Goal: Task Accomplishment & Management: Use online tool/utility

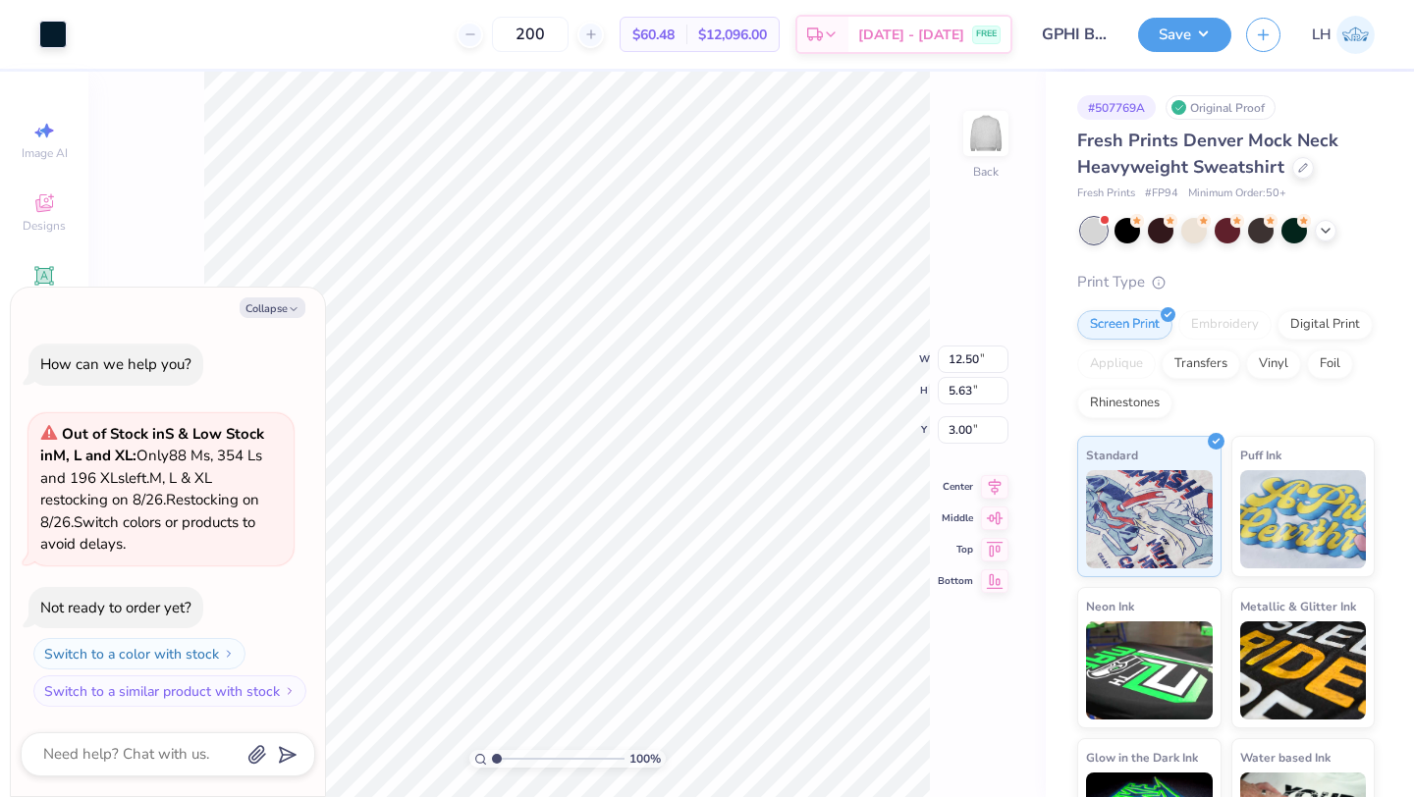
type textarea "x"
type input "14.23"
type input "6.41"
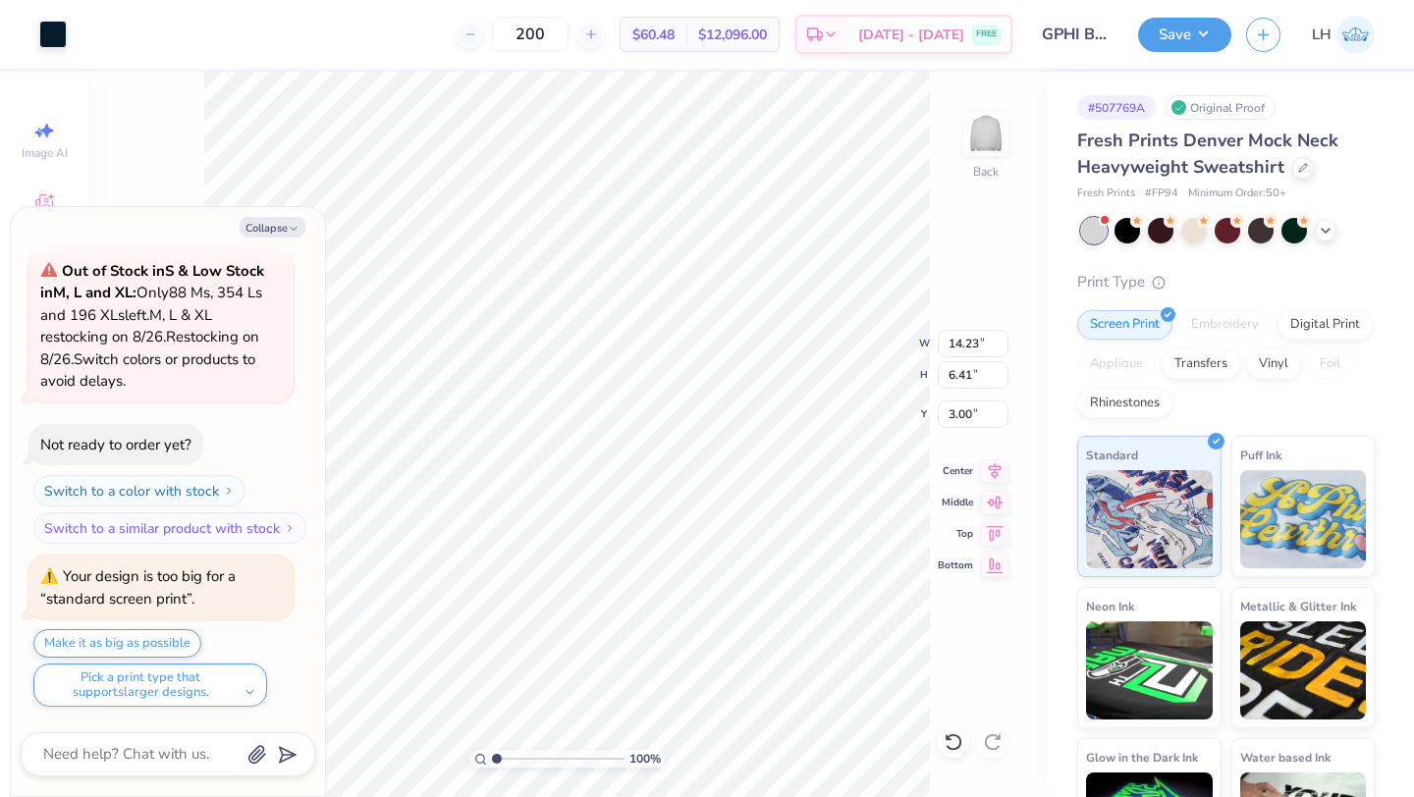
scroll to position [245, 0]
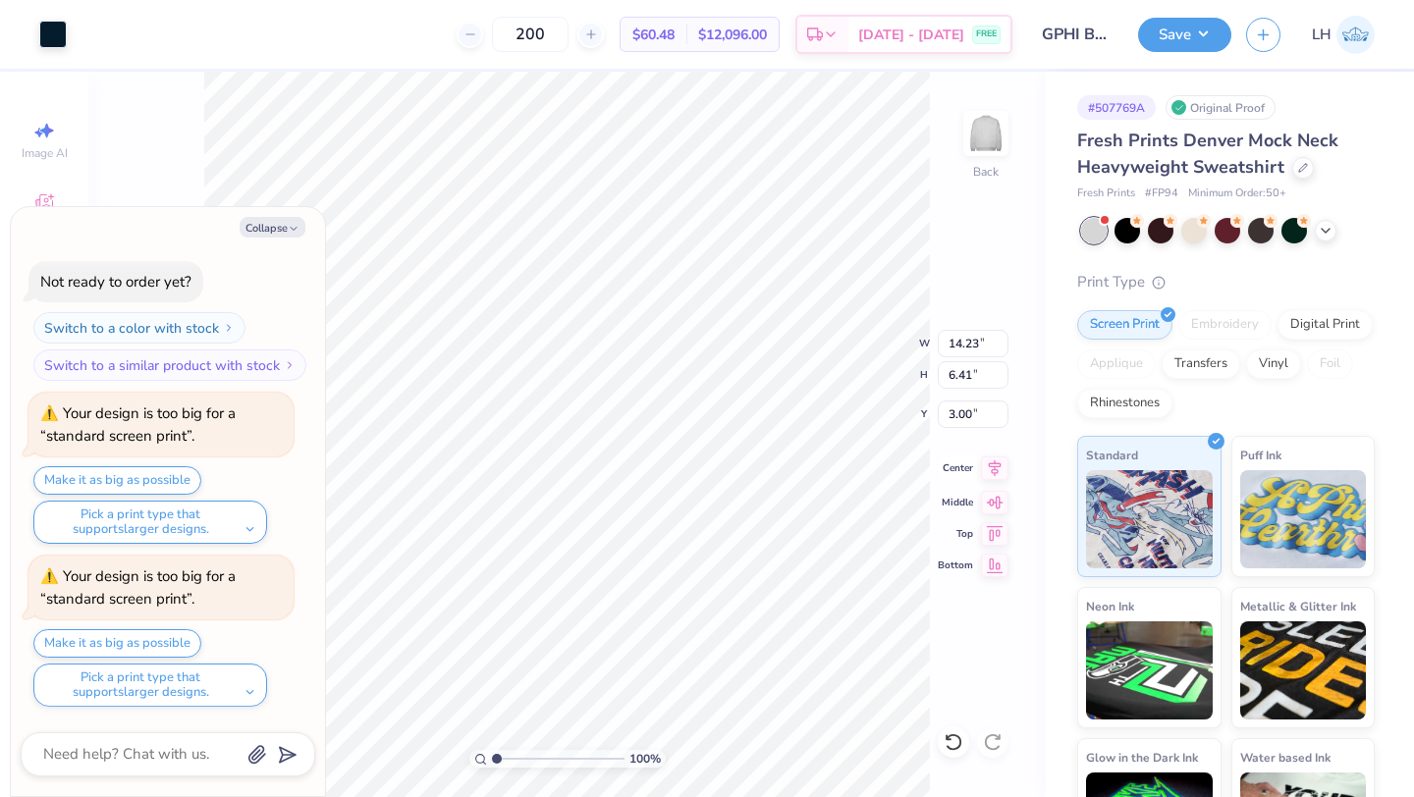
click at [983, 463] on icon at bounding box center [994, 468] width 27 height 24
type textarea "x"
type input "14.98"
type input "6.75"
click at [991, 475] on icon at bounding box center [994, 468] width 27 height 24
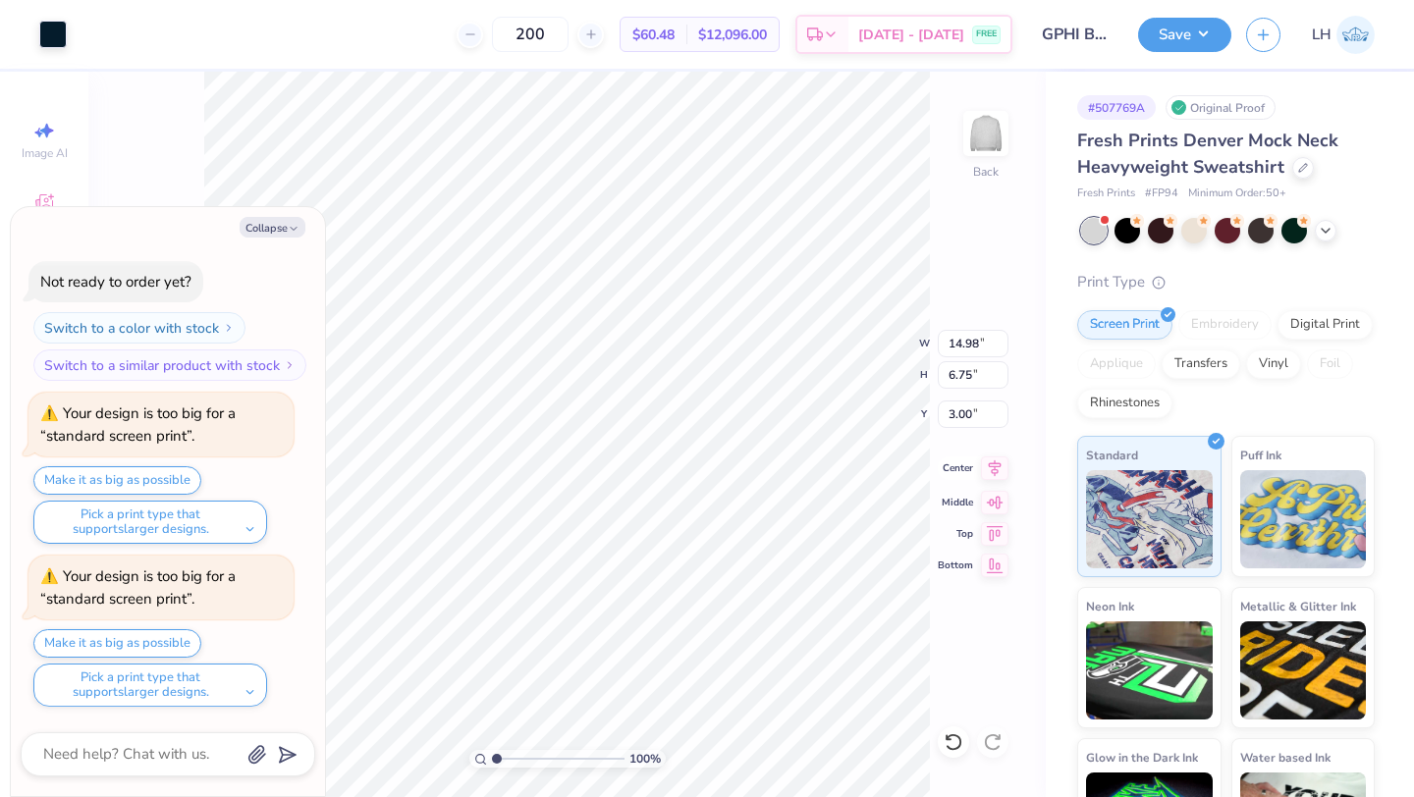
type textarea "x"
type input "14.93"
type input "6.72"
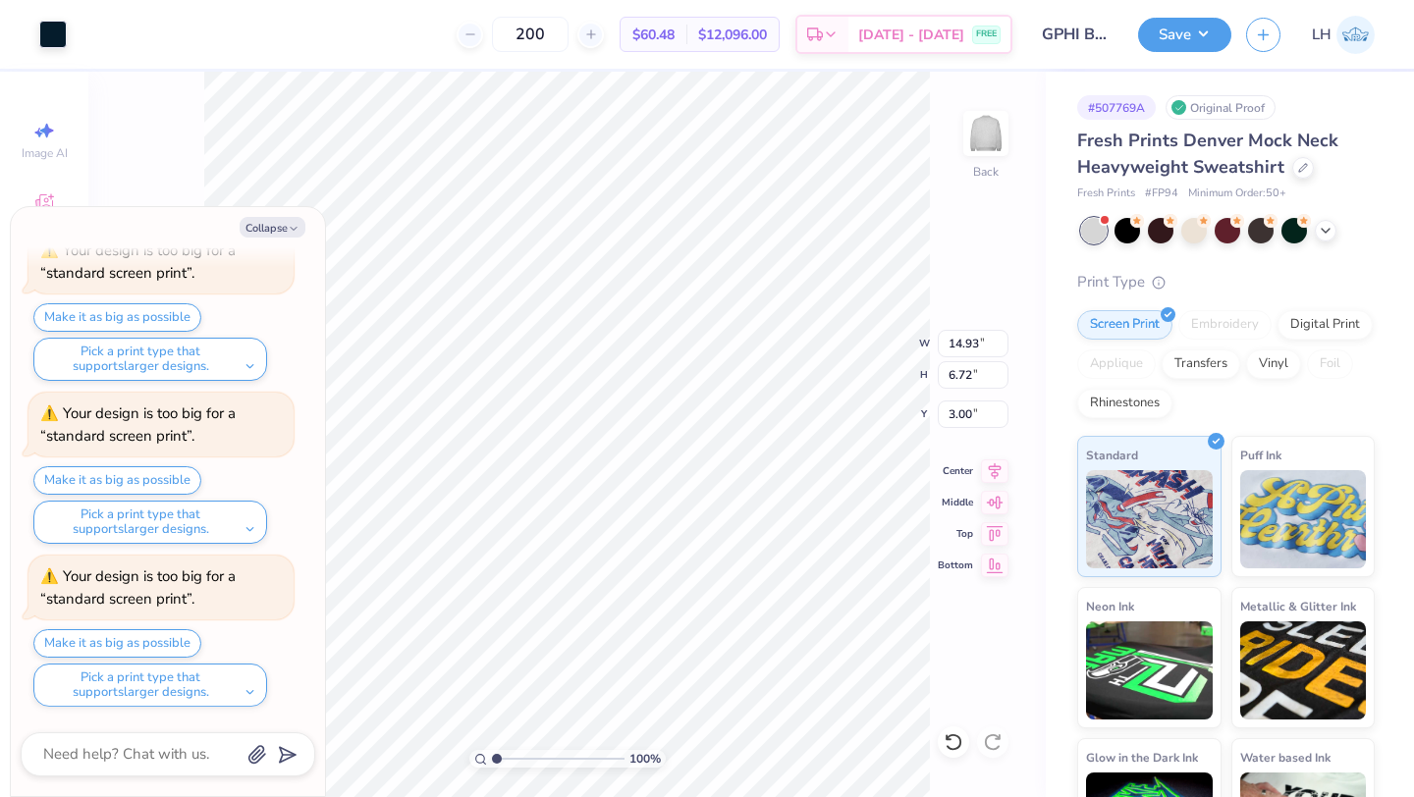
click at [985, 480] on div "100 % Back W 14.93 14.93 " H 6.72 6.72 " Y 3.00 3.00 " Center Middle Top Bottom" at bounding box center [566, 434] width 957 height 725
click at [263, 227] on button "Collapse" at bounding box center [273, 227] width 66 height 21
type textarea "x"
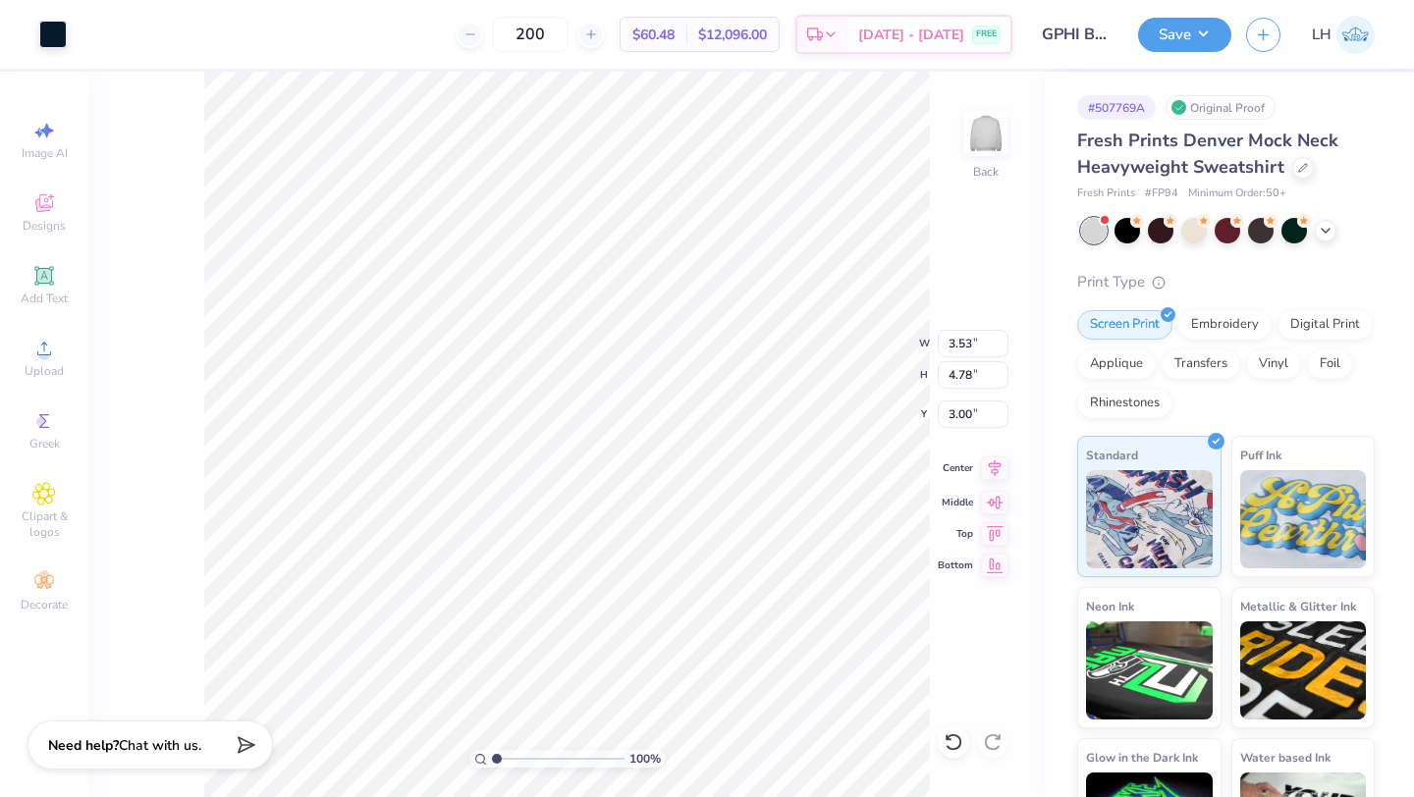
click at [995, 465] on icon at bounding box center [994, 468] width 27 height 24
click at [995, 500] on icon at bounding box center [995, 500] width 17 height 13
click at [952, 732] on icon at bounding box center [953, 742] width 20 height 20
type input "3.00"
click at [952, 732] on icon at bounding box center [953, 742] width 20 height 20
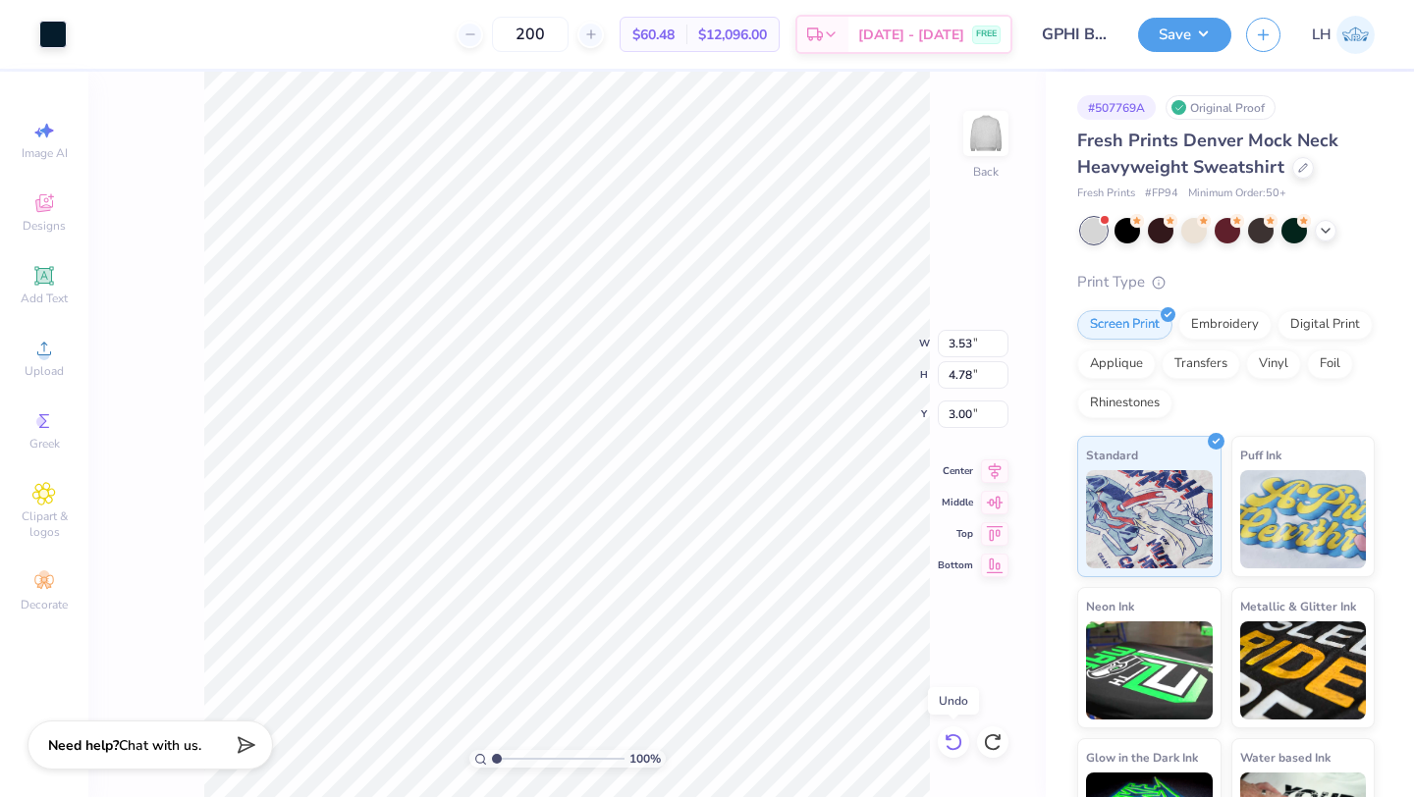
click at [952, 732] on icon at bounding box center [953, 742] width 20 height 20
click at [948, 740] on icon at bounding box center [953, 742] width 20 height 20
click at [946, 739] on icon at bounding box center [948, 737] width 4 height 4
click at [991, 747] on icon at bounding box center [993, 742] width 20 height 20
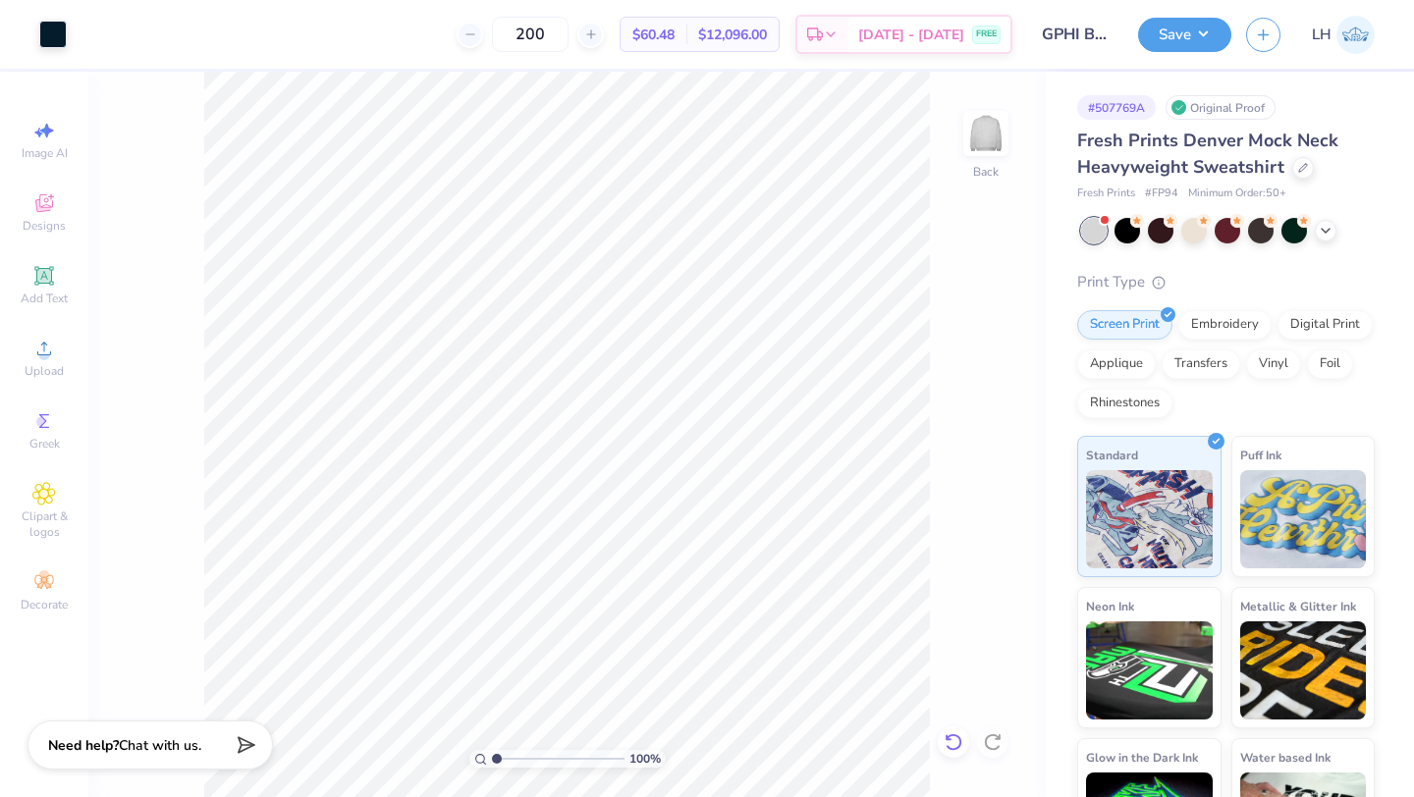
click at [956, 744] on icon at bounding box center [953, 742] width 20 height 20
click at [1163, 230] on div at bounding box center [1161, 229] width 26 height 26
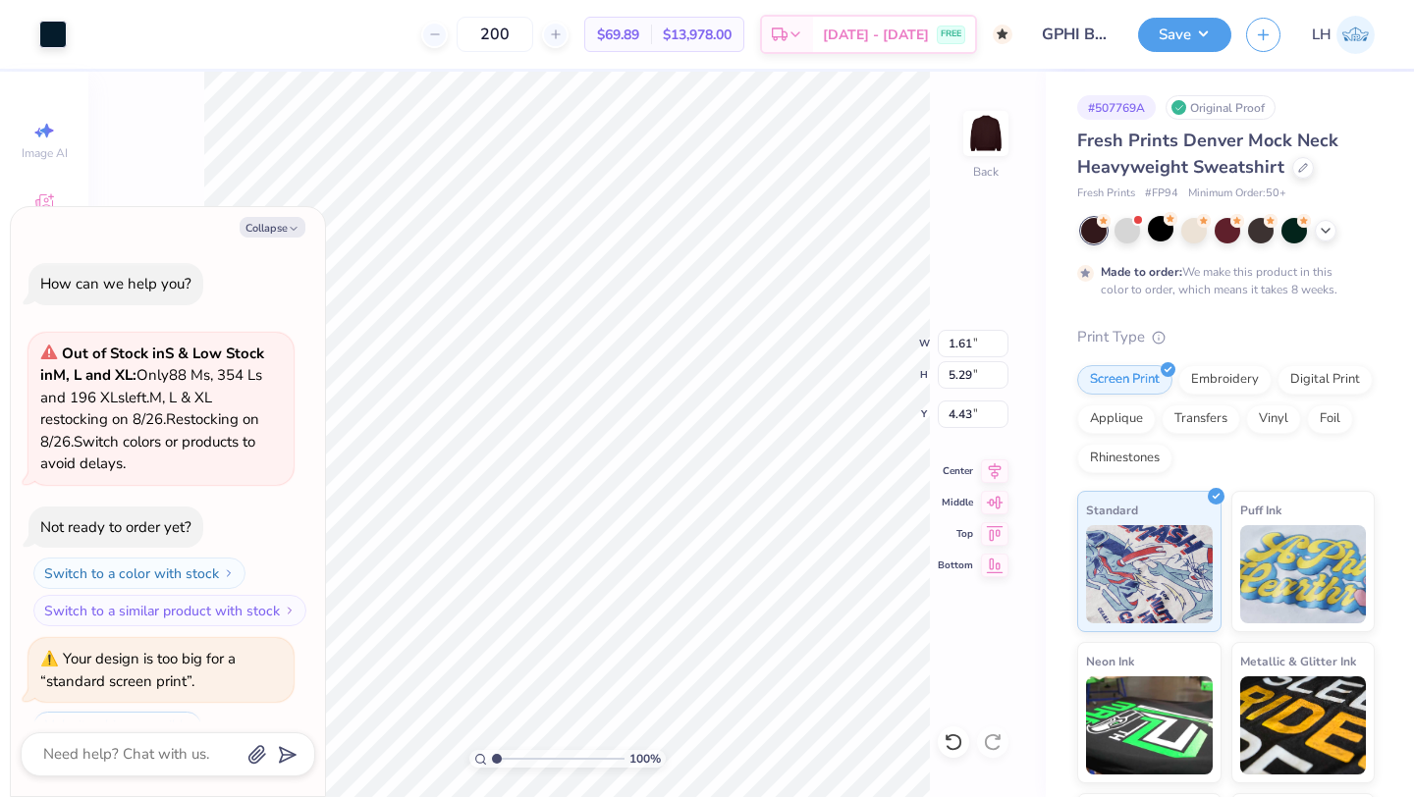
scroll to position [593, 0]
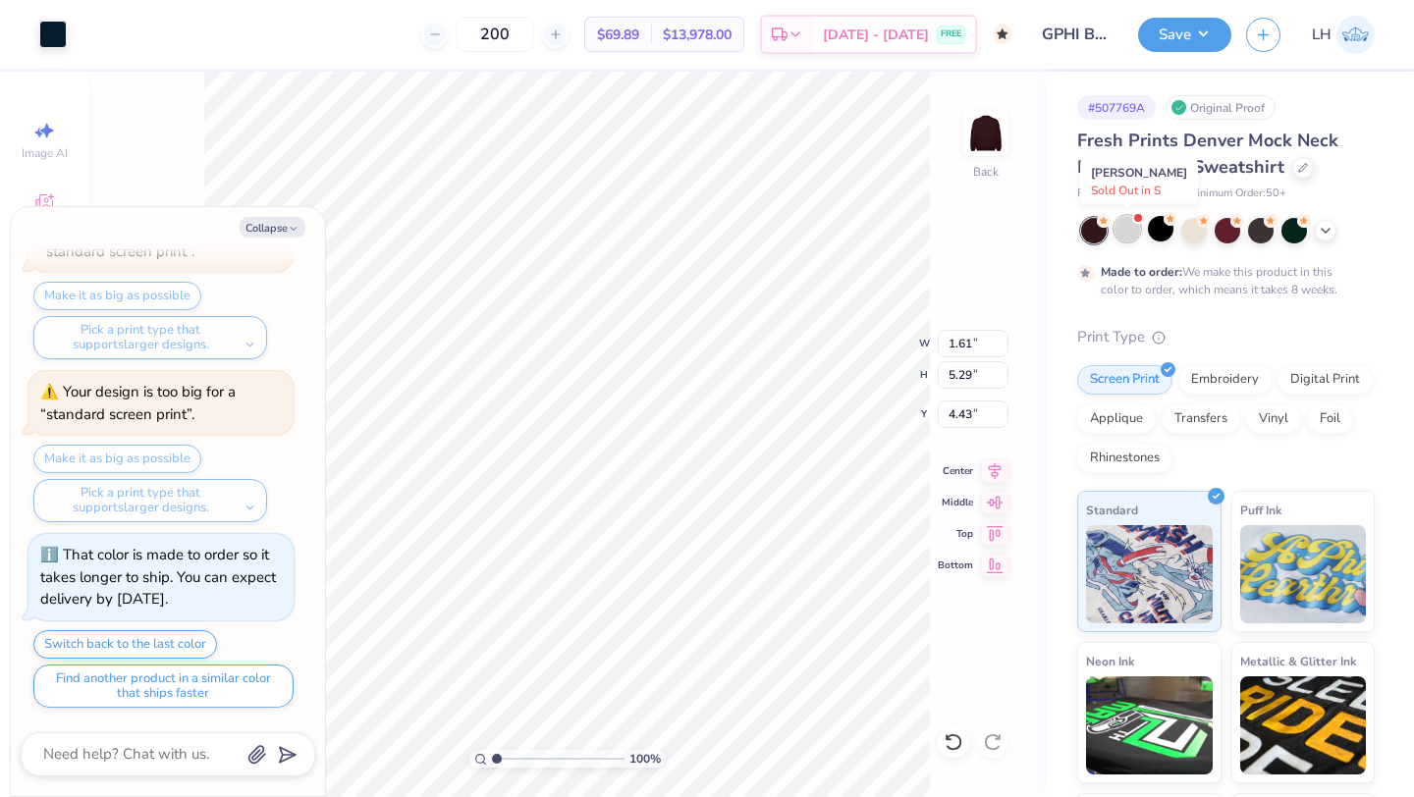
click at [1127, 234] on div at bounding box center [1127, 229] width 26 height 26
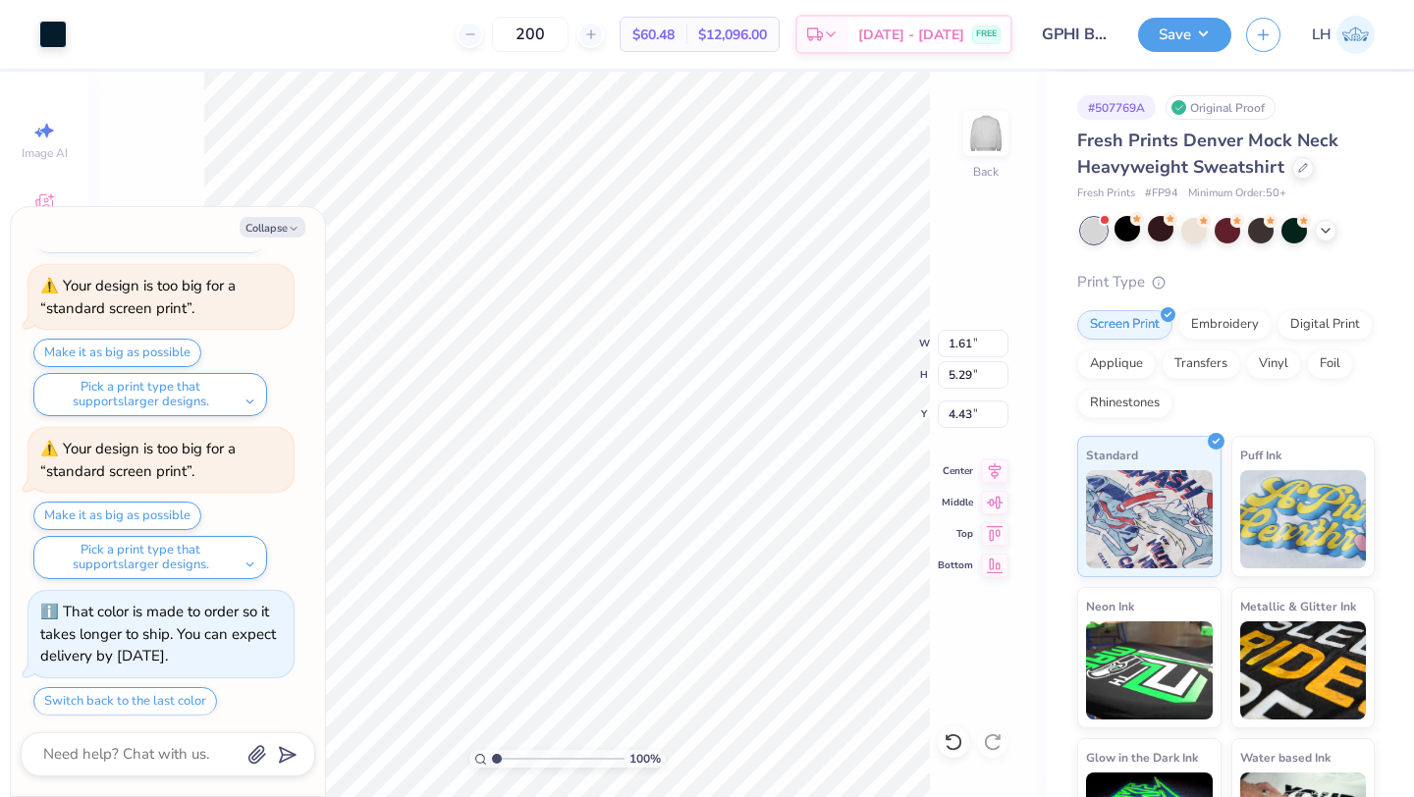
scroll to position [549, 0]
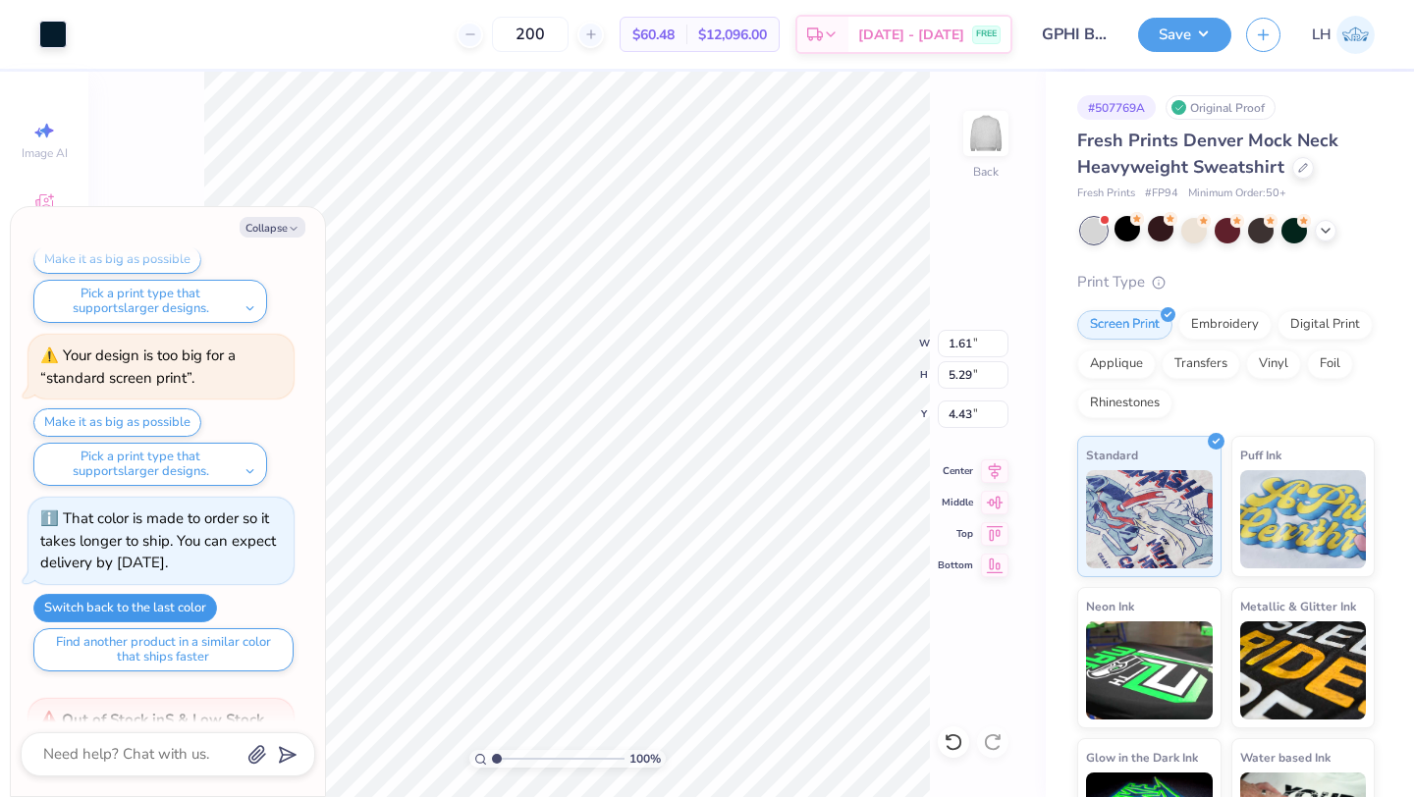
click at [175, 607] on button "Switch back to the last color" at bounding box center [125, 608] width 184 height 28
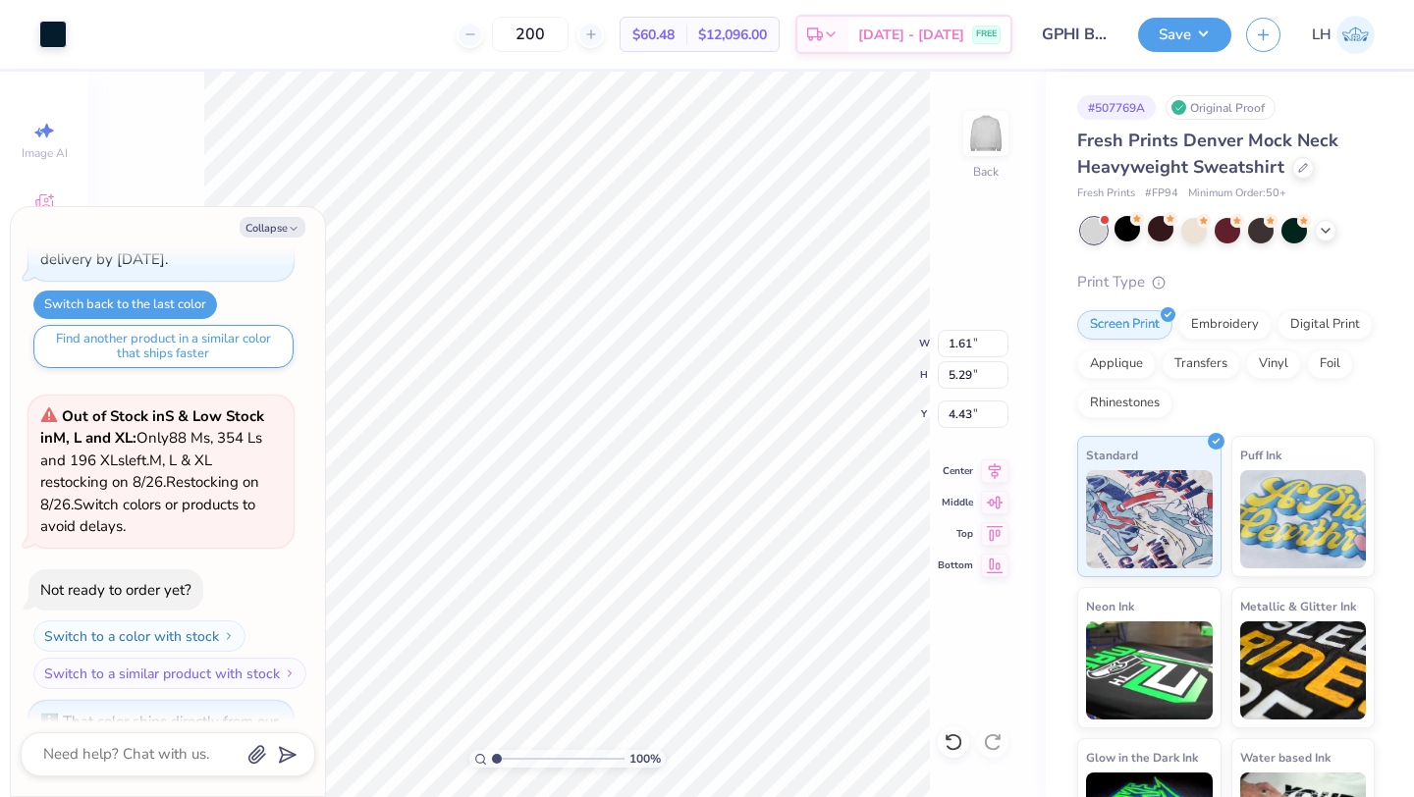
scroll to position [787, 0]
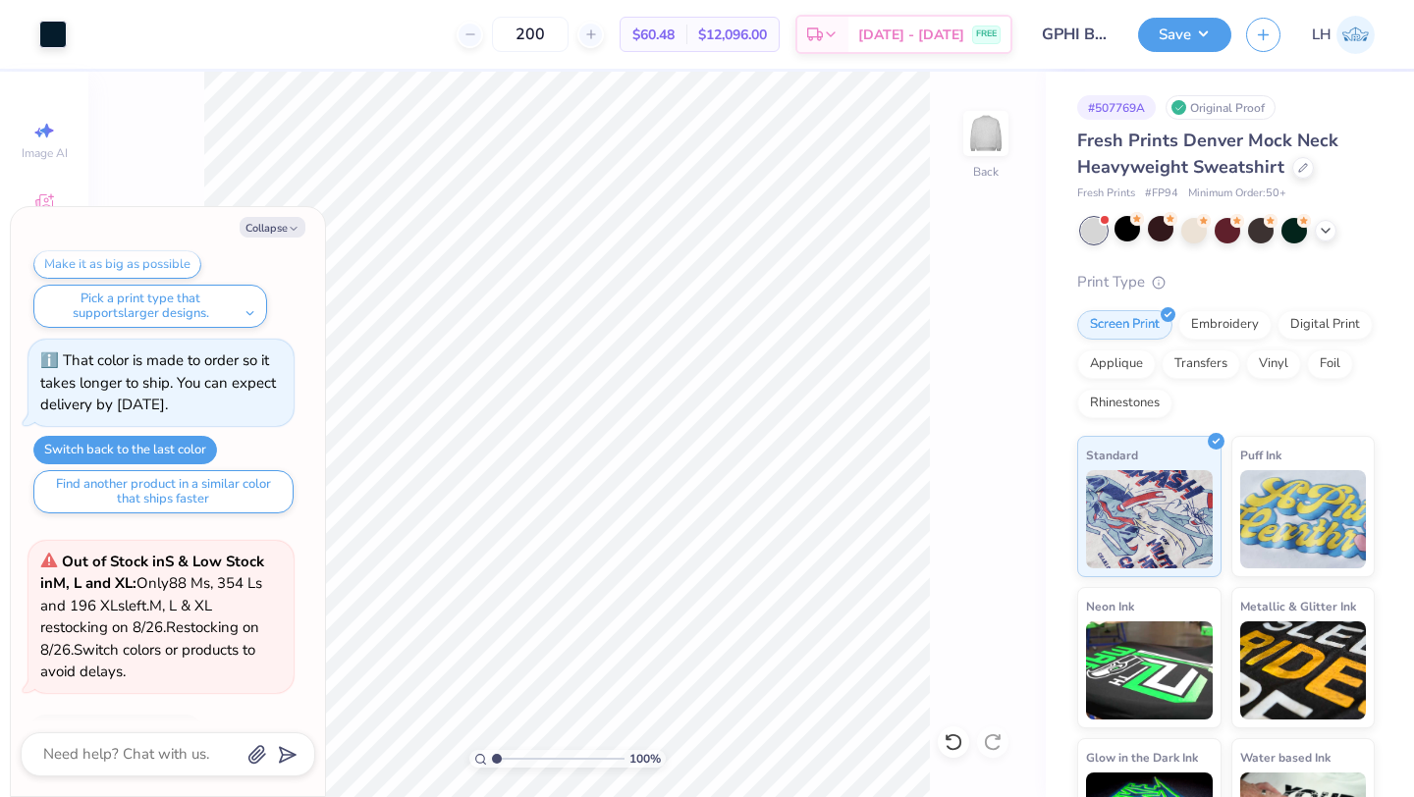
click at [272, 216] on div "Collapse How can we help you? Out of Stock in S & Low Stock in M, L and XL : On…" at bounding box center [168, 501] width 314 height 589
click at [271, 220] on button "Collapse" at bounding box center [273, 227] width 66 height 21
type textarea "x"
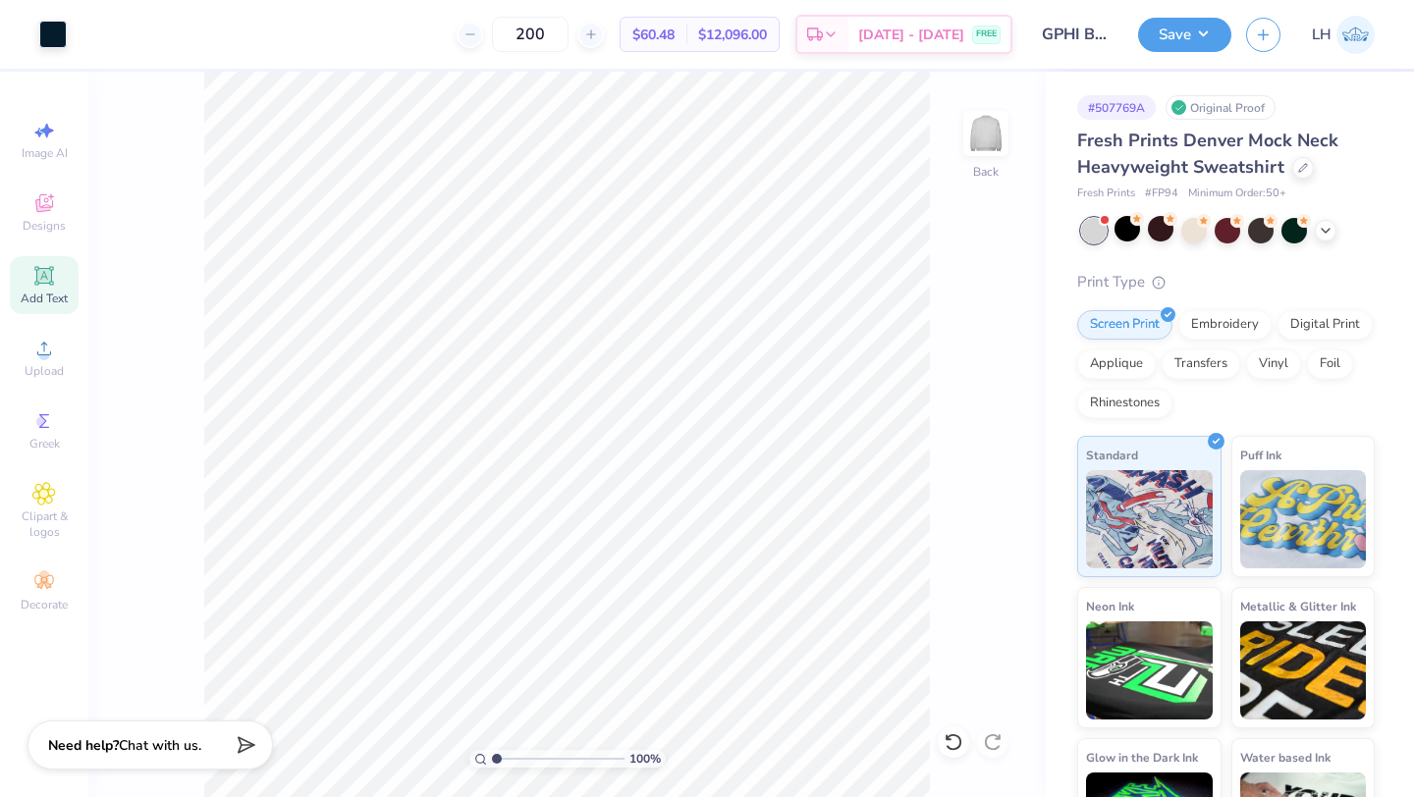
click at [39, 268] on icon at bounding box center [43, 275] width 19 height 19
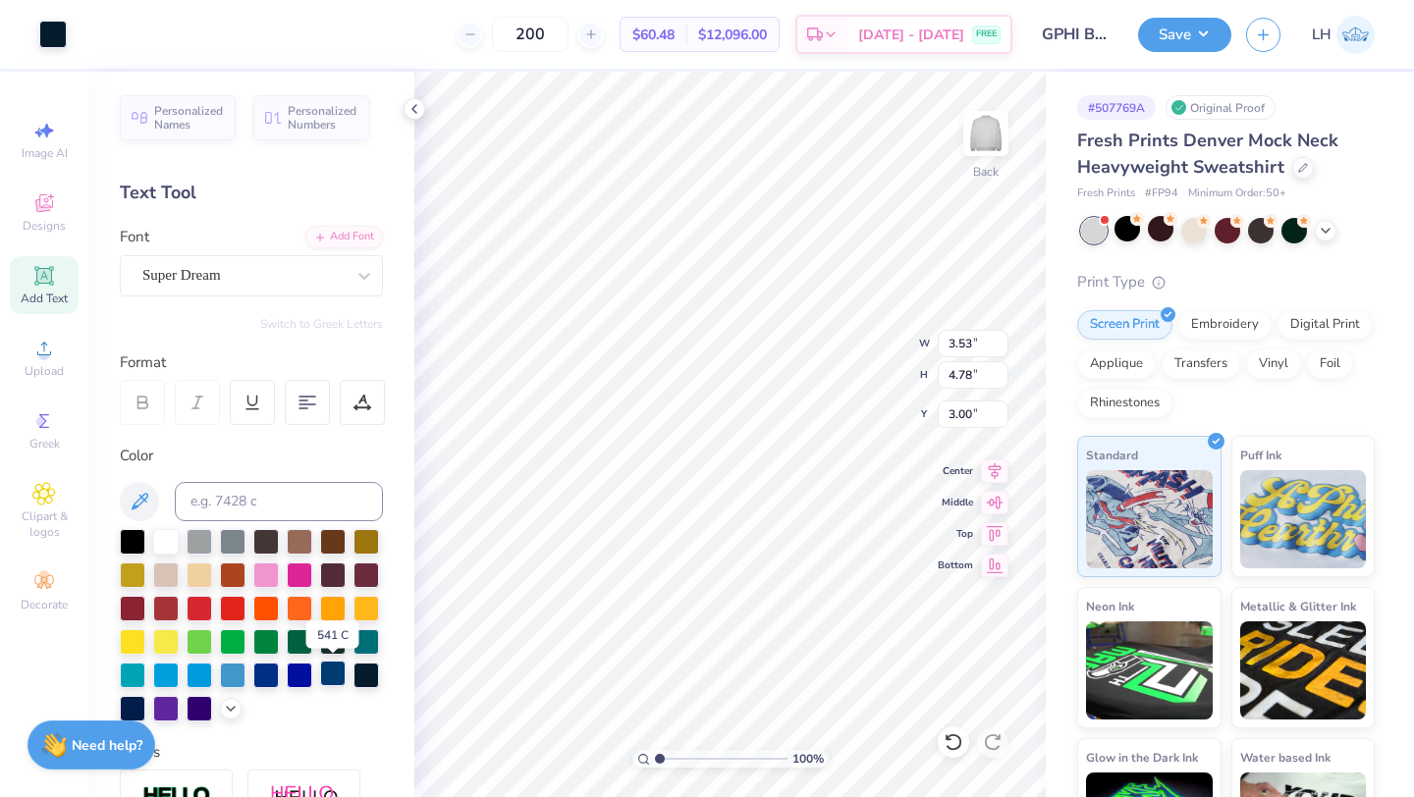
click at [327, 676] on div at bounding box center [333, 674] width 26 height 26
click at [414, 110] on icon at bounding box center [414, 109] width 16 height 16
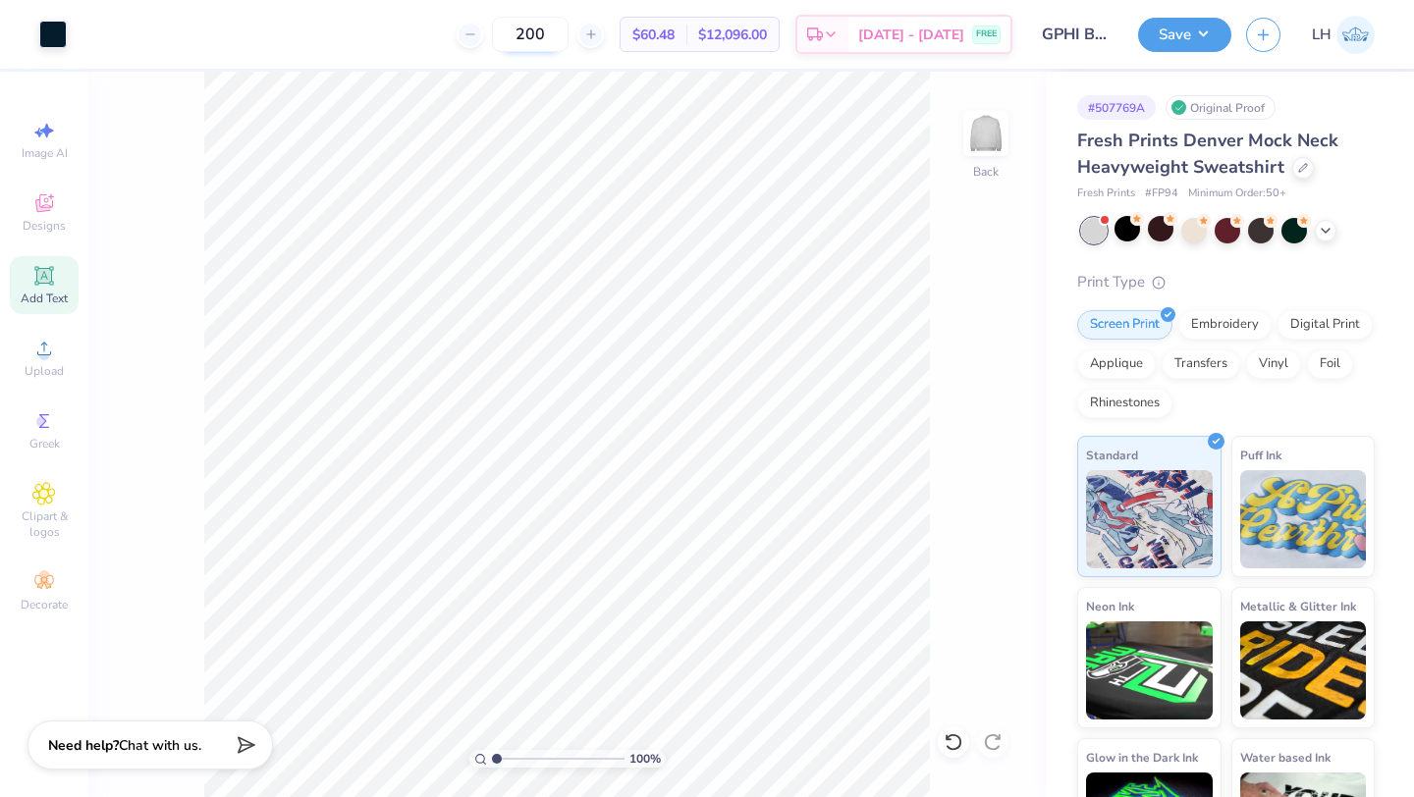
click at [568, 34] on input "200" at bounding box center [530, 34] width 77 height 35
type input "2"
type input "50"
click at [173, 734] on span "Chat with us." at bounding box center [160, 742] width 82 height 19
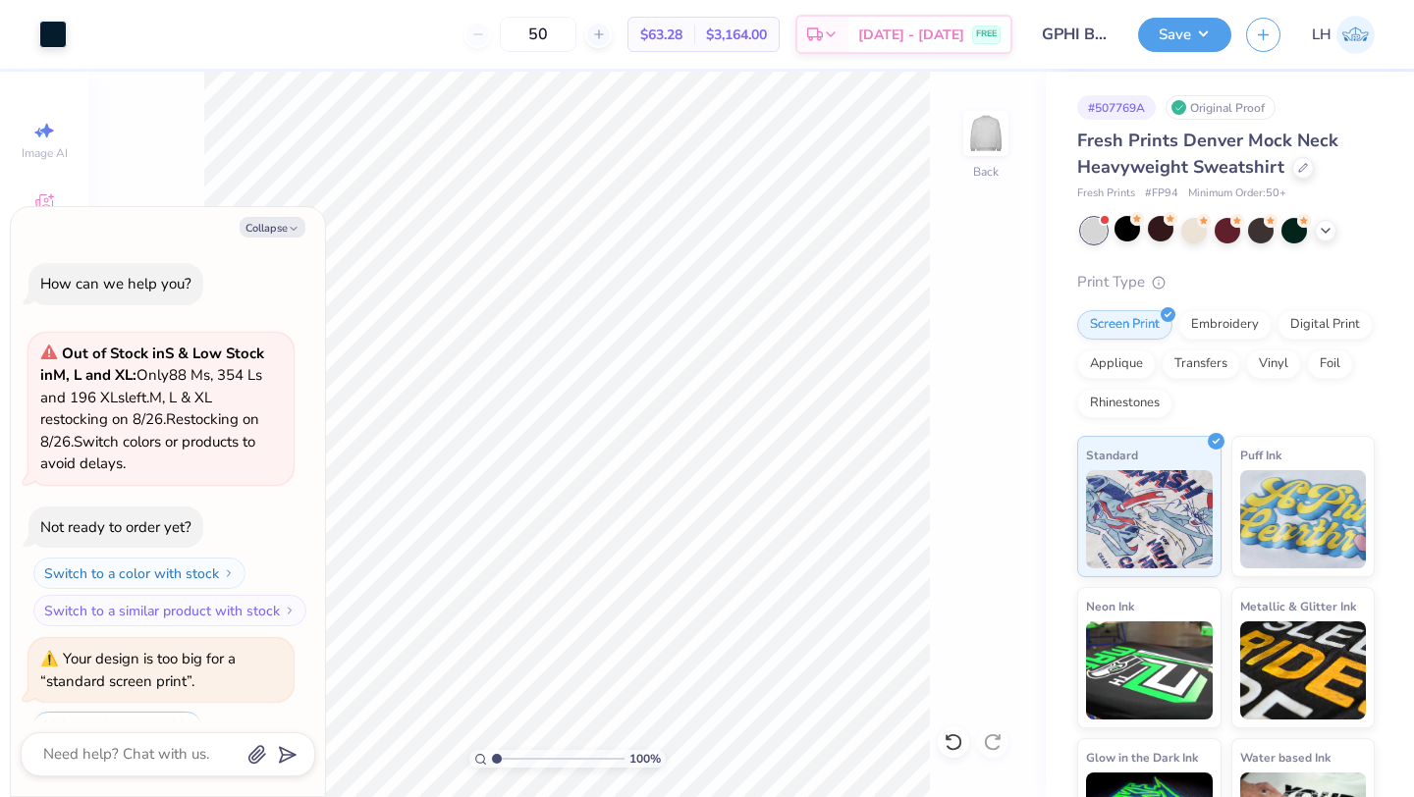
scroll to position [1035, 0]
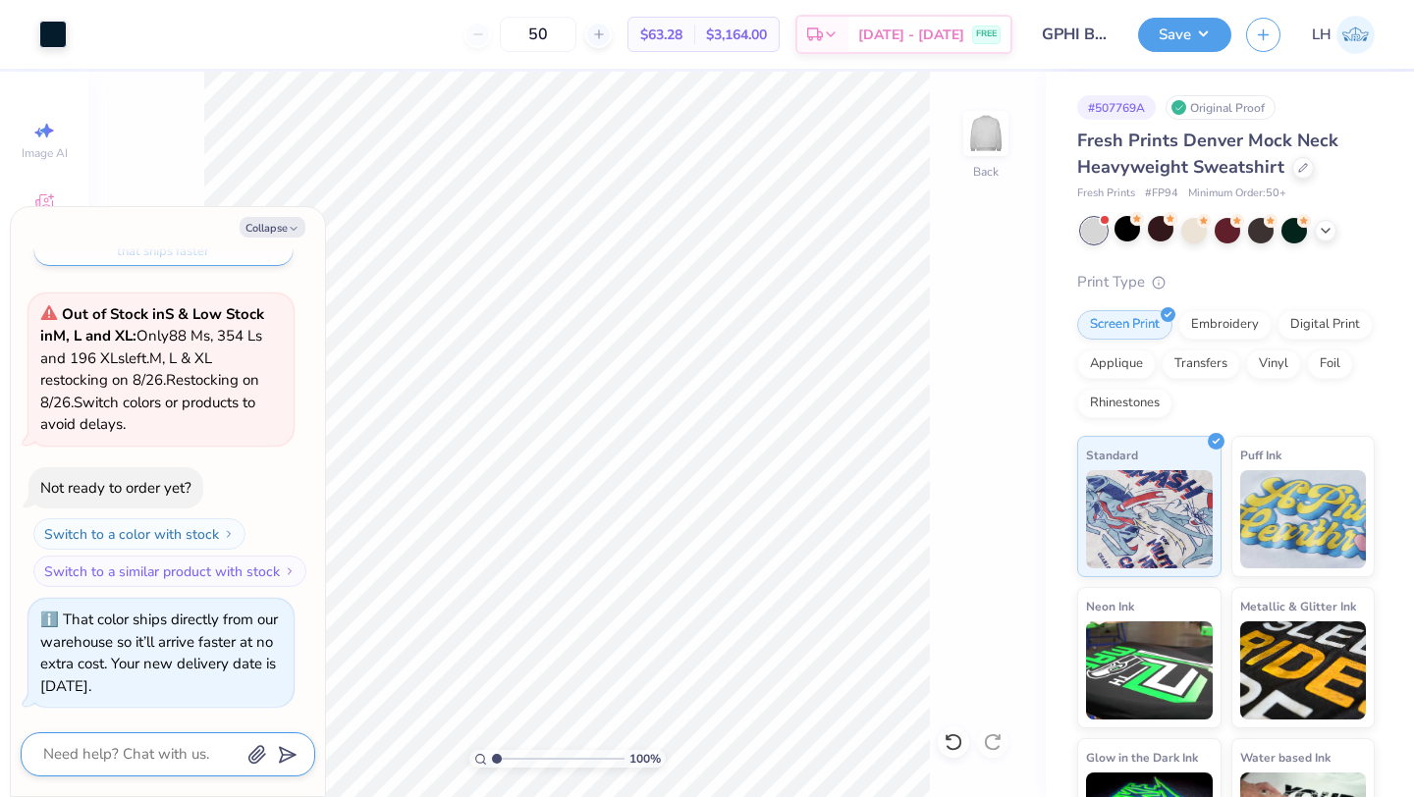
click at [170, 762] on textarea at bounding box center [140, 754] width 199 height 27
type textarea "x"
type textarea "I"
type textarea "x"
type textarea "I"
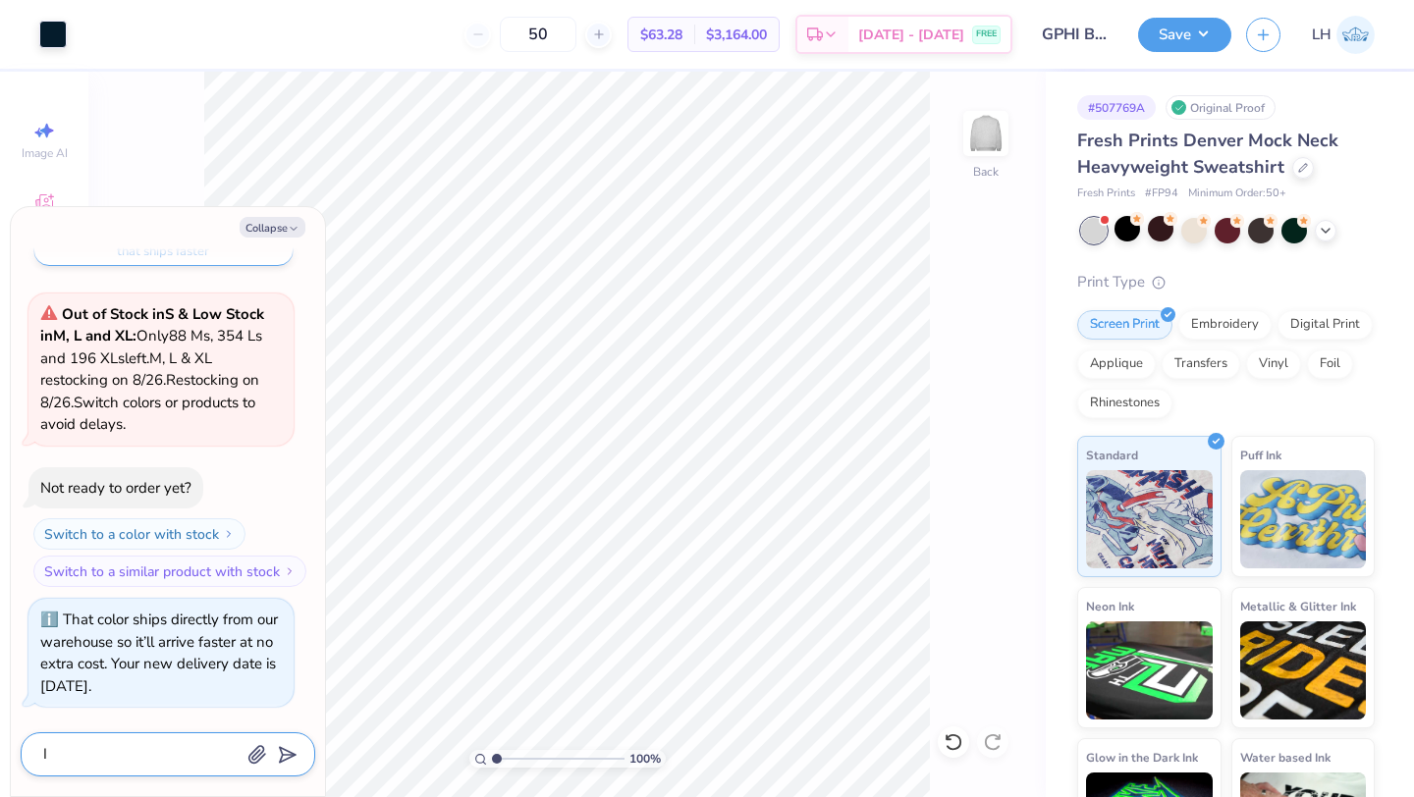
type textarea "x"
type textarea "I w"
type textarea "x"
type textarea "I wa"
type textarea "x"
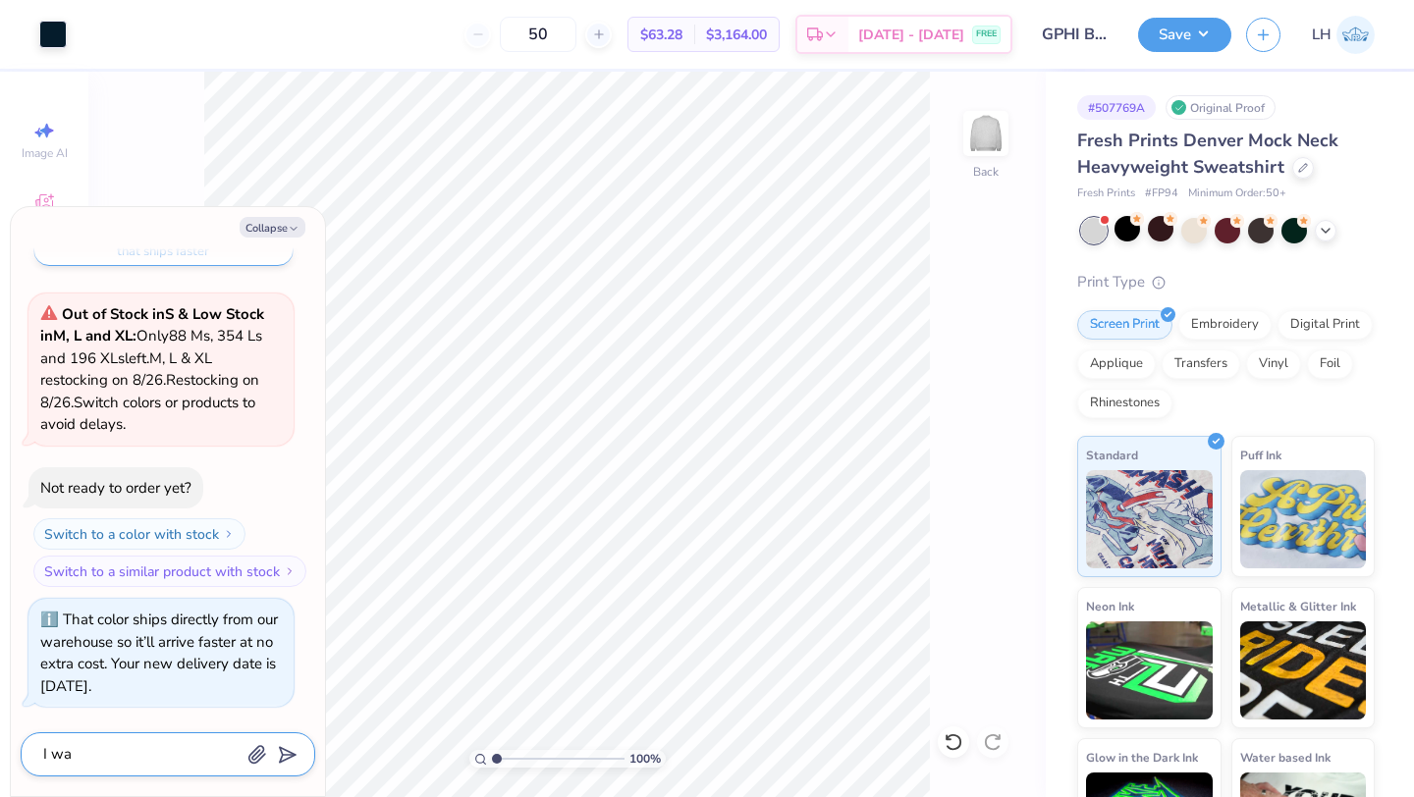
type textarea "I wan"
type textarea "x"
type textarea "I want"
type textarea "x"
type textarea "I want t"
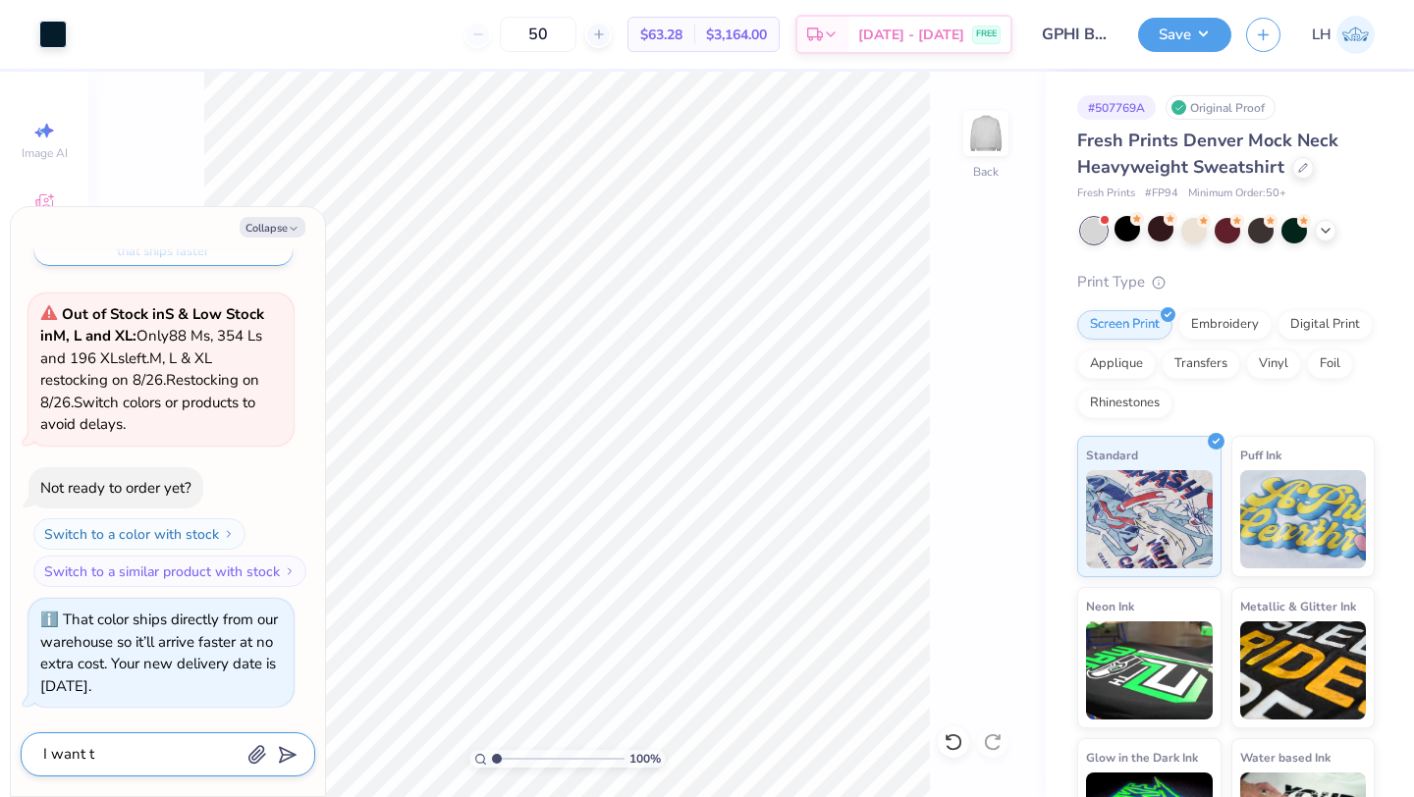
type textarea "x"
type textarea "I want to"
type textarea "x"
type textarea "I want to"
type textarea "x"
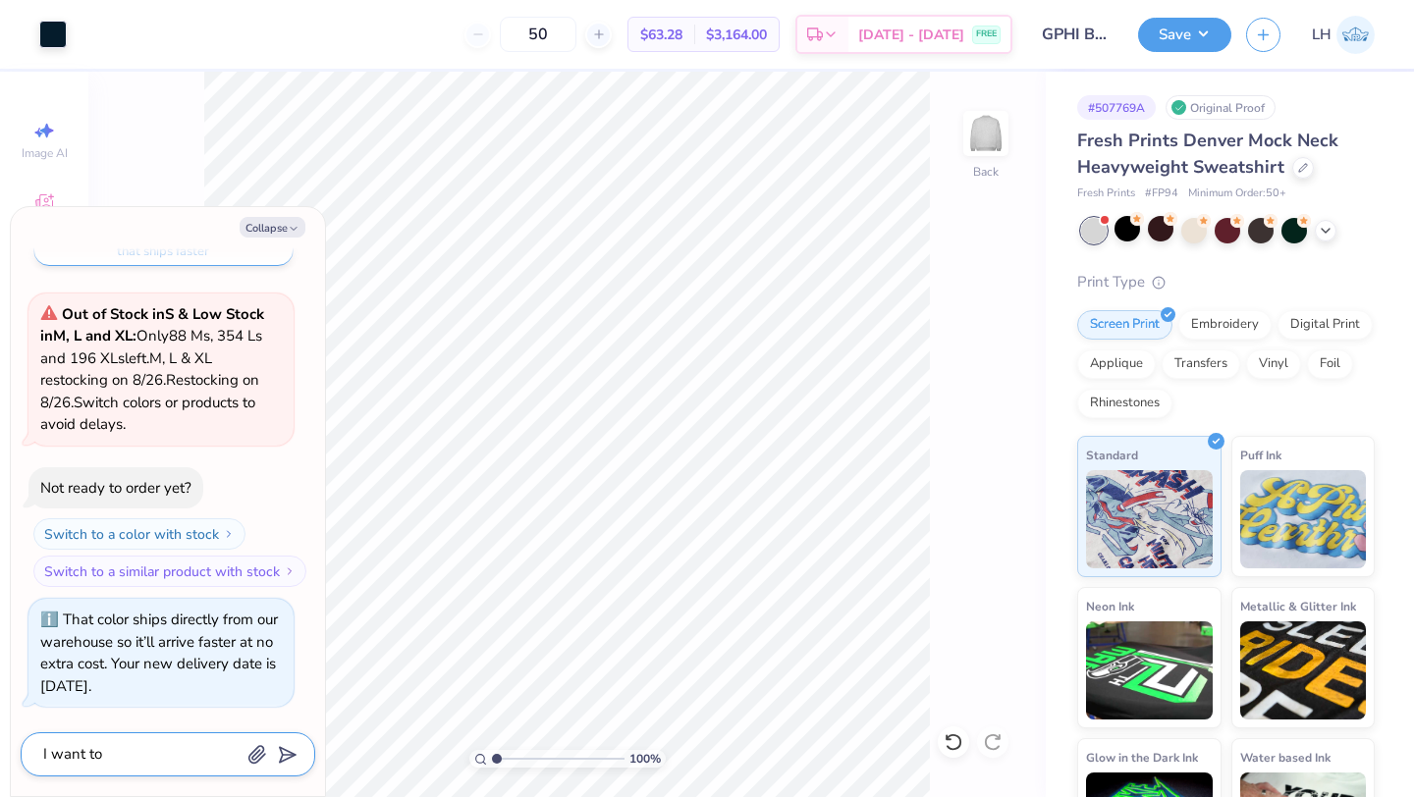
type textarea "I want to c"
type textarea "x"
type textarea "I want to ch"
type textarea "x"
type textarea "I want to cha"
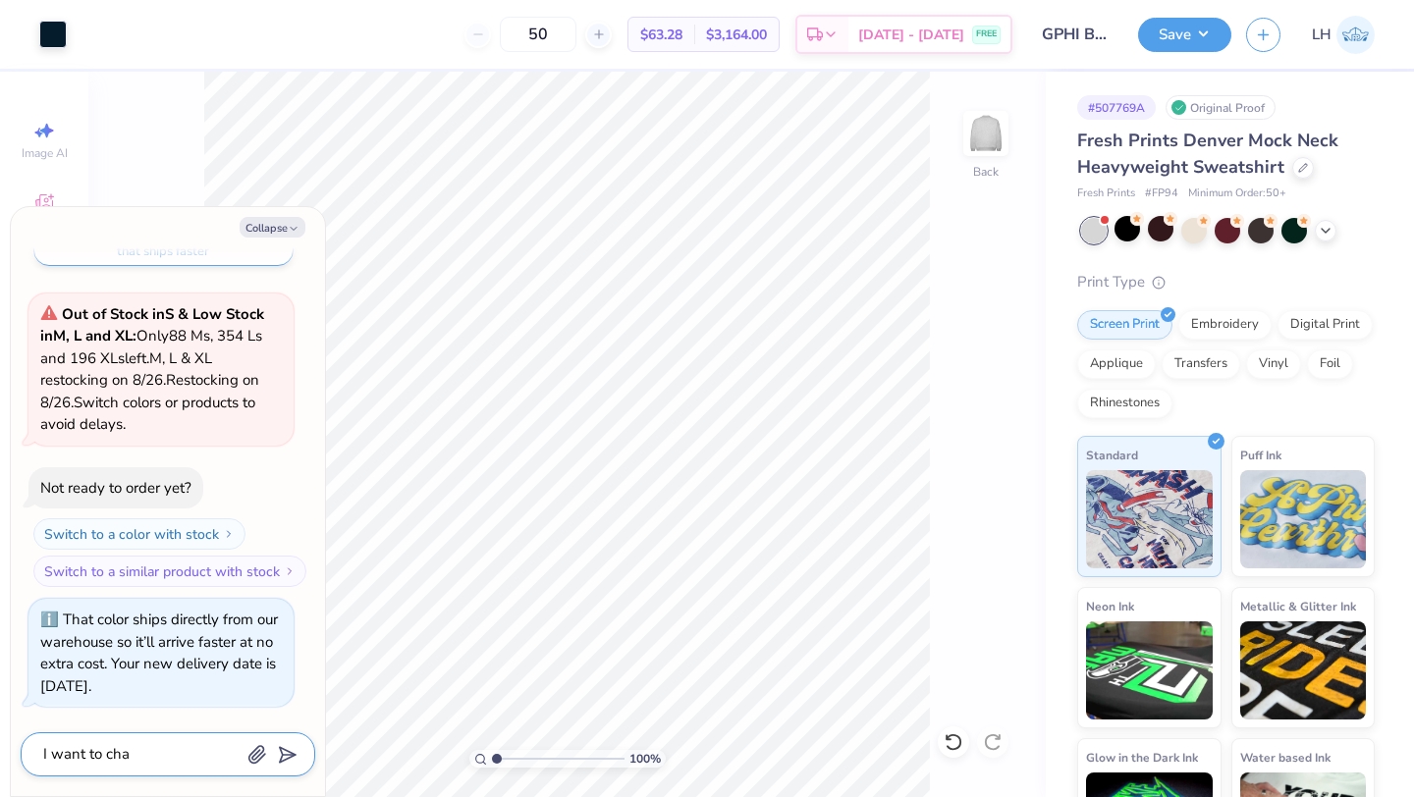
type textarea "x"
type textarea "I want to chan"
type textarea "x"
type textarea "I want to change"
type textarea "x"
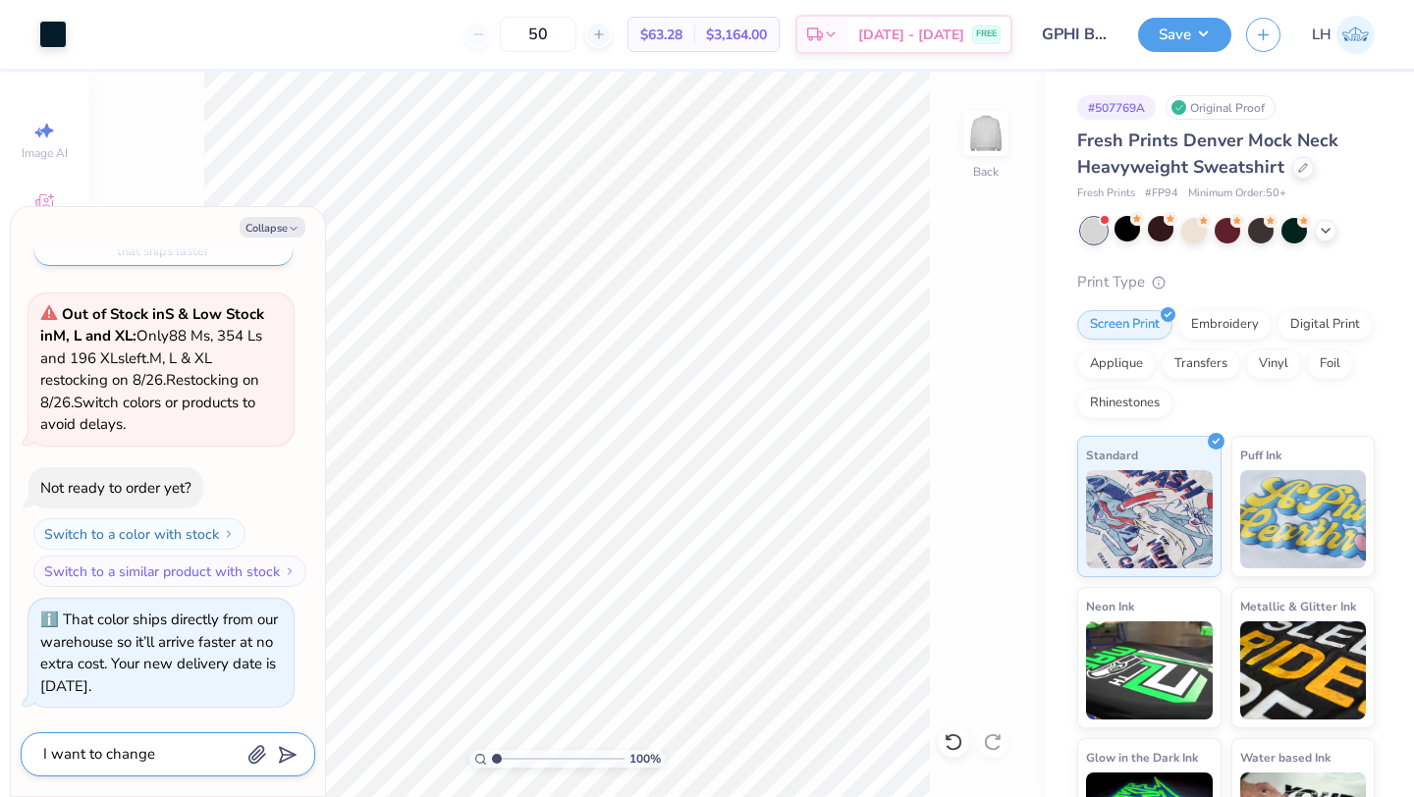
type textarea "I want to change"
type textarea "x"
type textarea "I want to change t"
type textarea "x"
type textarea "I want to change the"
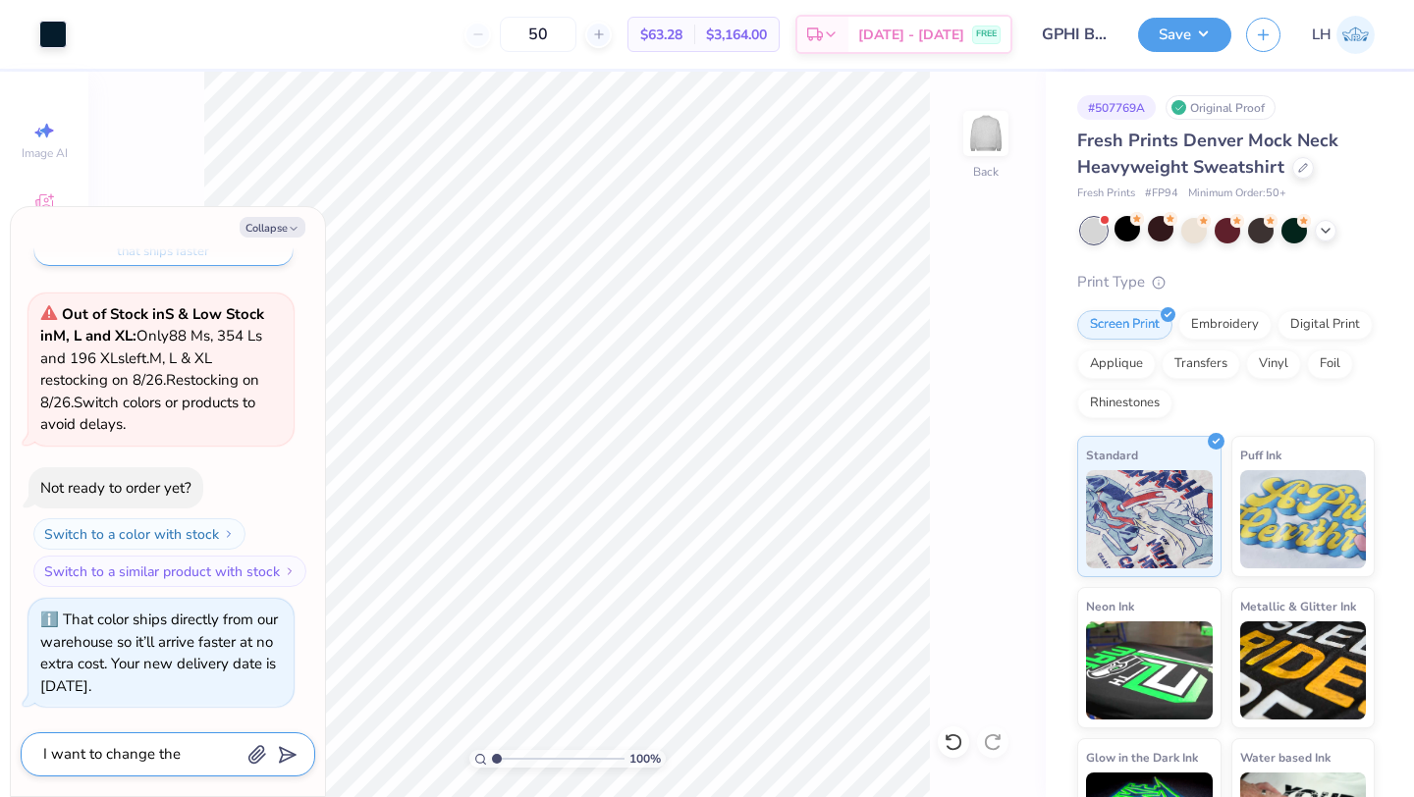
type textarea "x"
type textarea "I want to change the"
type textarea "x"
type textarea "I want to change the c"
type textarea "x"
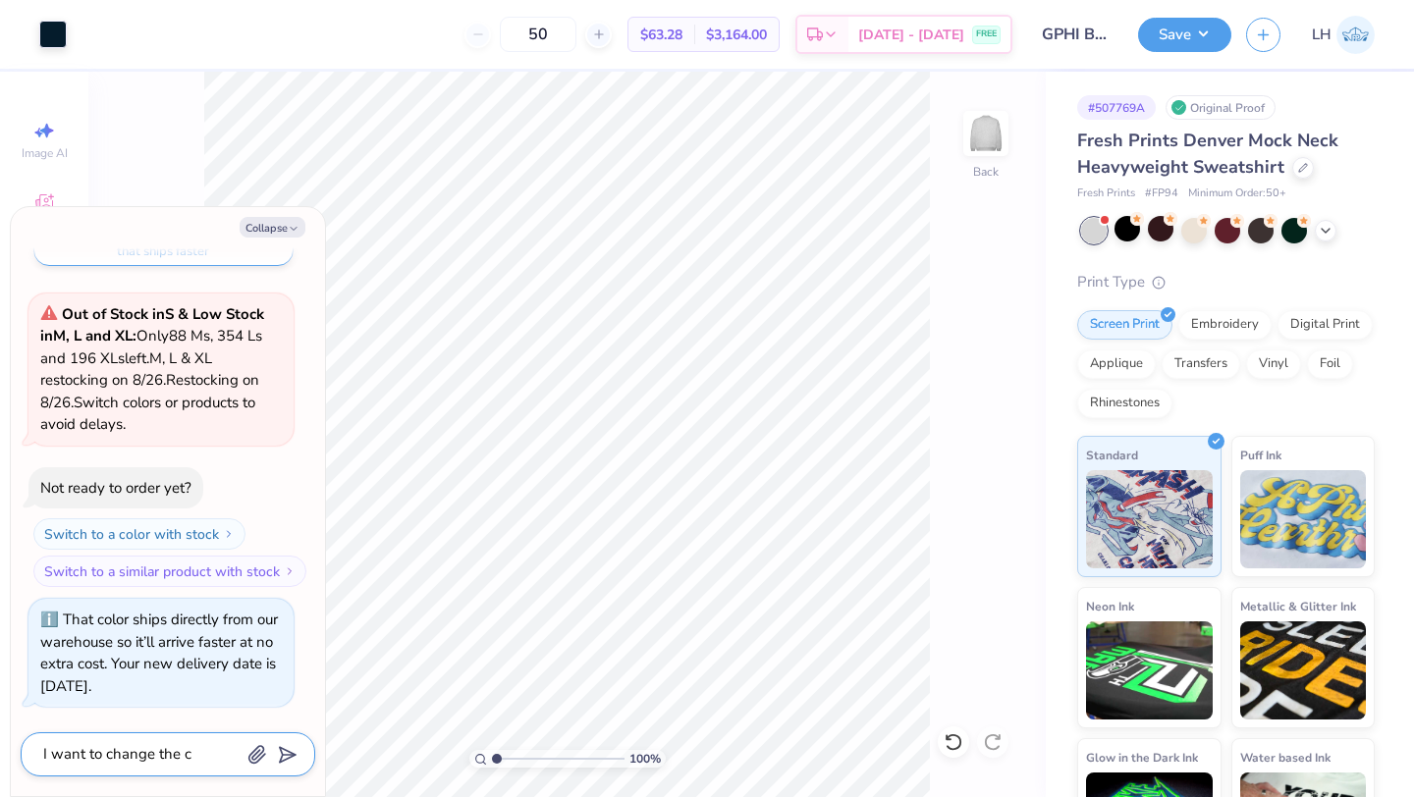
type textarea "I want to change the co"
type textarea "x"
type textarea "I want to change the col"
type textarea "x"
type textarea "I want to change the colo"
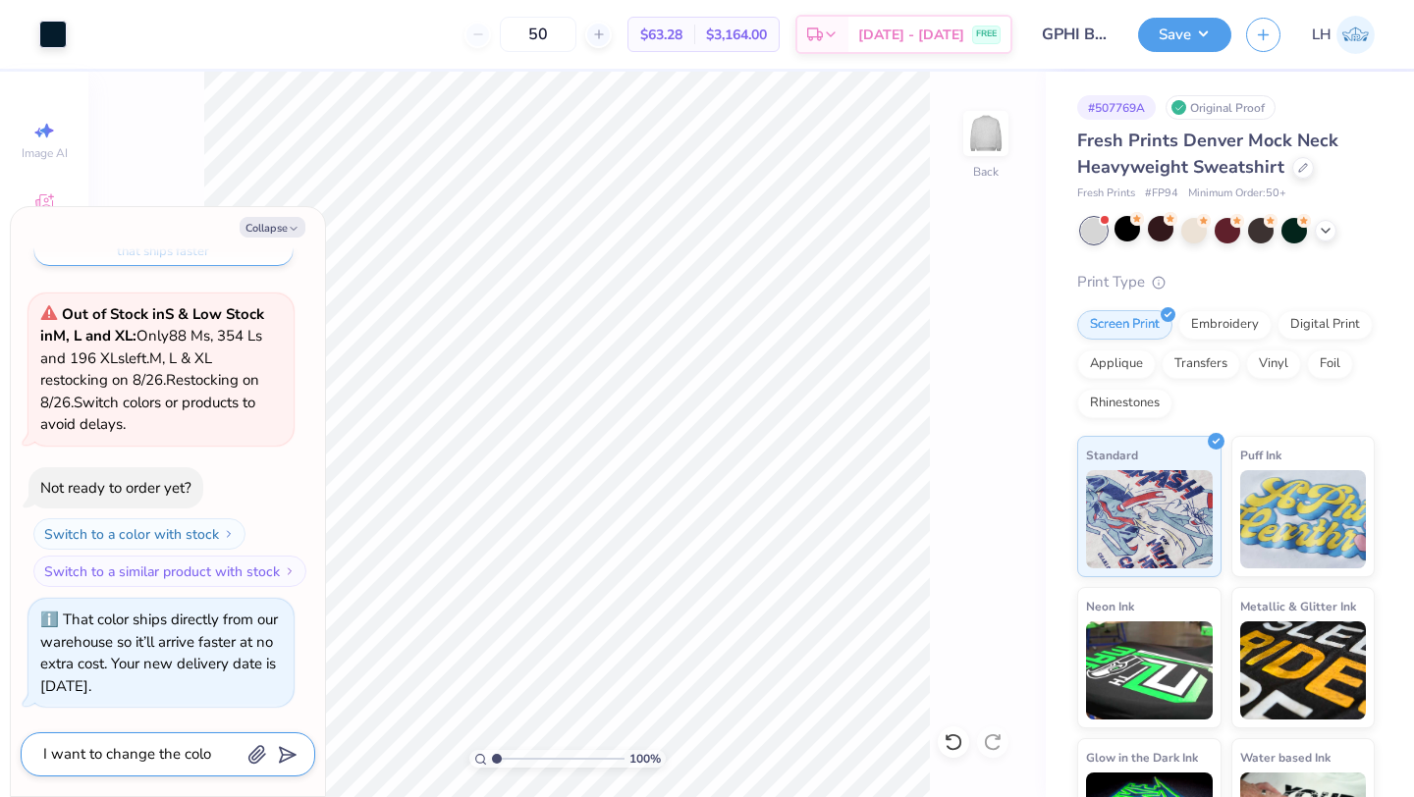
type textarea "x"
type textarea "I want to change the color"
type textarea "x"
type textarea "I want to change the color"
type textarea "x"
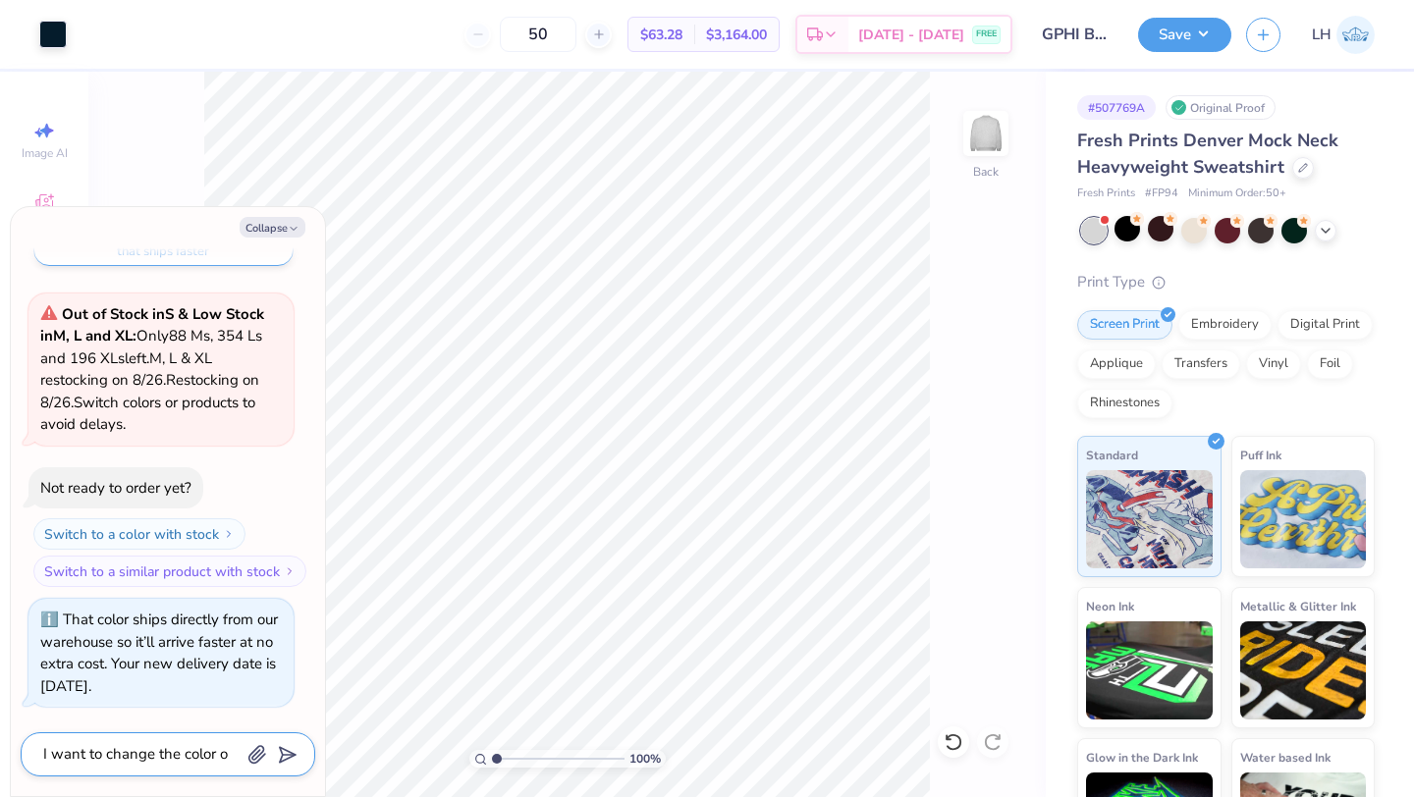
type textarea "I want to change the color of"
type textarea "x"
type textarea "I want to change the color of"
type textarea "x"
type textarea "I want to change the color of t"
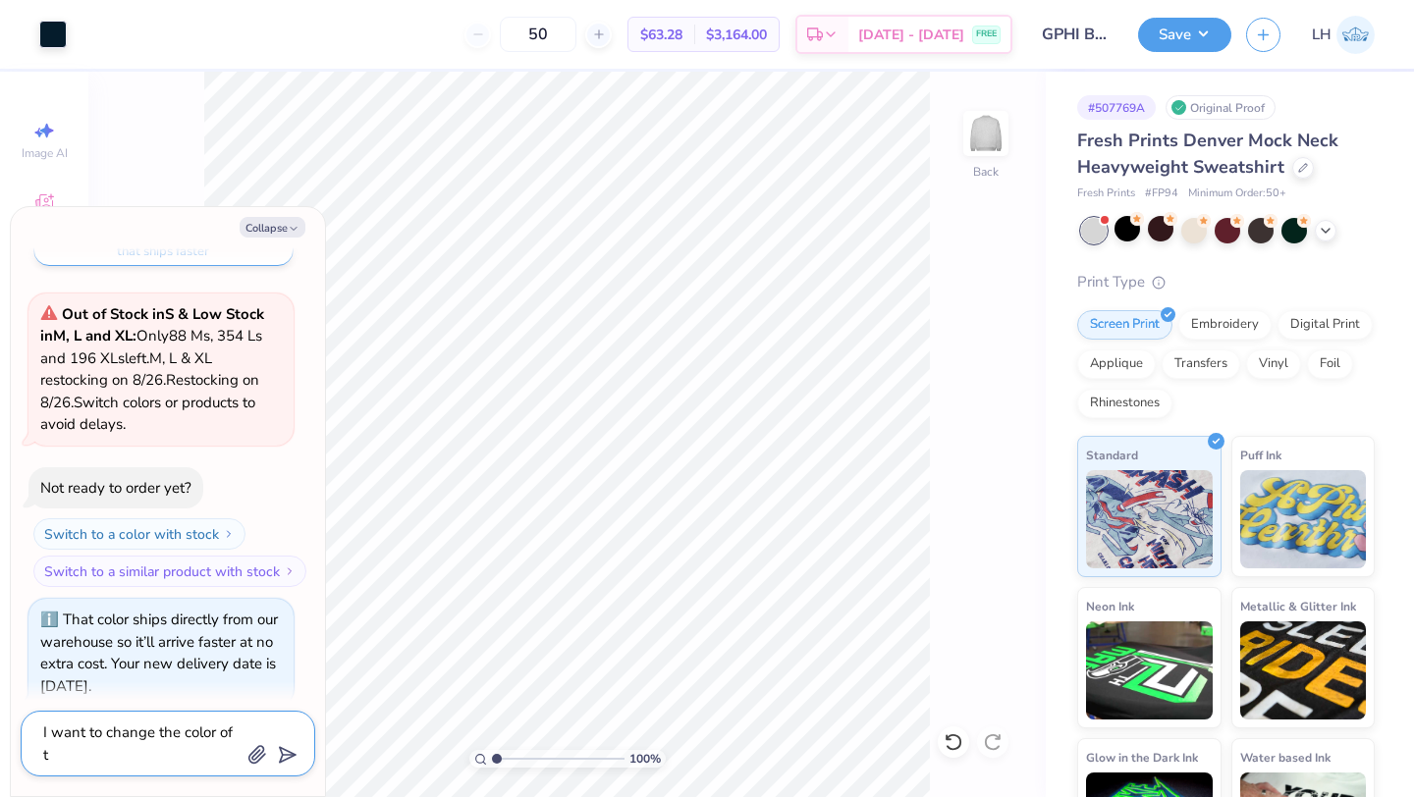
type textarea "x"
type textarea "I want to change the color of th"
type textarea "x"
type textarea "I want to change the color of the"
type textarea "x"
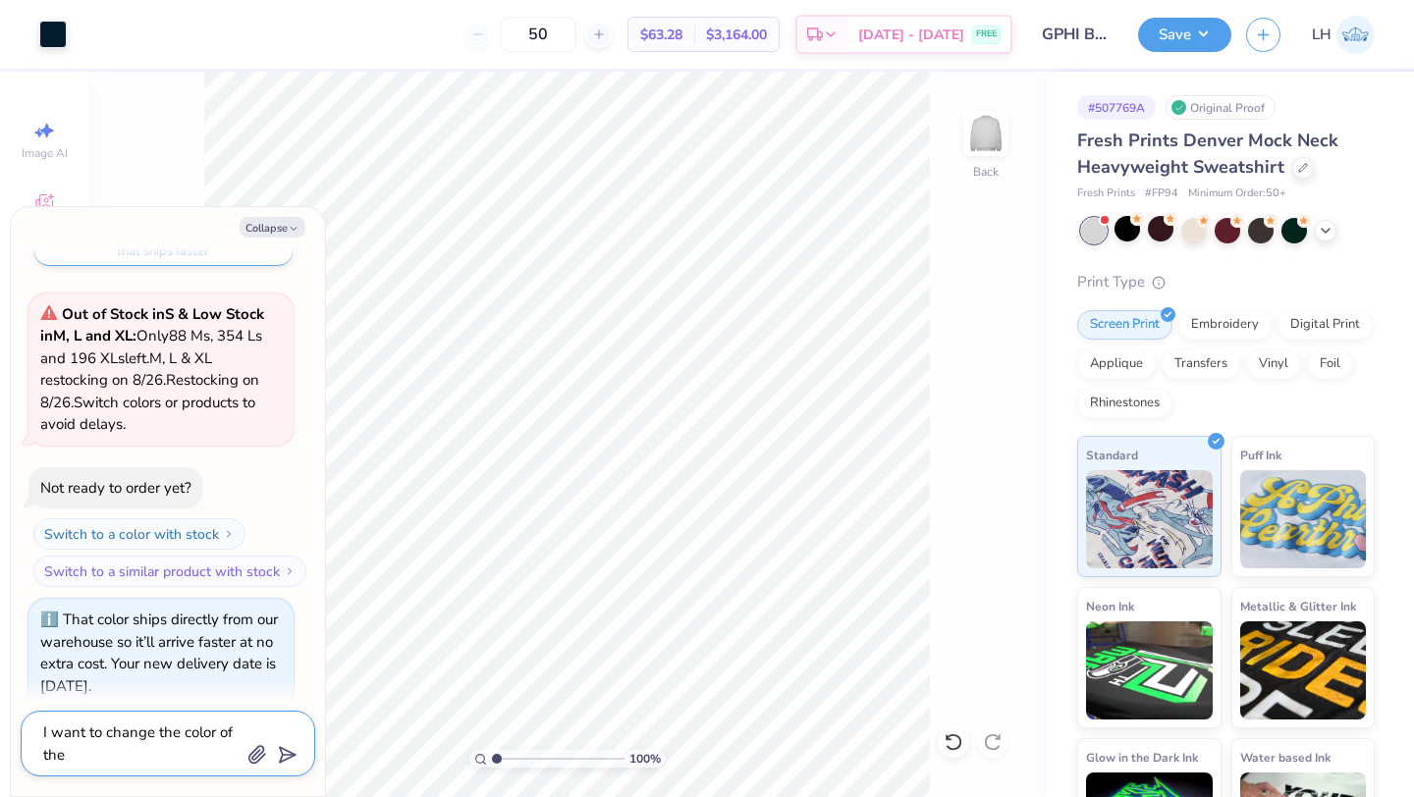
type textarea "I want to change the color of the"
type textarea "x"
type textarea "I want to change the color of the l"
type textarea "x"
type textarea "I want to change the color of the le"
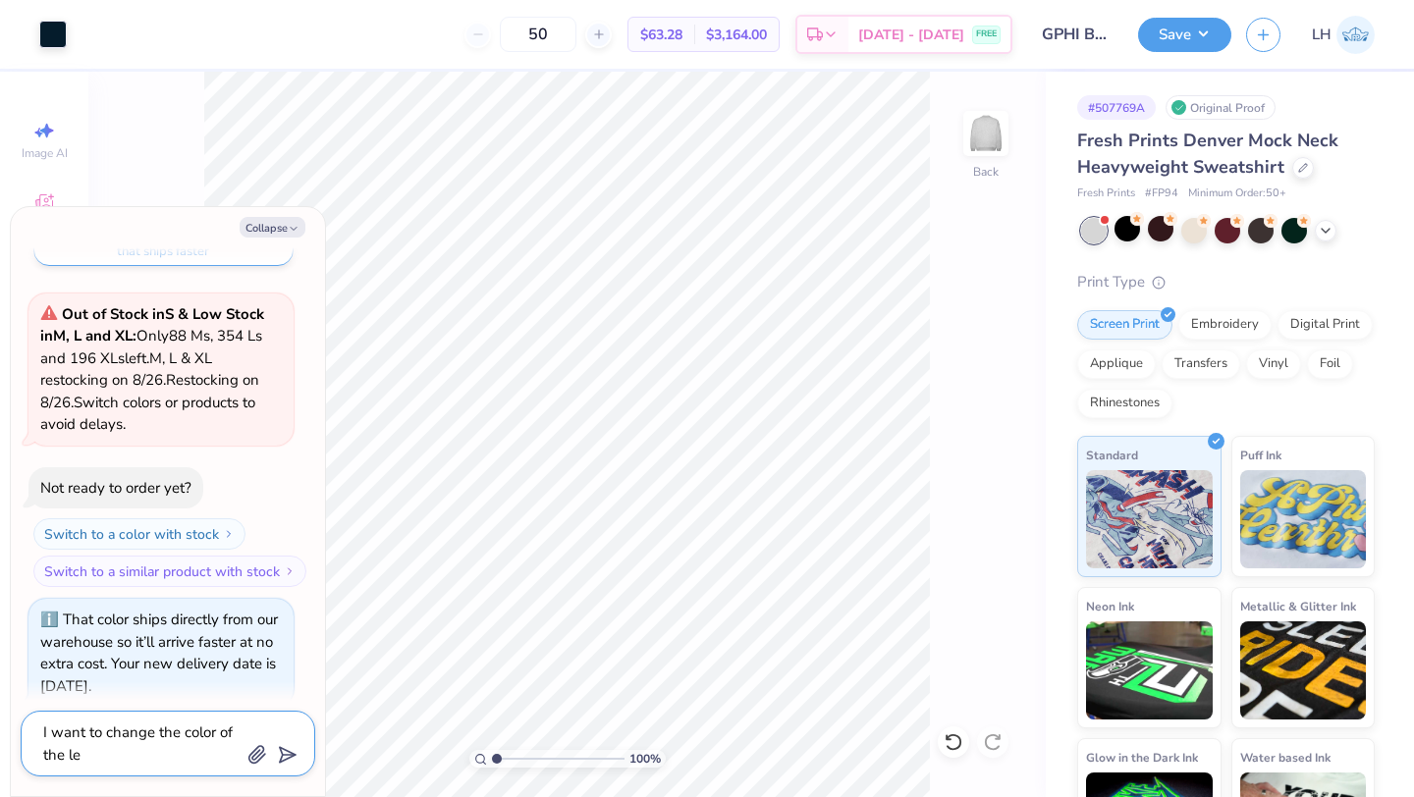
type textarea "x"
type textarea "I want to change the color of the let"
type textarea "x"
type textarea "I want to change the color of the lett"
type textarea "x"
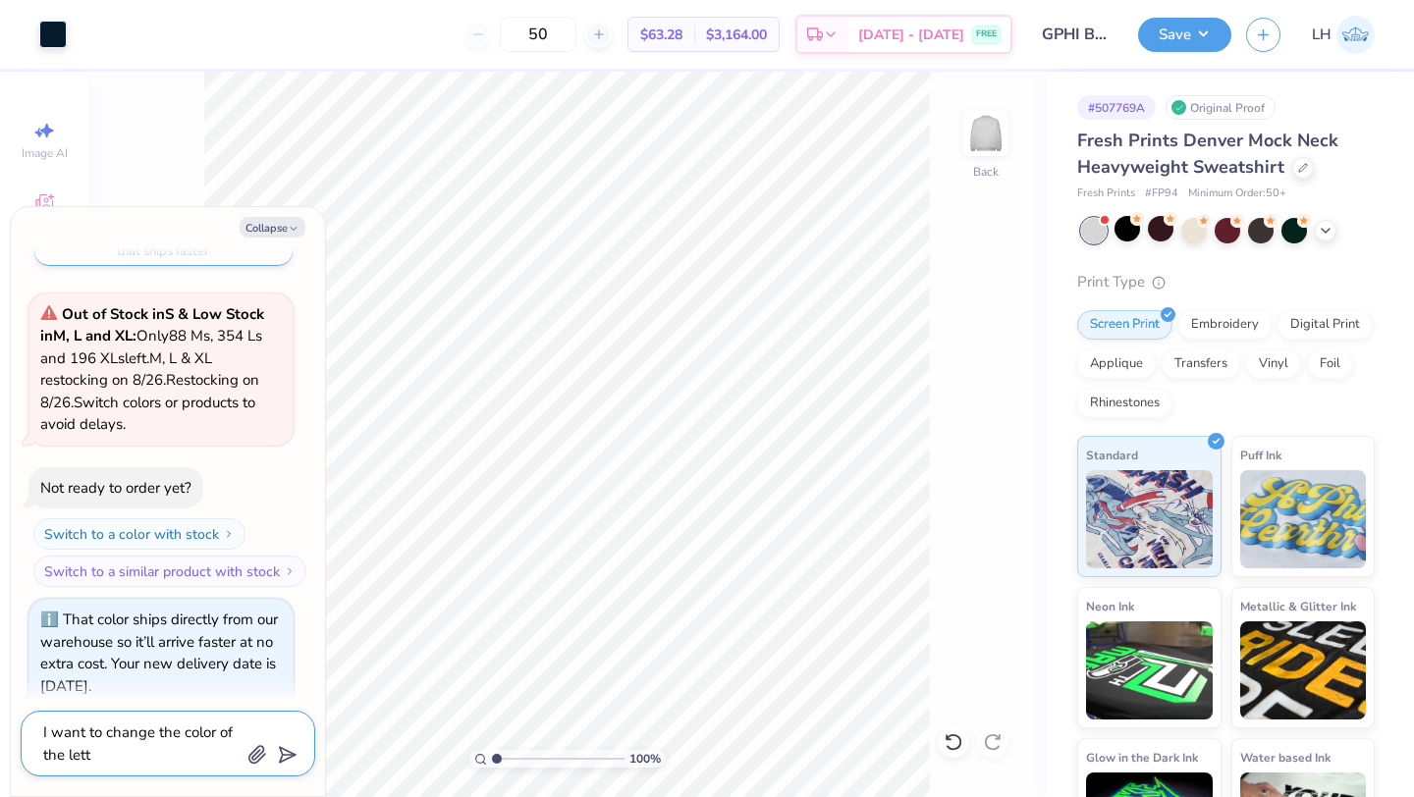
type textarea "I want to change the color of the lette"
type textarea "x"
type textarea "I want to change the color of the letter"
type textarea "x"
type textarea "I want to change the color of the letters"
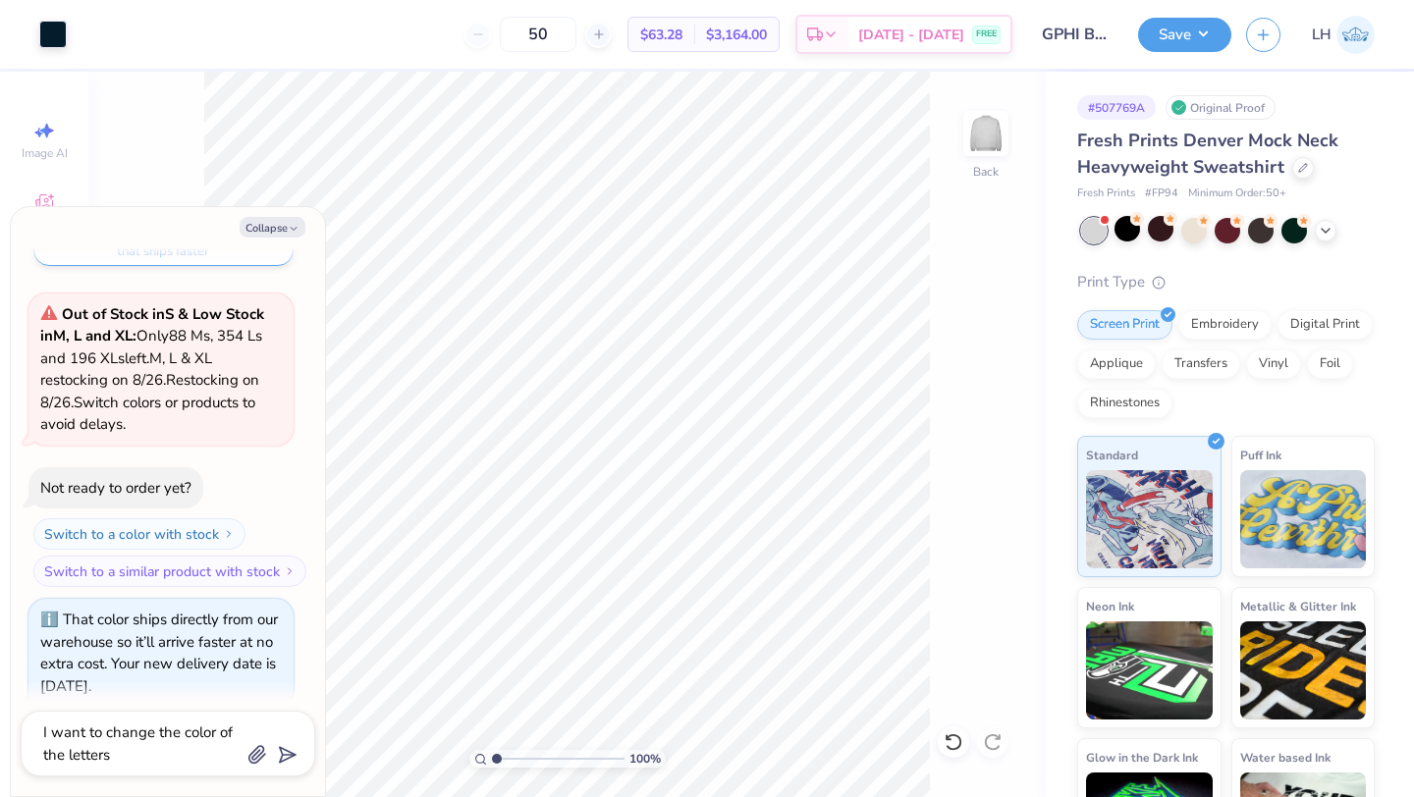
scroll to position [1132, 0]
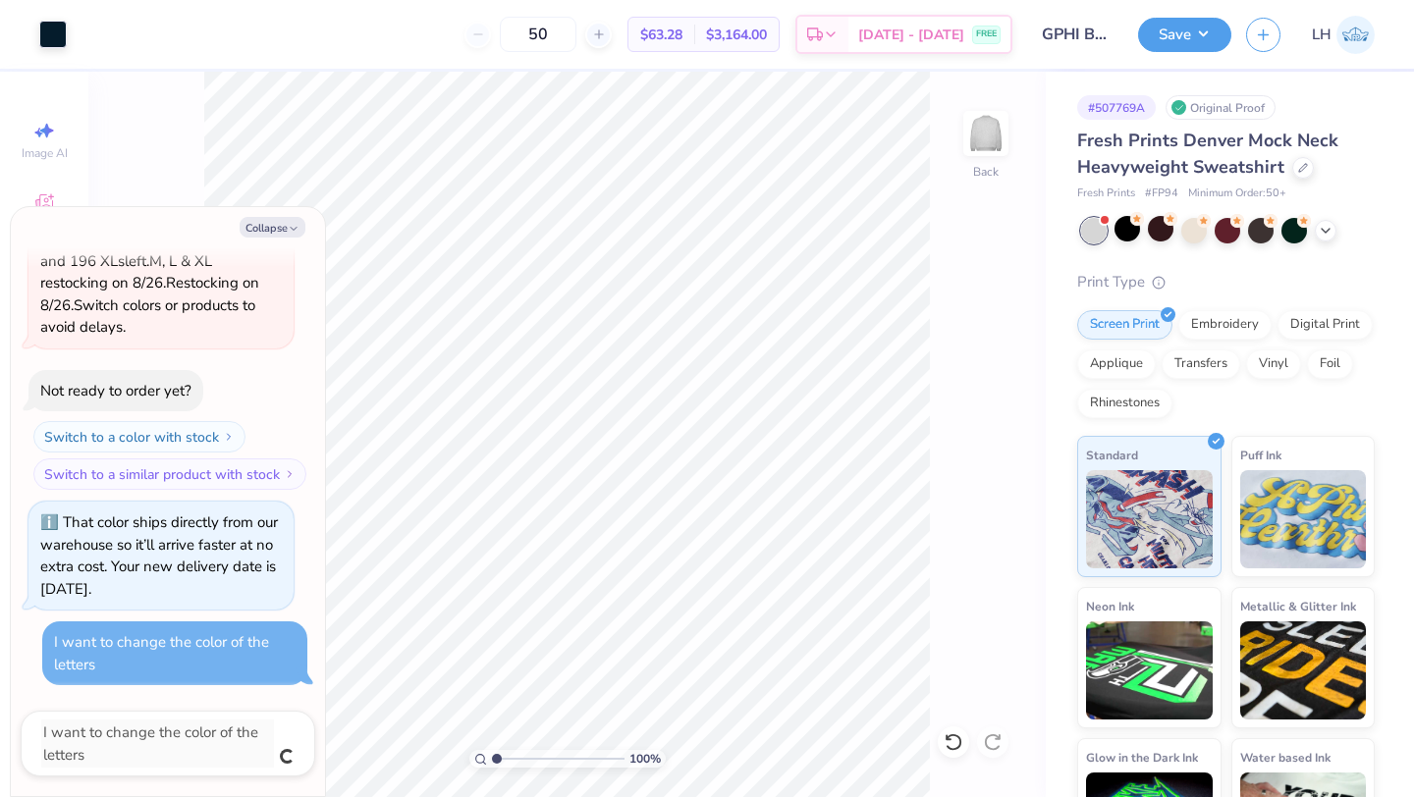
type textarea "x"
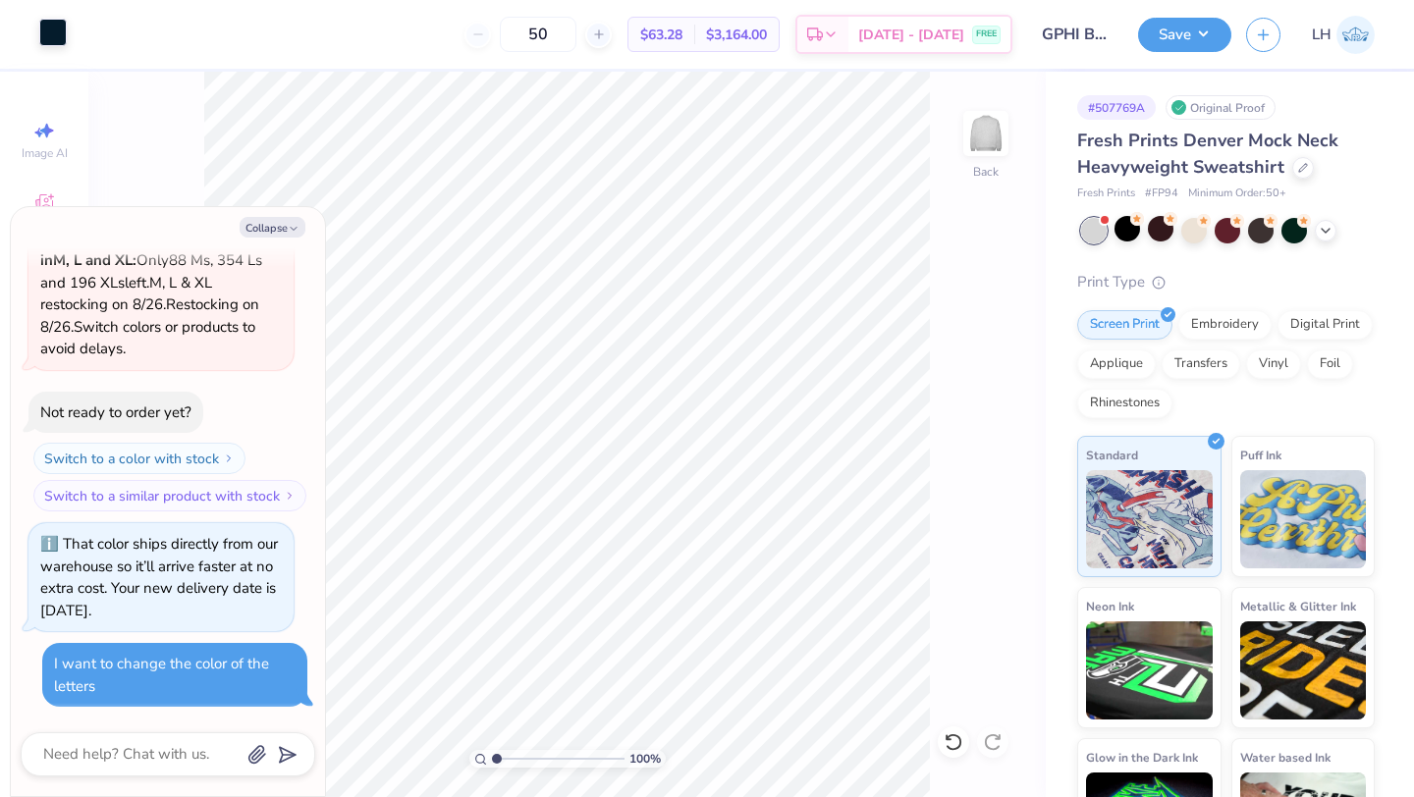
click at [53, 36] on div at bounding box center [52, 32] width 27 height 27
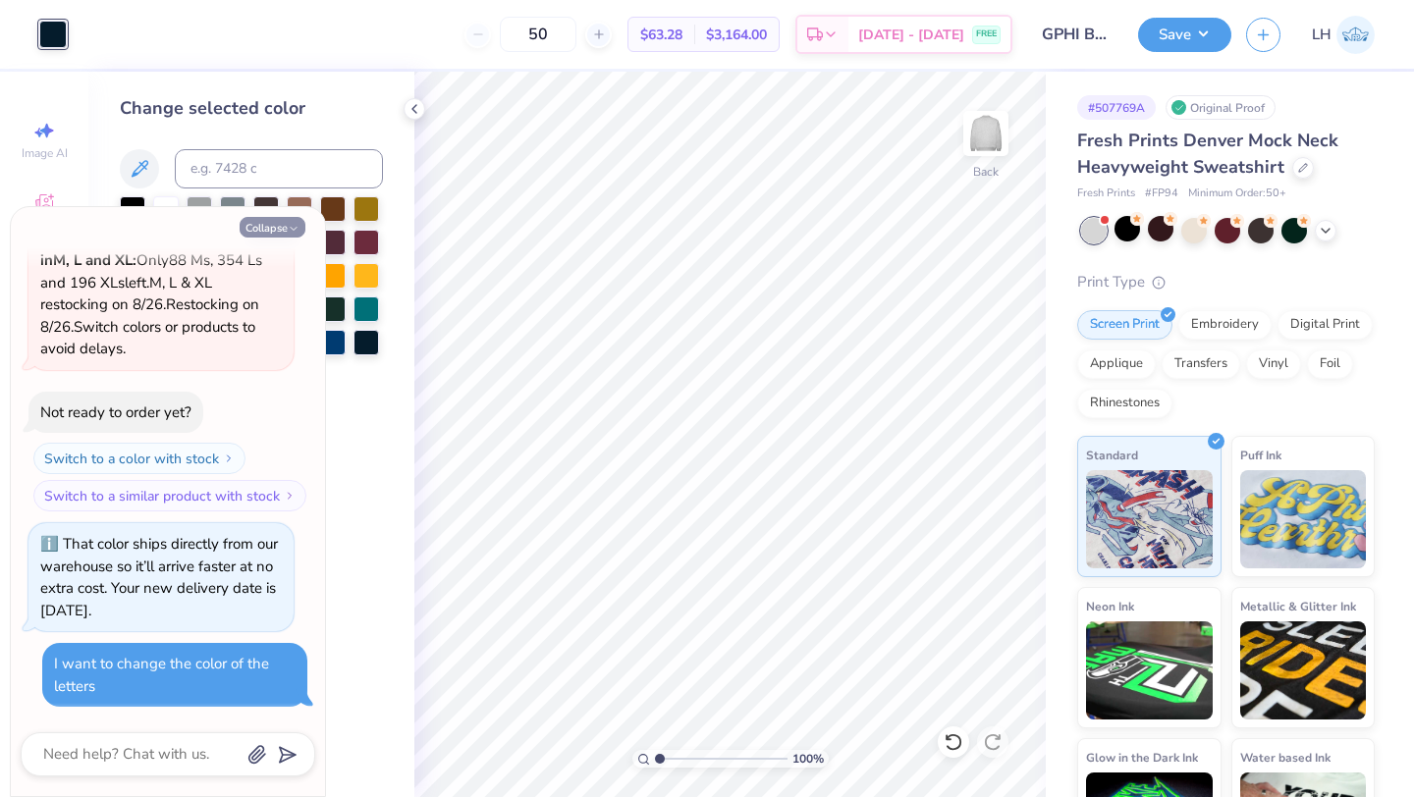
click at [289, 232] on icon "button" at bounding box center [294, 229] width 12 height 12
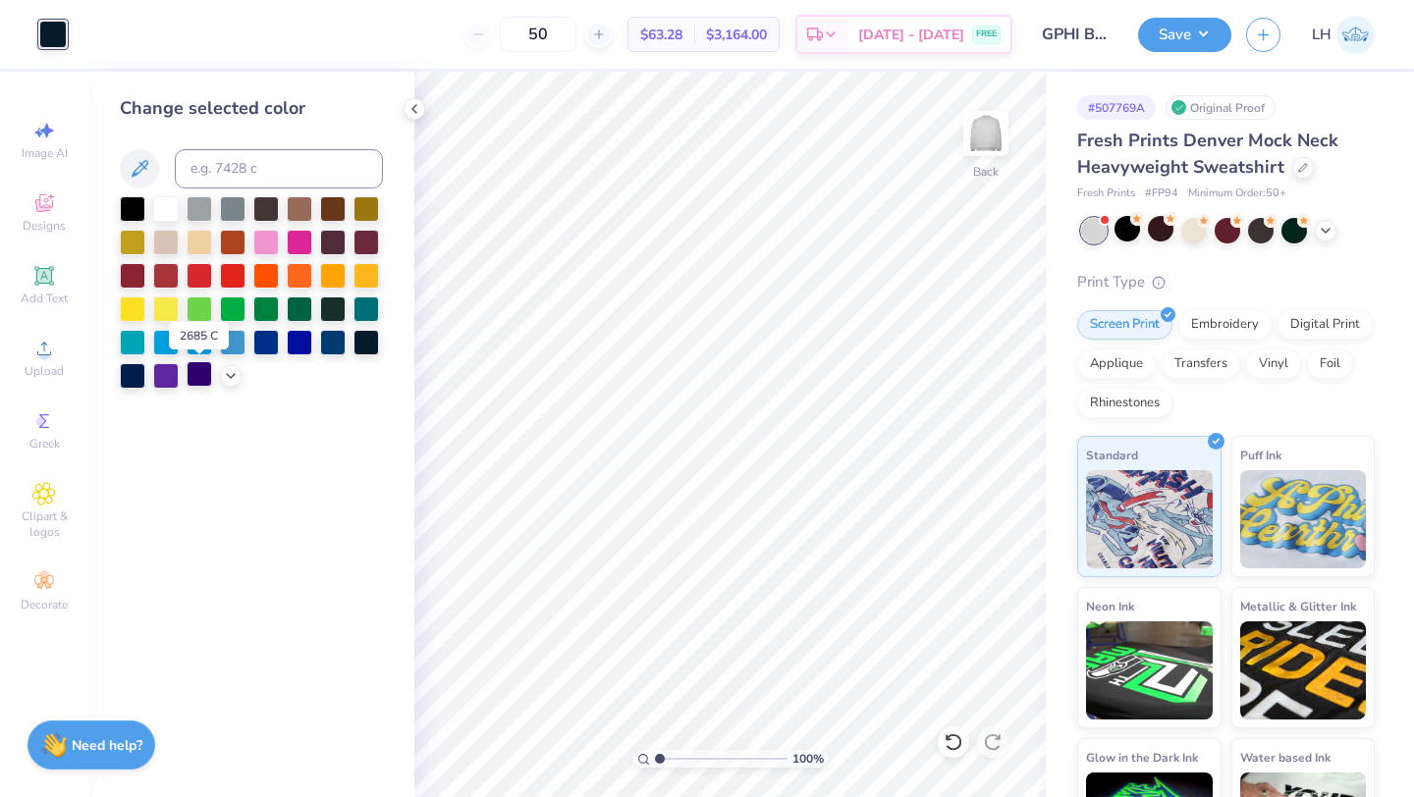
click at [201, 377] on div at bounding box center [200, 374] width 26 height 26
click at [333, 337] on div at bounding box center [333, 341] width 26 height 26
click at [275, 338] on div at bounding box center [266, 341] width 26 height 26
click at [333, 346] on div at bounding box center [333, 341] width 26 height 26
click at [131, 375] on div at bounding box center [133, 374] width 26 height 26
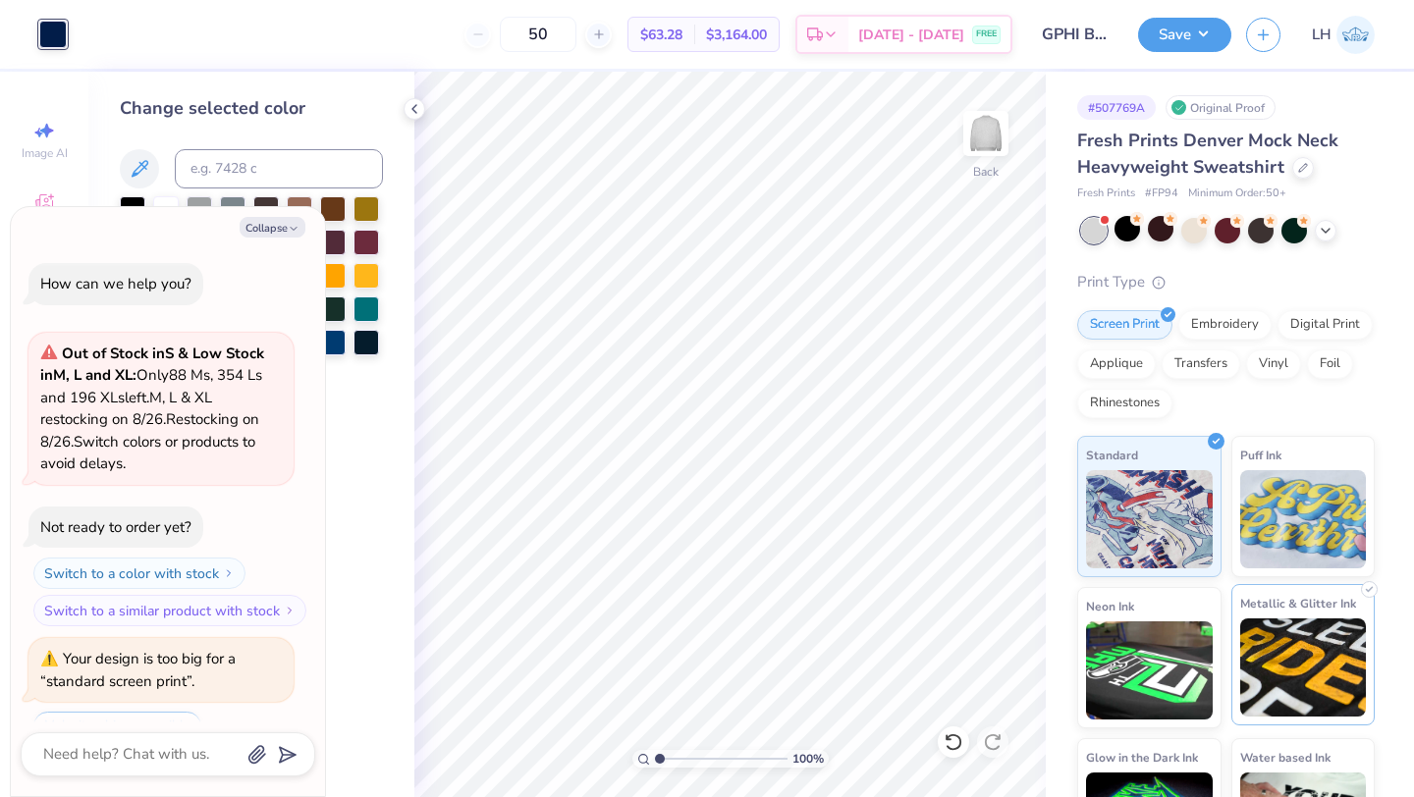
scroll to position [1203, 0]
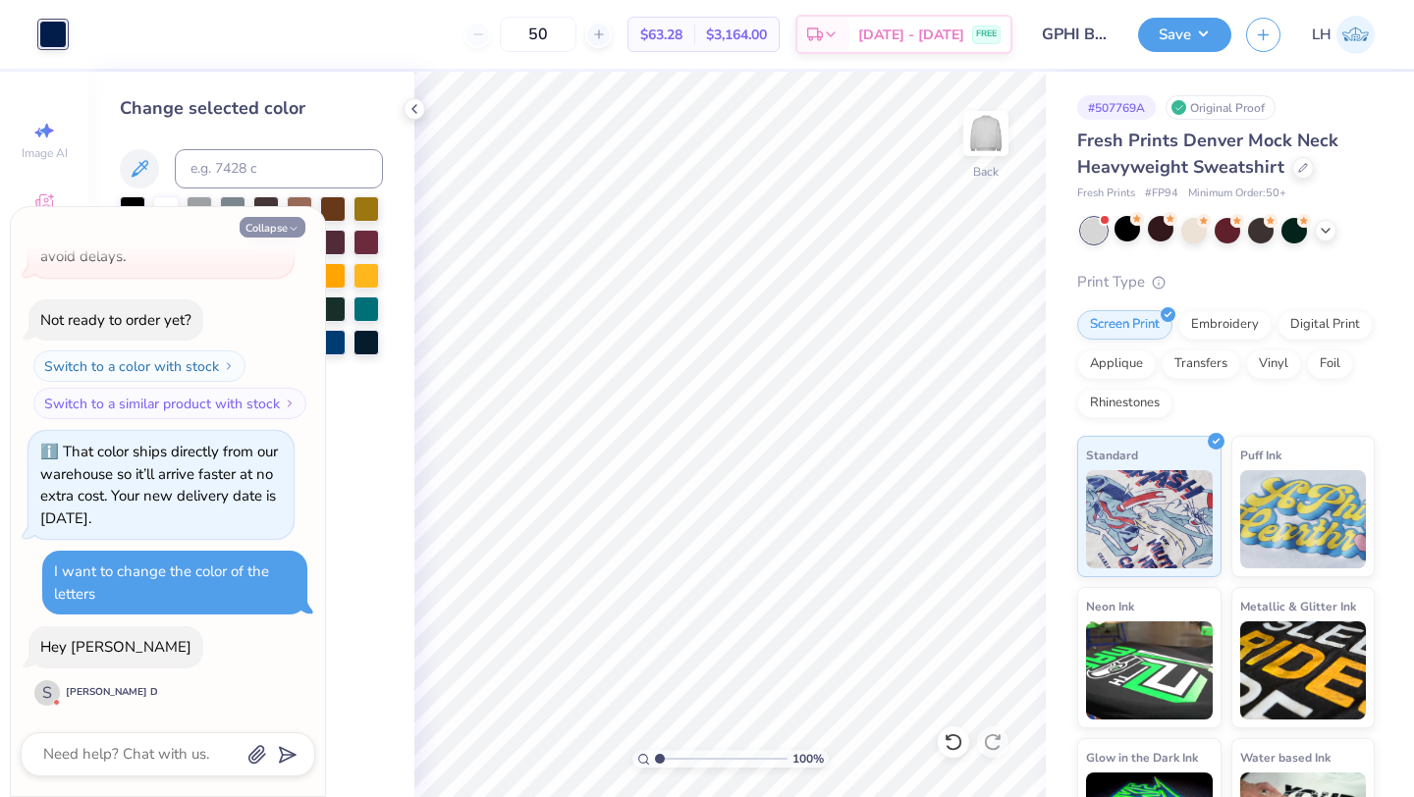
click at [295, 230] on polyline "button" at bounding box center [294, 229] width 6 height 3
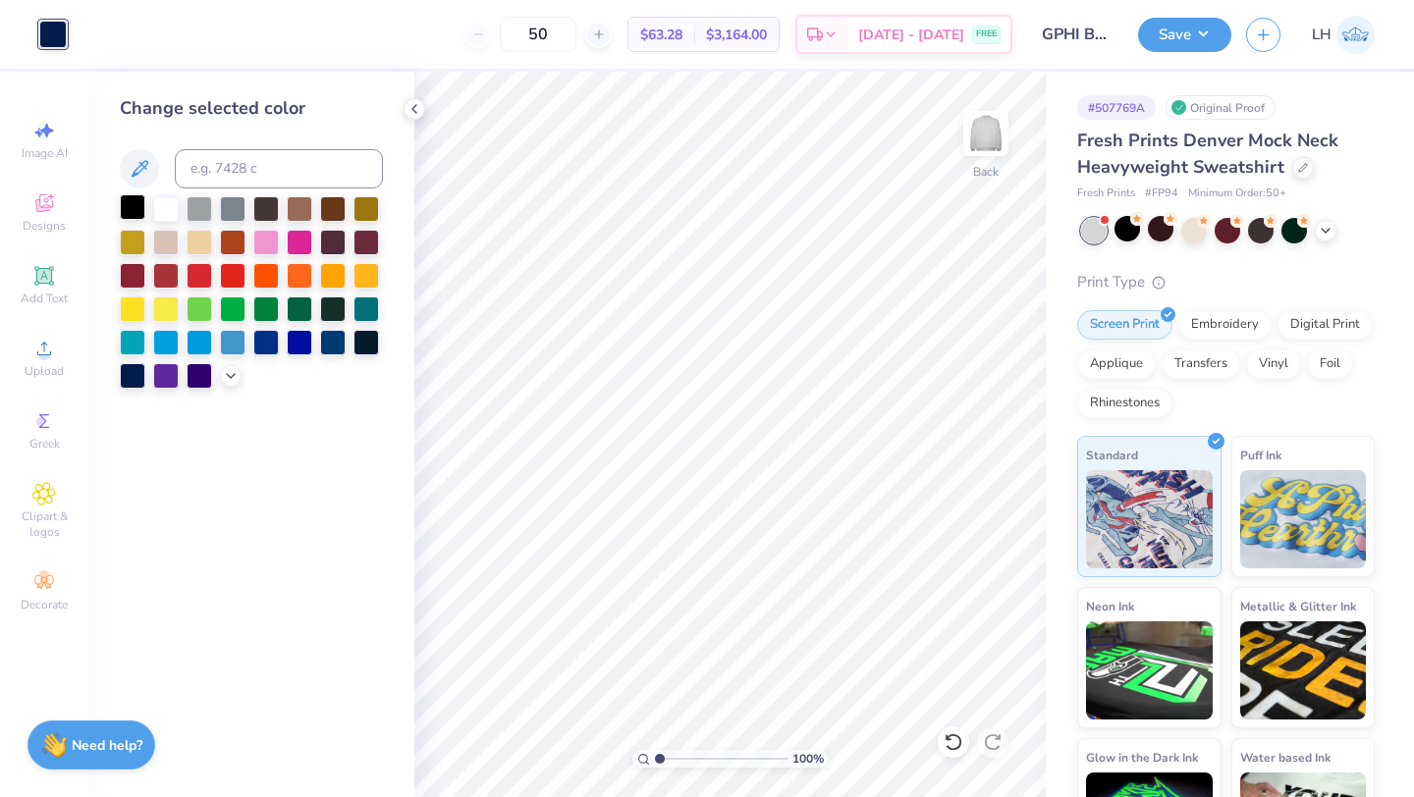
click at [125, 210] on div at bounding box center [133, 207] width 26 height 26
click at [336, 338] on div at bounding box center [333, 341] width 26 height 26
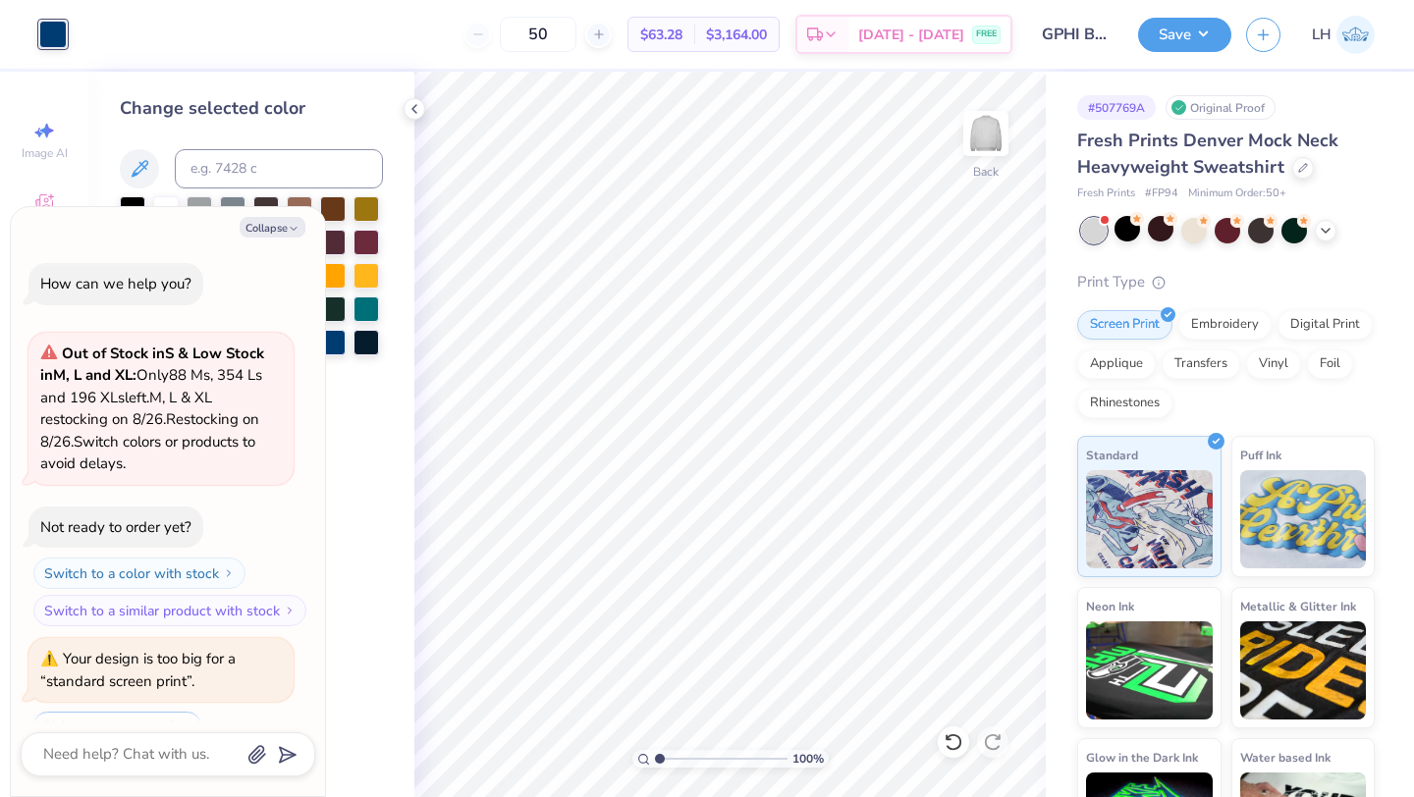
scroll to position [1340, 0]
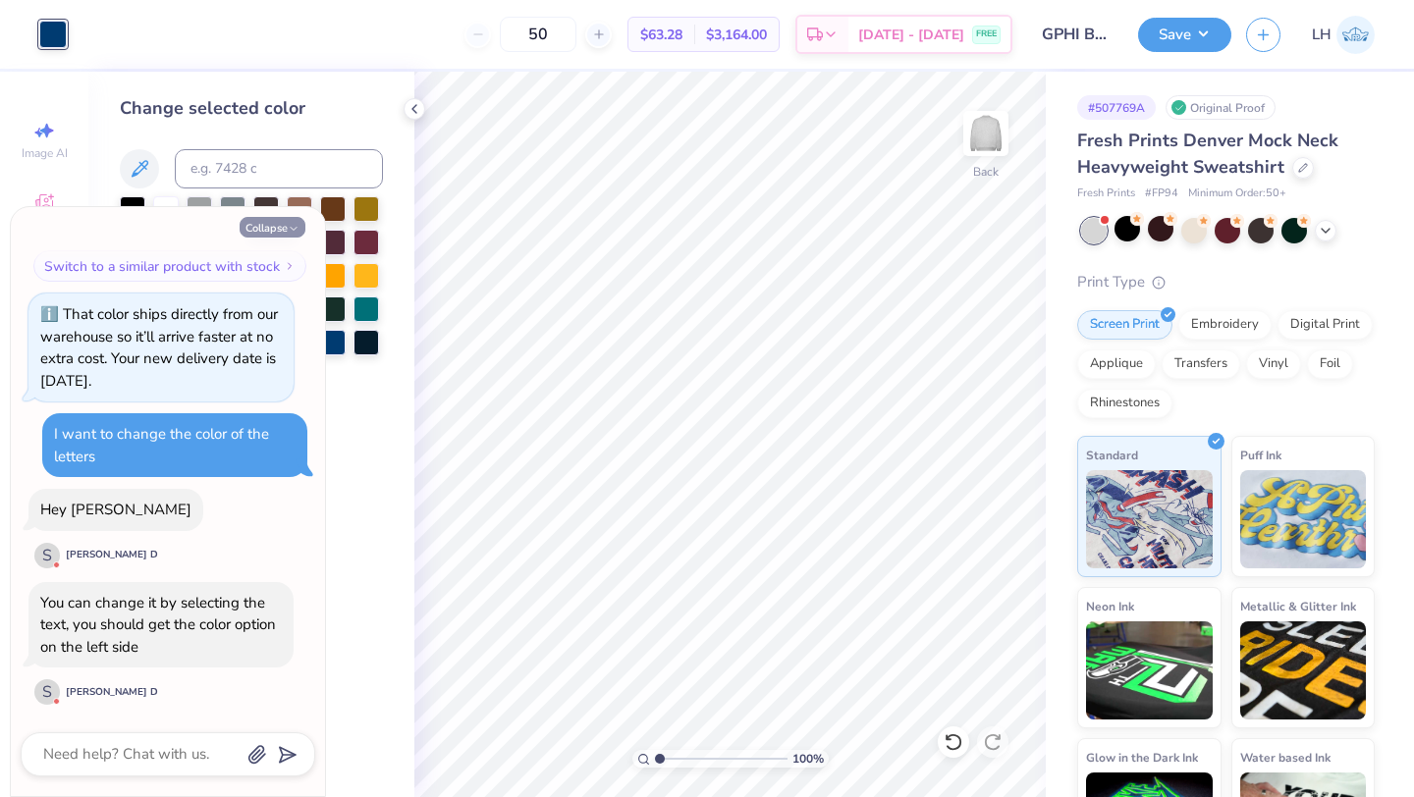
click at [281, 232] on button "Collapse" at bounding box center [273, 227] width 66 height 21
type textarea "x"
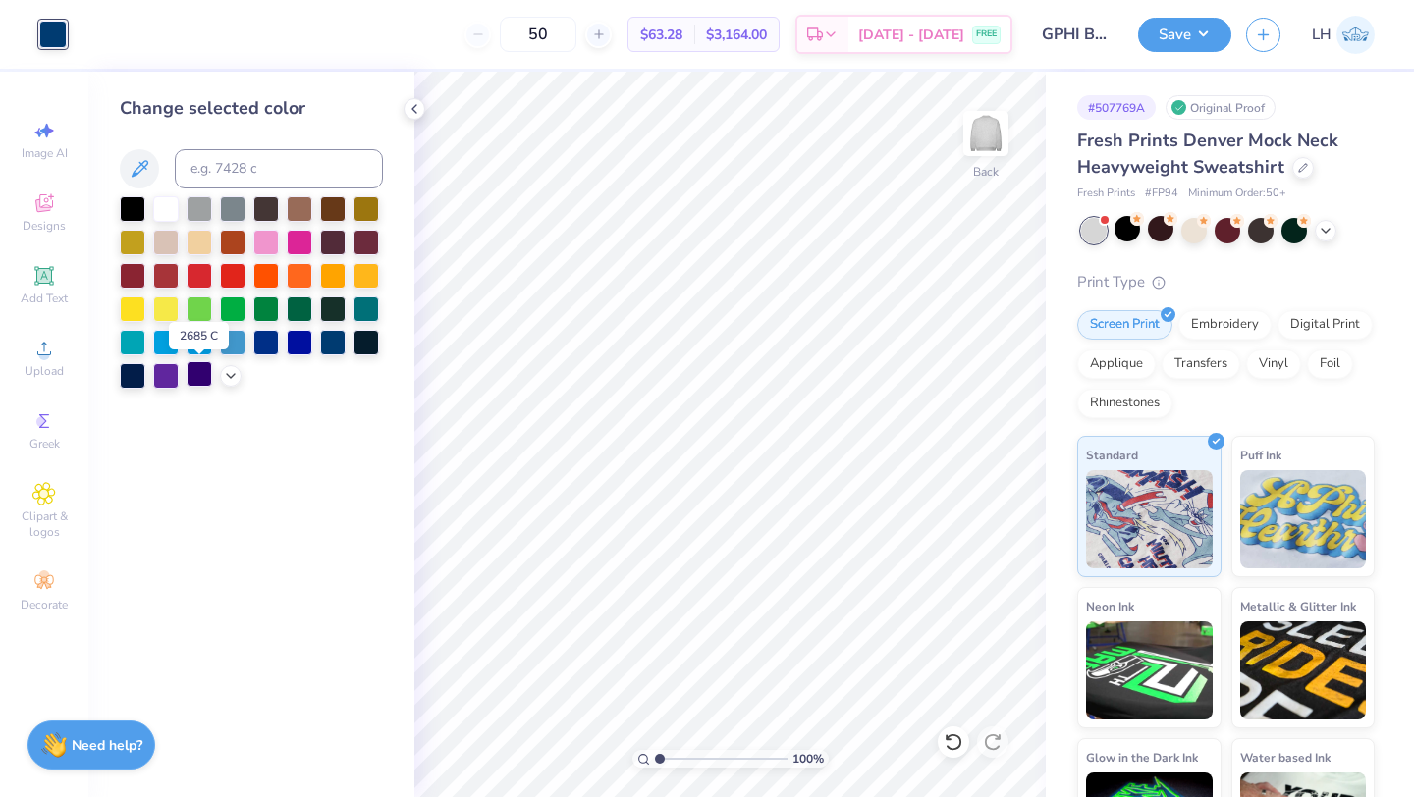
click at [192, 378] on div at bounding box center [200, 374] width 26 height 26
click at [378, 348] on div at bounding box center [366, 341] width 26 height 26
click at [328, 339] on div at bounding box center [333, 341] width 26 height 26
click at [183, 378] on div at bounding box center [251, 292] width 263 height 192
click at [194, 375] on div at bounding box center [200, 374] width 26 height 26
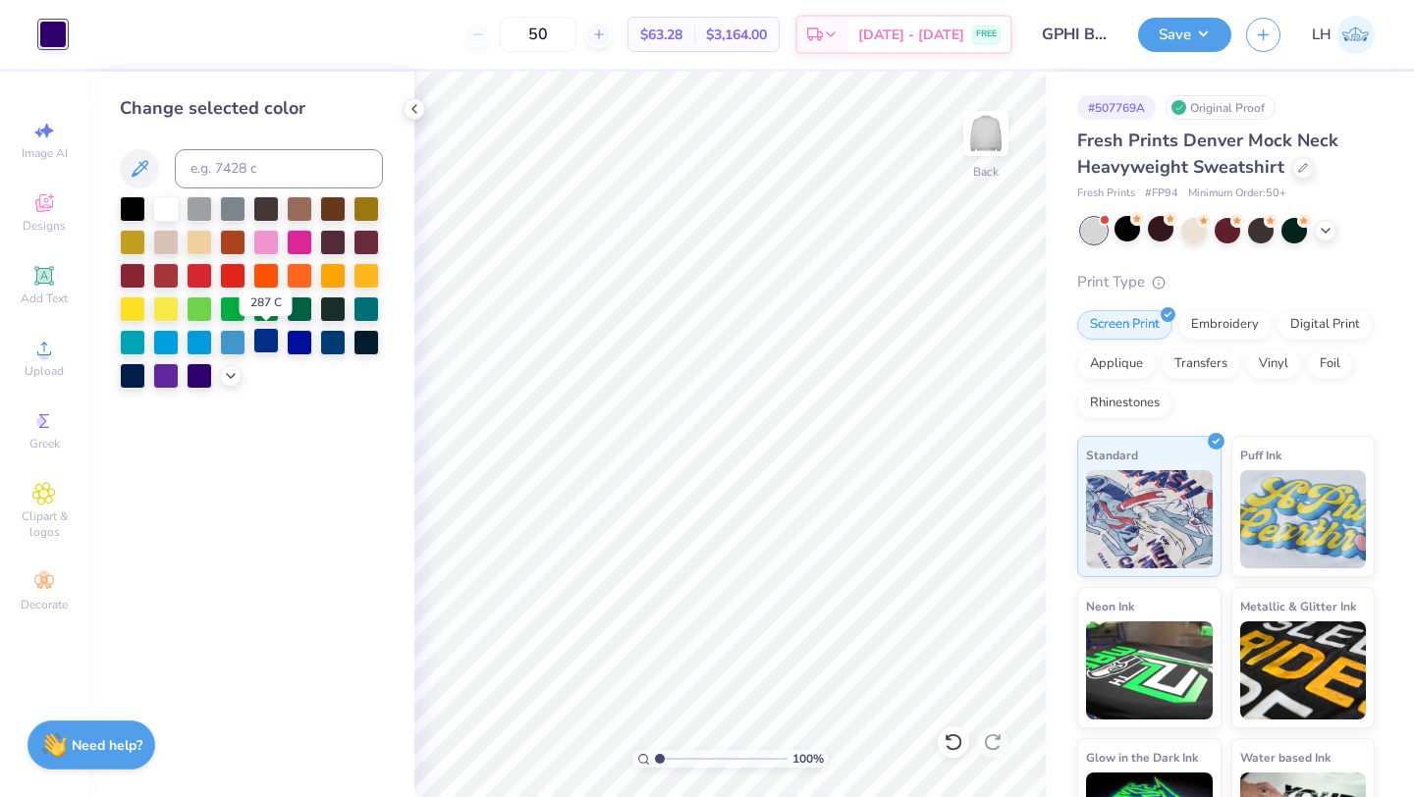
click at [274, 353] on div at bounding box center [266, 341] width 26 height 26
click at [303, 351] on div at bounding box center [300, 341] width 26 height 26
click at [322, 351] on div at bounding box center [333, 341] width 26 height 26
click at [379, 345] on div at bounding box center [366, 341] width 26 height 26
click at [341, 345] on div at bounding box center [333, 341] width 26 height 26
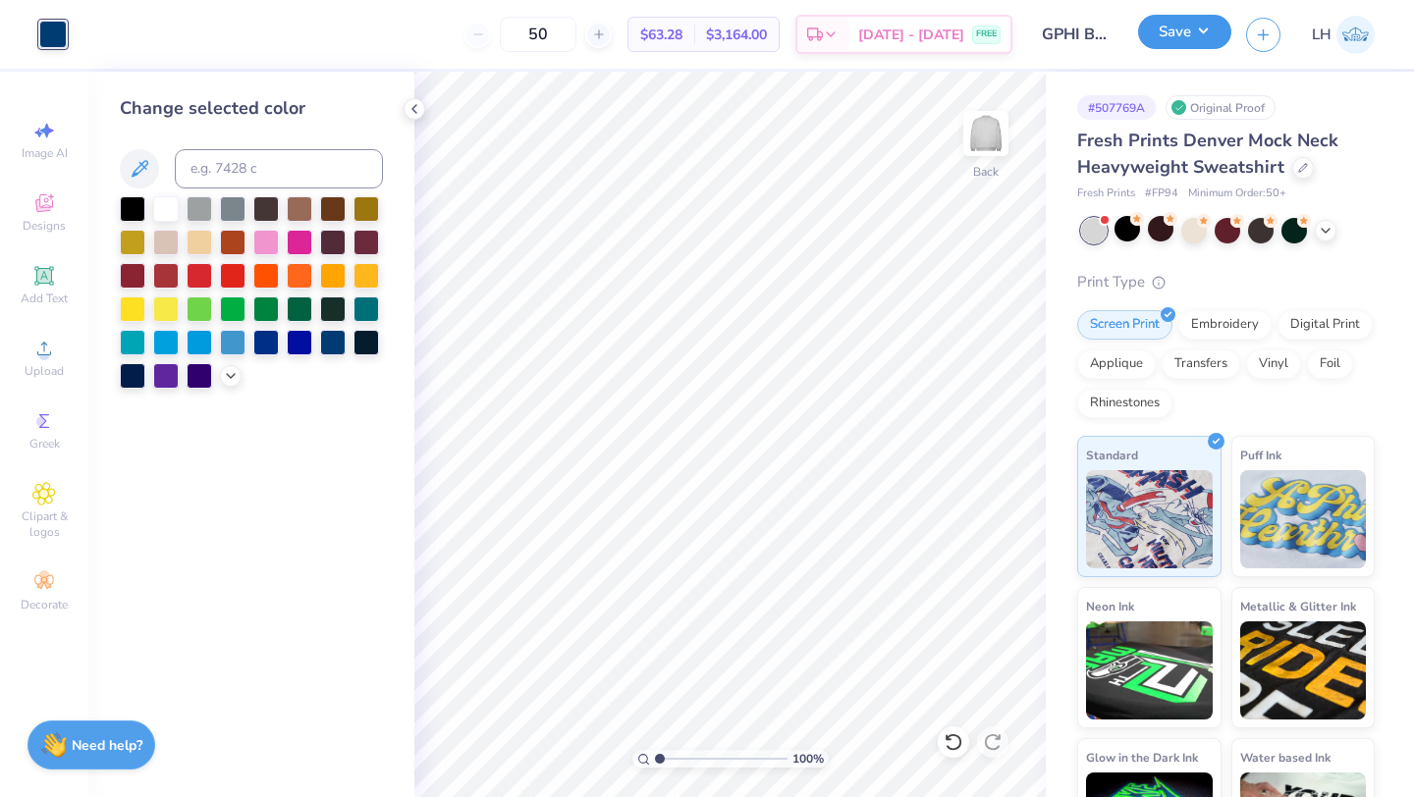
click at [1179, 44] on button "Save" at bounding box center [1184, 32] width 93 height 34
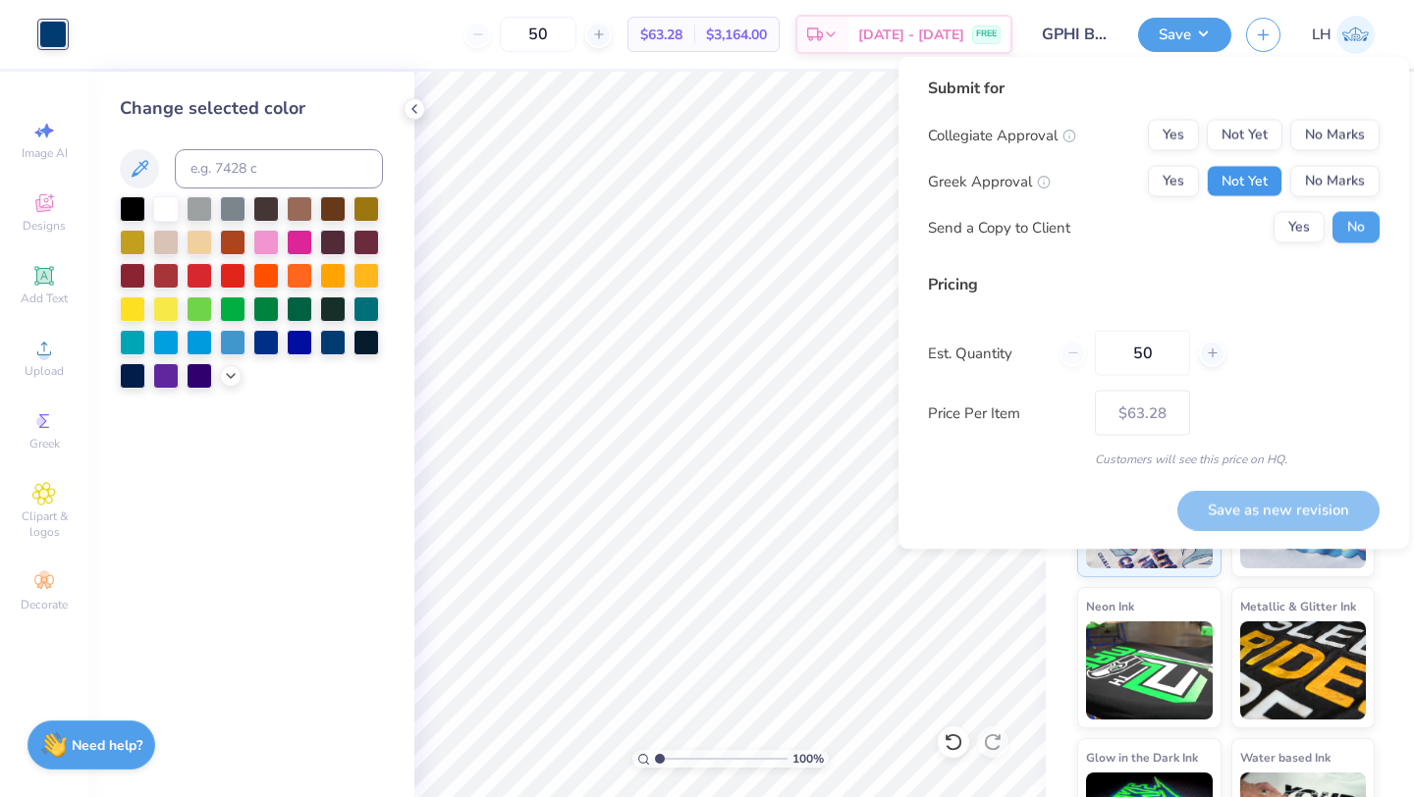
click at [1227, 175] on button "Not Yet" at bounding box center [1244, 181] width 76 height 31
click at [1227, 134] on button "Not Yet" at bounding box center [1244, 135] width 76 height 31
click at [251, 551] on div "Change selected color" at bounding box center [251, 434] width 326 height 725
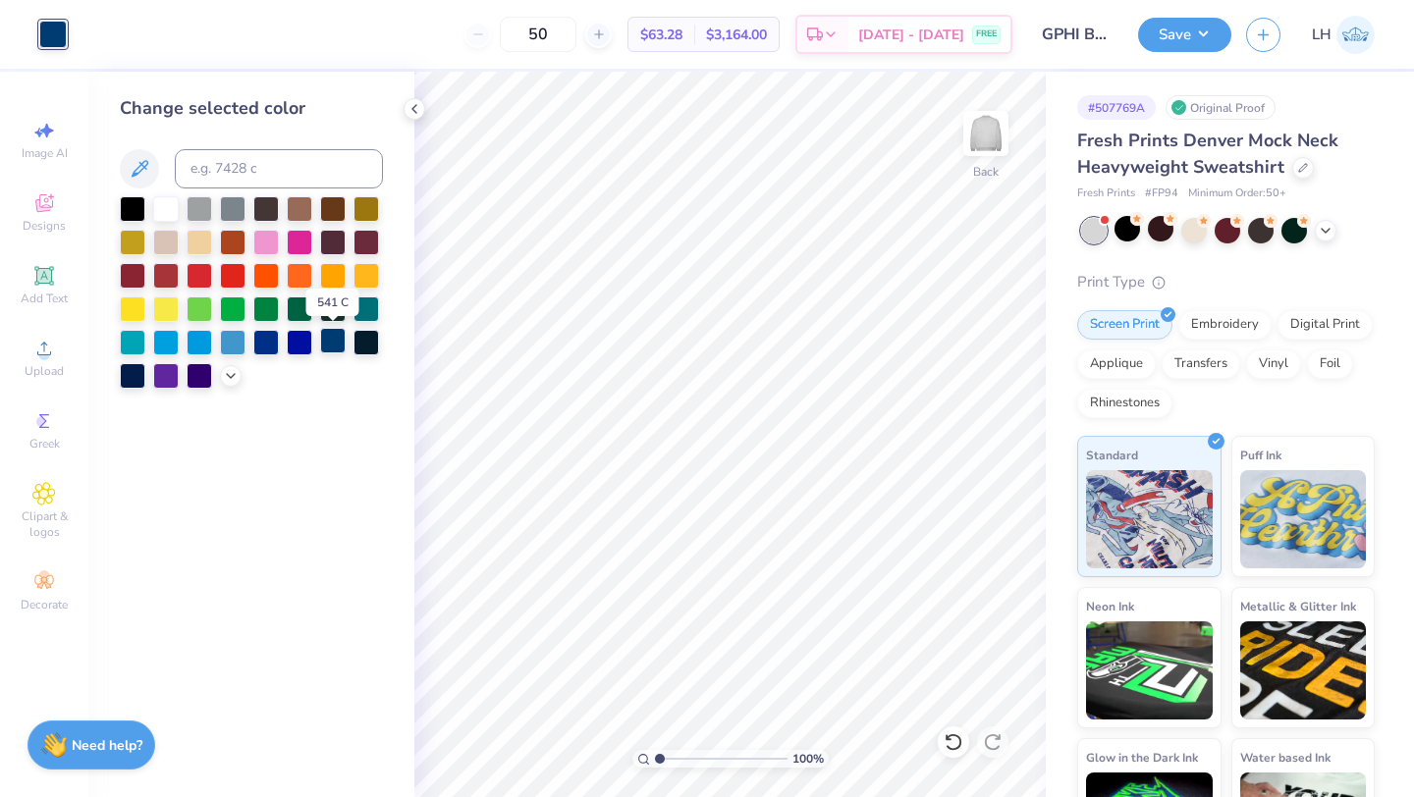
click at [329, 335] on div at bounding box center [333, 341] width 26 height 26
click at [375, 342] on div at bounding box center [366, 341] width 26 height 26
click at [333, 347] on div at bounding box center [333, 341] width 26 height 26
click at [243, 344] on div at bounding box center [233, 341] width 26 height 26
click at [261, 340] on div at bounding box center [266, 341] width 26 height 26
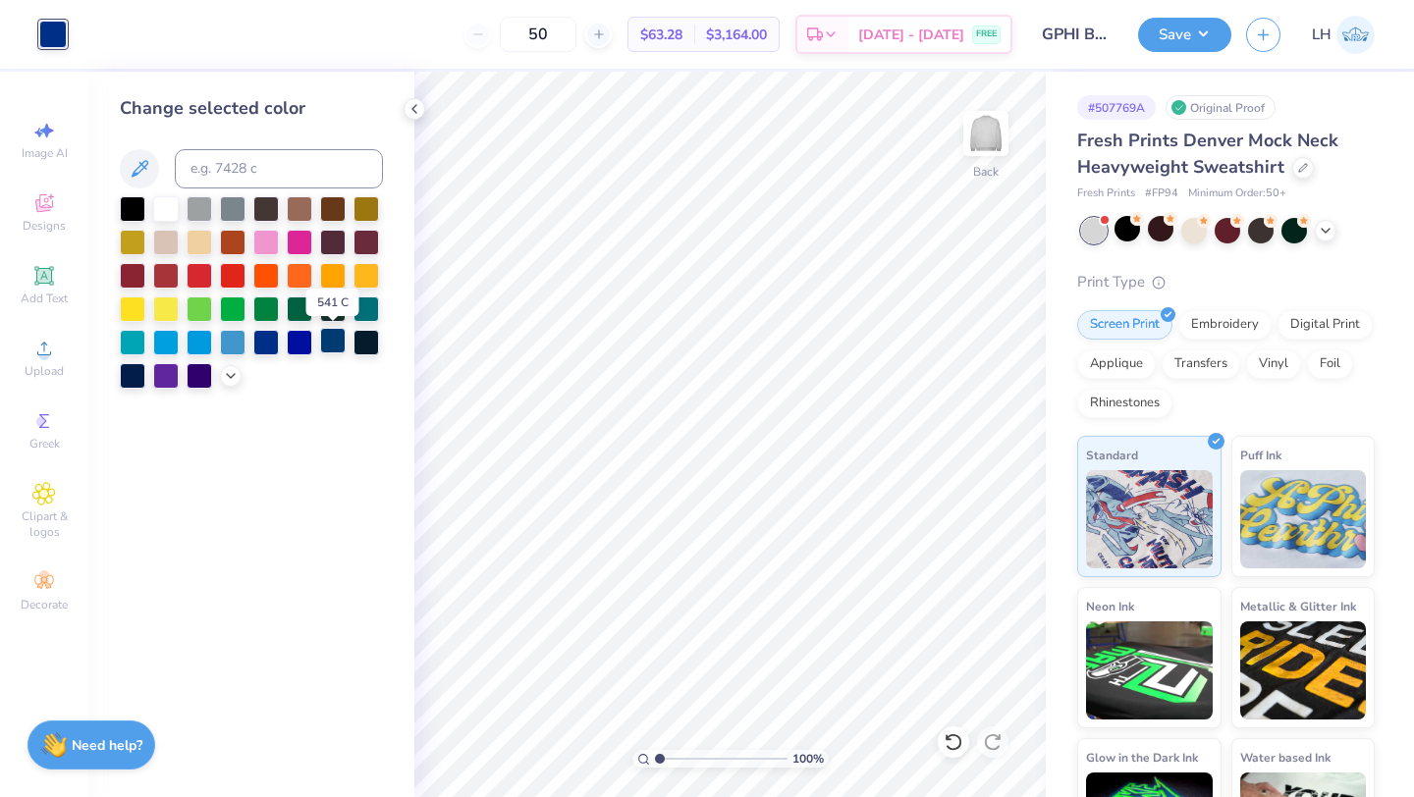
click at [341, 338] on div at bounding box center [333, 341] width 26 height 26
click at [207, 376] on div at bounding box center [200, 374] width 26 height 26
click at [167, 379] on div at bounding box center [166, 374] width 26 height 26
click at [139, 377] on div at bounding box center [133, 374] width 26 height 26
click at [337, 344] on div at bounding box center [333, 341] width 26 height 26
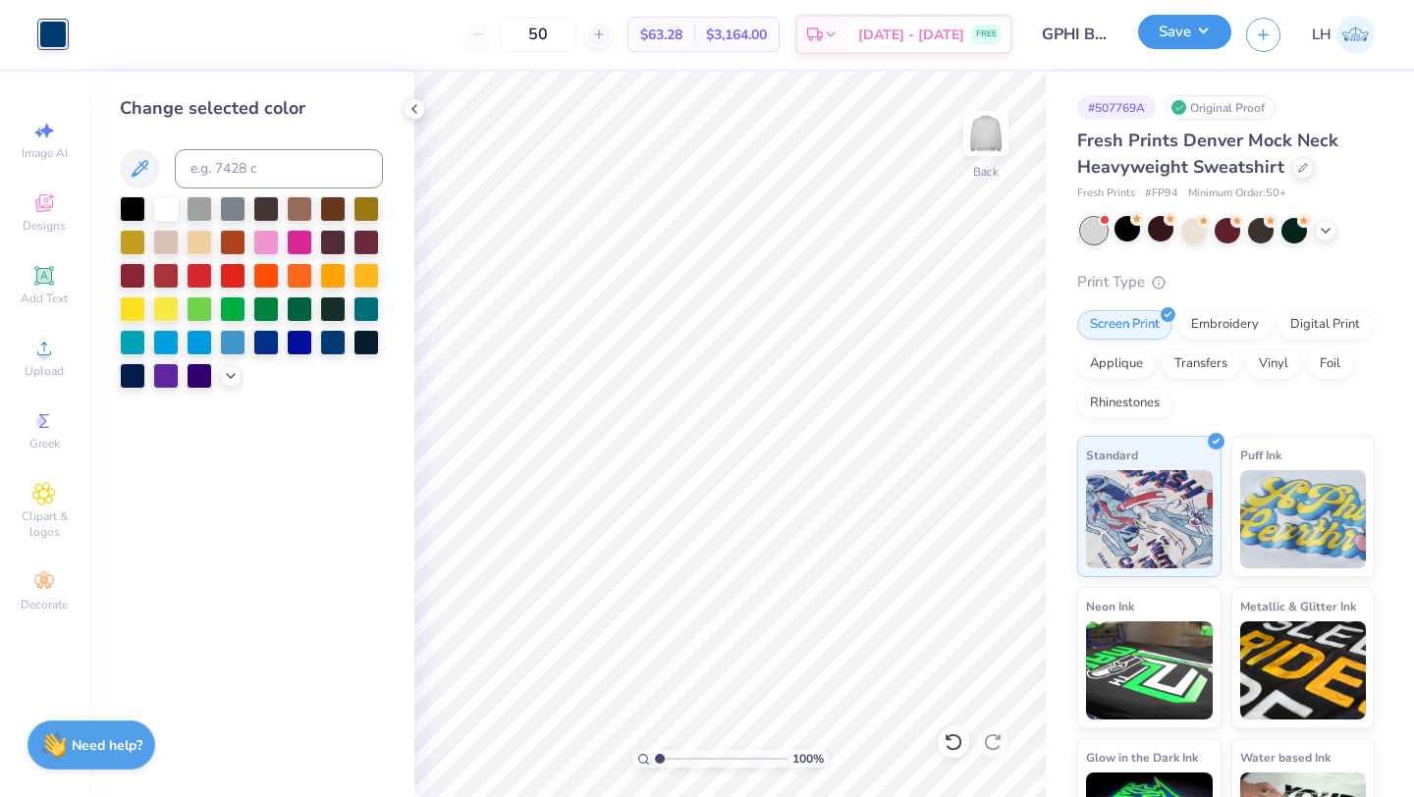
click at [1192, 44] on button "Save" at bounding box center [1184, 32] width 93 height 34
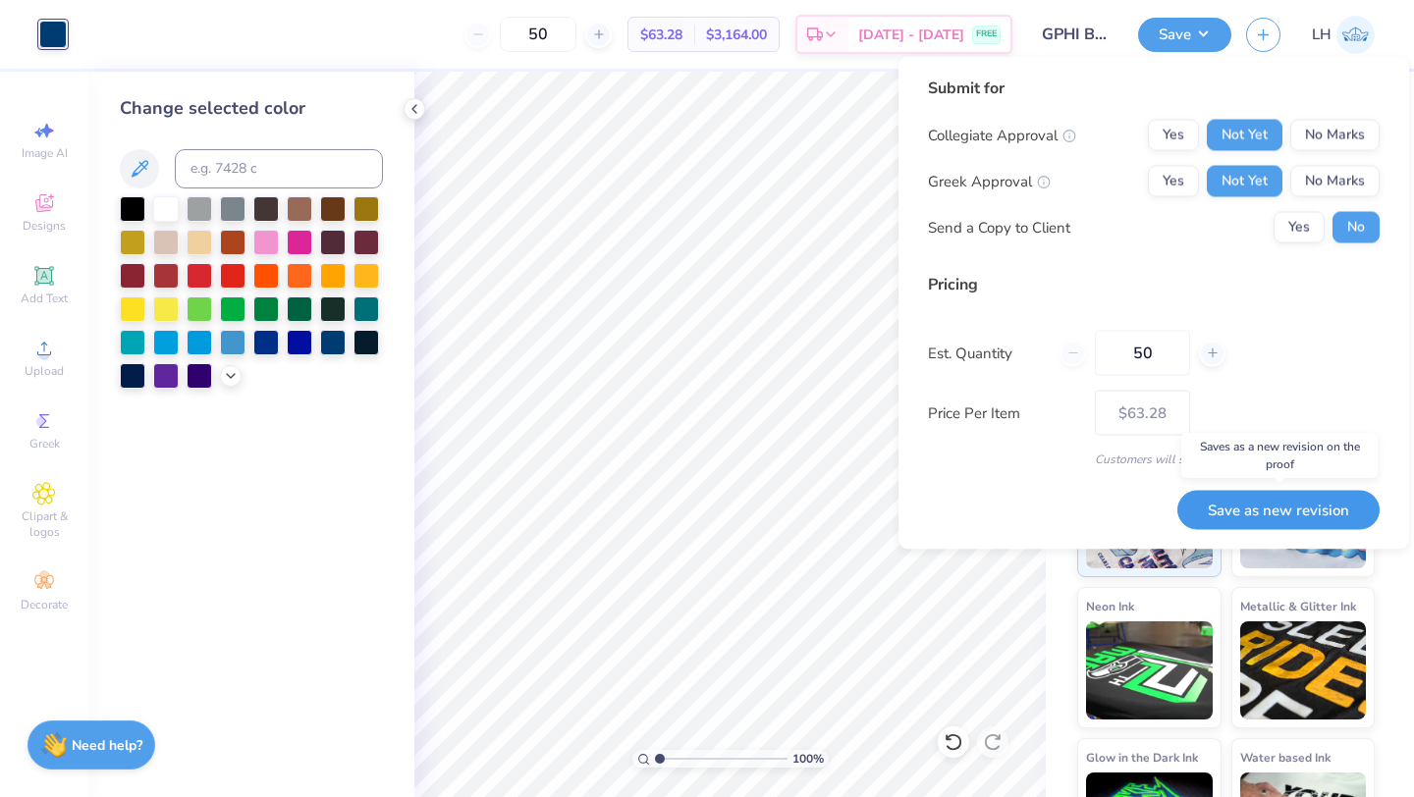
click at [1257, 507] on button "Save as new revision" at bounding box center [1278, 510] width 202 height 40
type input "$80.08"
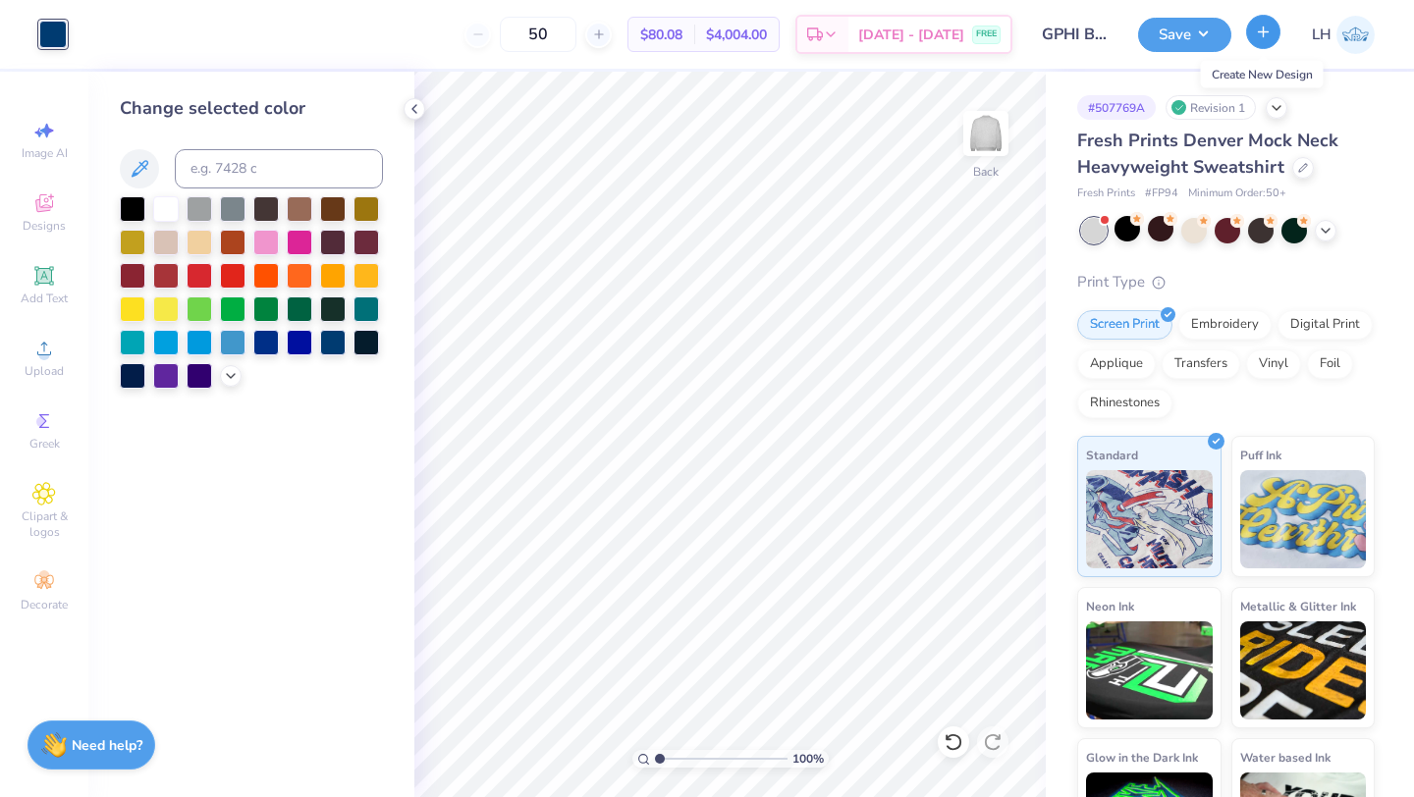
click at [1256, 42] on button "button" at bounding box center [1263, 32] width 34 height 34
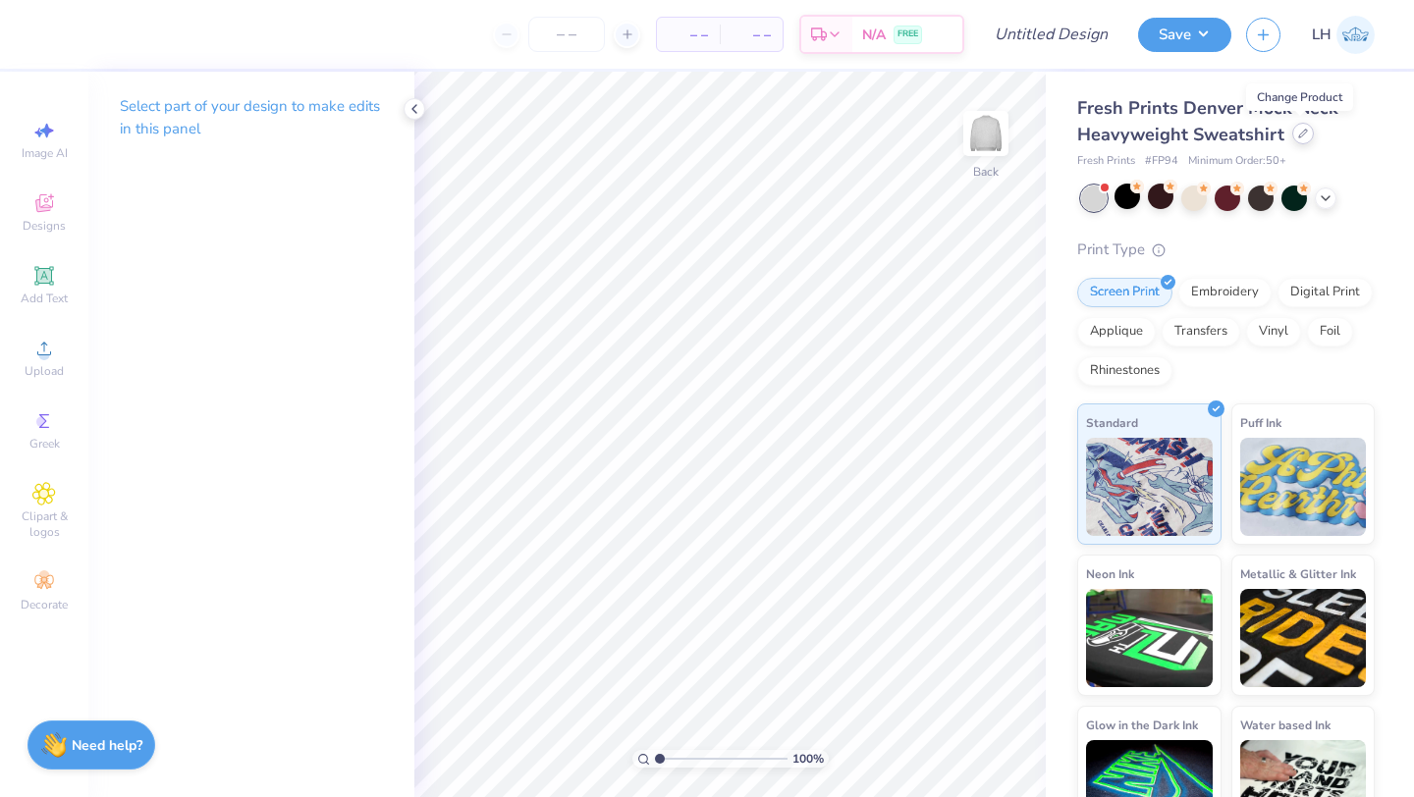
click at [1297, 141] on div at bounding box center [1303, 134] width 22 height 22
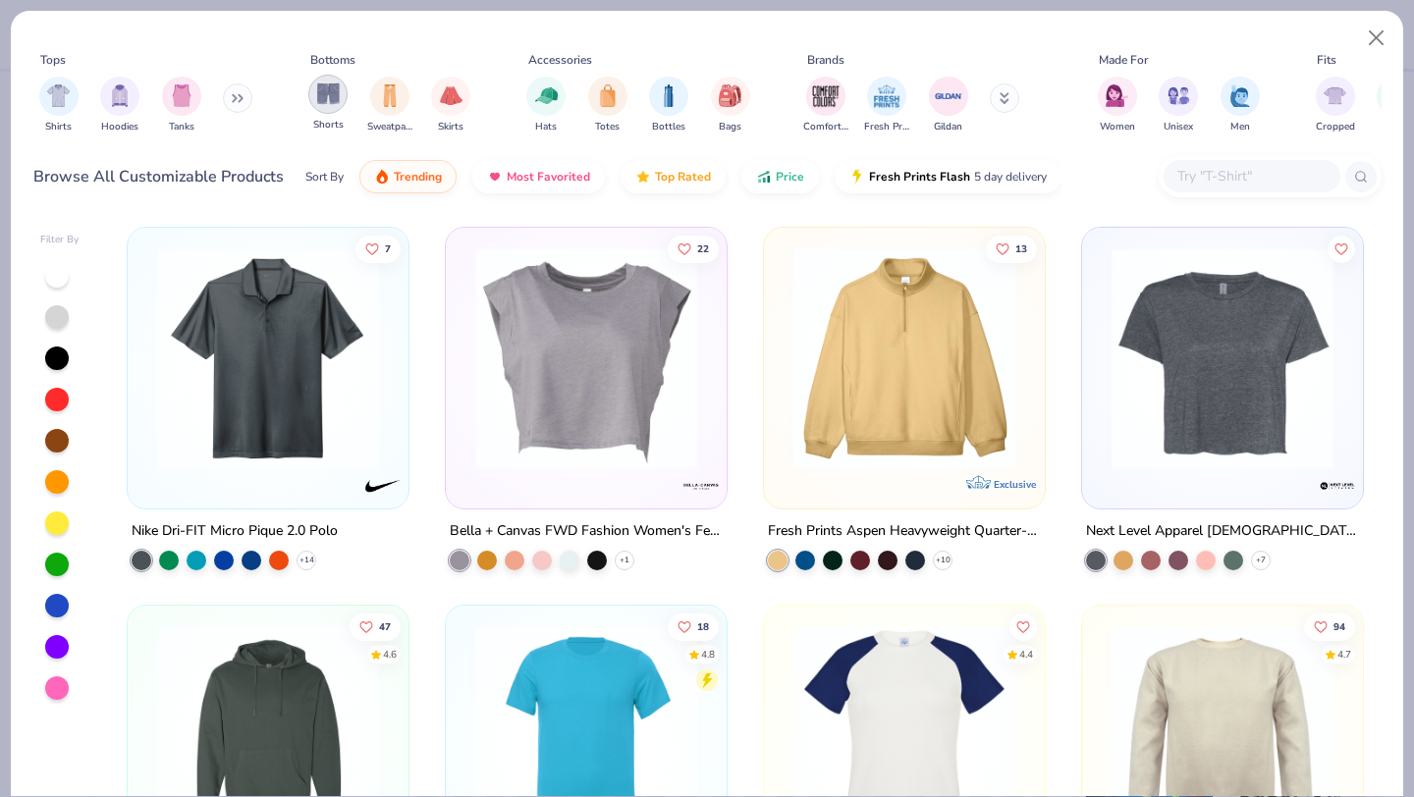
click at [322, 96] on img "filter for Shorts" at bounding box center [328, 93] width 23 height 23
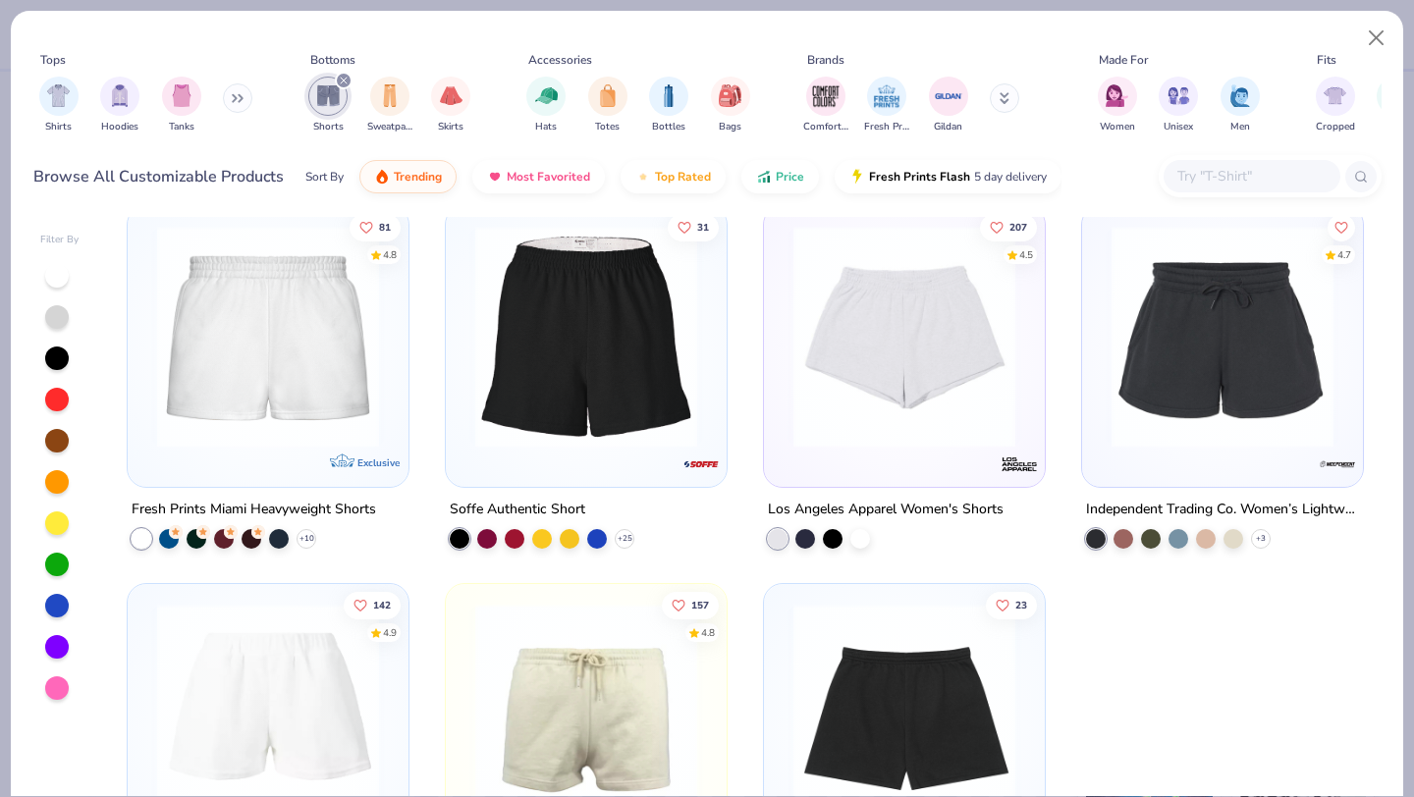
scroll to position [3041, 0]
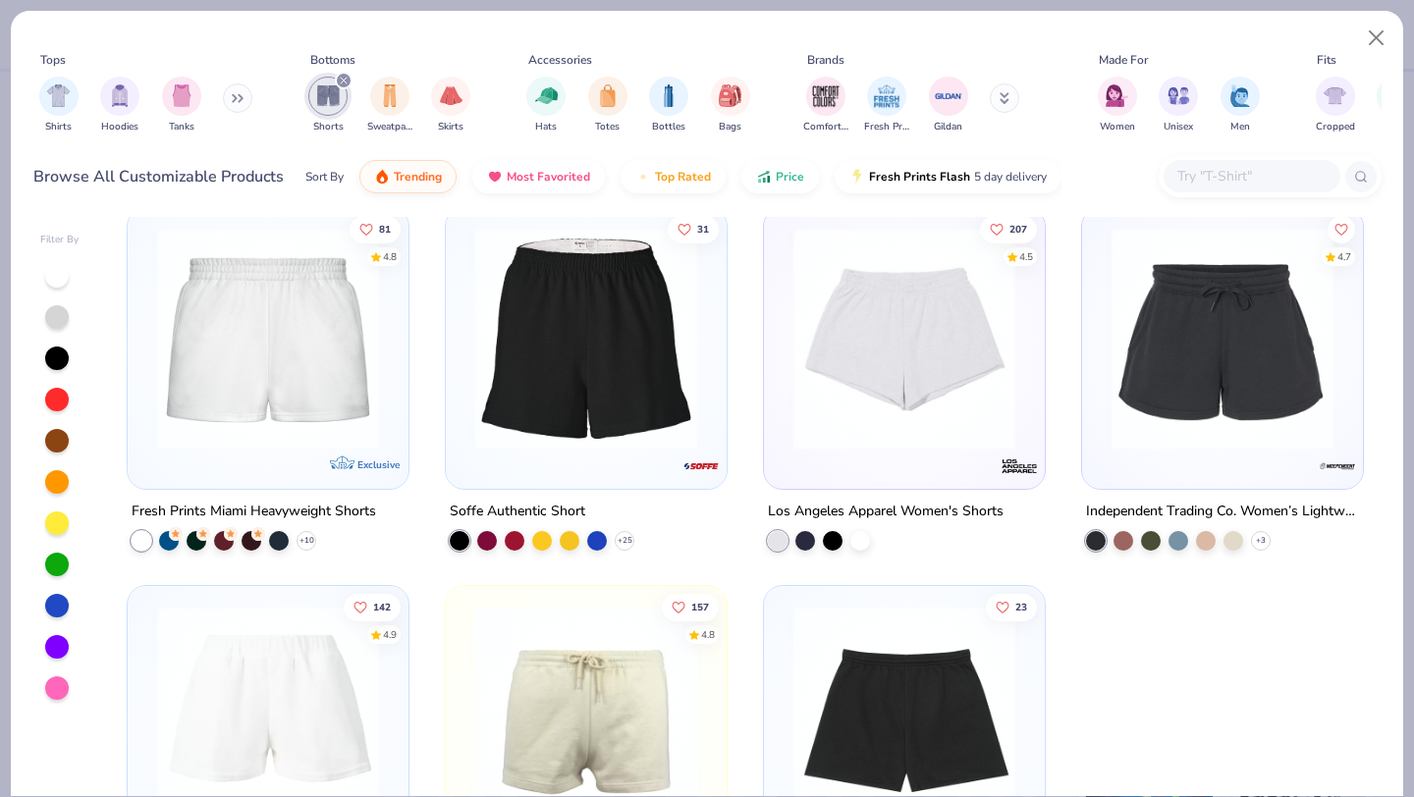
click at [957, 301] on img at bounding box center [903, 339] width 241 height 222
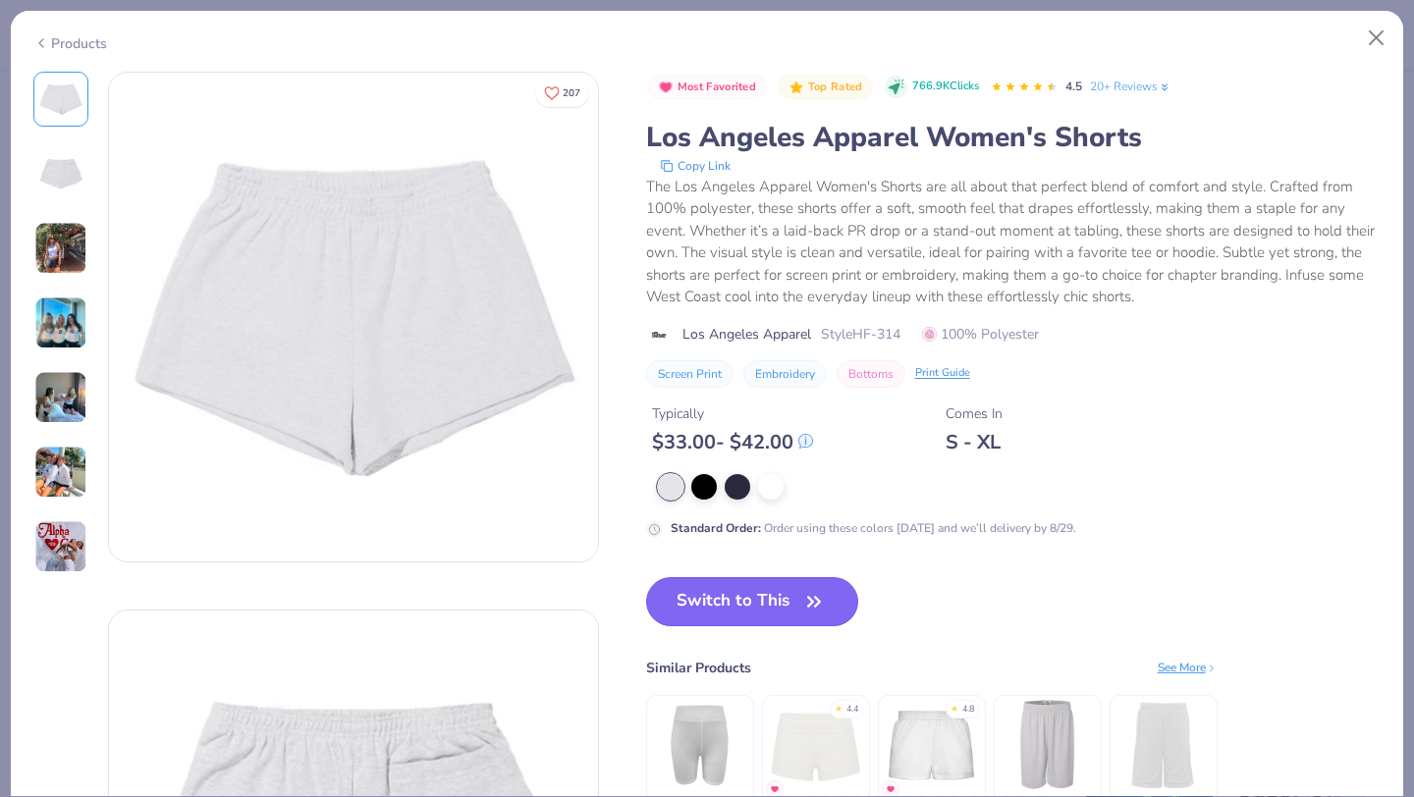
click at [744, 589] on button "Switch to This" at bounding box center [752, 601] width 213 height 49
type input "12"
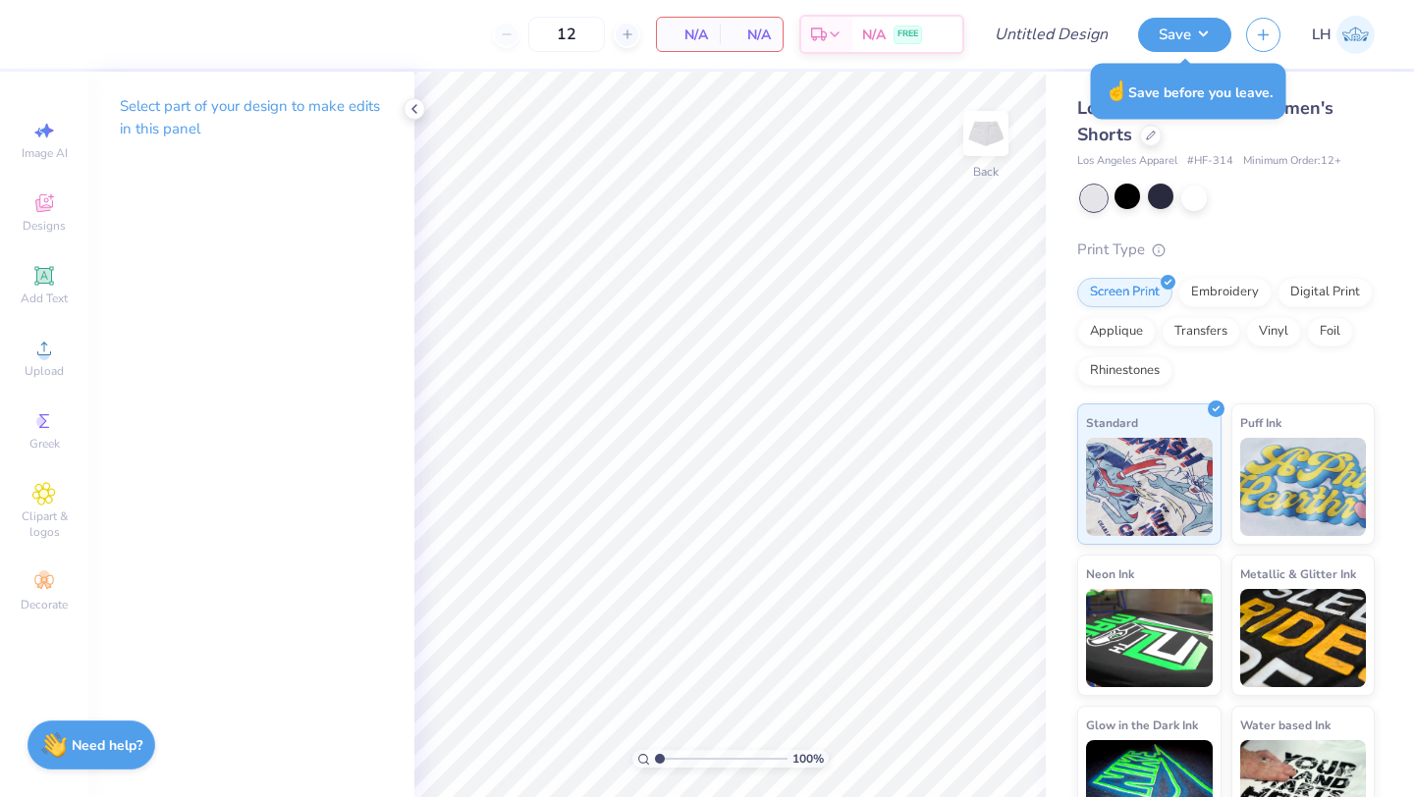
click at [1326, 32] on span "LH" at bounding box center [1322, 35] width 20 height 23
click at [415, 108] on icon at bounding box center [414, 109] width 16 height 16
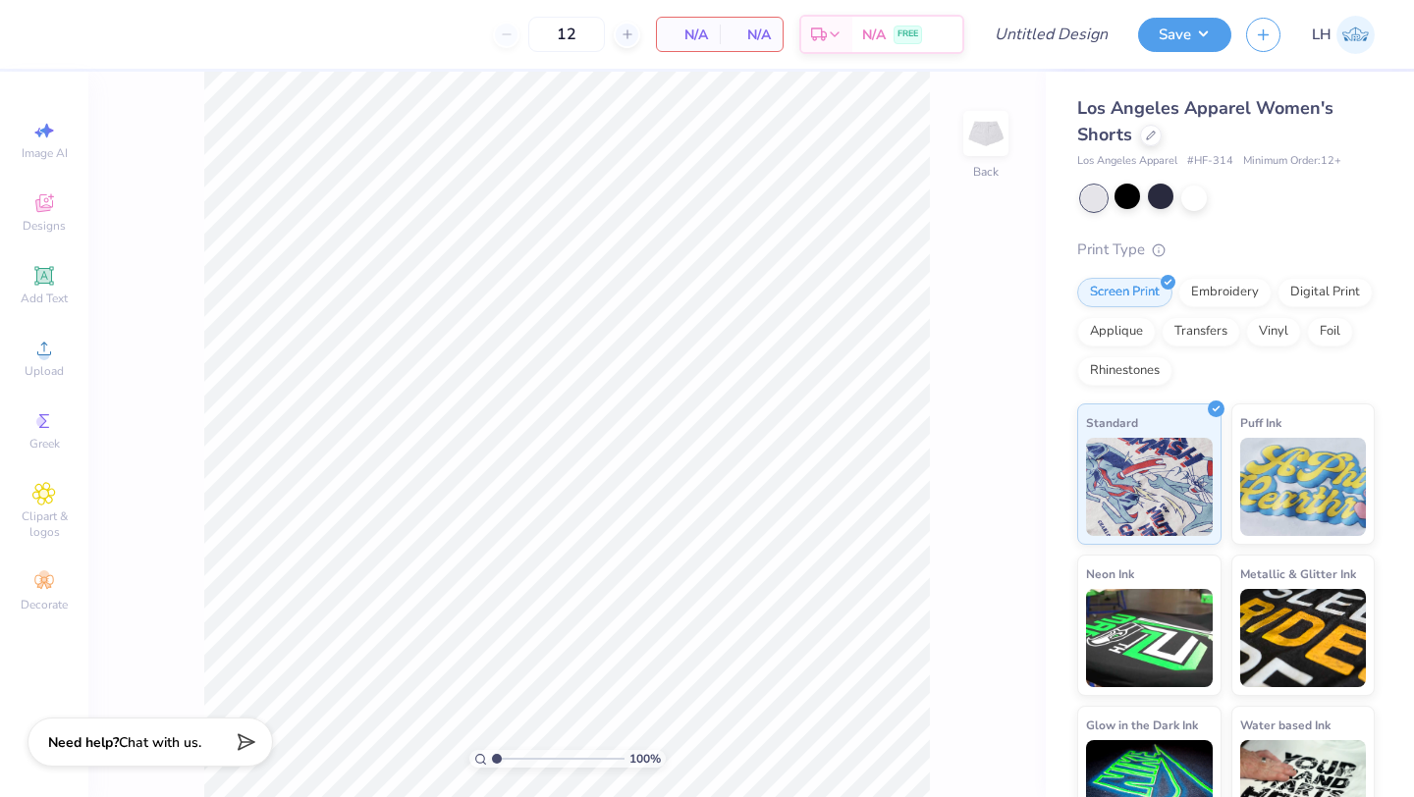
click at [134, 737] on span "Chat with us." at bounding box center [160, 742] width 82 height 19
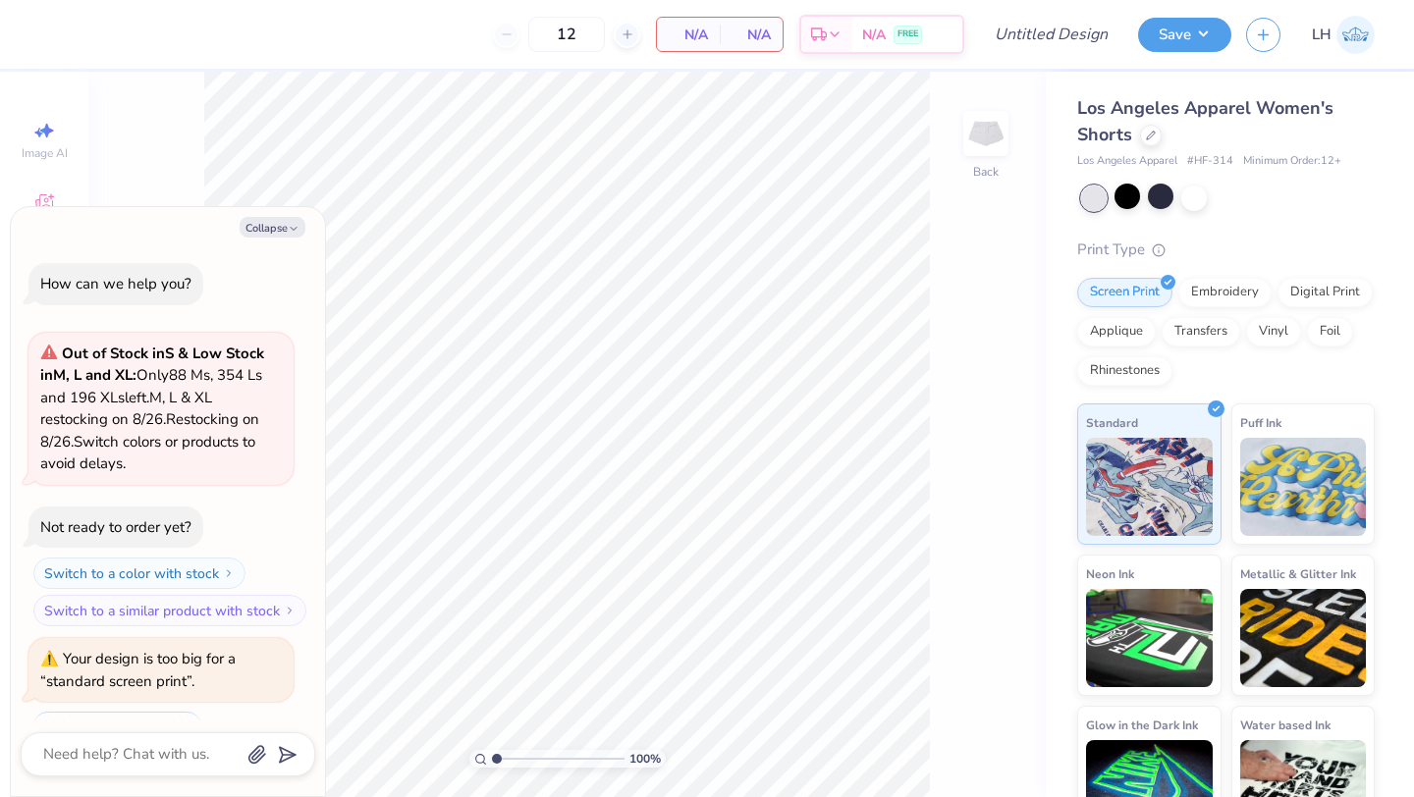
scroll to position [1340, 0]
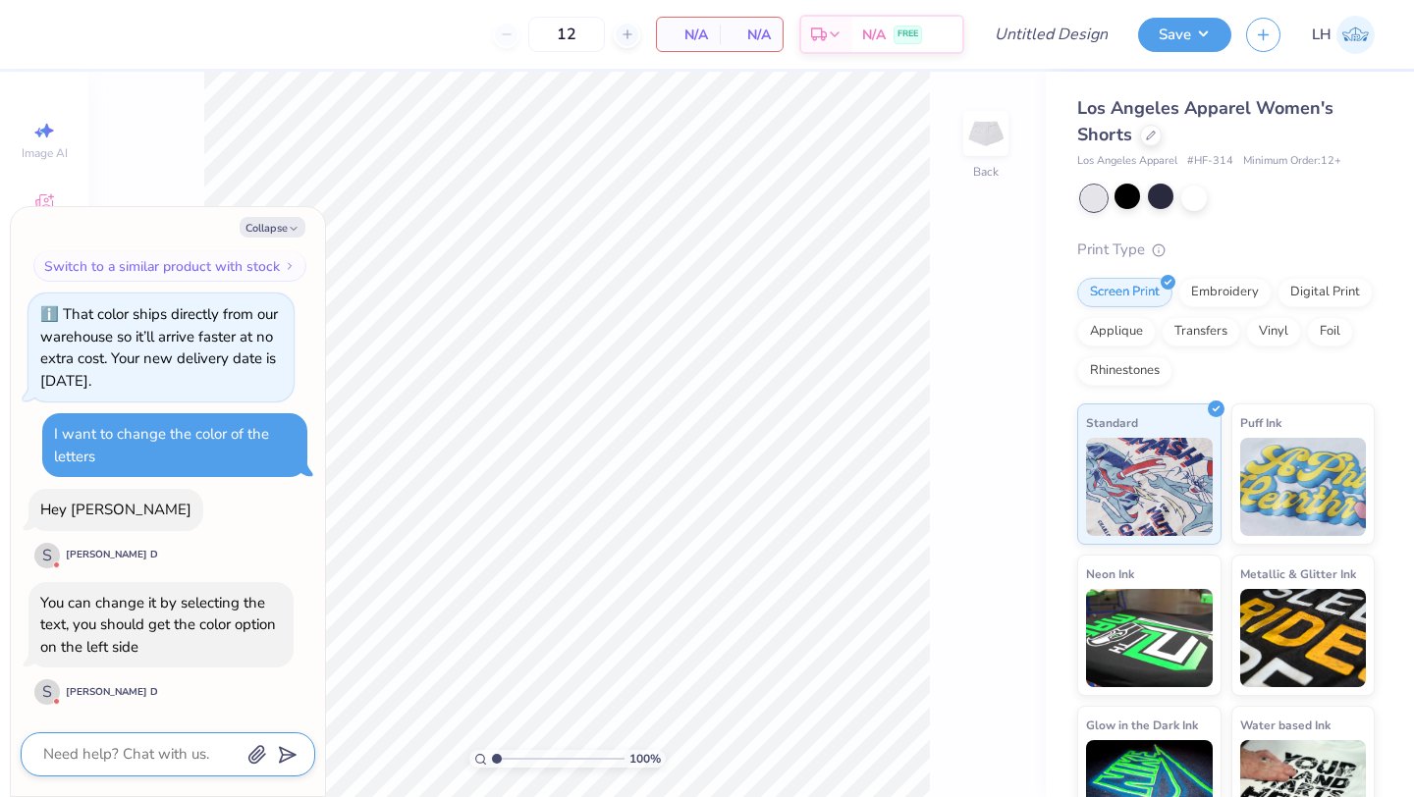
click at [128, 757] on textarea at bounding box center [140, 754] width 199 height 27
type textarea "x"
type textarea "H"
type textarea "x"
type textarea "Ho"
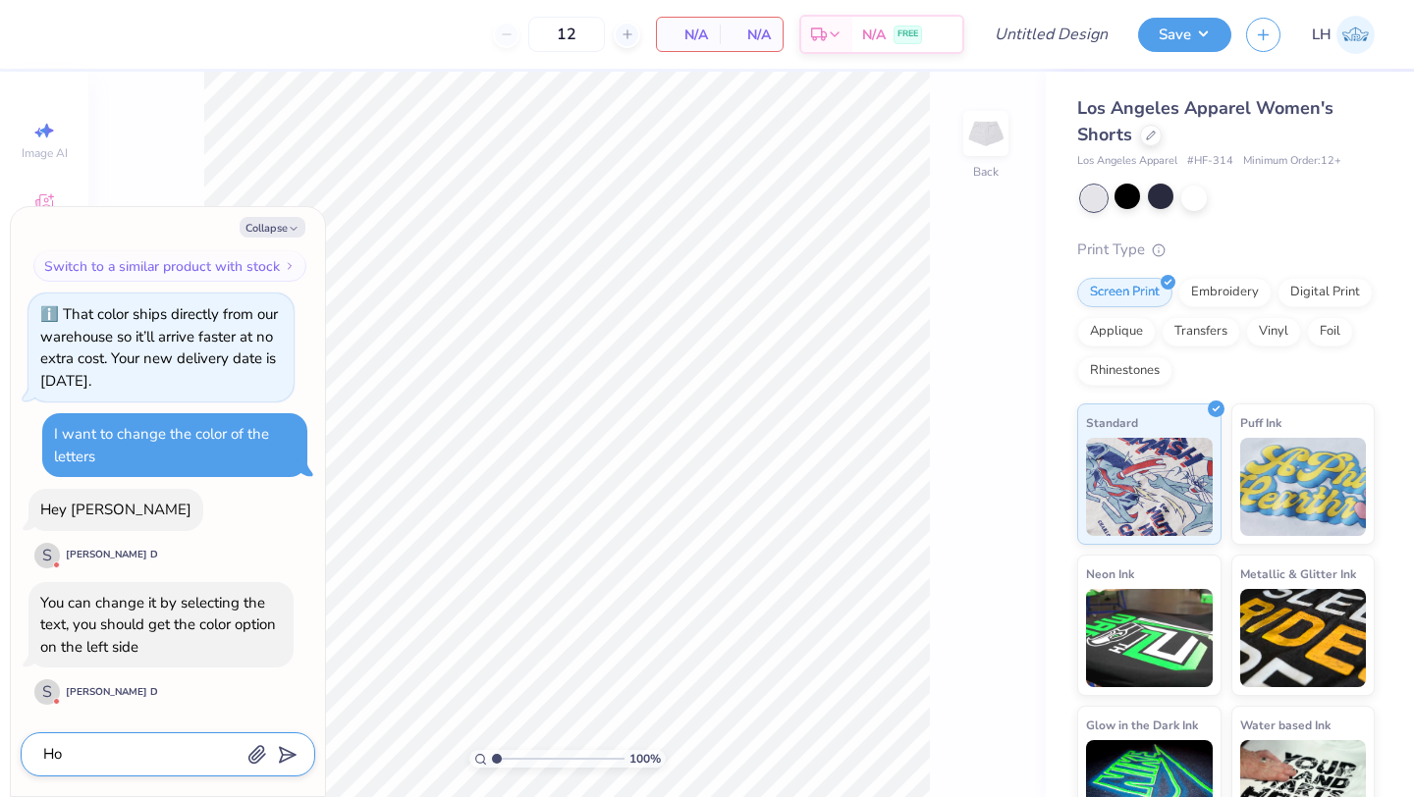
type textarea "x"
type textarea "How"
type textarea "x"
type textarea "How C"
type textarea "x"
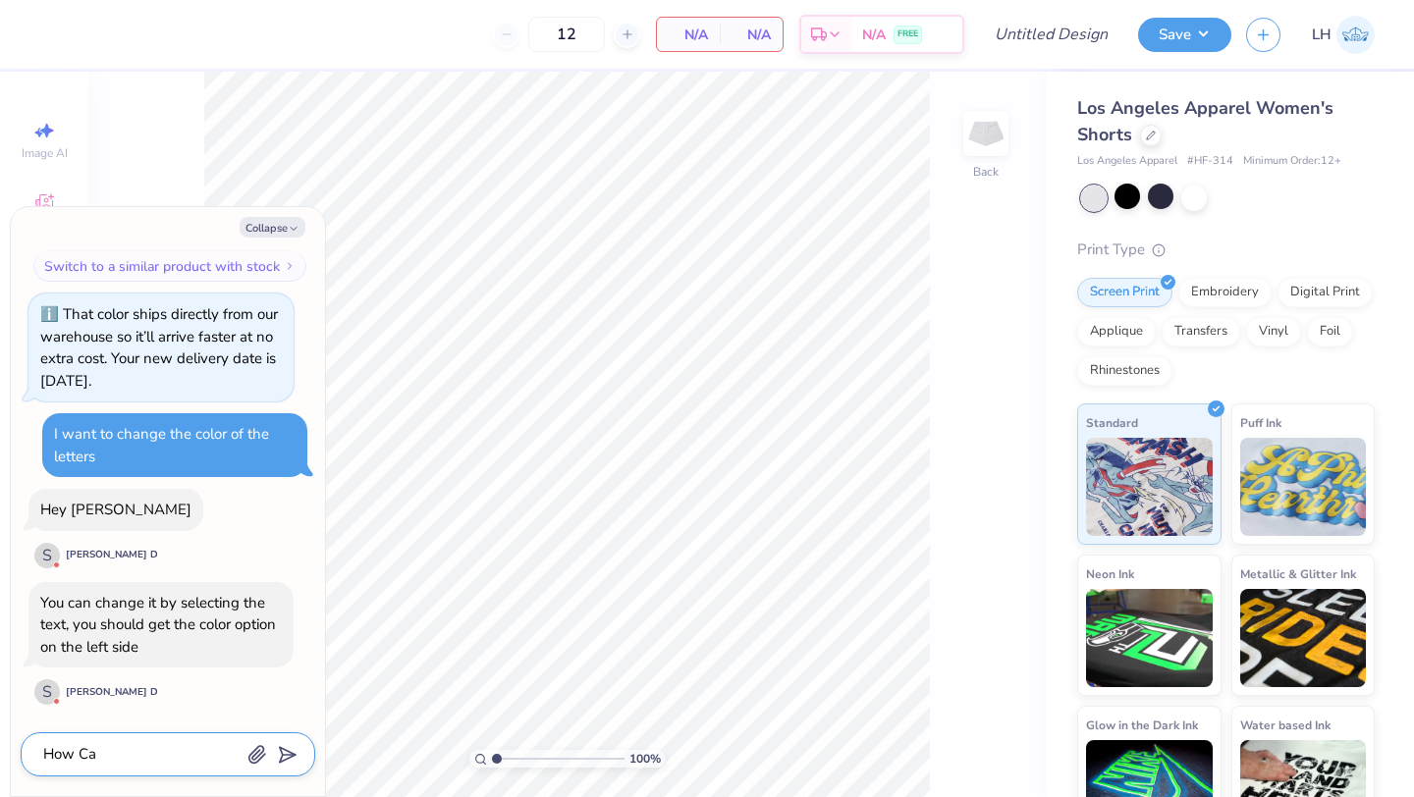
type textarea "How Can"
type textarea "x"
type textarea "How Can"
type textarea "x"
type textarea "How Can I"
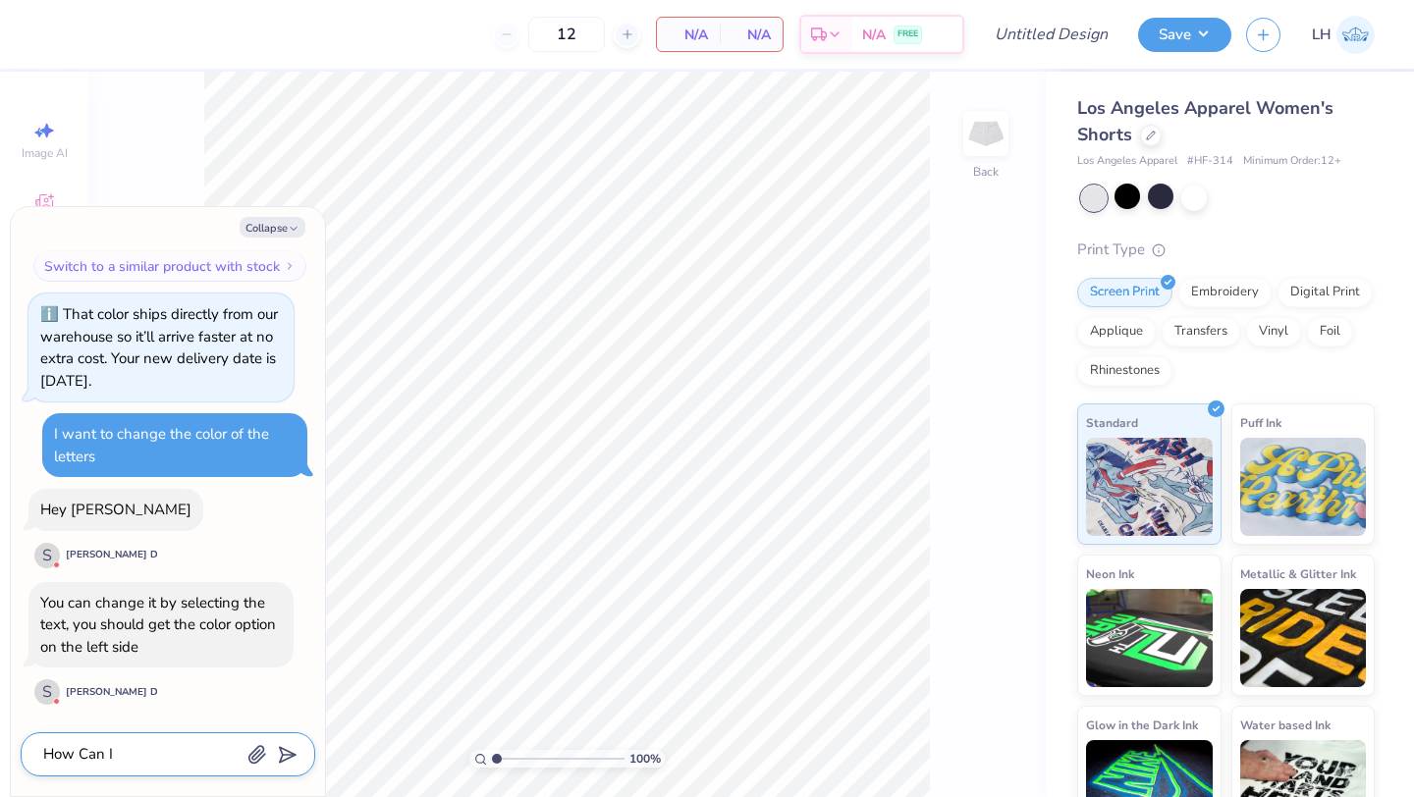
type textarea "x"
type textarea "How Can I"
type textarea "x"
type textarea "How Can I g"
type textarea "x"
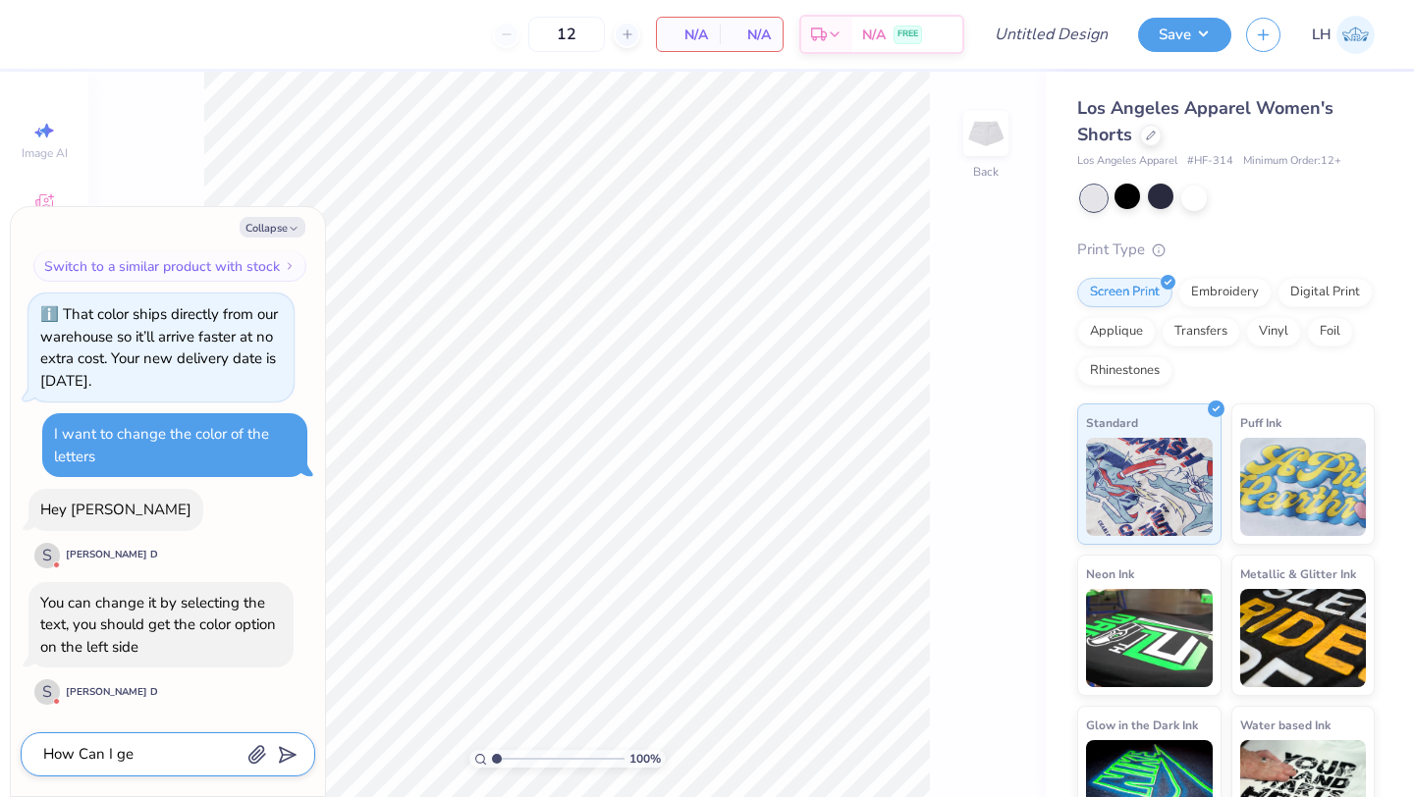
type textarea "How Can I get"
type textarea "x"
type textarea "How Can I get"
type textarea "x"
type textarea "How Can I get t"
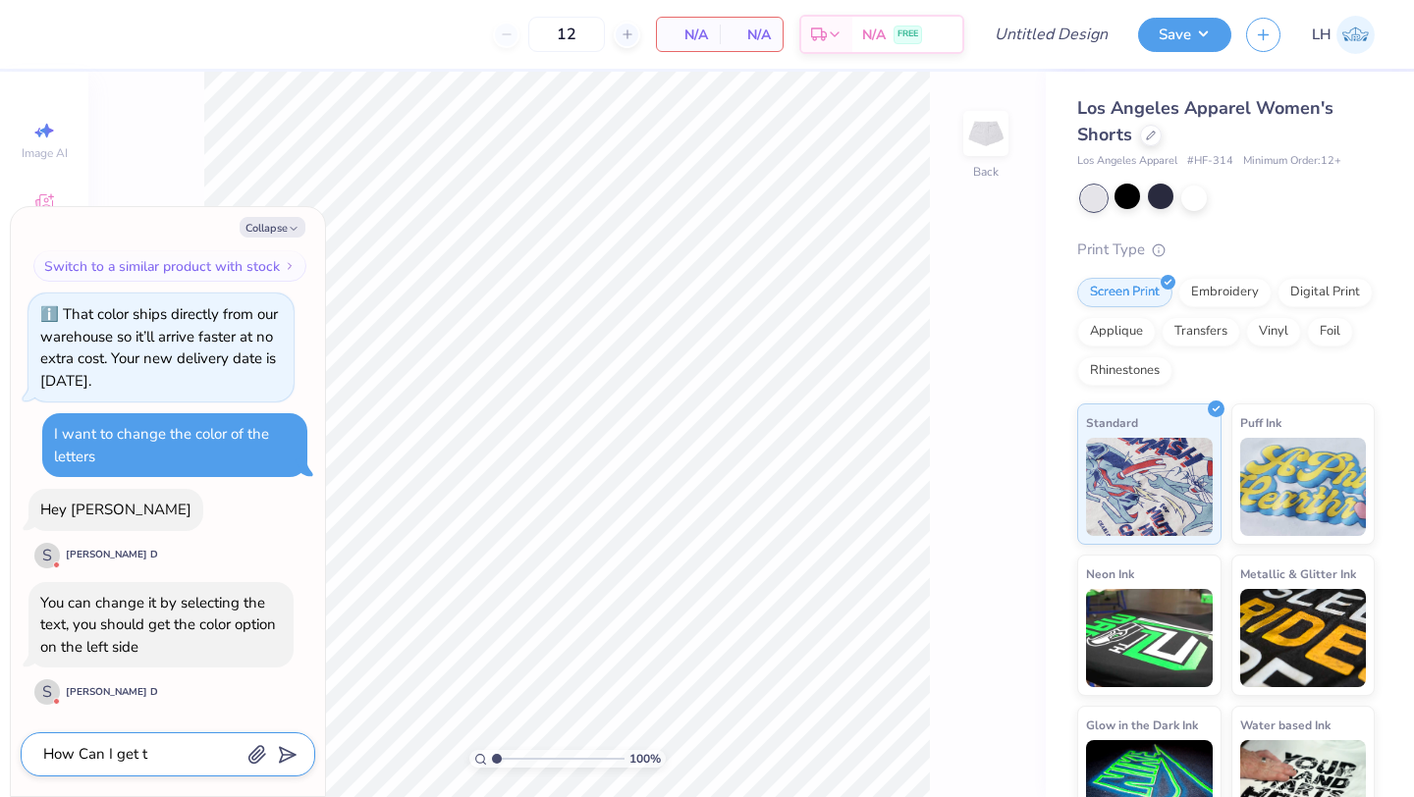
type textarea "x"
type textarea "How Can I get th"
type textarea "x"
type textarea "How Can I get the"
type textarea "x"
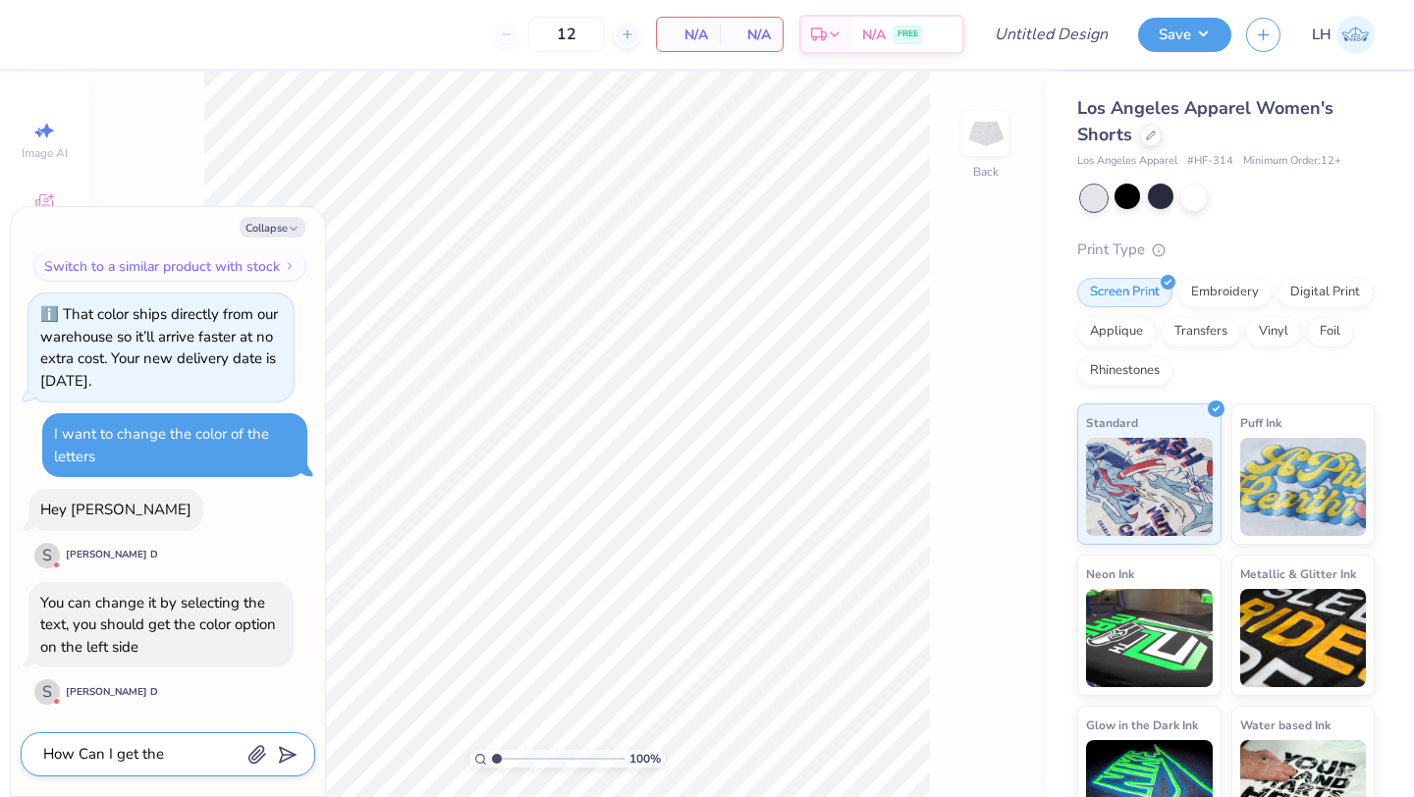
type textarea "How Can I get the"
type textarea "x"
type textarea "How Can I get the s"
type textarea "x"
type textarea "How Can I get the sa"
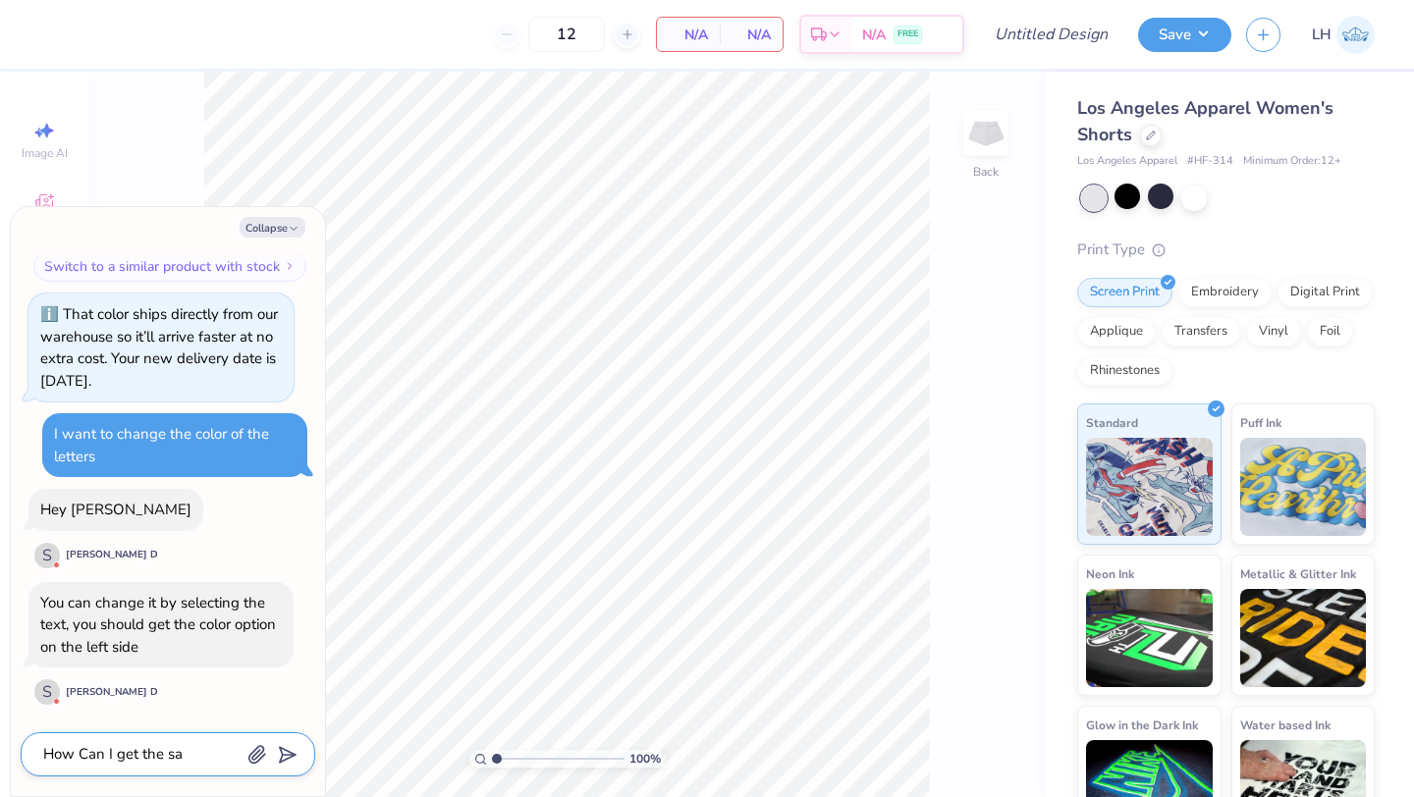
type textarea "x"
type textarea "How Can I get the sam"
type textarea "x"
type textarea "How Can I get the same"
type textarea "x"
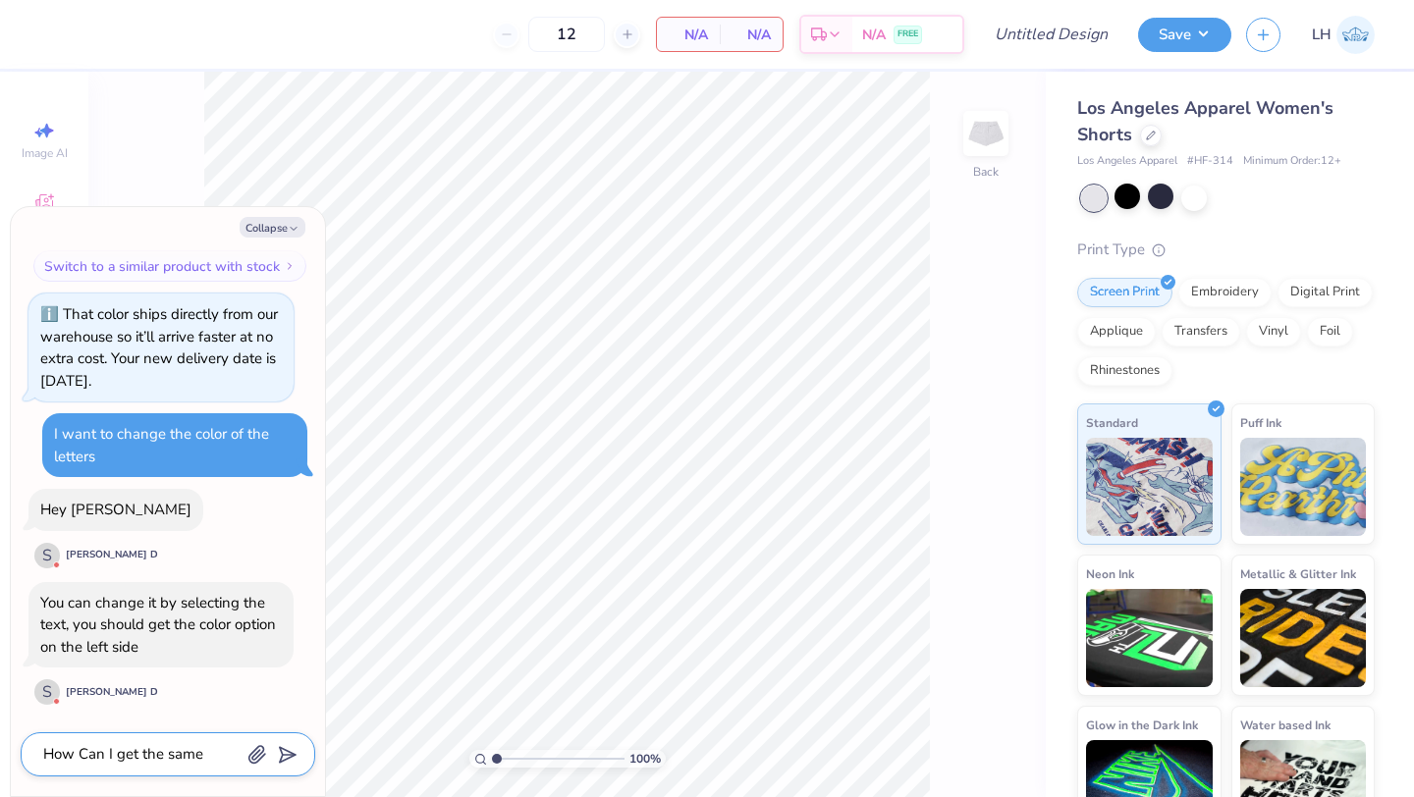
type textarea "How Can I get the same"
type textarea "x"
type textarea "How Can I get the same d"
type textarea "x"
type textarea "How Can I get the same de"
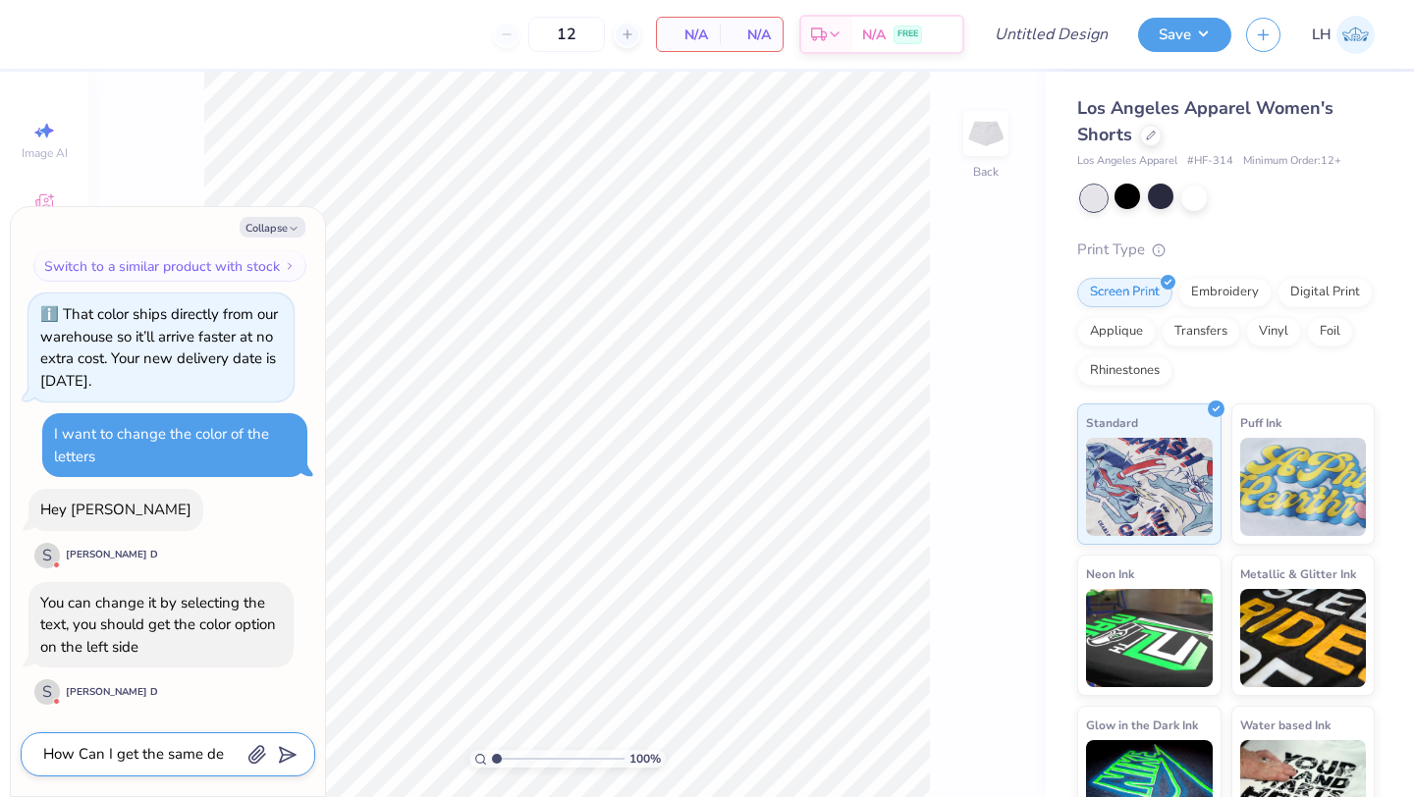
type textarea "x"
type textarea "How Can I get the same desi"
type textarea "x"
type textarea "How Can I get the same desig"
type textarea "x"
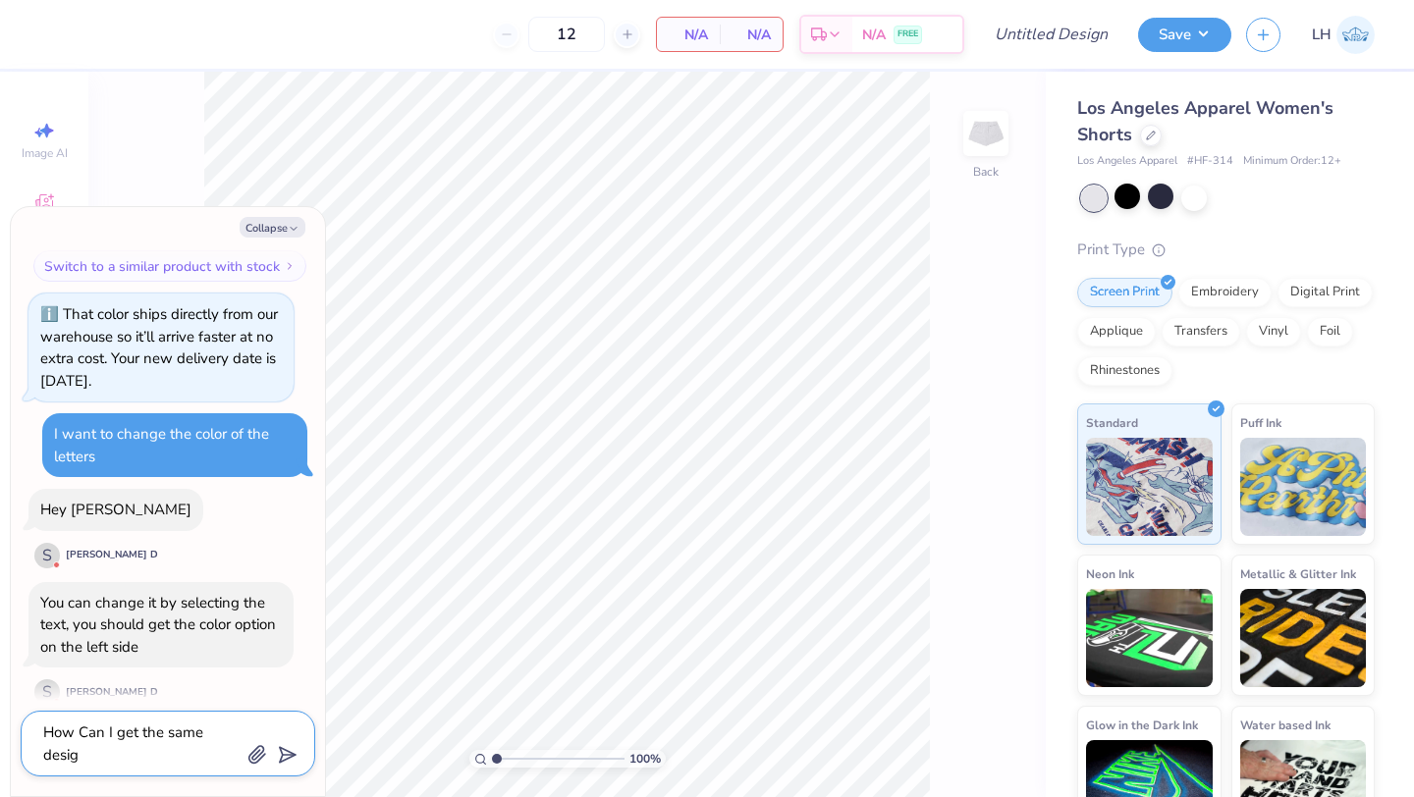
type textarea "How Can I get the same design"
type textarea "x"
type textarea "How Can I get the same design"
type textarea "x"
type textarea "How Can I get the same design f"
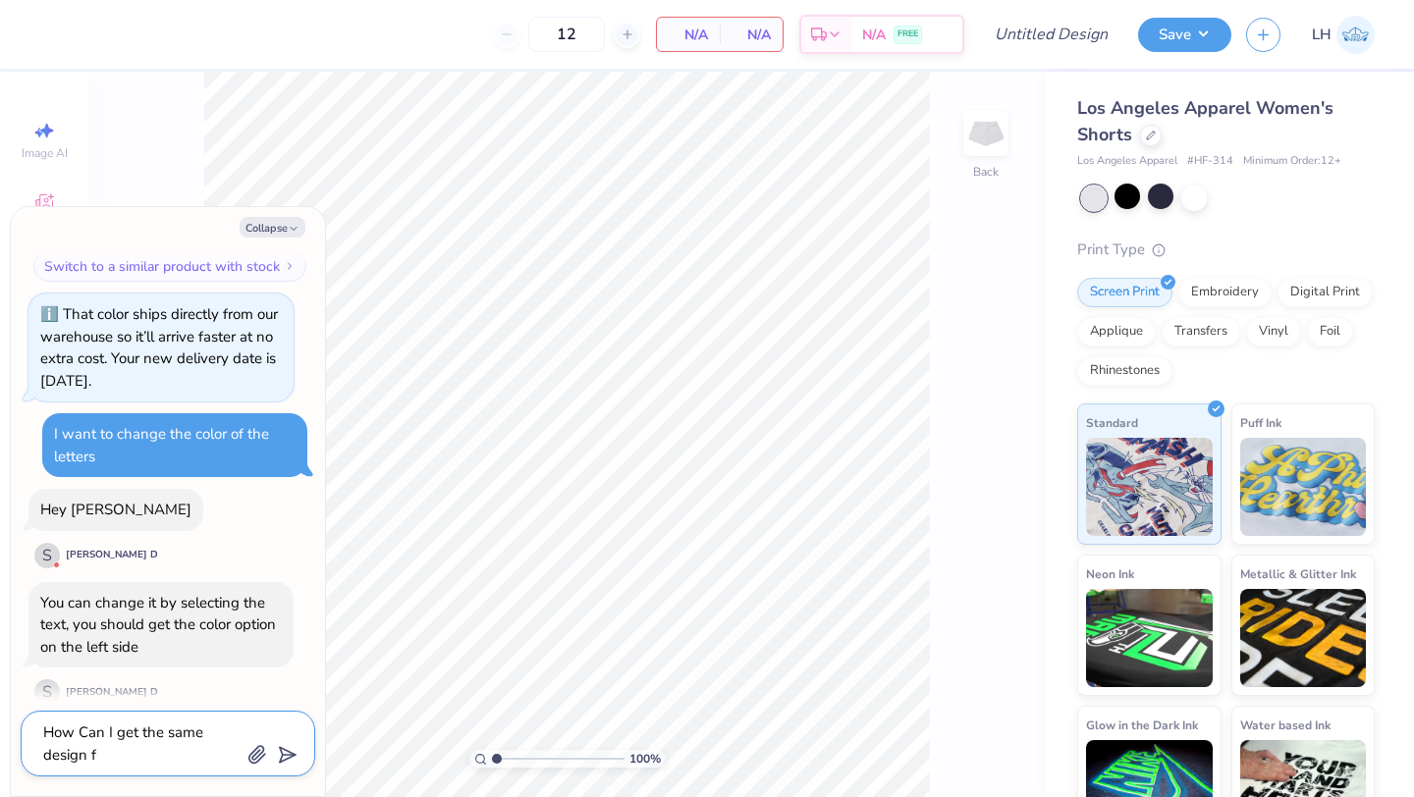
type textarea "x"
type textarea "How Can I get the same design fr"
type textarea "x"
type textarea "How Can I get the same design fro"
type textarea "x"
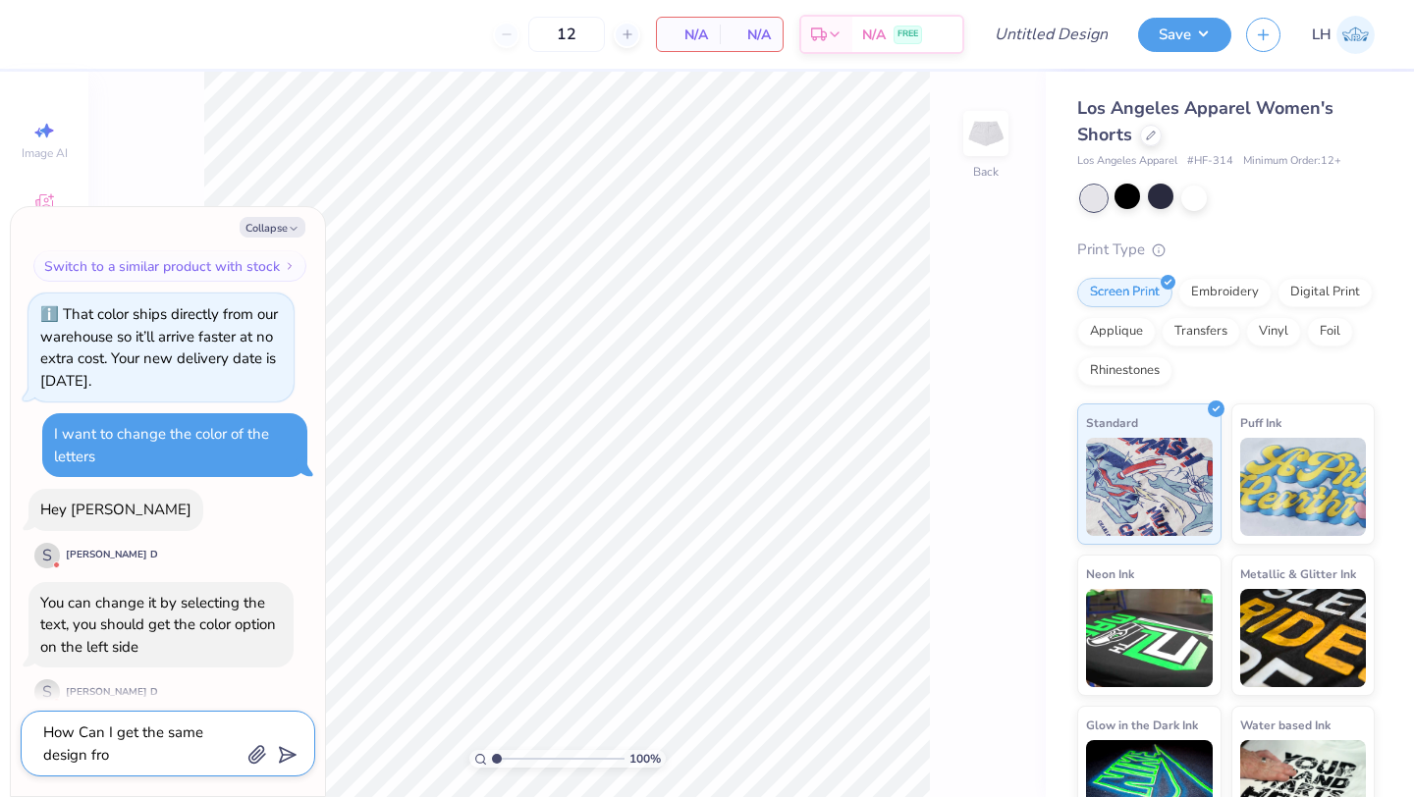
type textarea "How Can I get the same design from"
type textarea "x"
type textarea "How Can I get the same design from"
type textarea "x"
type textarea "How Can I get the same design from m"
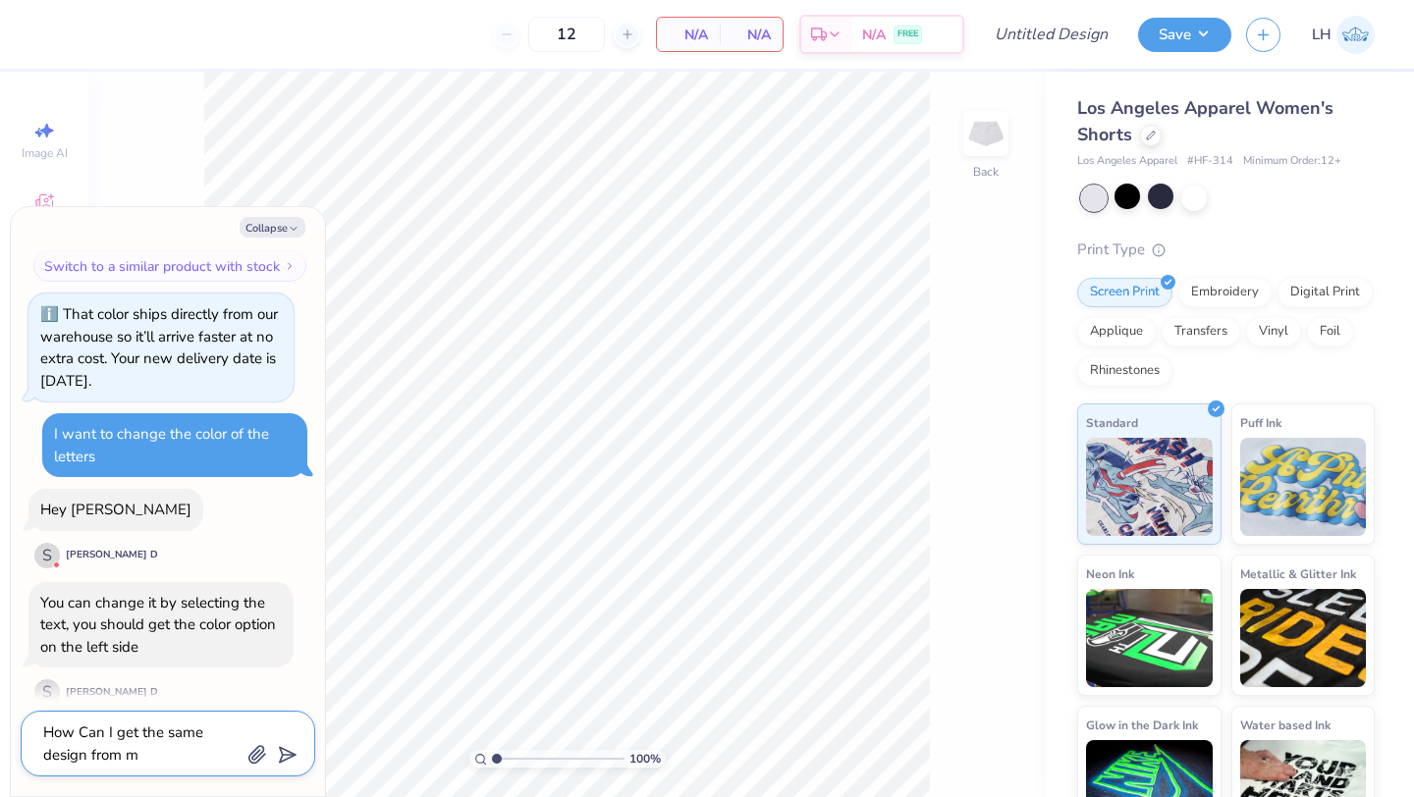
type textarea "x"
type textarea "How Can I get the same design from my"
type textarea "x"
type textarea "How Can I get the same design from my"
type textarea "x"
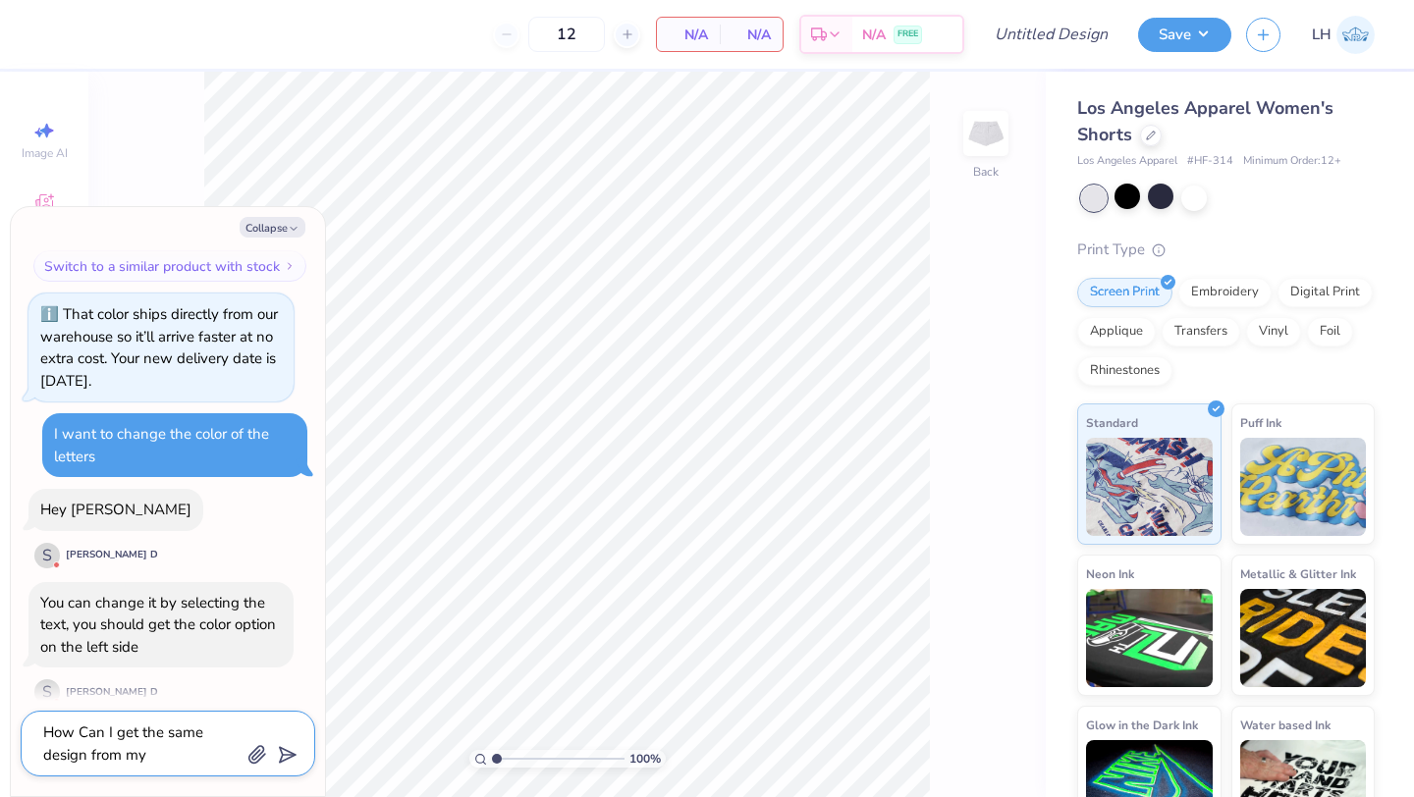
type textarea "How Can I get the same design from my h"
type textarea "x"
type textarea "How Can I get the same design from my ho"
type textarea "x"
type textarea "How Can I get the same design from my hoo"
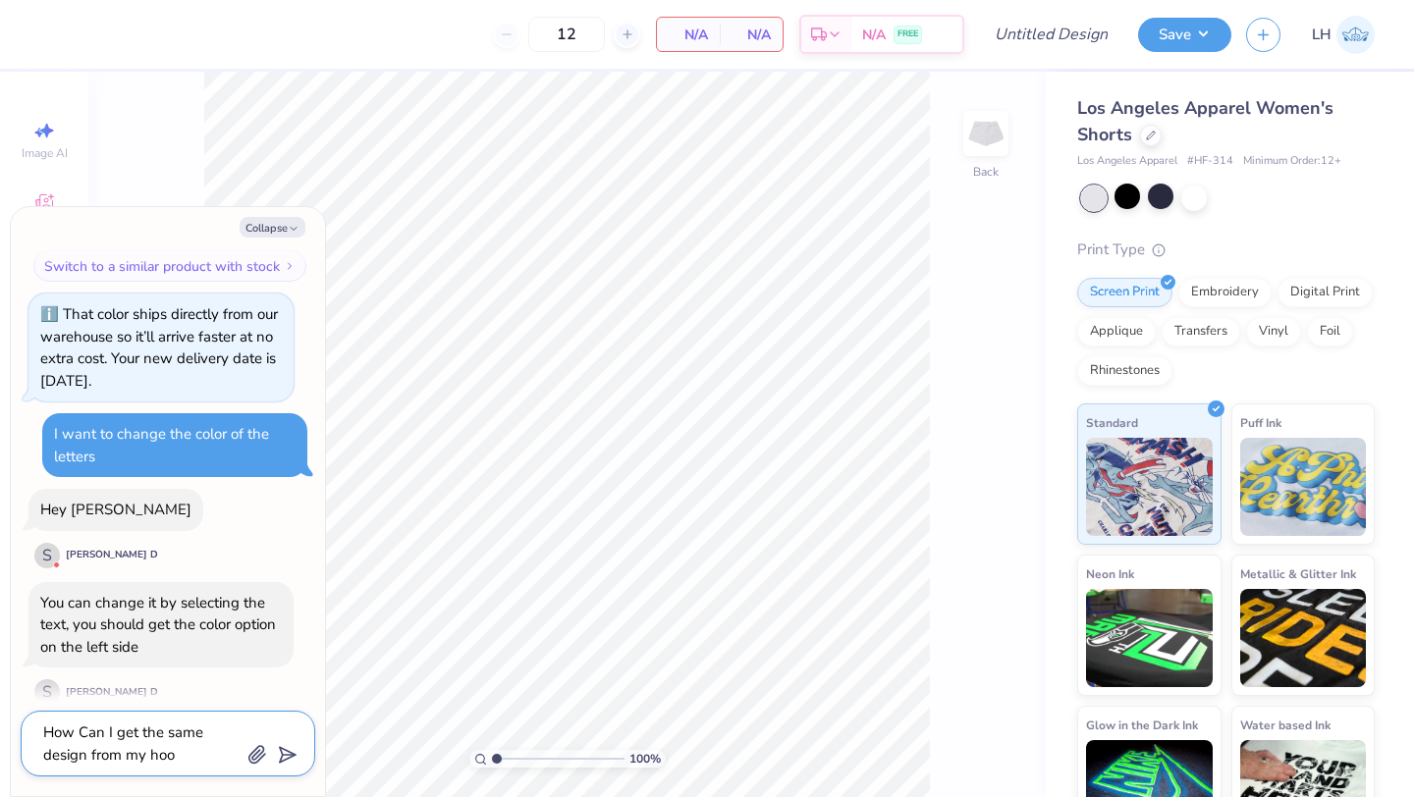
type textarea "x"
type textarea "How Can I get the same design from my hood"
type textarea "x"
type textarea "How Can I get the same design from my hoodi"
type textarea "x"
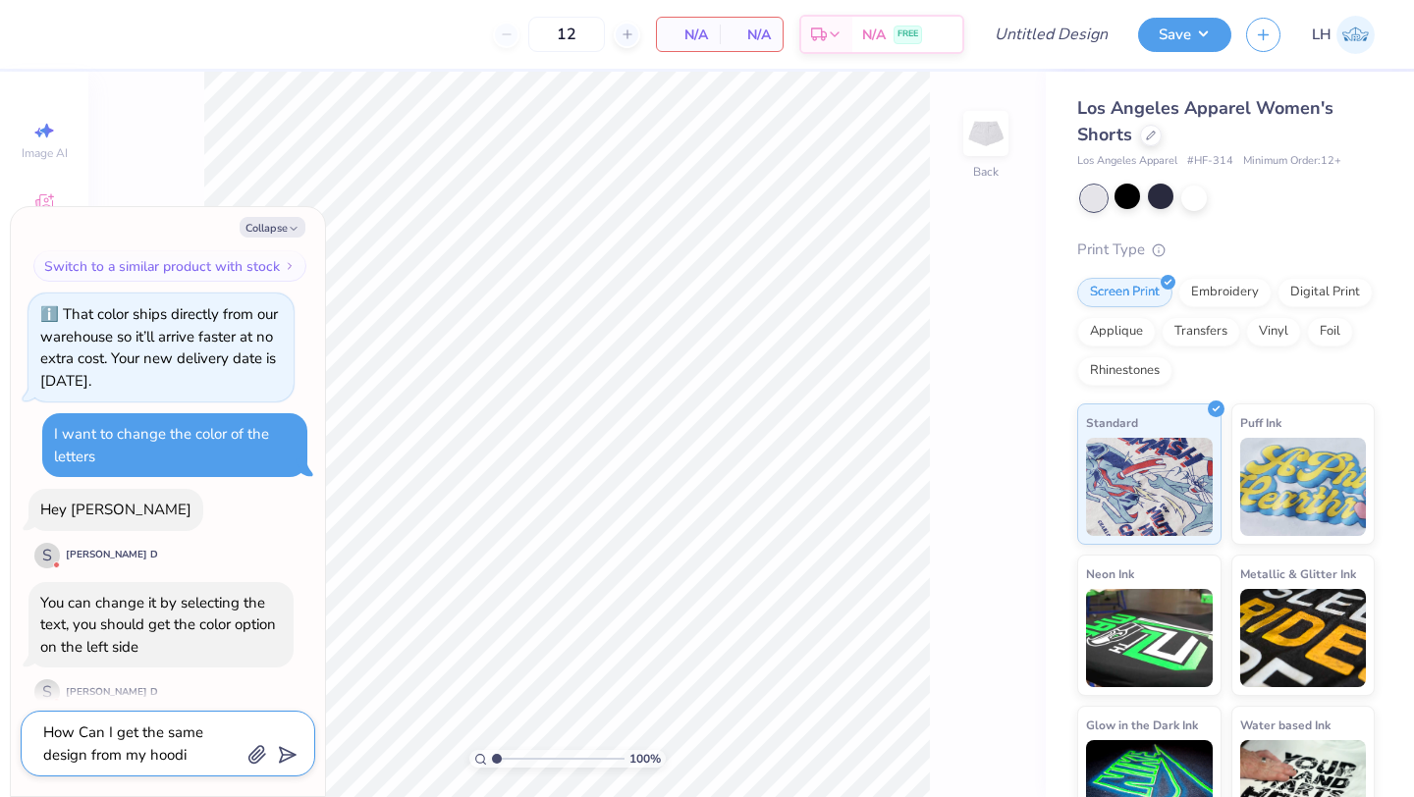
type textarea "How Can I get the same design from my hoodie"
type textarea "x"
type textarea "How Can I get the same design from my hoodie"
type textarea "x"
type textarea "How Can I get the same design from my hoodie o"
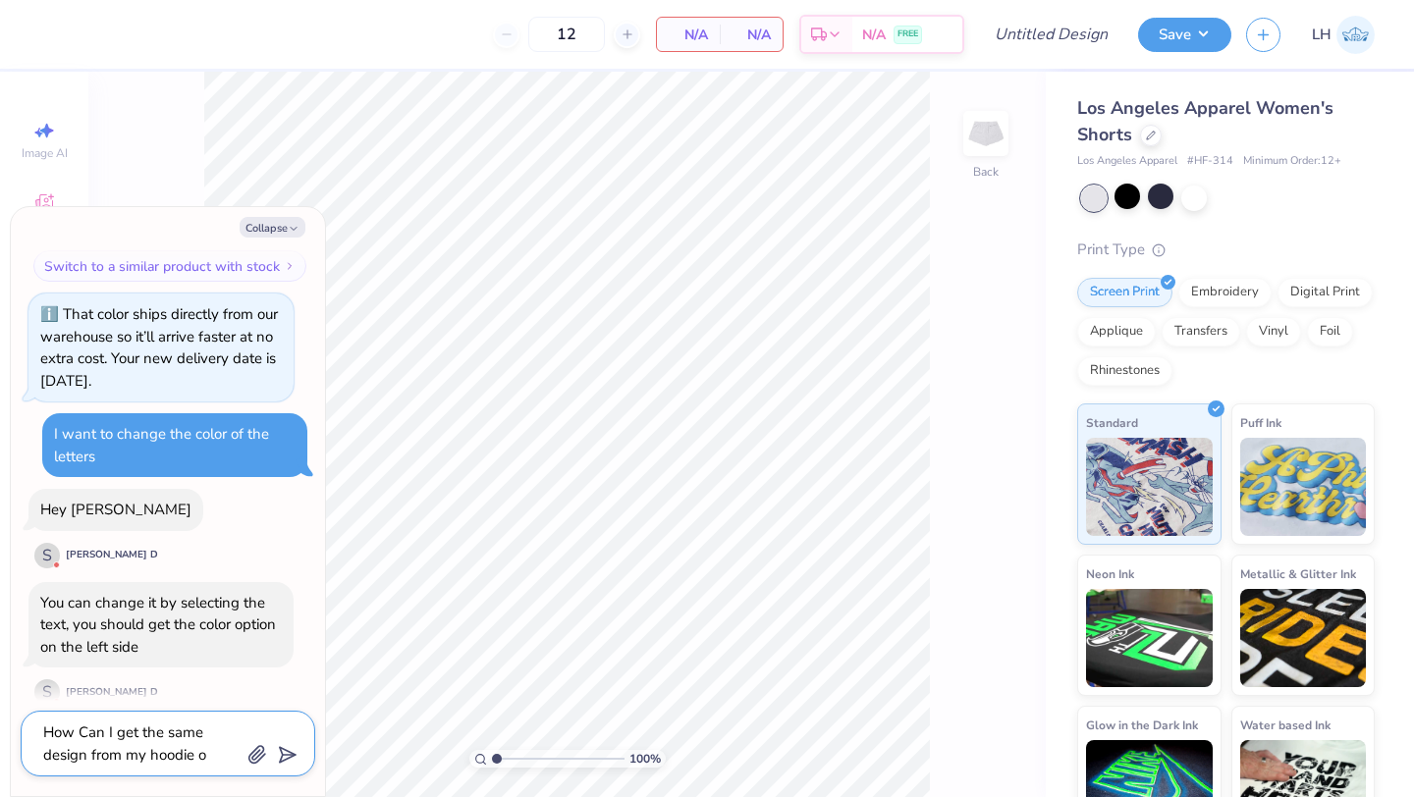
type textarea "x"
type textarea "How Can I get the same design from my hoodie on"
type textarea "x"
type textarea "How Can I get the same design from my hoodie ont"
type textarea "x"
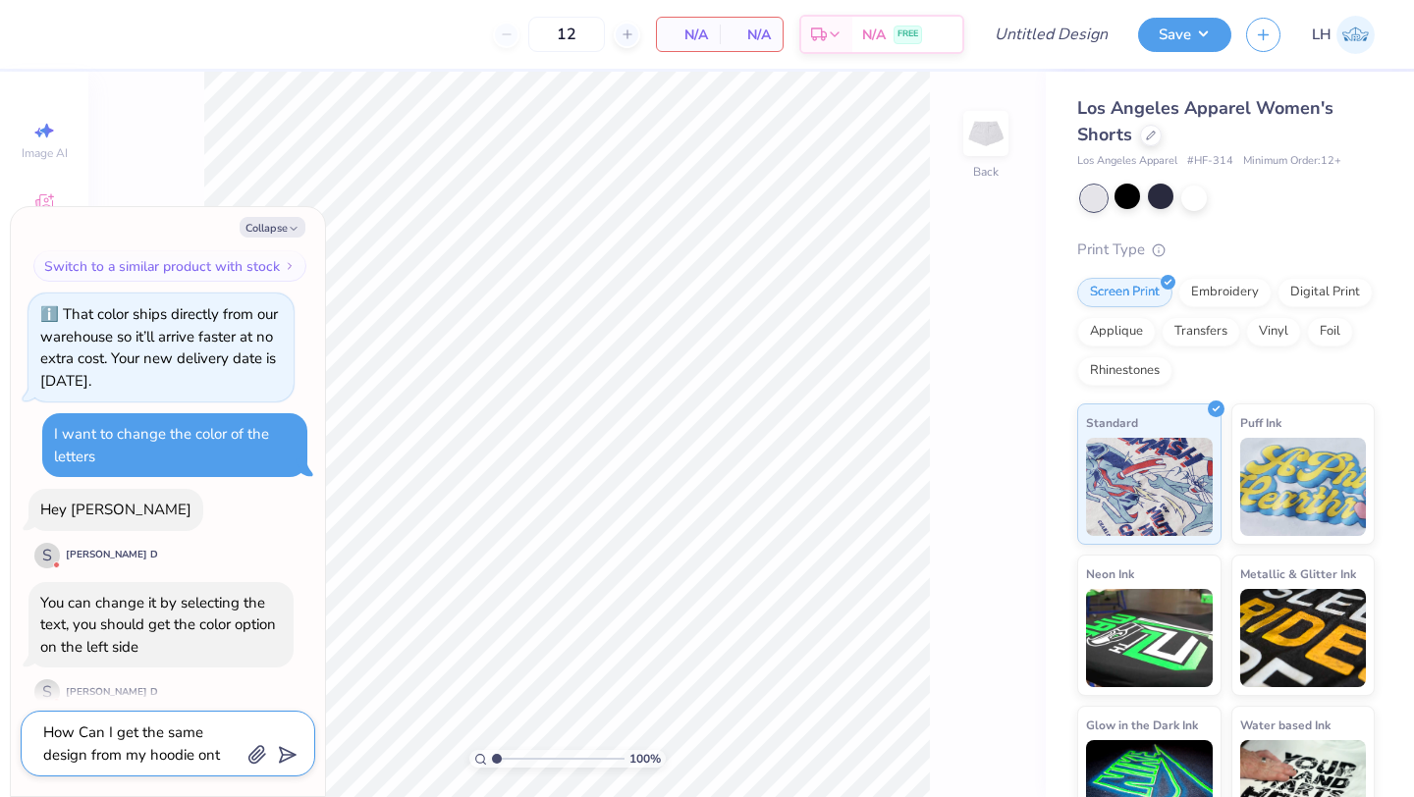
type textarea "How Can I get the same design from my hoodie onto"
type textarea "x"
type textarea "How Can I get the same design from my hoodie onto"
type textarea "x"
type textarea "How Can I get the same design from my hoodie onto t"
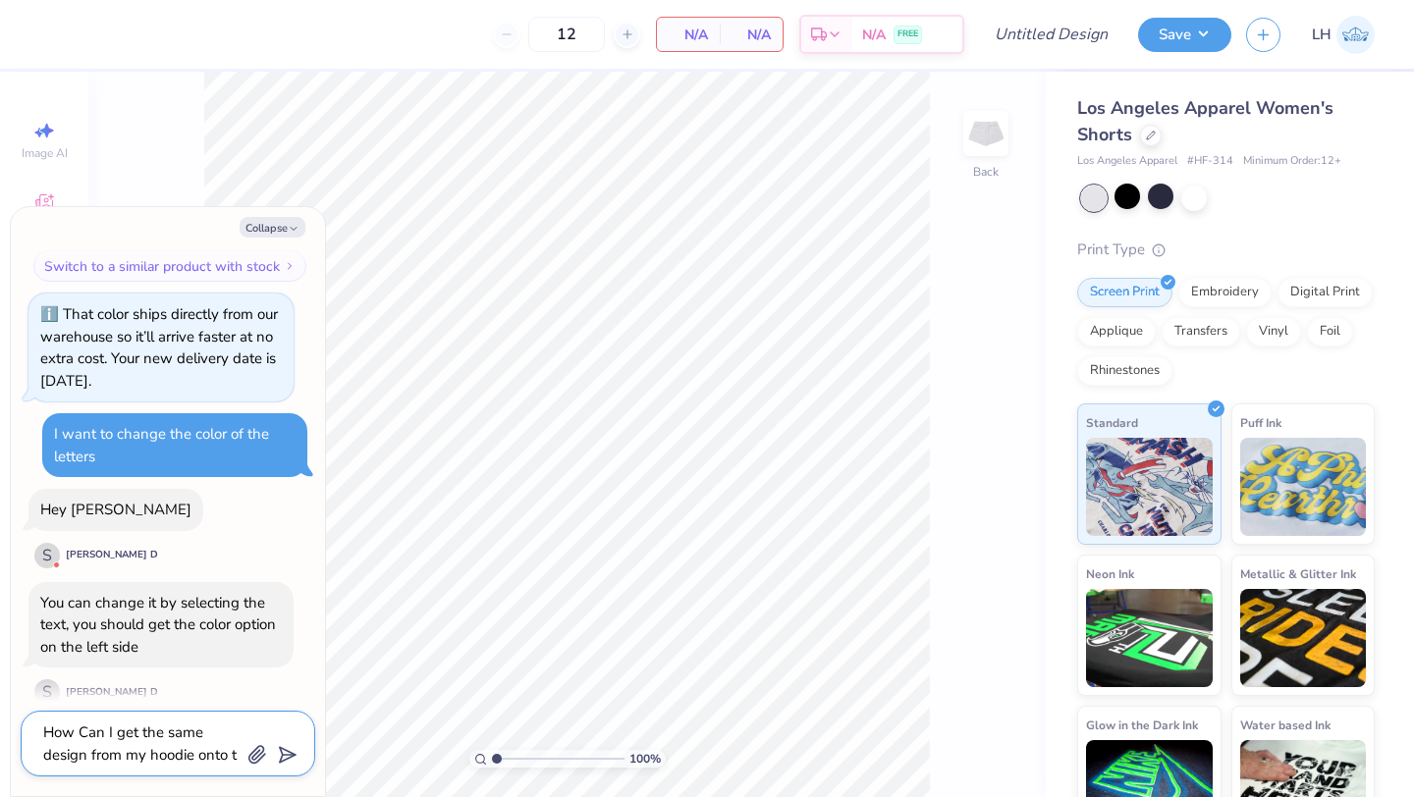
type textarea "x"
type textarea "How Can I get the same design from my hoodie onto th"
type textarea "x"
type textarea "How Can I get the same design from my hoodie onto thi"
type textarea "x"
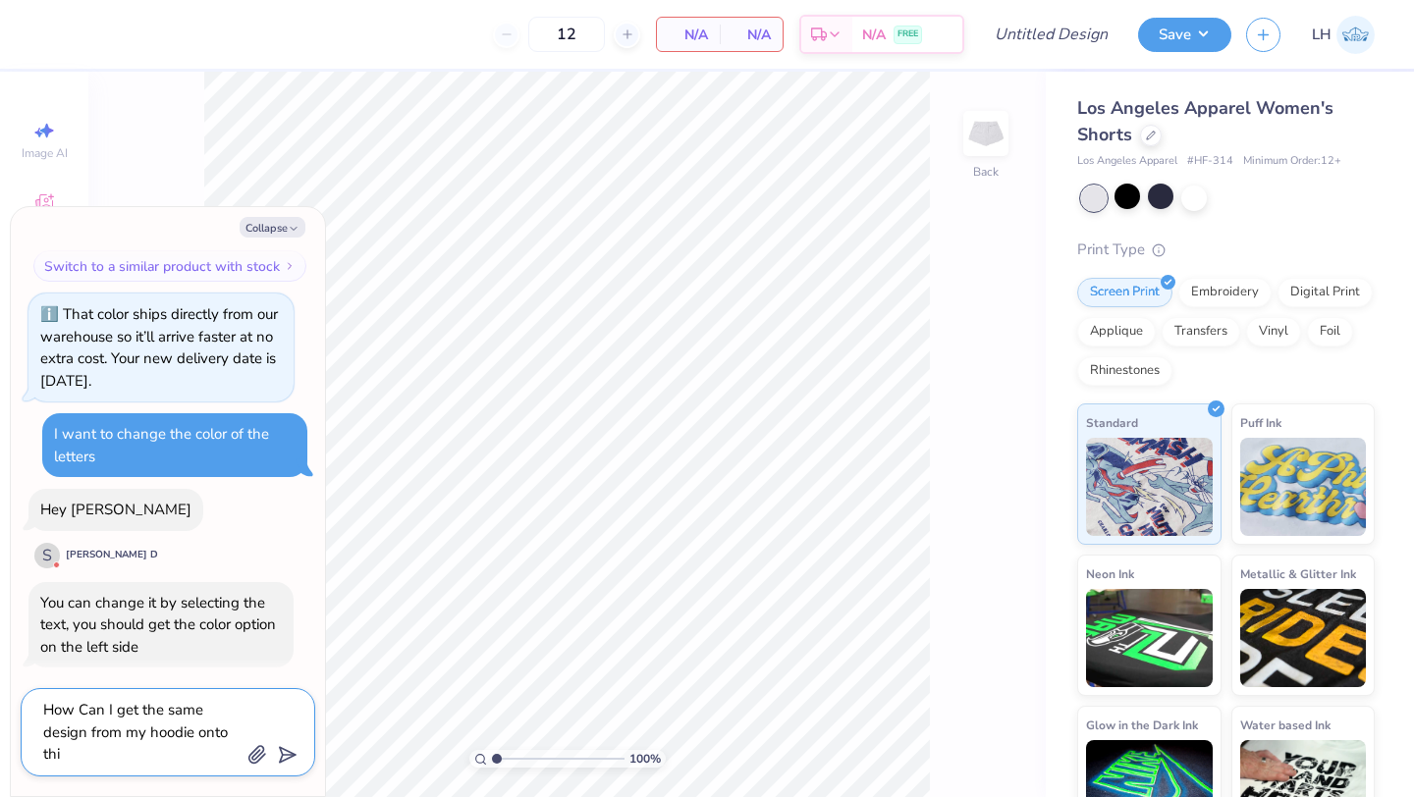
type textarea "How Can I get the same design from my hoodie onto this"
type textarea "x"
type textarea "How Can I get the same design from my hoodie onto this"
type textarea "x"
type textarea "How Can I get the same design from my hoodie onto this n"
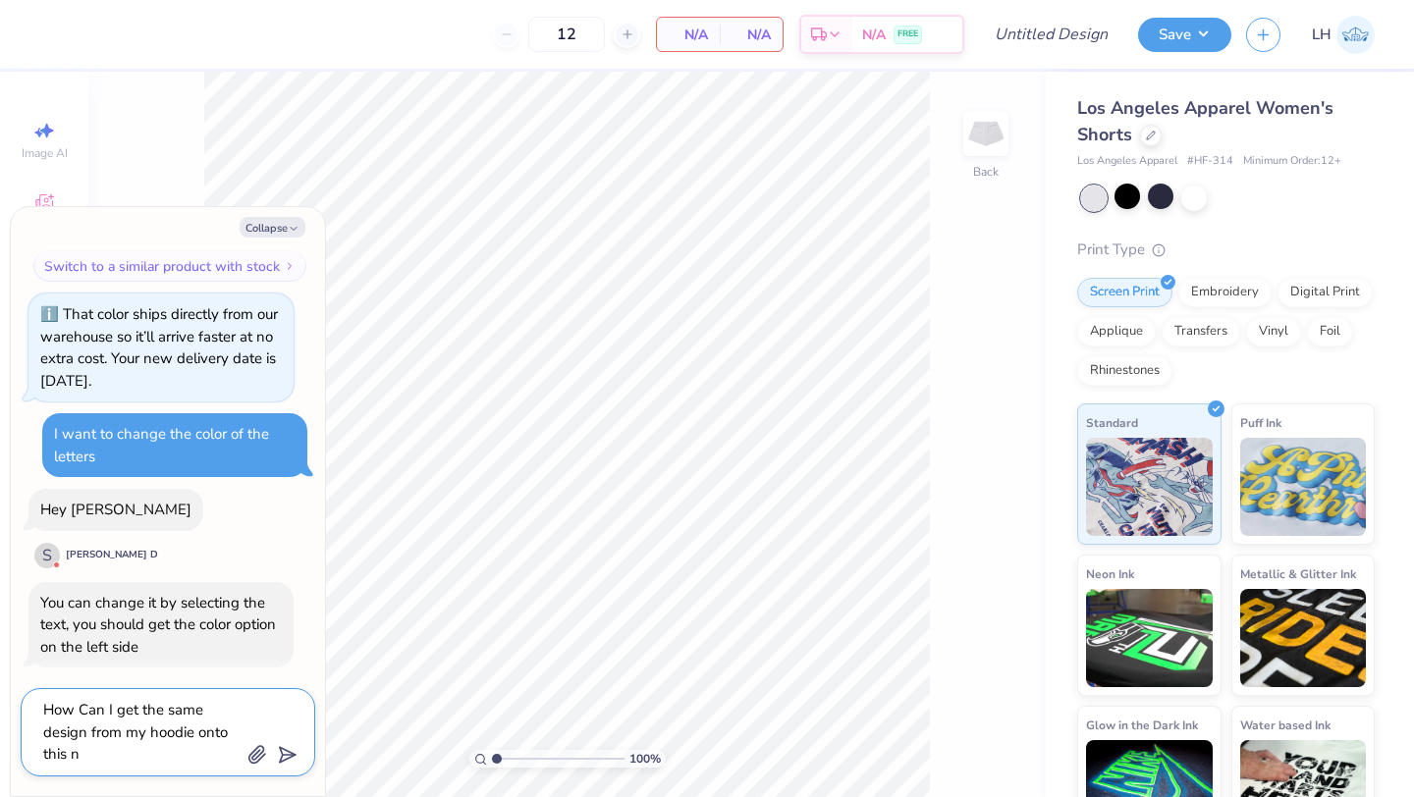
type textarea "x"
type textarea "How Can I get the same design from my hoodie onto this ne"
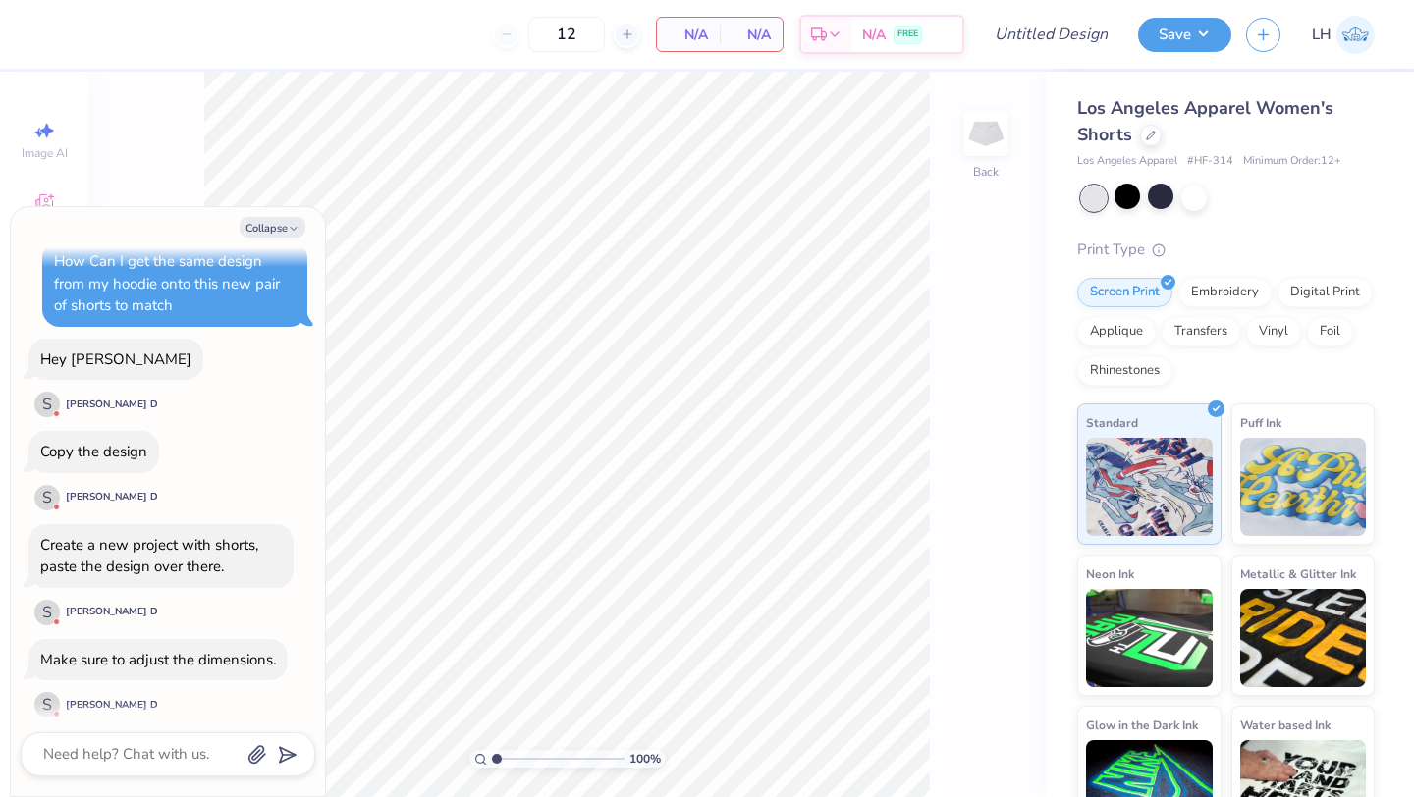
scroll to position [1831, 0]
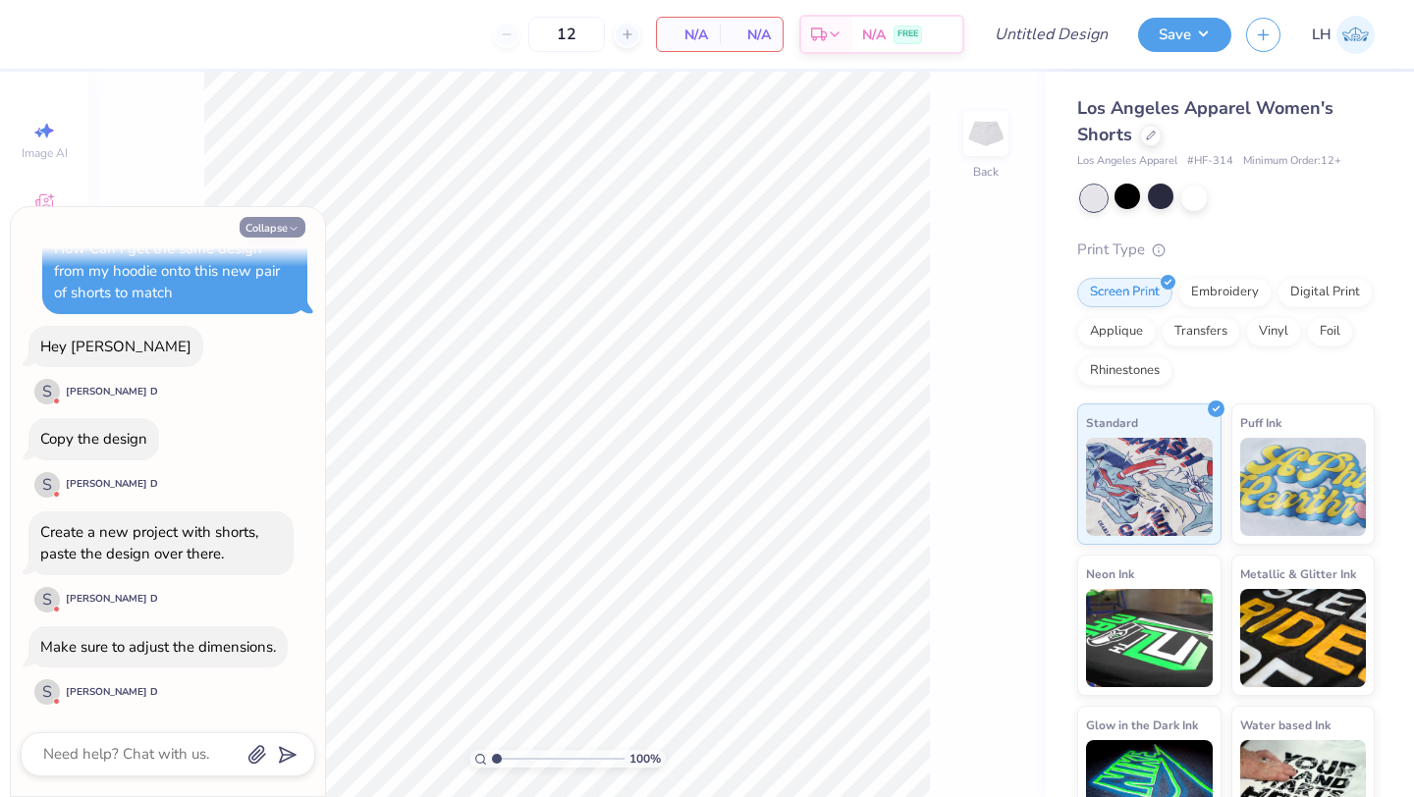
click at [271, 224] on button "Collapse" at bounding box center [273, 227] width 66 height 21
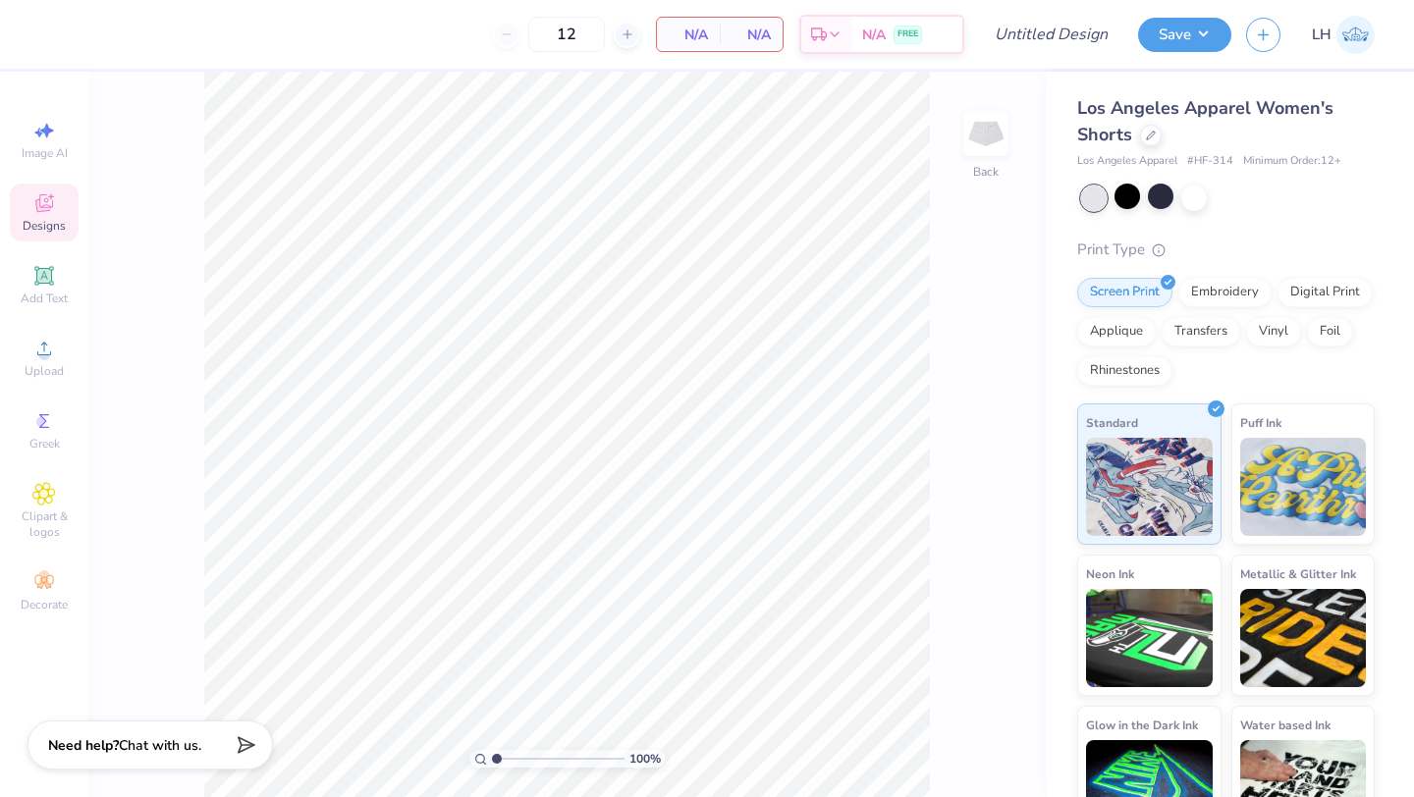
click at [26, 209] on div "Designs" at bounding box center [44, 213] width 69 height 58
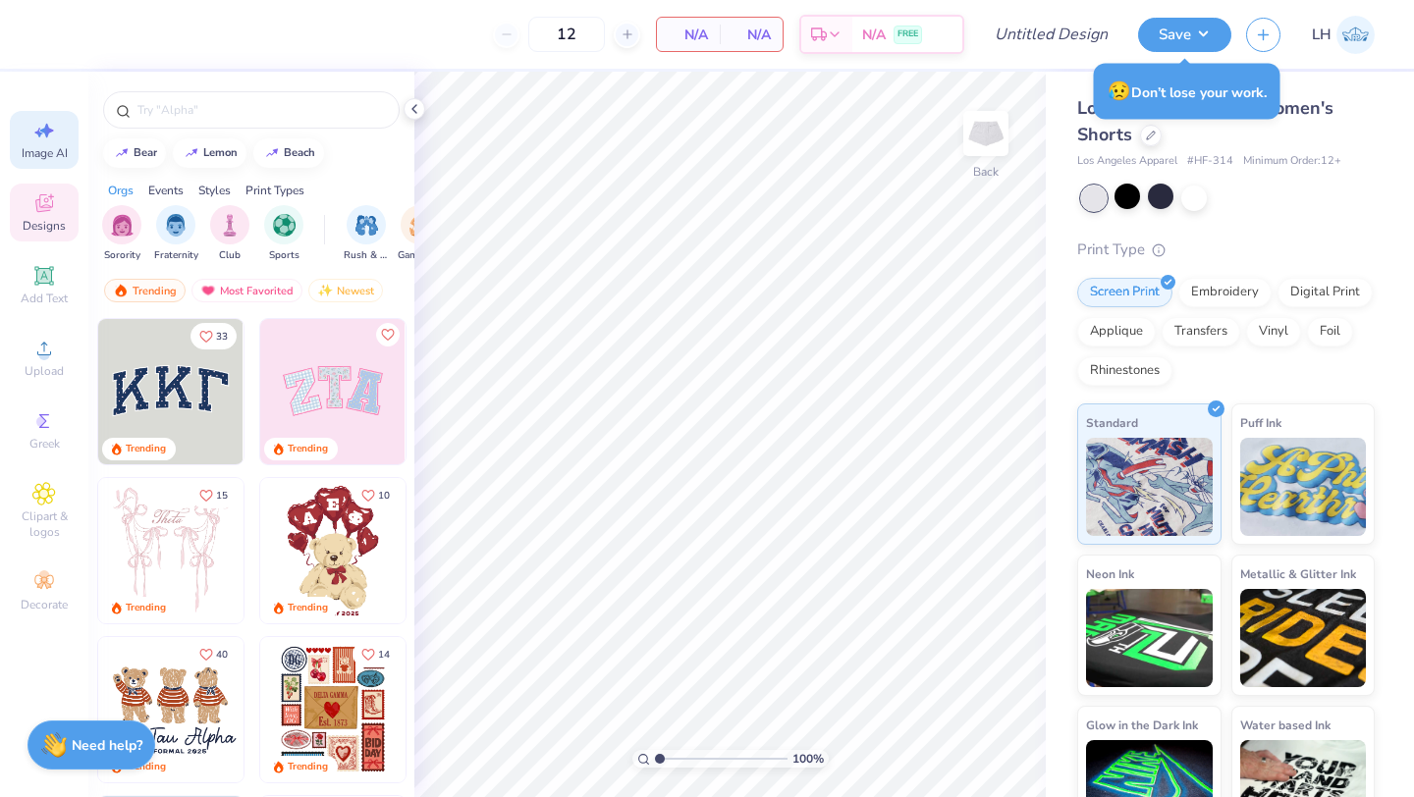
click at [54, 153] on span "Image AI" at bounding box center [45, 153] width 46 height 16
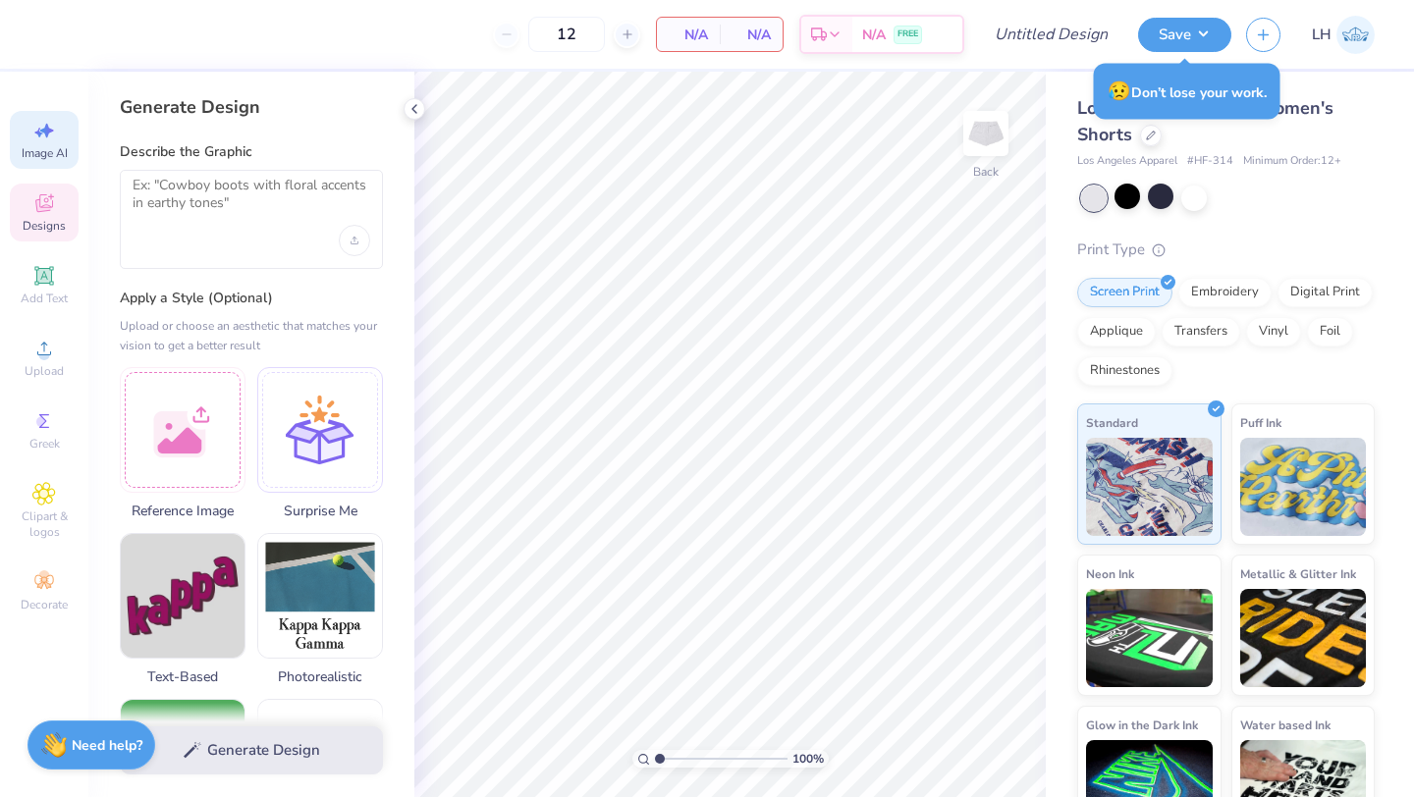
click at [50, 193] on icon at bounding box center [44, 203] width 24 height 24
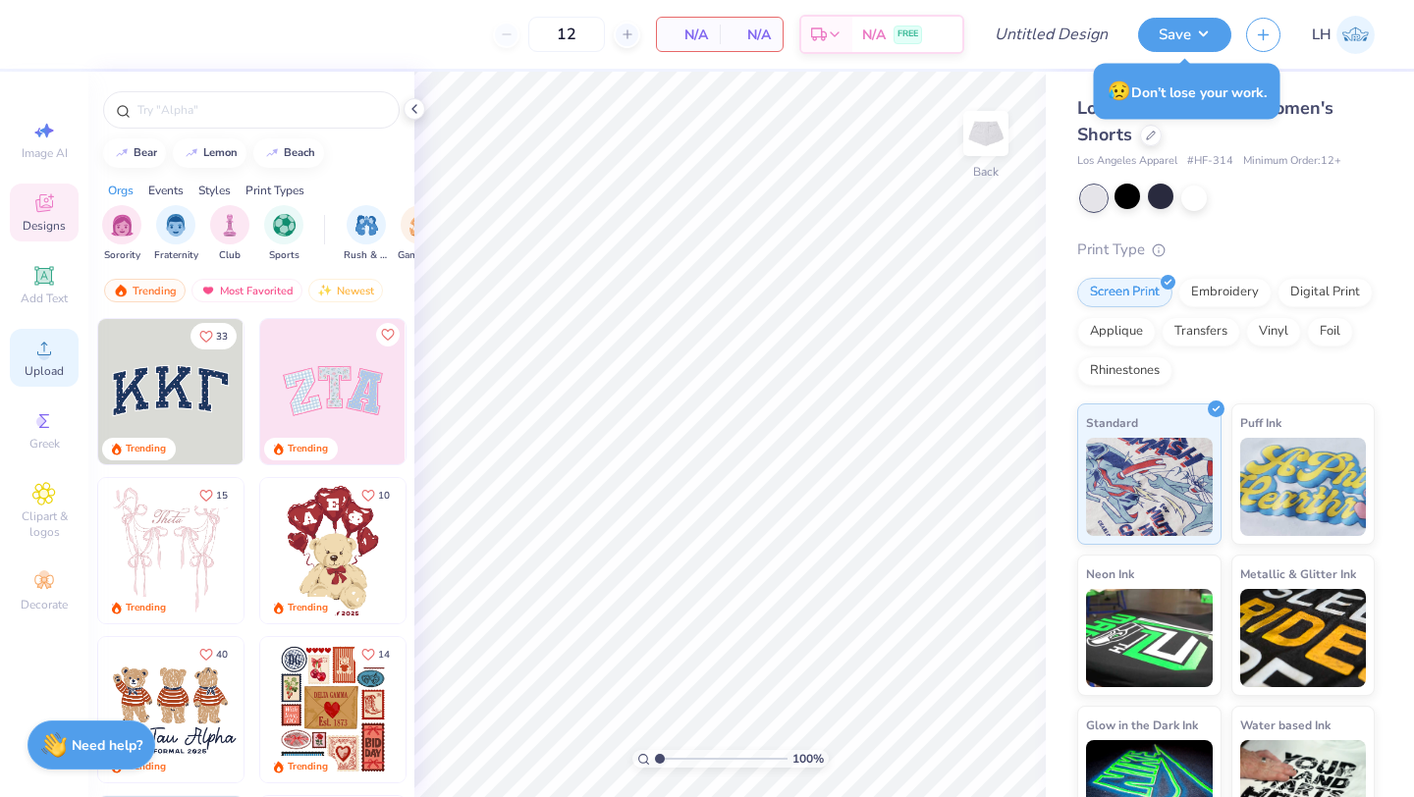
click at [56, 377] on span "Upload" at bounding box center [44, 371] width 39 height 16
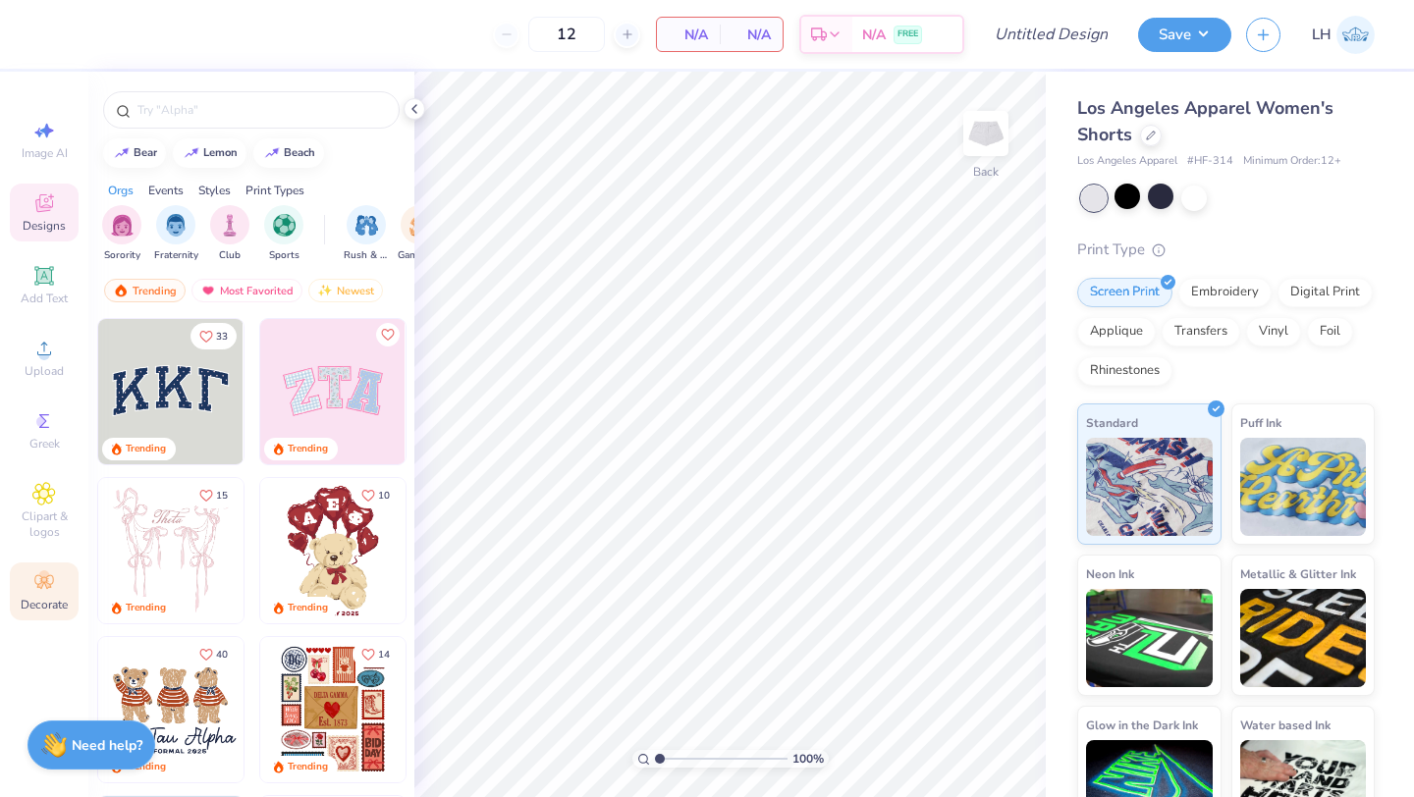
click at [50, 571] on icon at bounding box center [44, 582] width 24 height 24
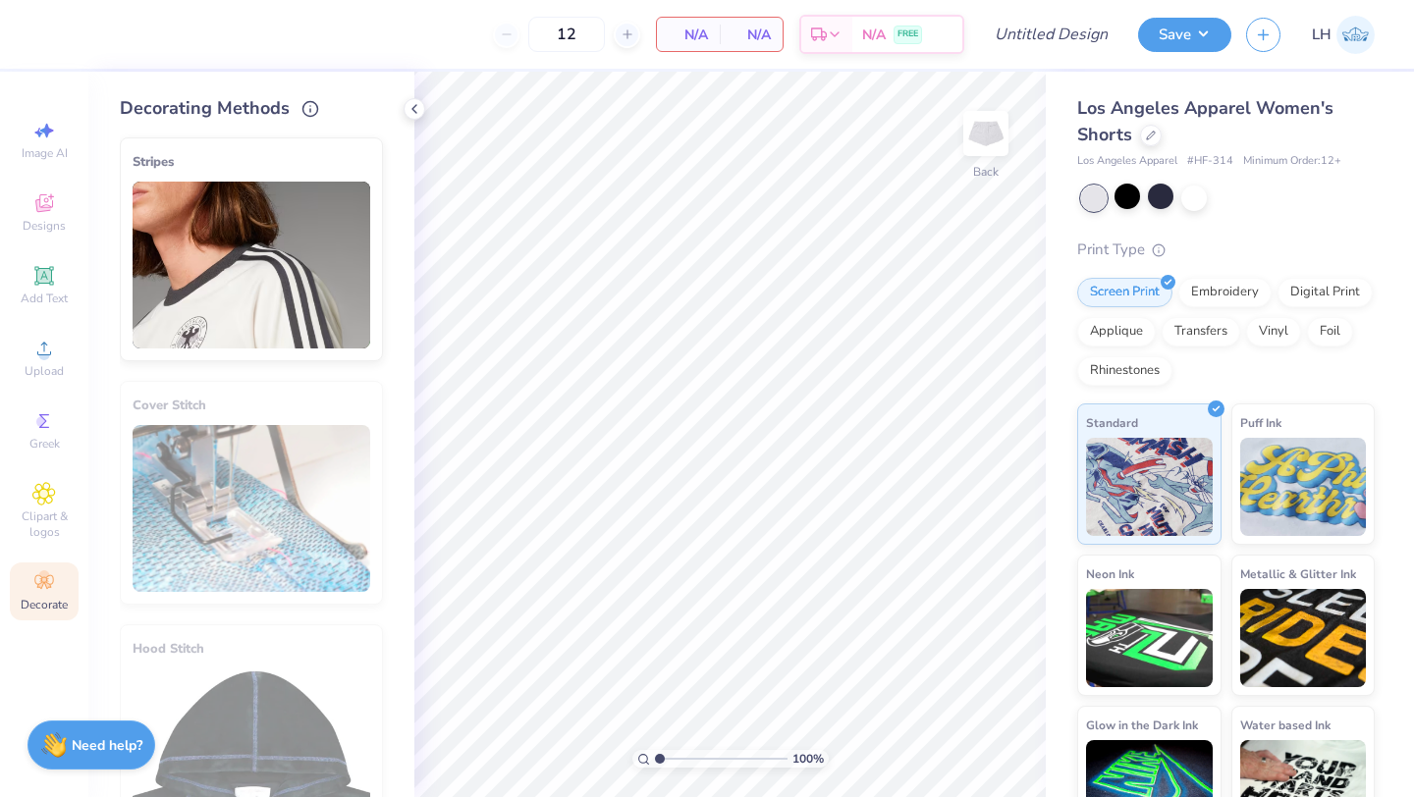
click at [204, 253] on img at bounding box center [252, 265] width 238 height 167
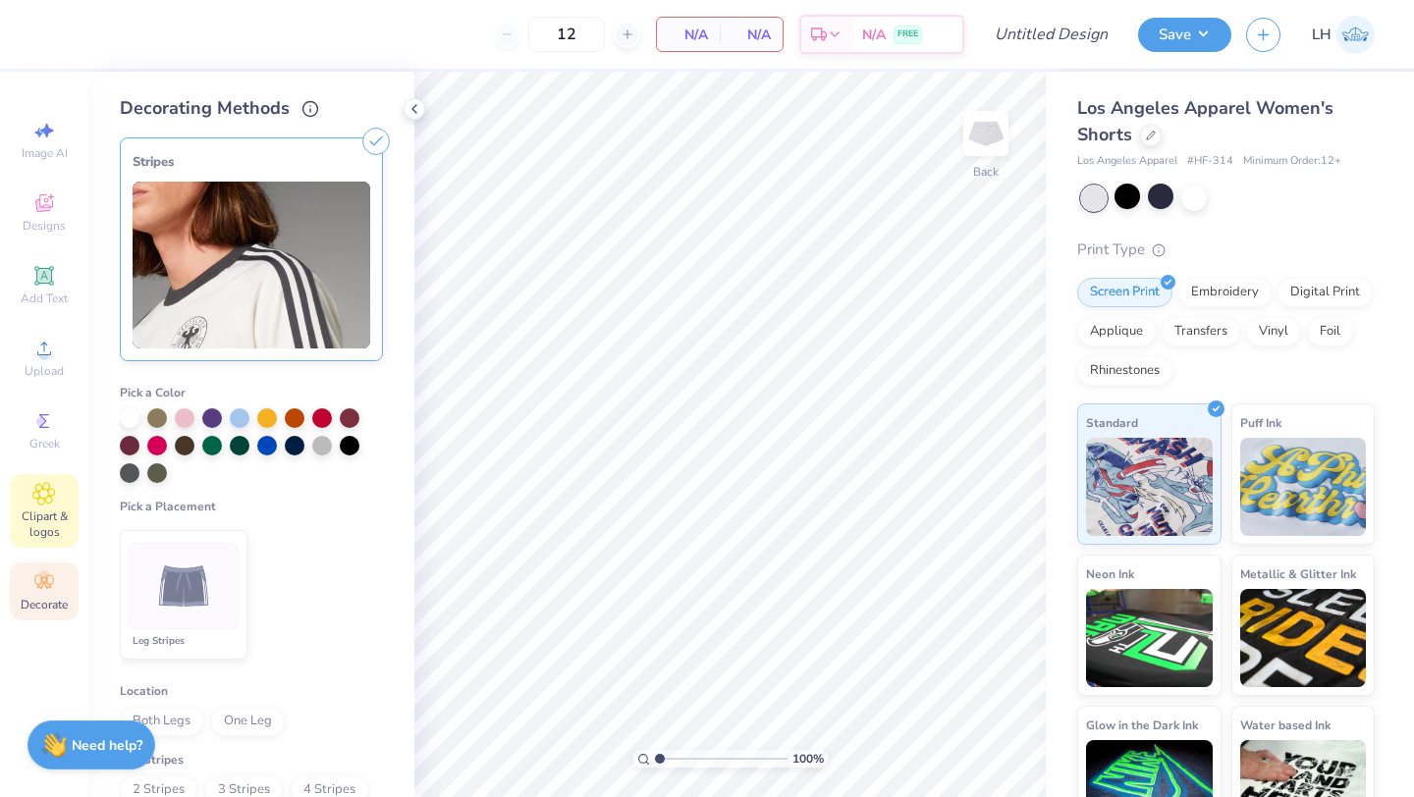
click at [53, 516] on span "Clipart & logos" at bounding box center [44, 524] width 69 height 31
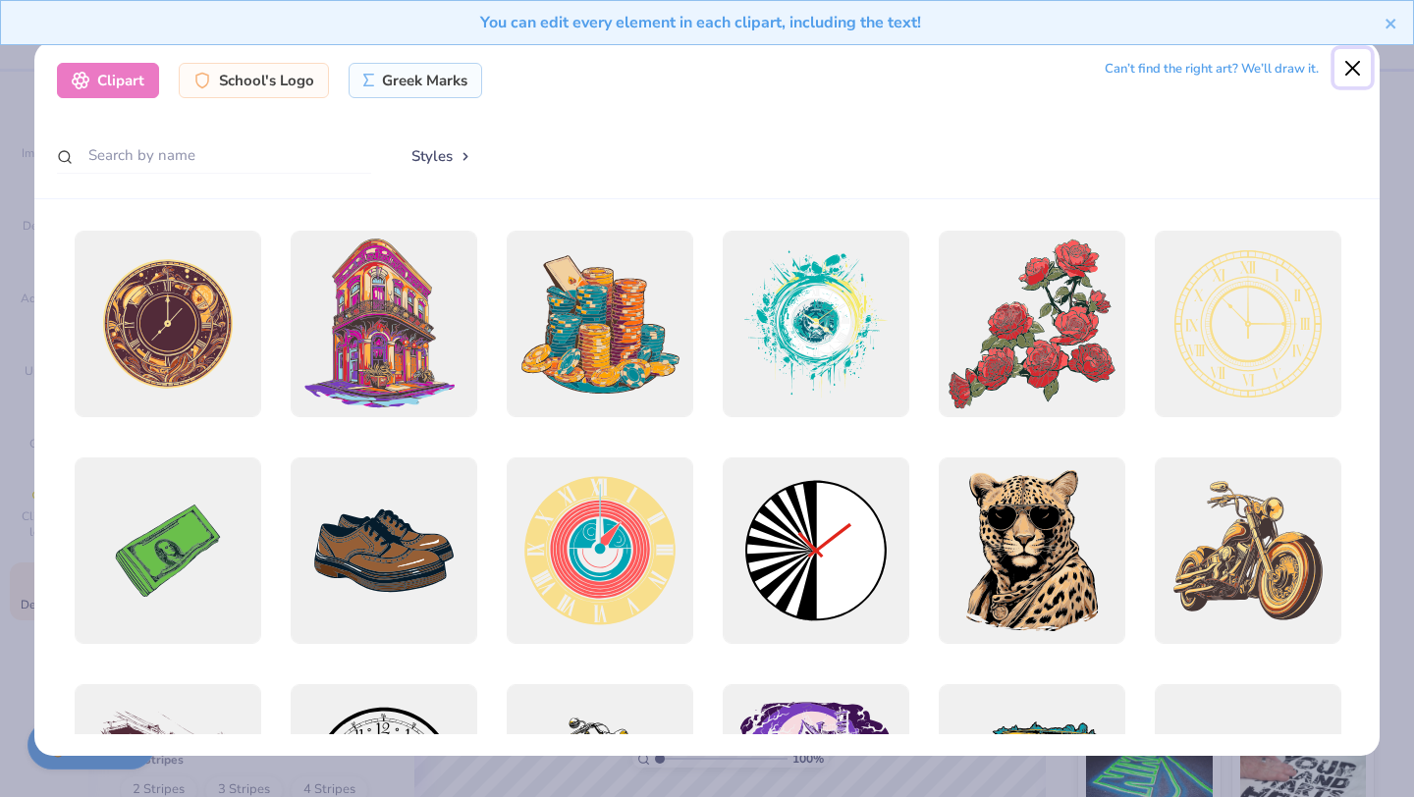
click at [1355, 73] on button "Close" at bounding box center [1352, 67] width 37 height 37
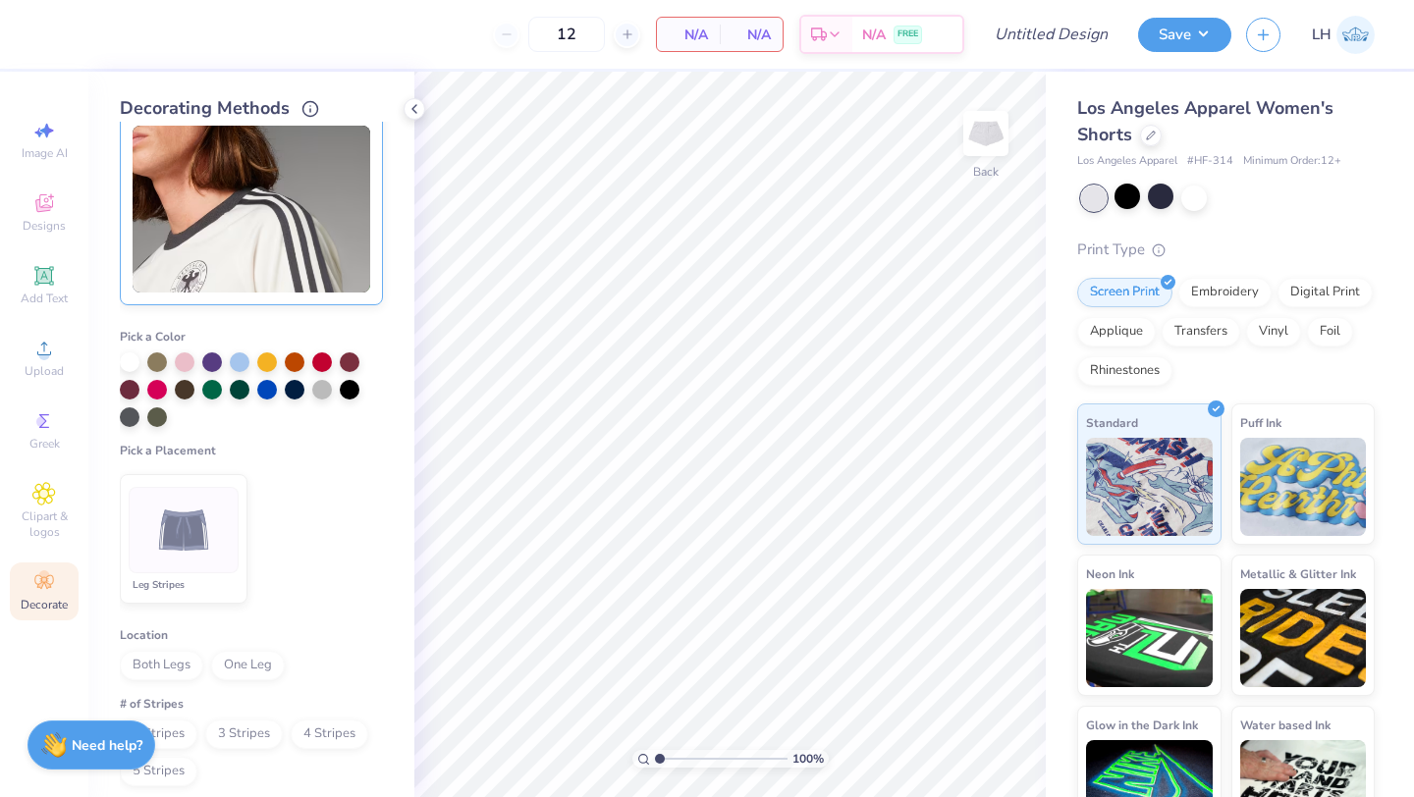
scroll to position [70, 0]
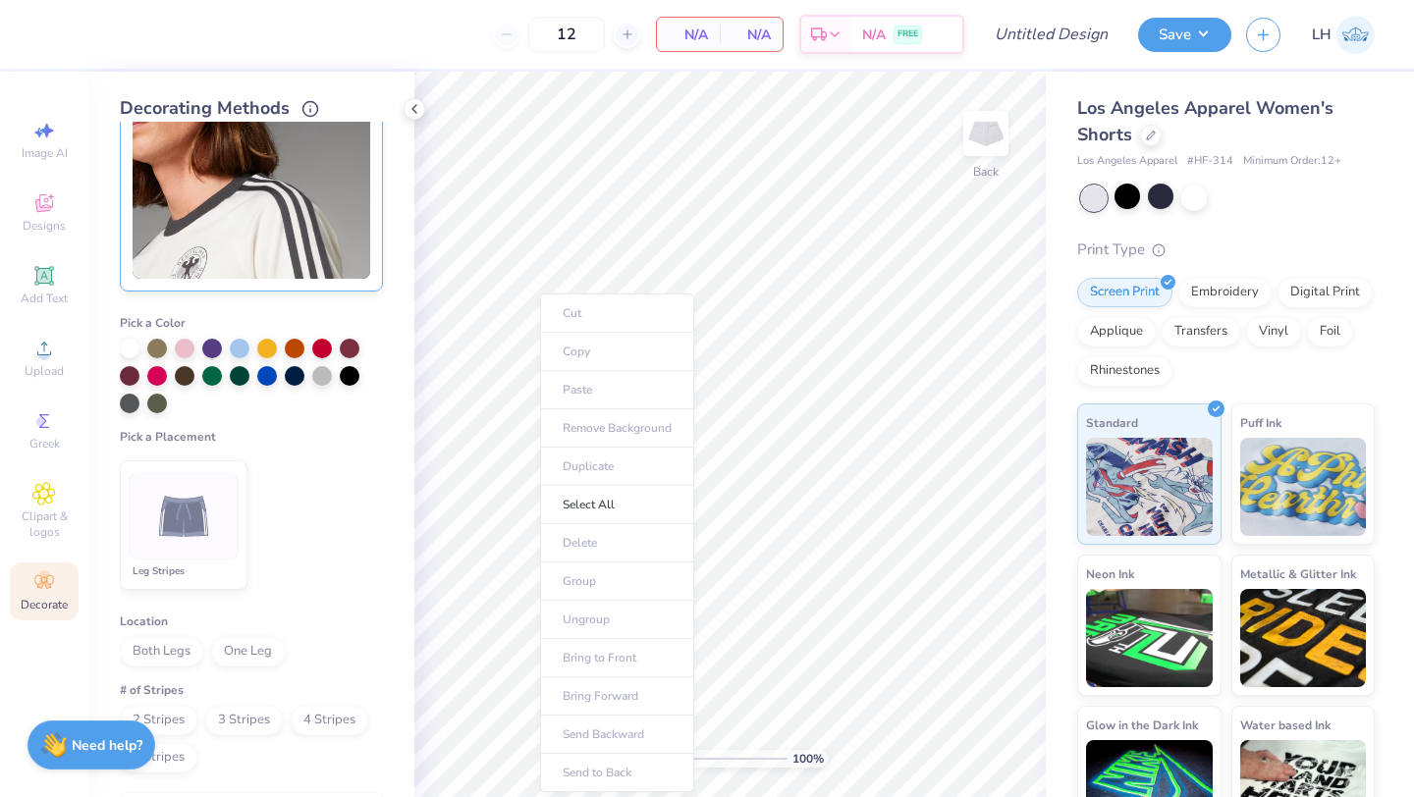
click at [581, 395] on ul "Cut Copy Paste Remove Background Duplicate Select All Delete Group Ungroup Brin…" at bounding box center [617, 543] width 154 height 499
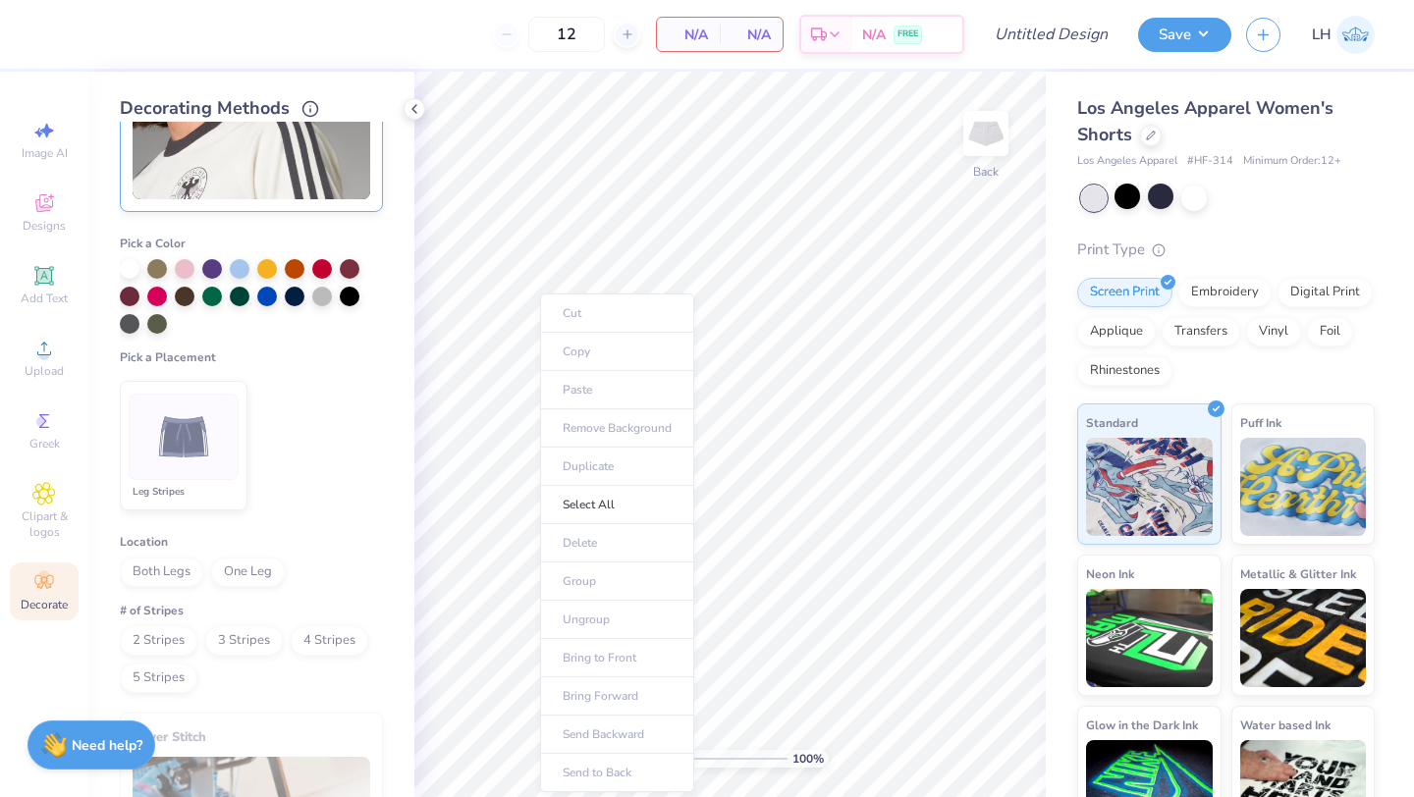
scroll to position [203, 0]
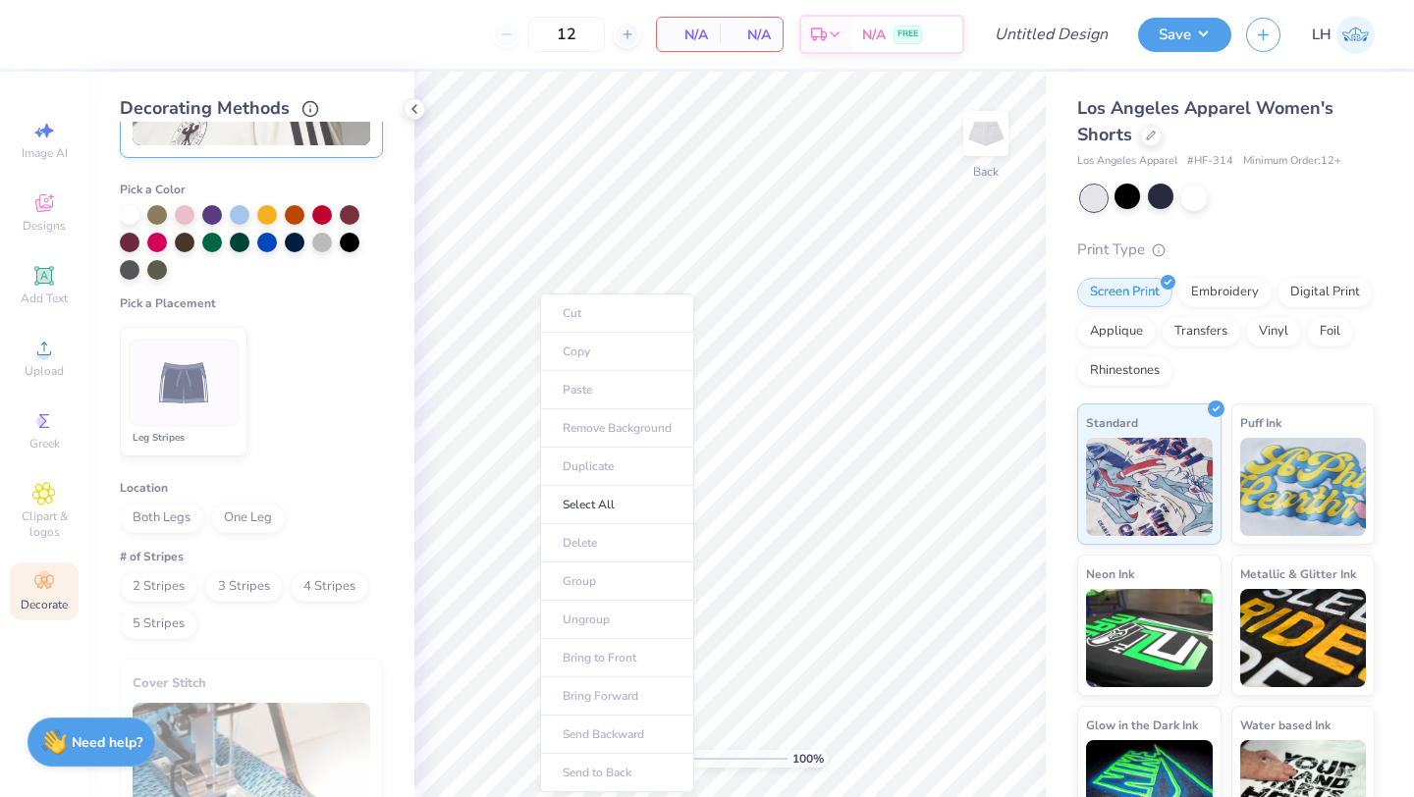
click at [114, 745] on strong "Need help?" at bounding box center [107, 742] width 71 height 19
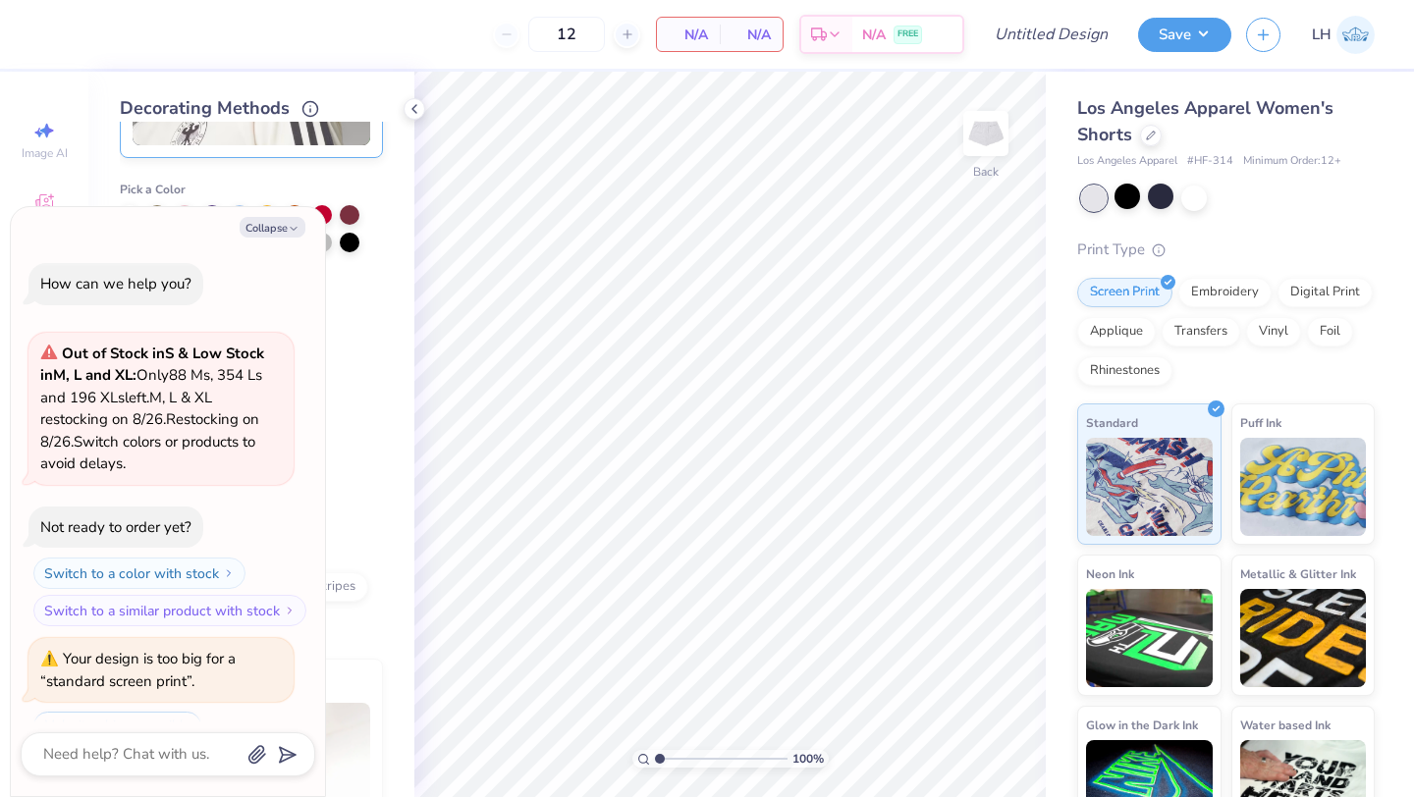
scroll to position [1831, 0]
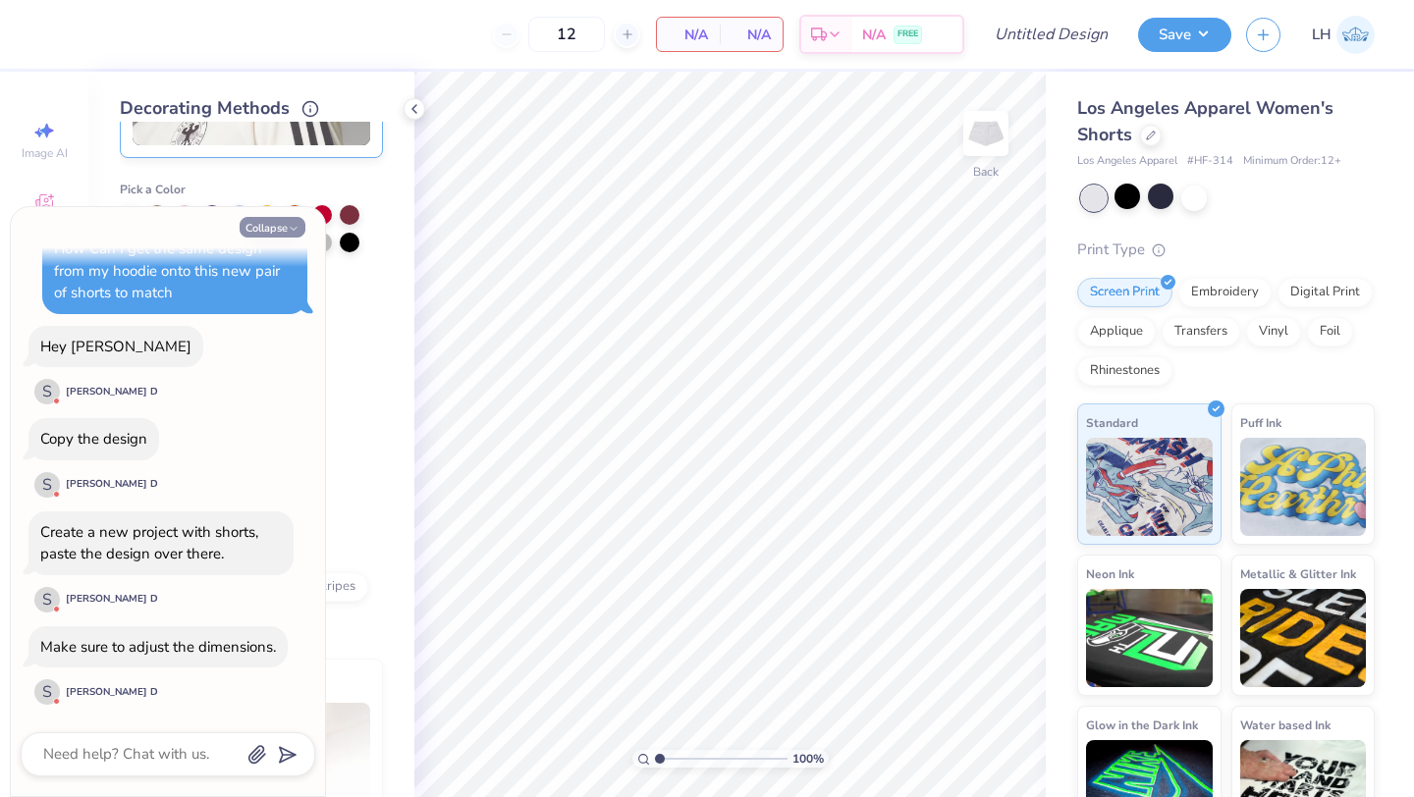
click at [291, 220] on button "Collapse" at bounding box center [273, 227] width 66 height 21
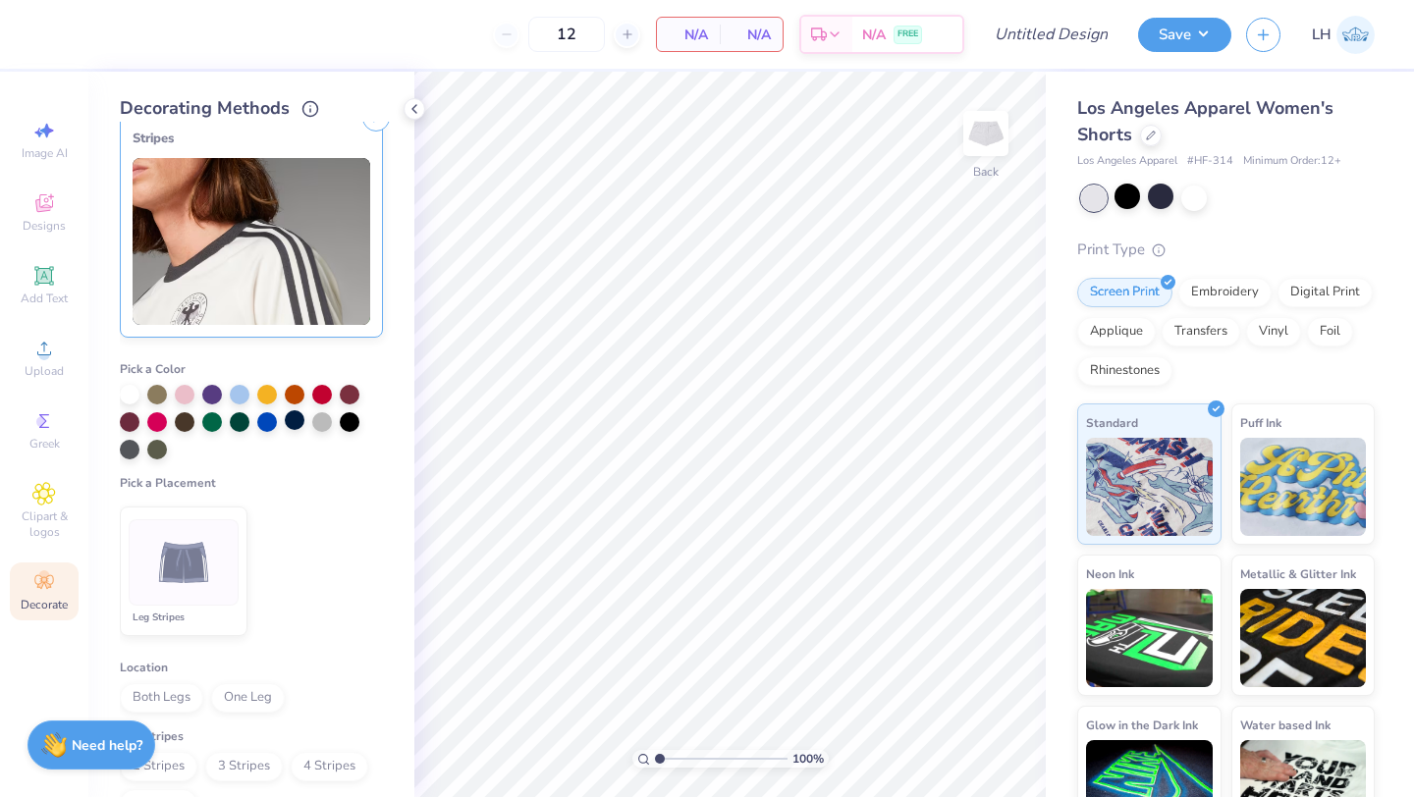
scroll to position [0, 0]
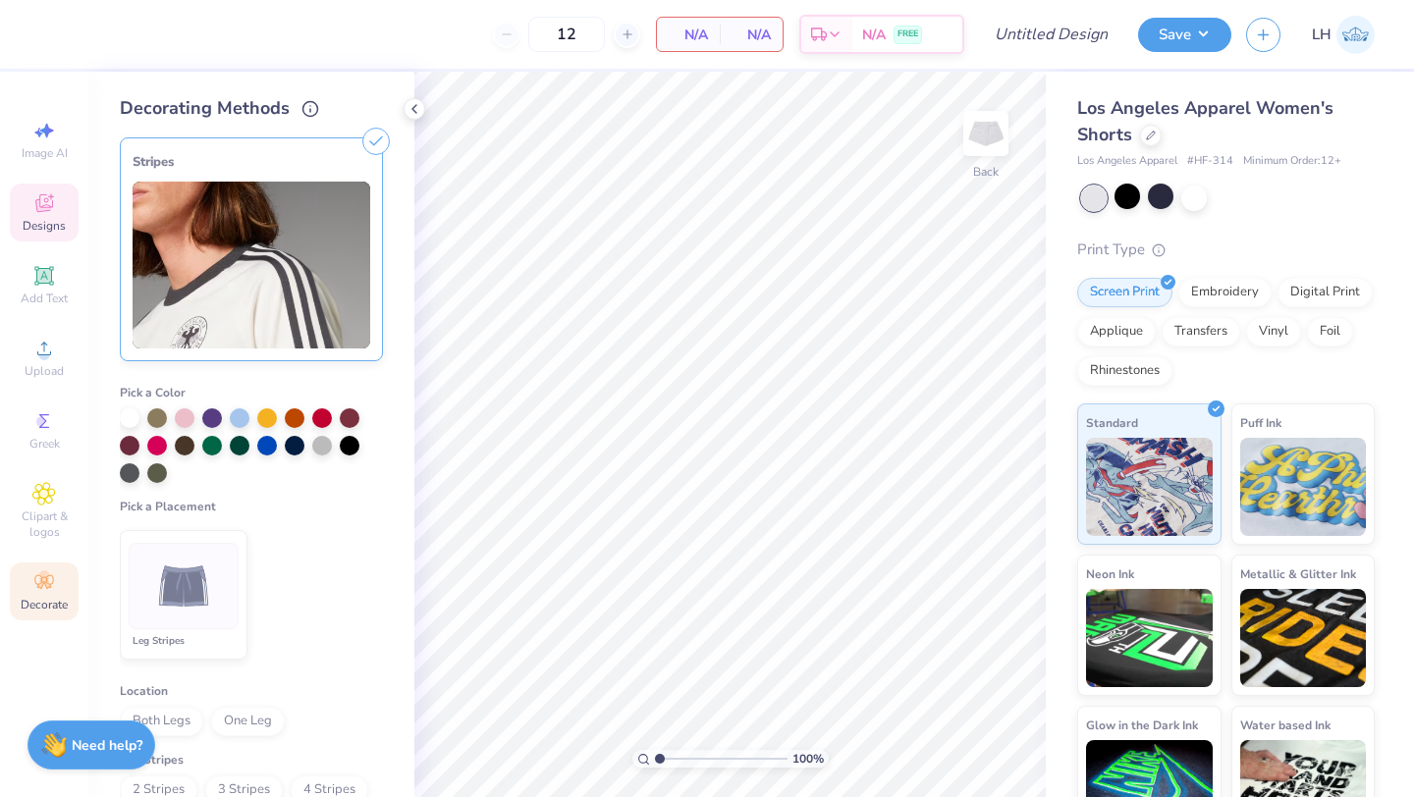
click at [53, 225] on span "Designs" at bounding box center [44, 226] width 43 height 16
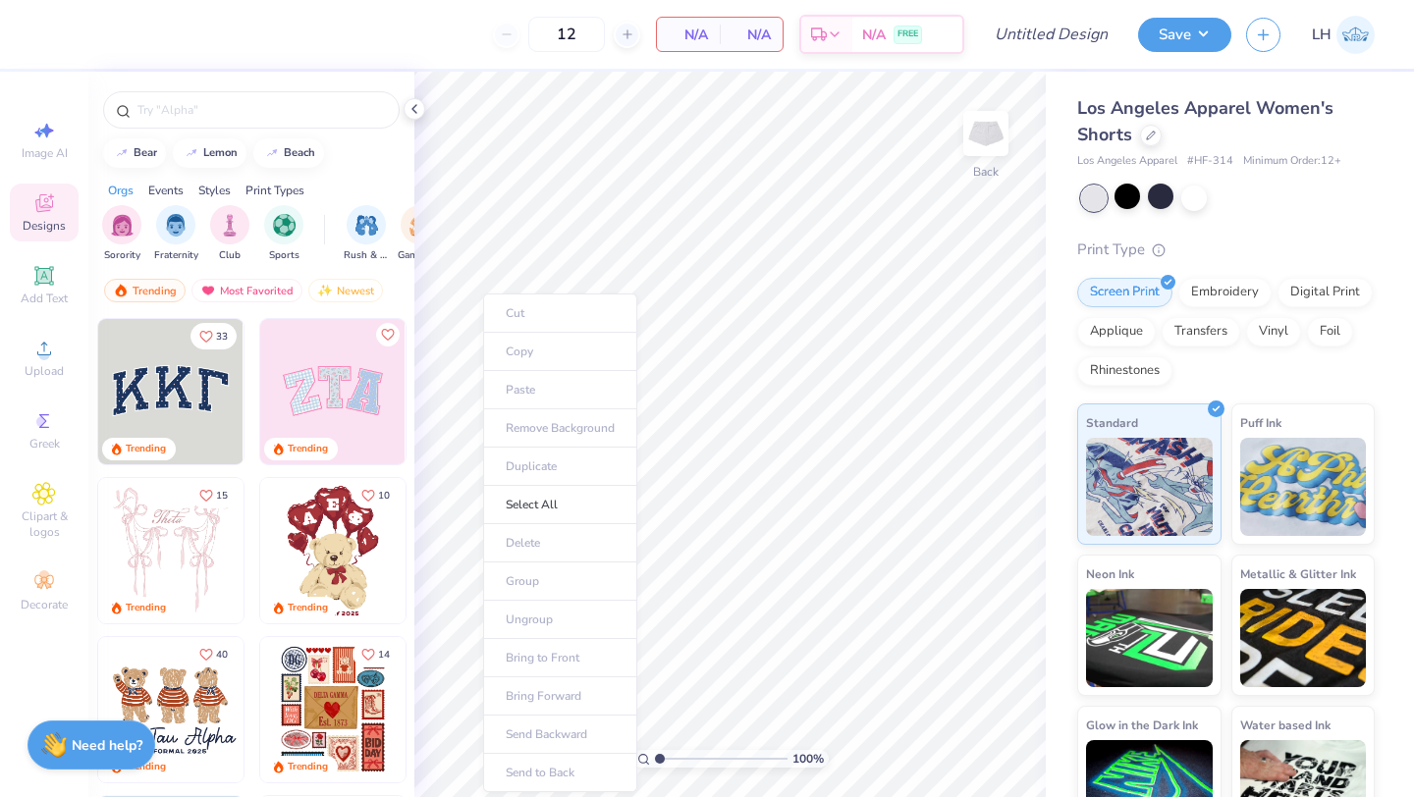
click at [525, 389] on ul "Cut Copy Paste Remove Background Duplicate Select All Delete Group Ungroup Brin…" at bounding box center [560, 543] width 154 height 499
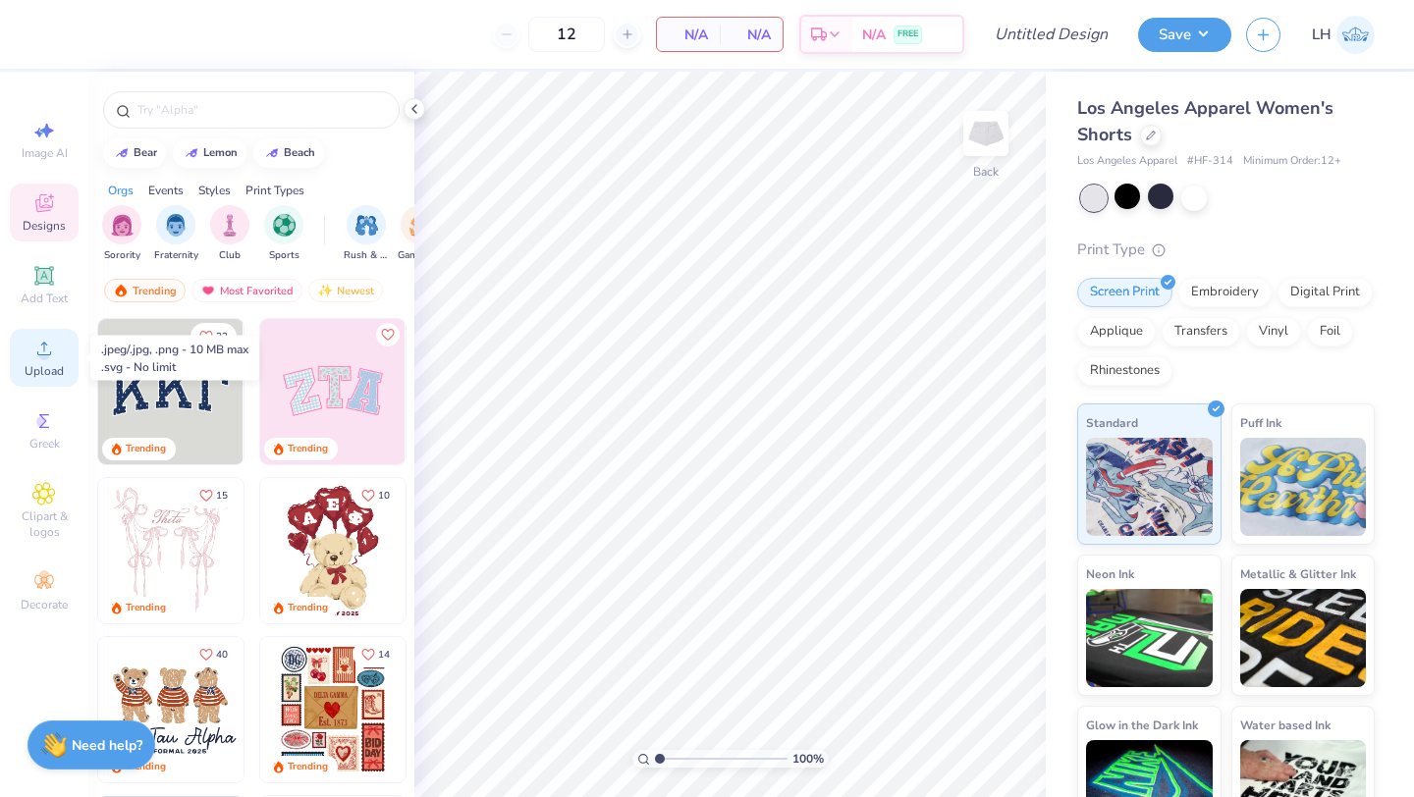
click at [55, 350] on icon at bounding box center [44, 349] width 24 height 24
click at [412, 108] on polyline at bounding box center [414, 109] width 4 height 8
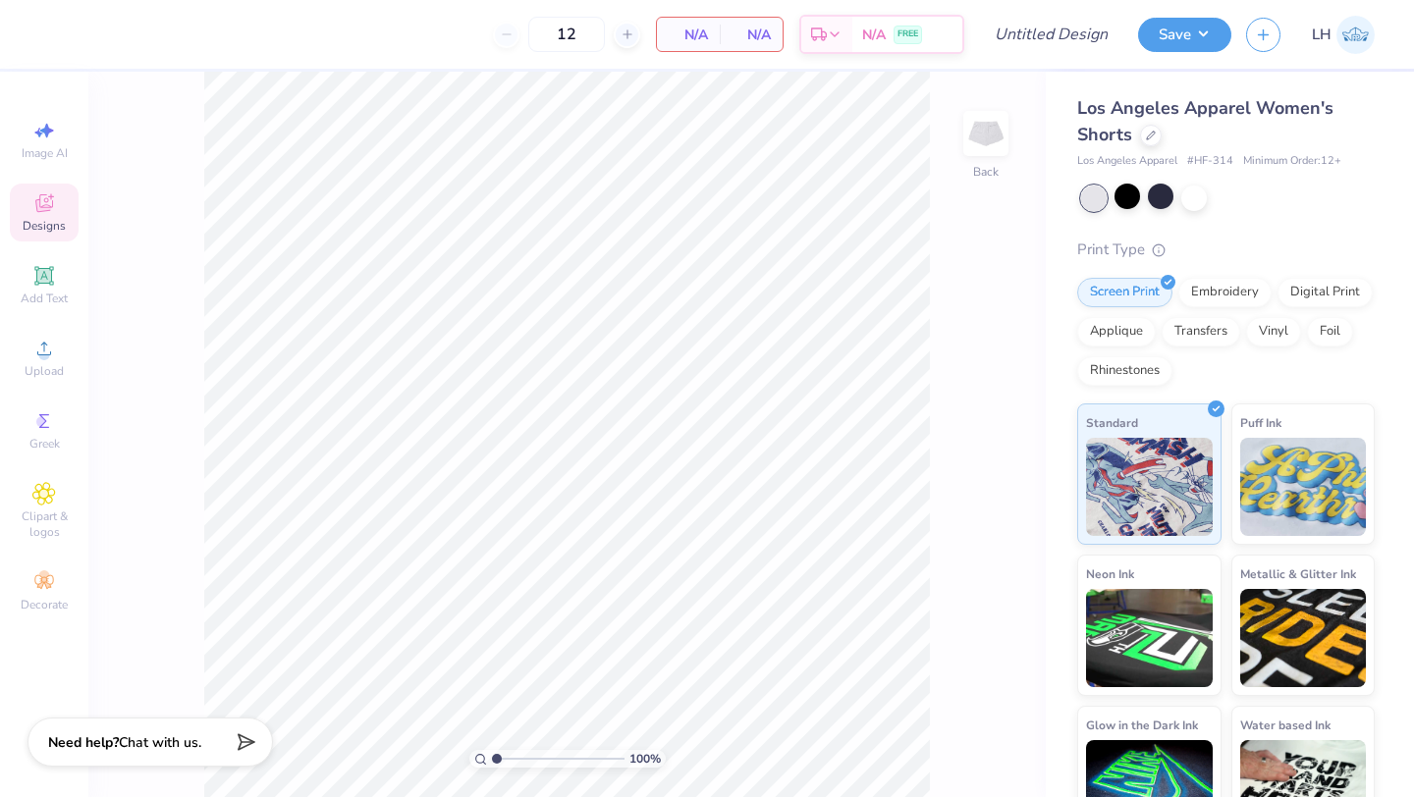
click at [180, 756] on div "Need help? Chat with us." at bounding box center [149, 742] width 245 height 49
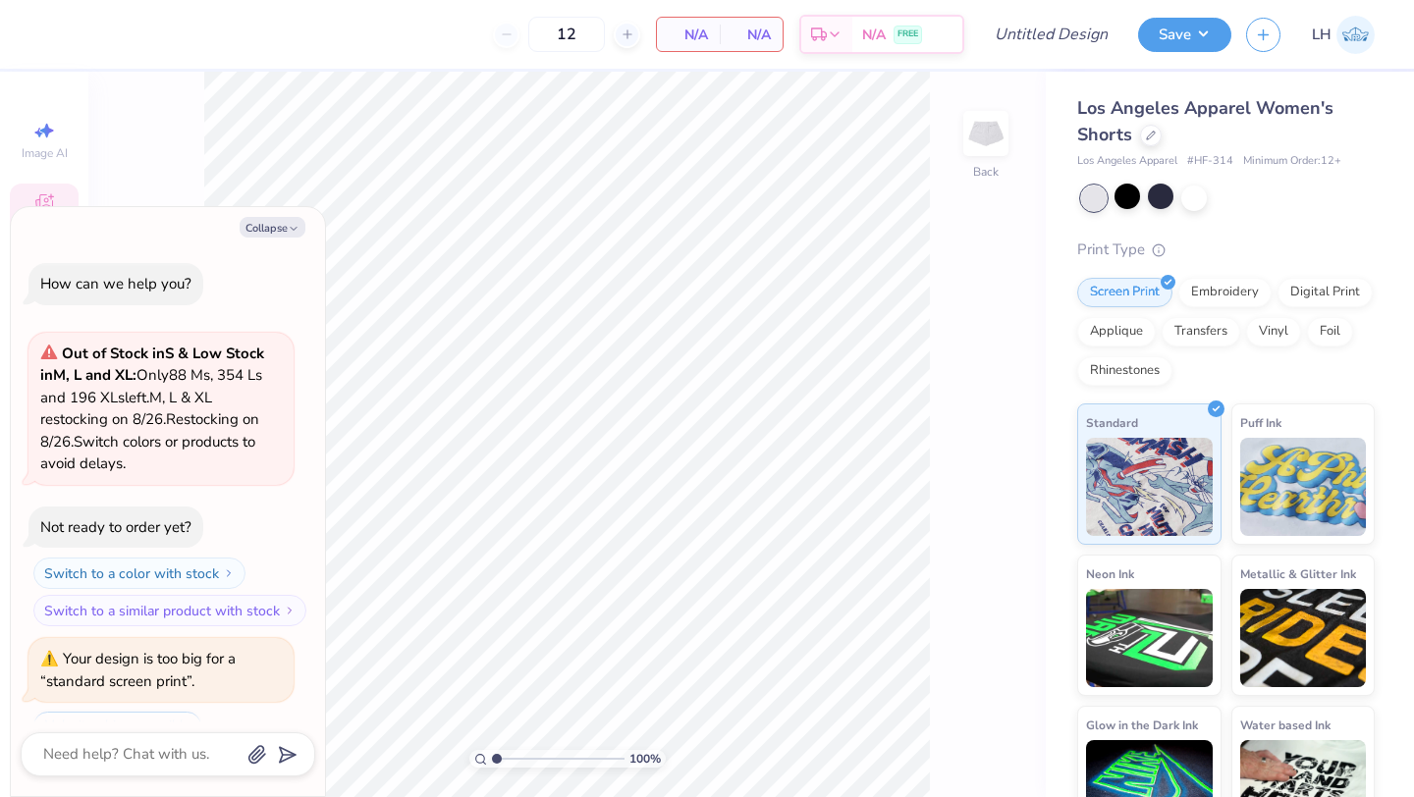
scroll to position [1831, 0]
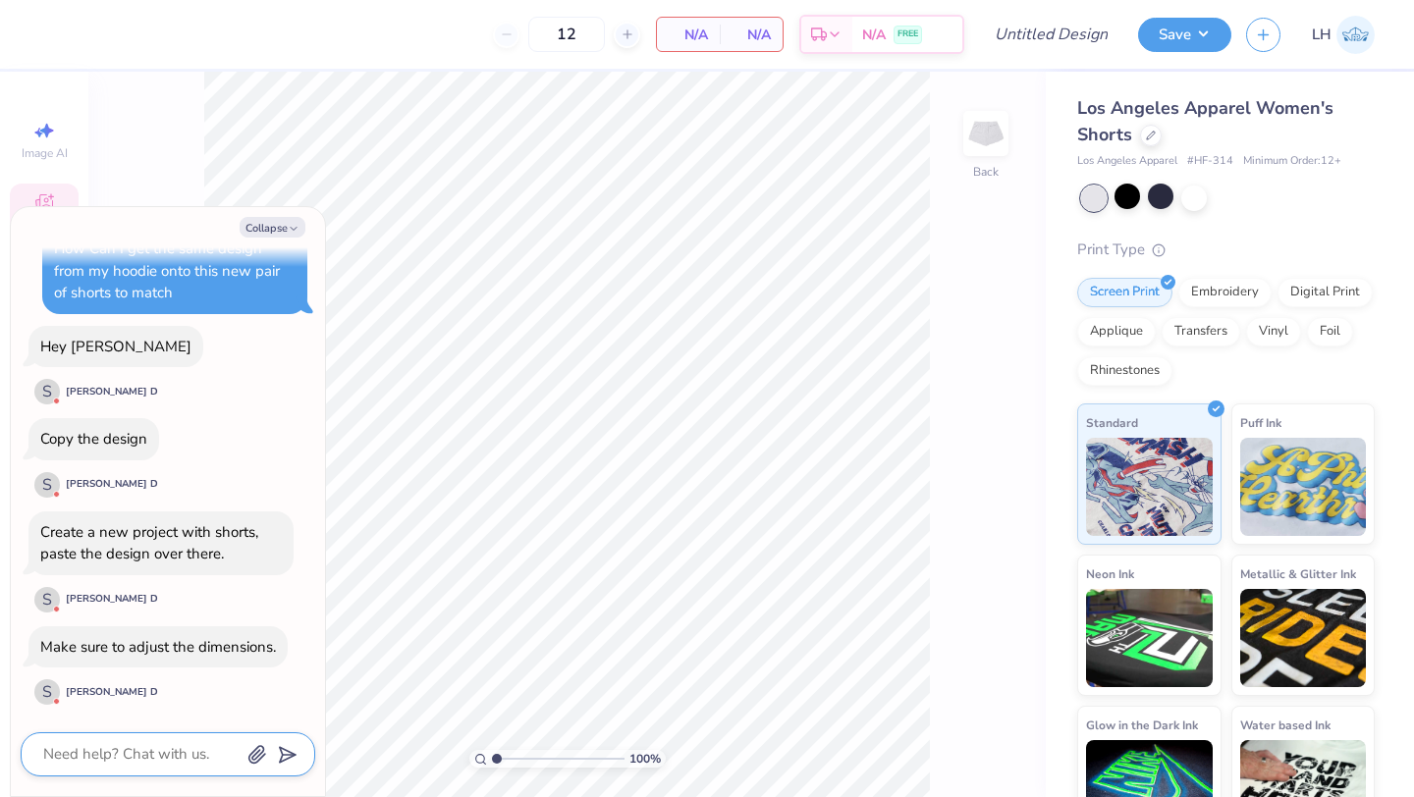
click at [156, 759] on textarea at bounding box center [140, 754] width 199 height 27
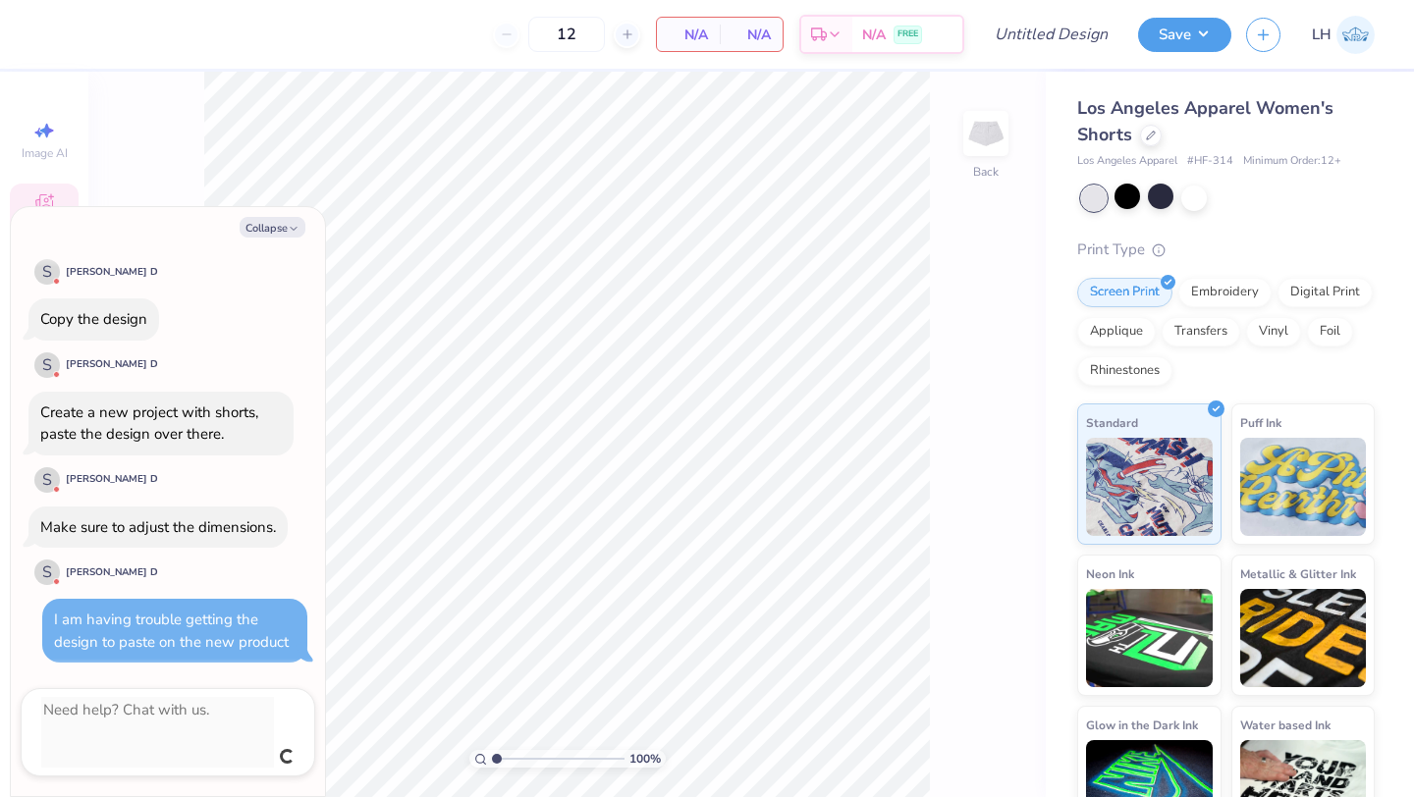
scroll to position [1906, 0]
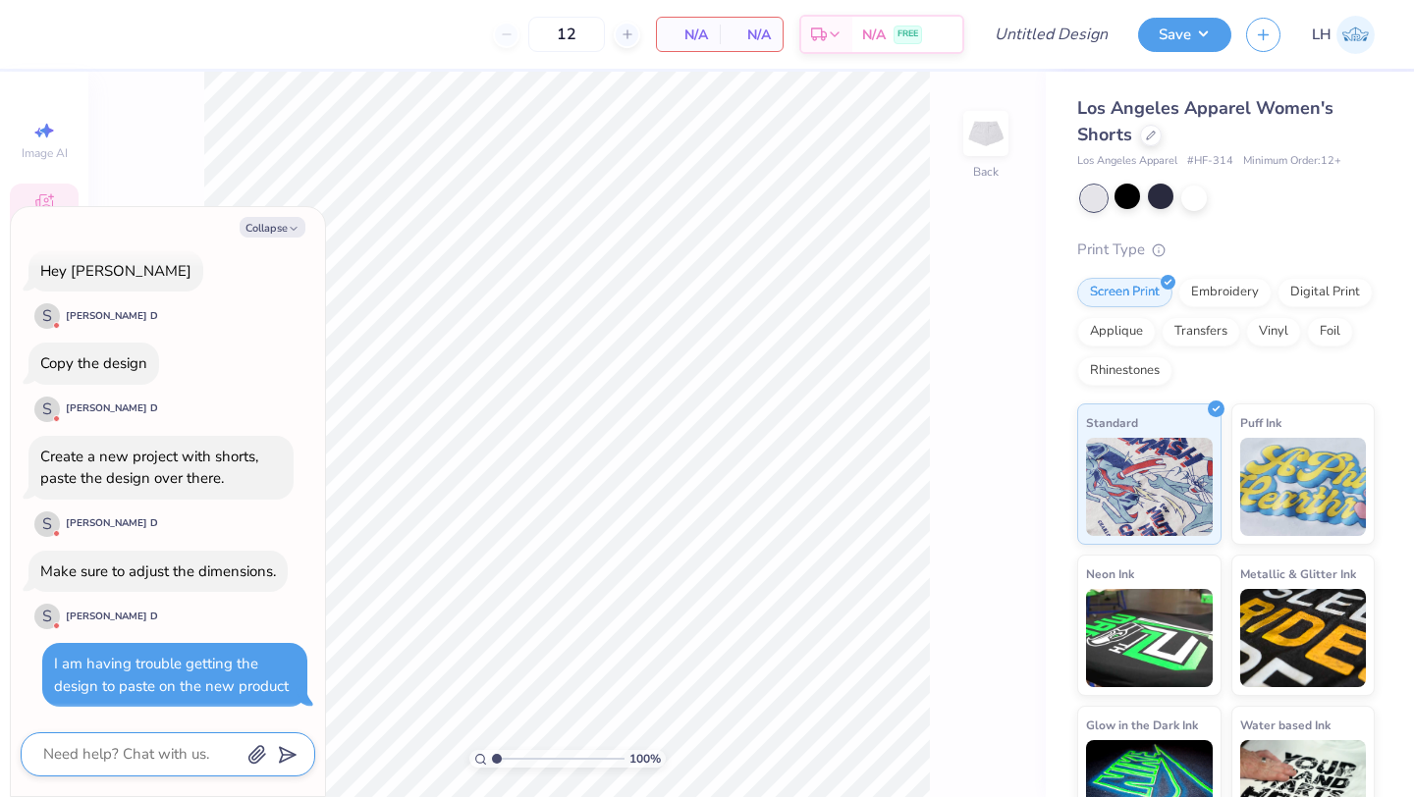
click at [77, 750] on textarea at bounding box center [140, 754] width 199 height 27
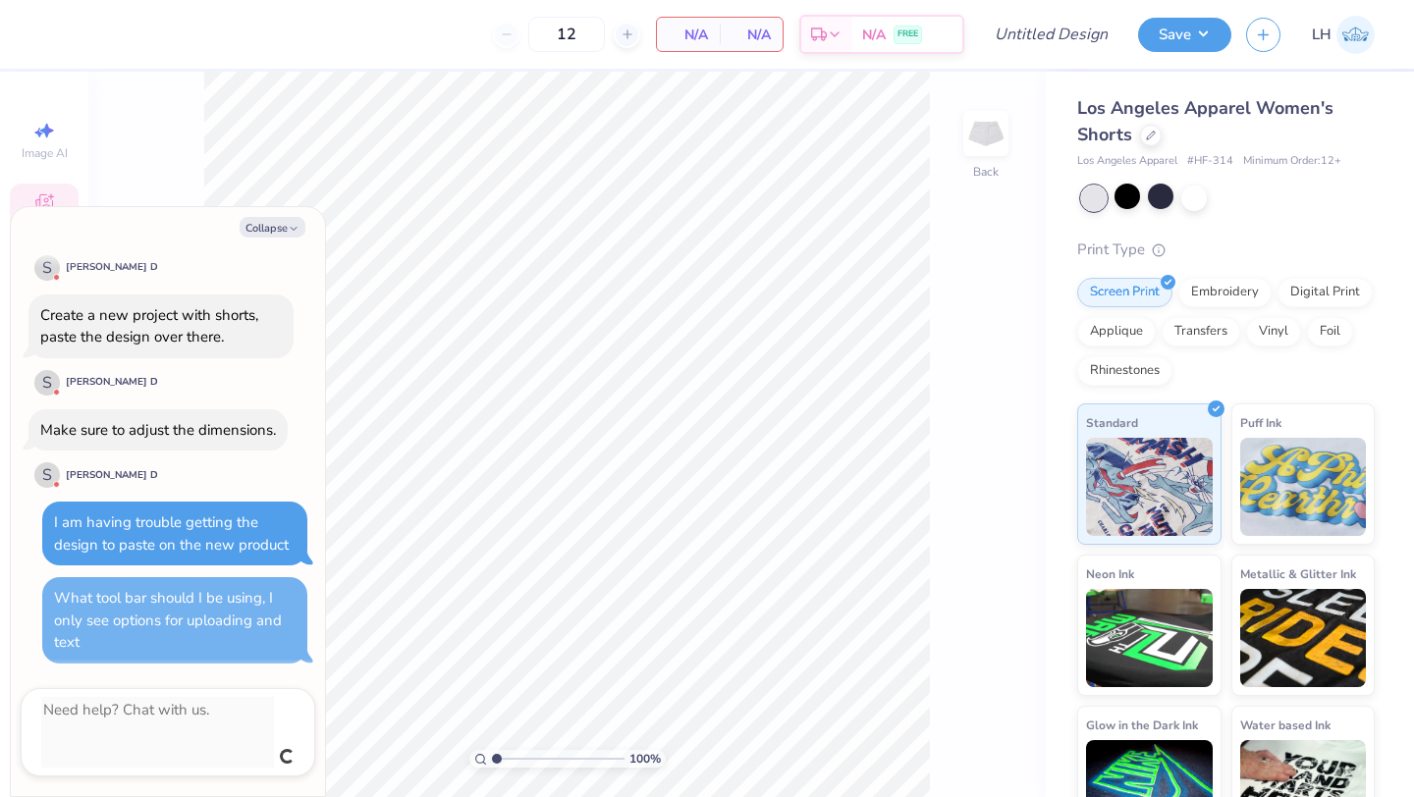
scroll to position [2004, 0]
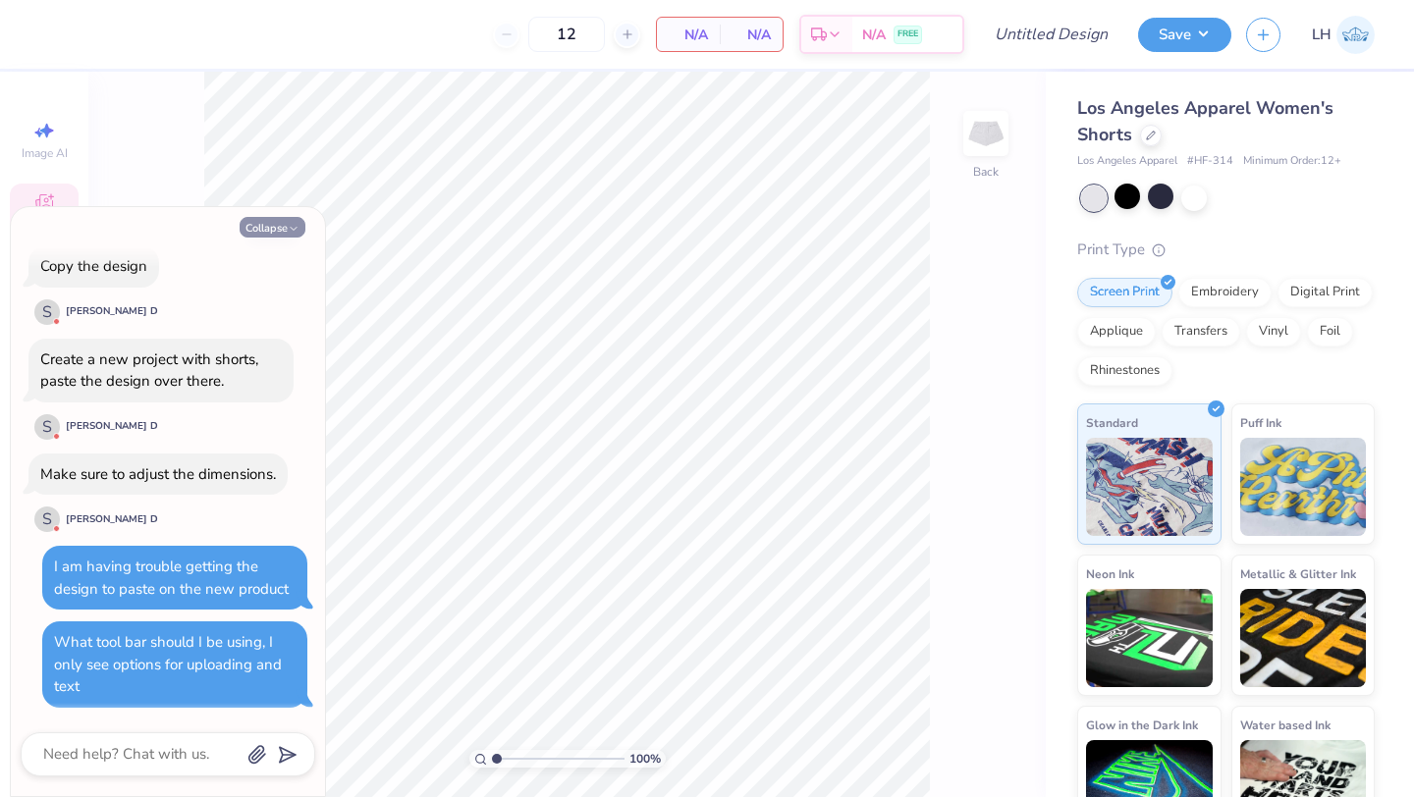
click at [281, 223] on button "Collapse" at bounding box center [273, 227] width 66 height 21
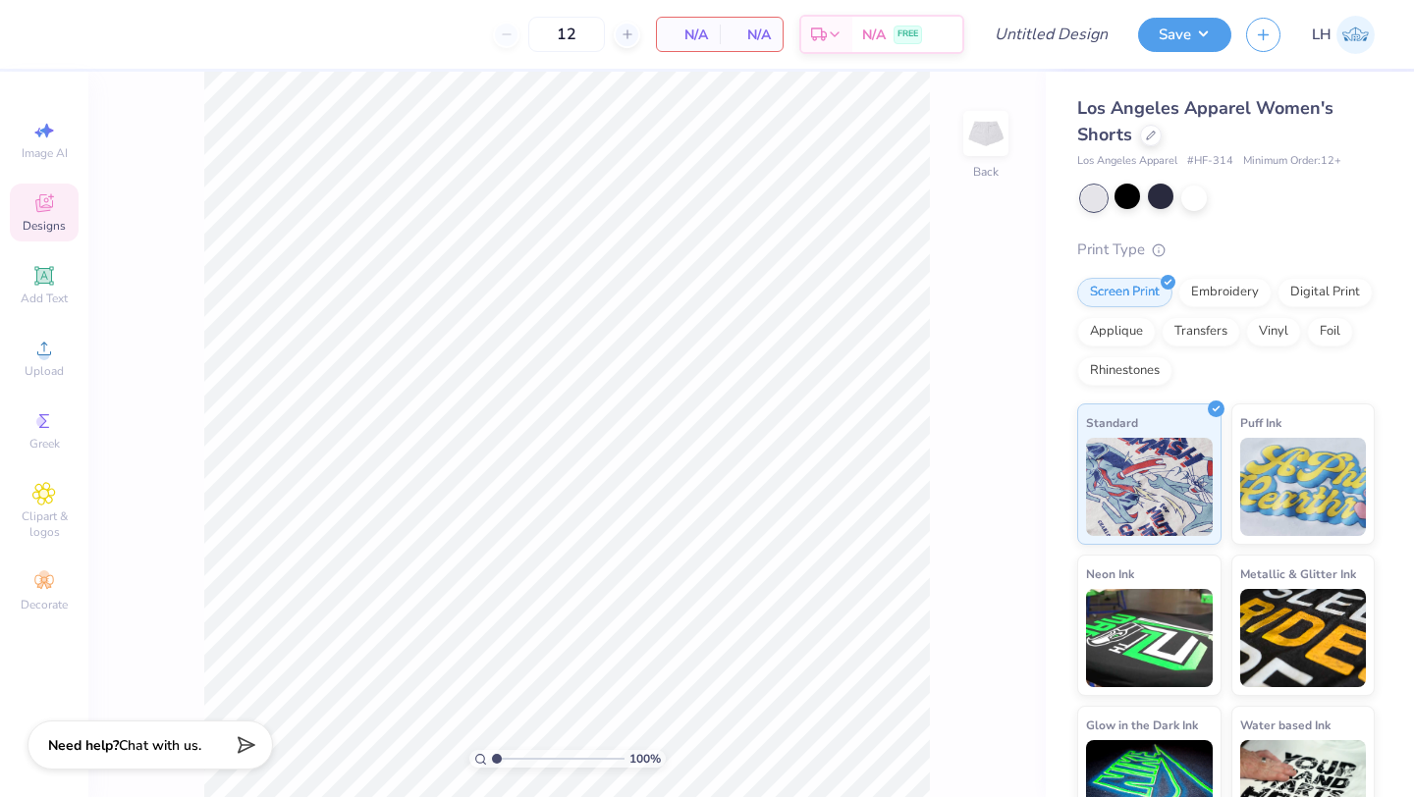
click at [44, 219] on span "Designs" at bounding box center [44, 226] width 43 height 16
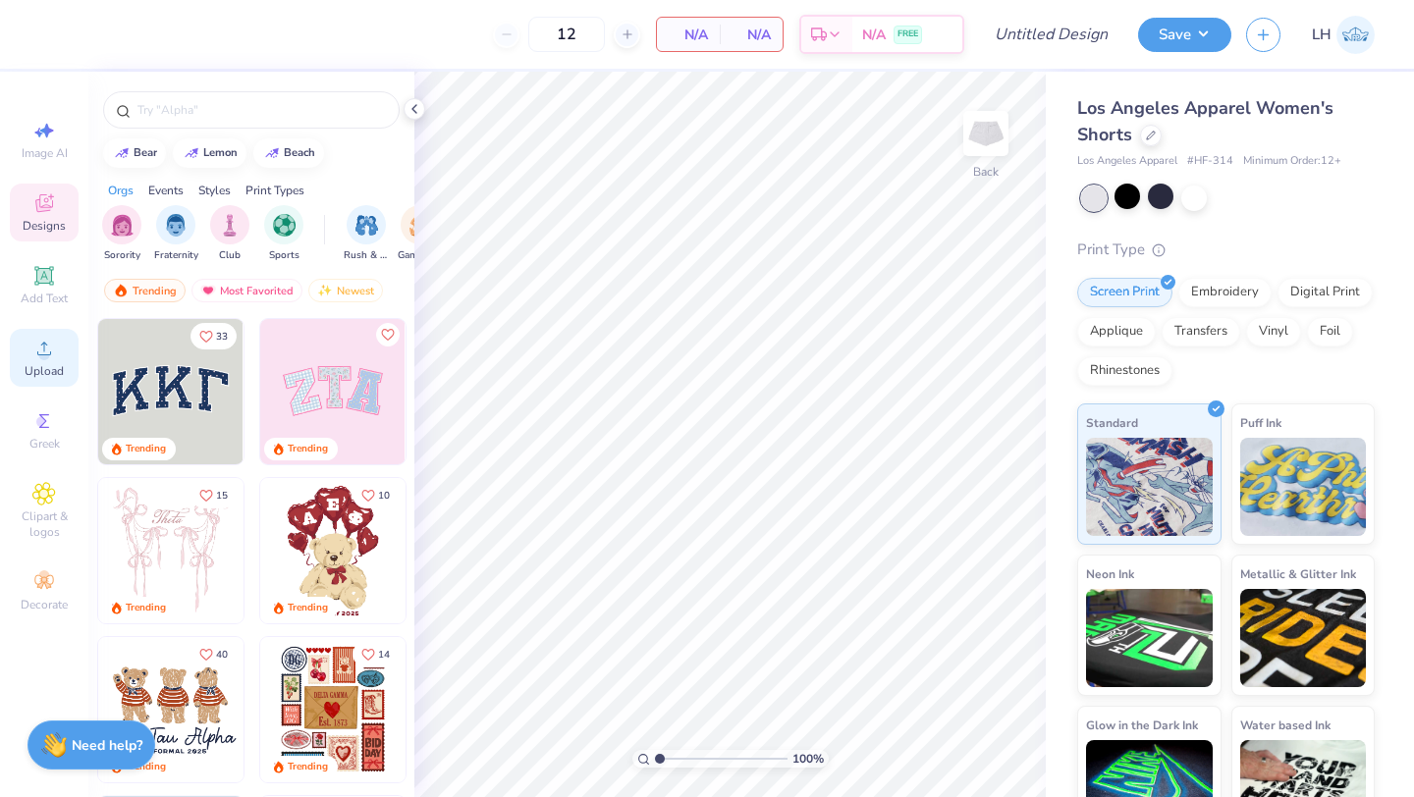
click at [22, 363] on div "Upload" at bounding box center [44, 358] width 69 height 58
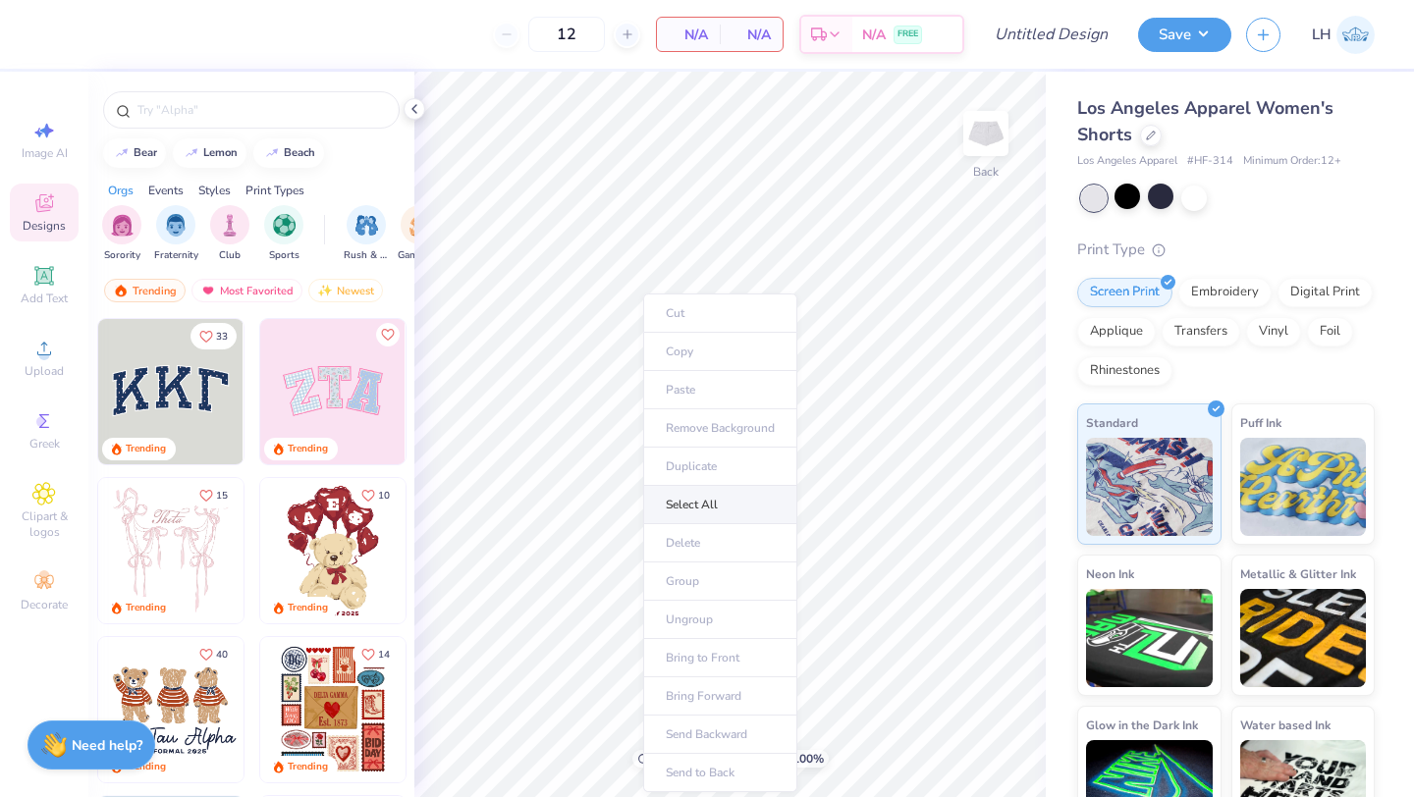
click at [689, 515] on li "Select All" at bounding box center [720, 505] width 154 height 38
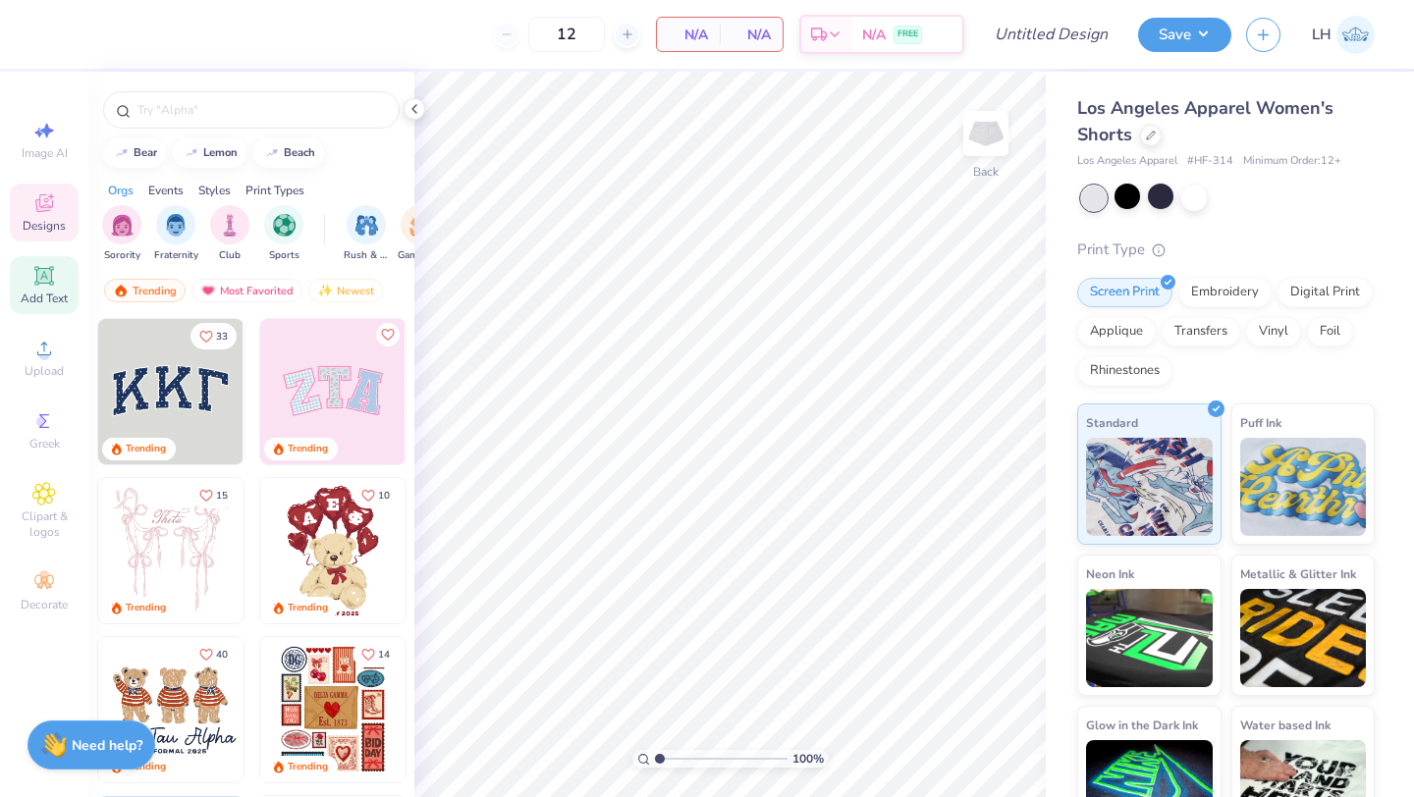
click at [33, 278] on icon at bounding box center [44, 276] width 24 height 24
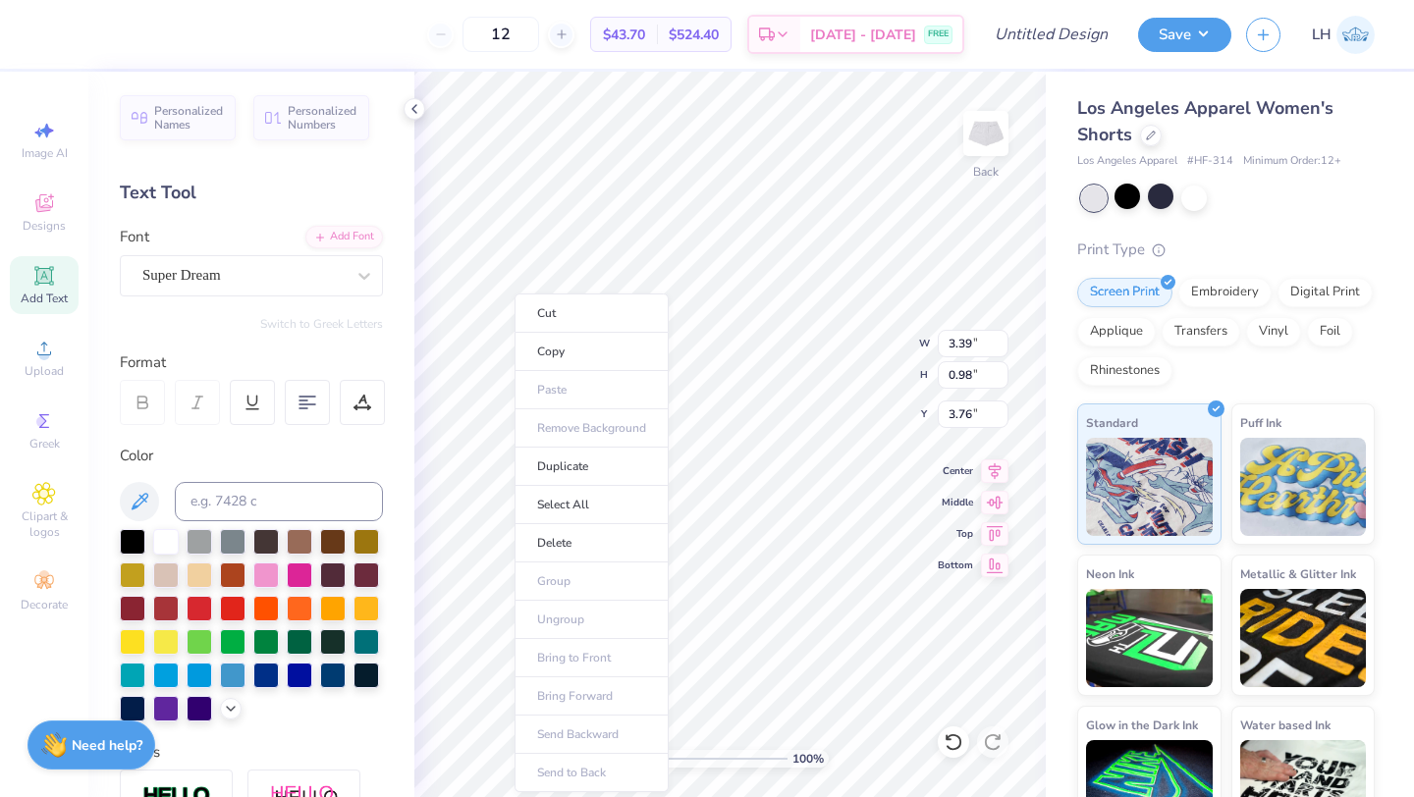
click at [555, 398] on ul "Cut Copy Paste Remove Background Duplicate Select All Delete Group Ungroup Brin…" at bounding box center [591, 543] width 154 height 499
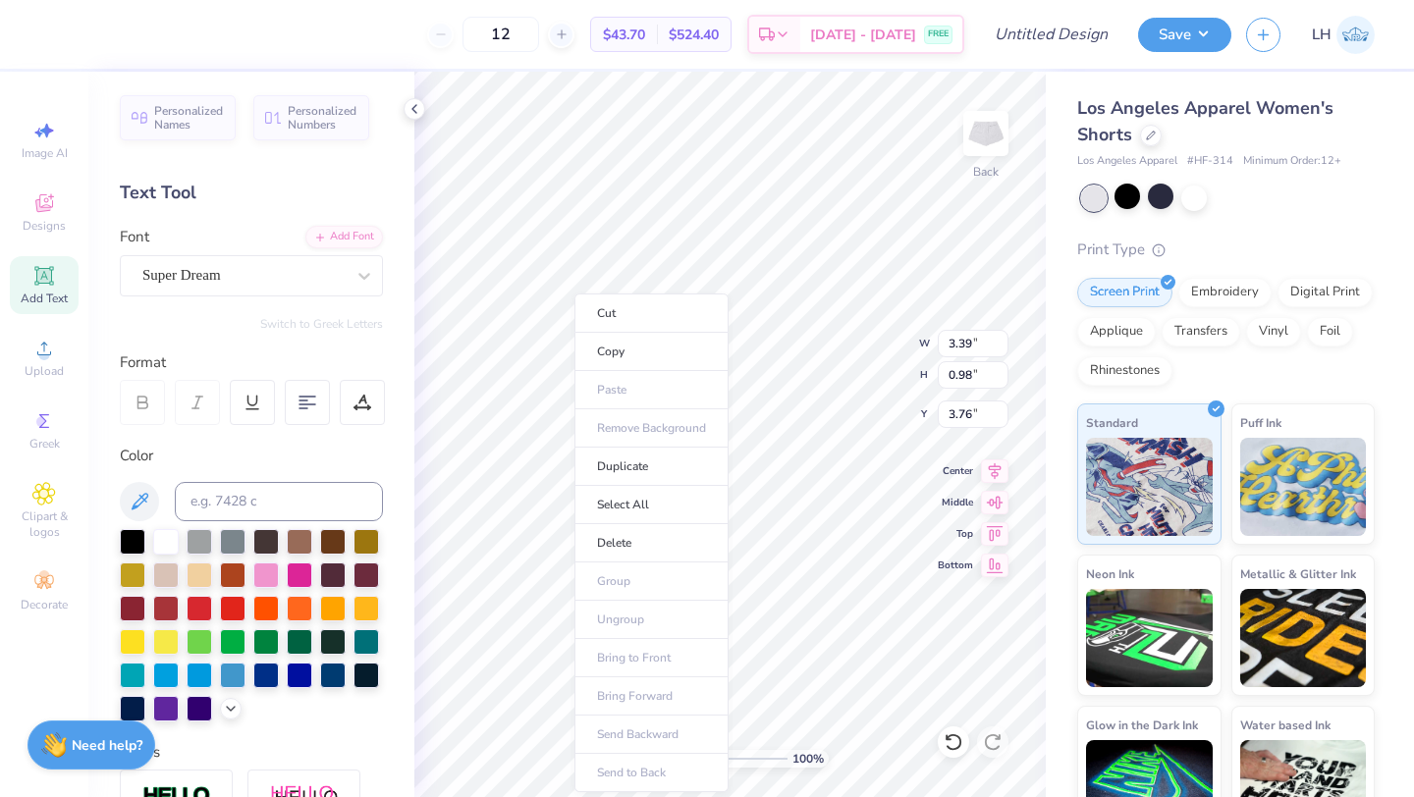
click at [607, 402] on ul "Cut Copy Paste Remove Background Duplicate Select All Delete Group Ungroup Brin…" at bounding box center [651, 543] width 154 height 499
click at [112, 720] on div "Personalized Names Personalized Numbers Text Tool Add Font Font Super Dream Swi…" at bounding box center [251, 434] width 326 height 725
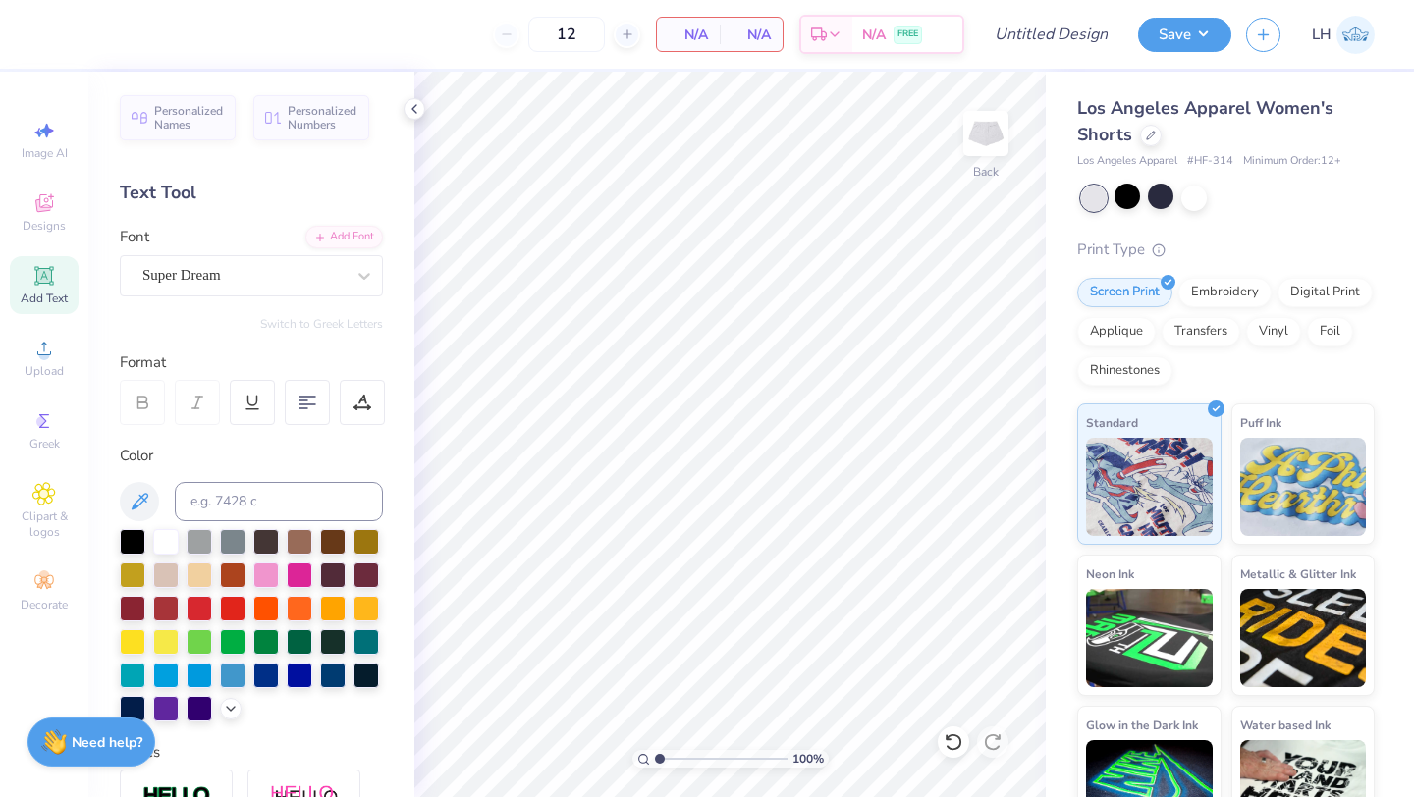
click at [100, 740] on strong "Need help?" at bounding box center [107, 742] width 71 height 19
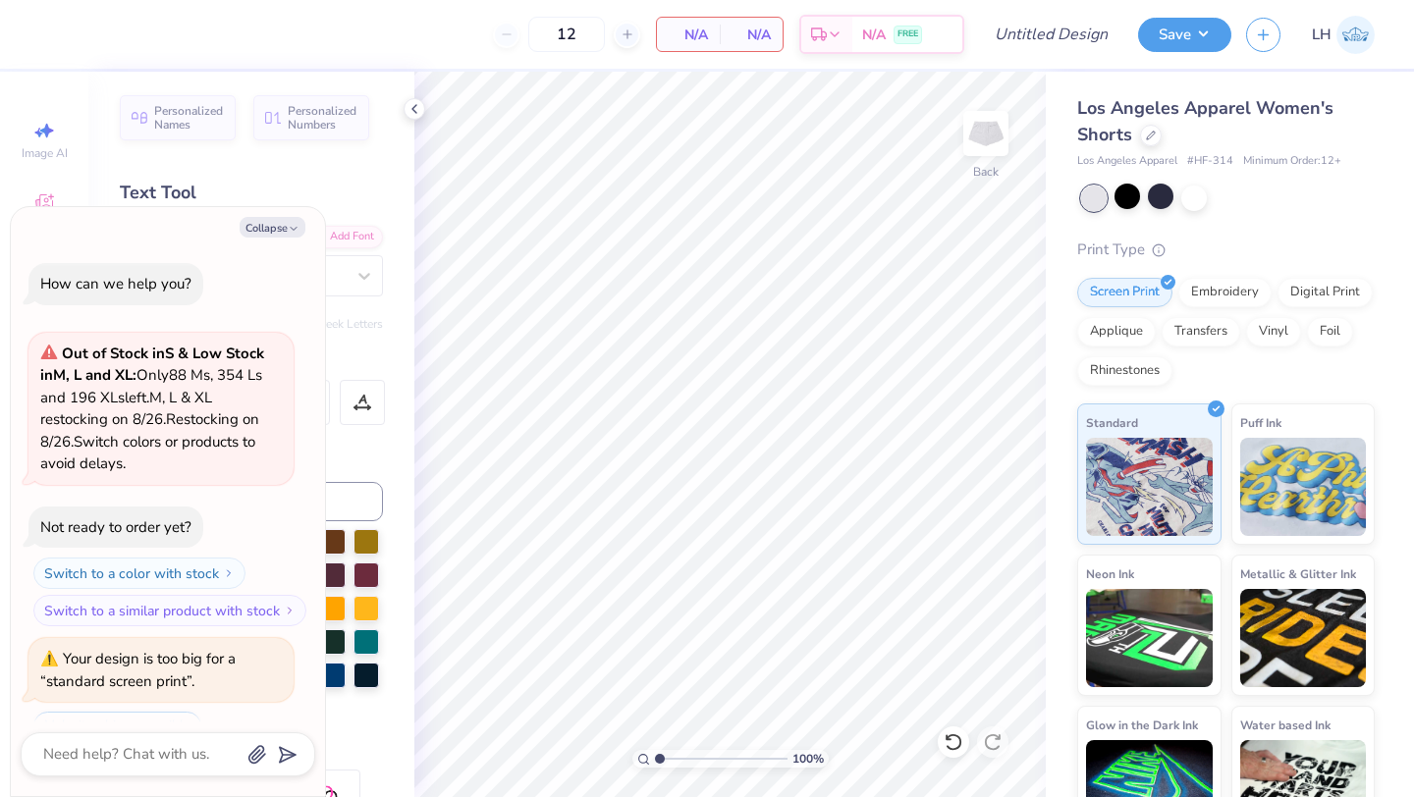
scroll to position [2004, 0]
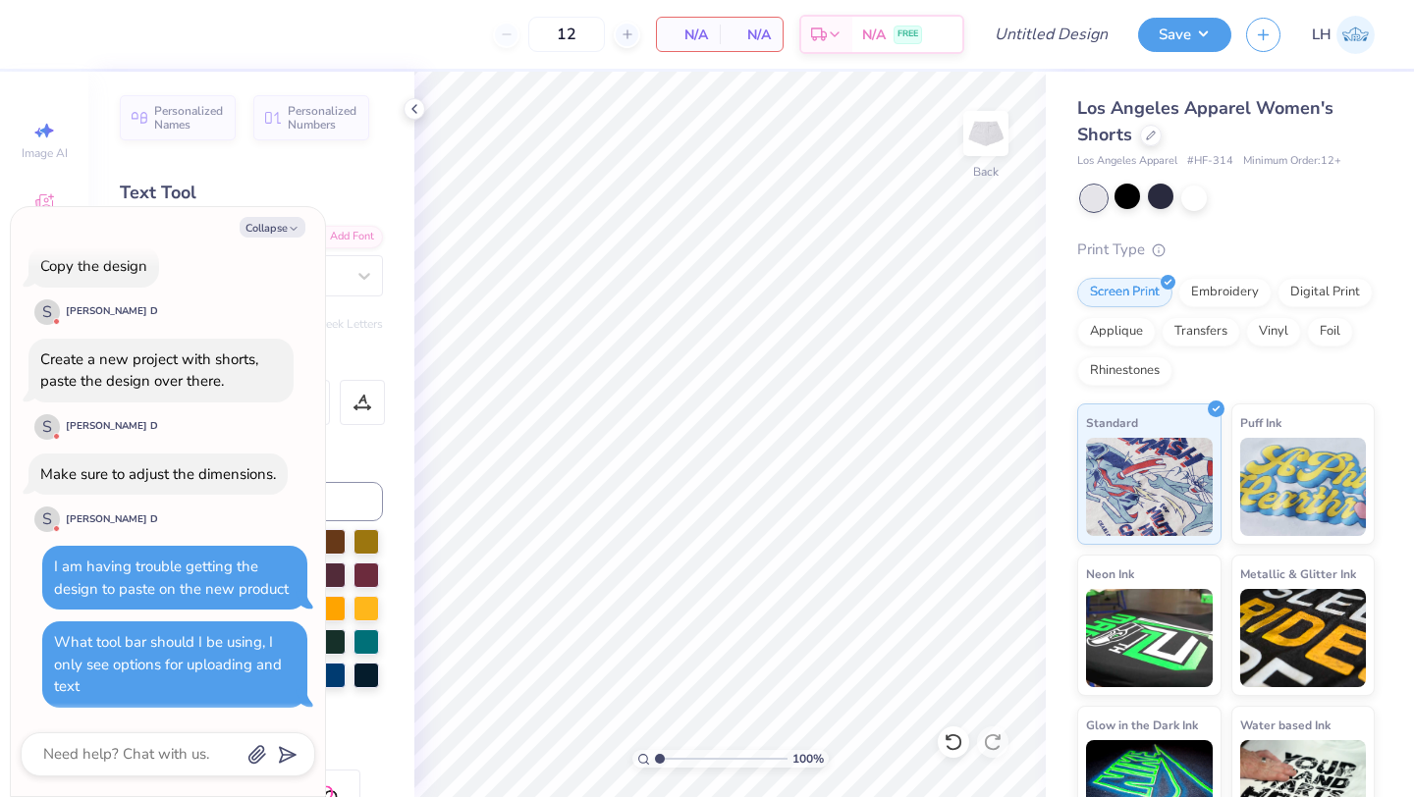
click at [163, 731] on div "Collapse How can we help you? Out of Stock in S & Low Stock in M, L and XL : On…" at bounding box center [168, 501] width 314 height 589
click at [143, 754] on textarea at bounding box center [140, 754] width 199 height 27
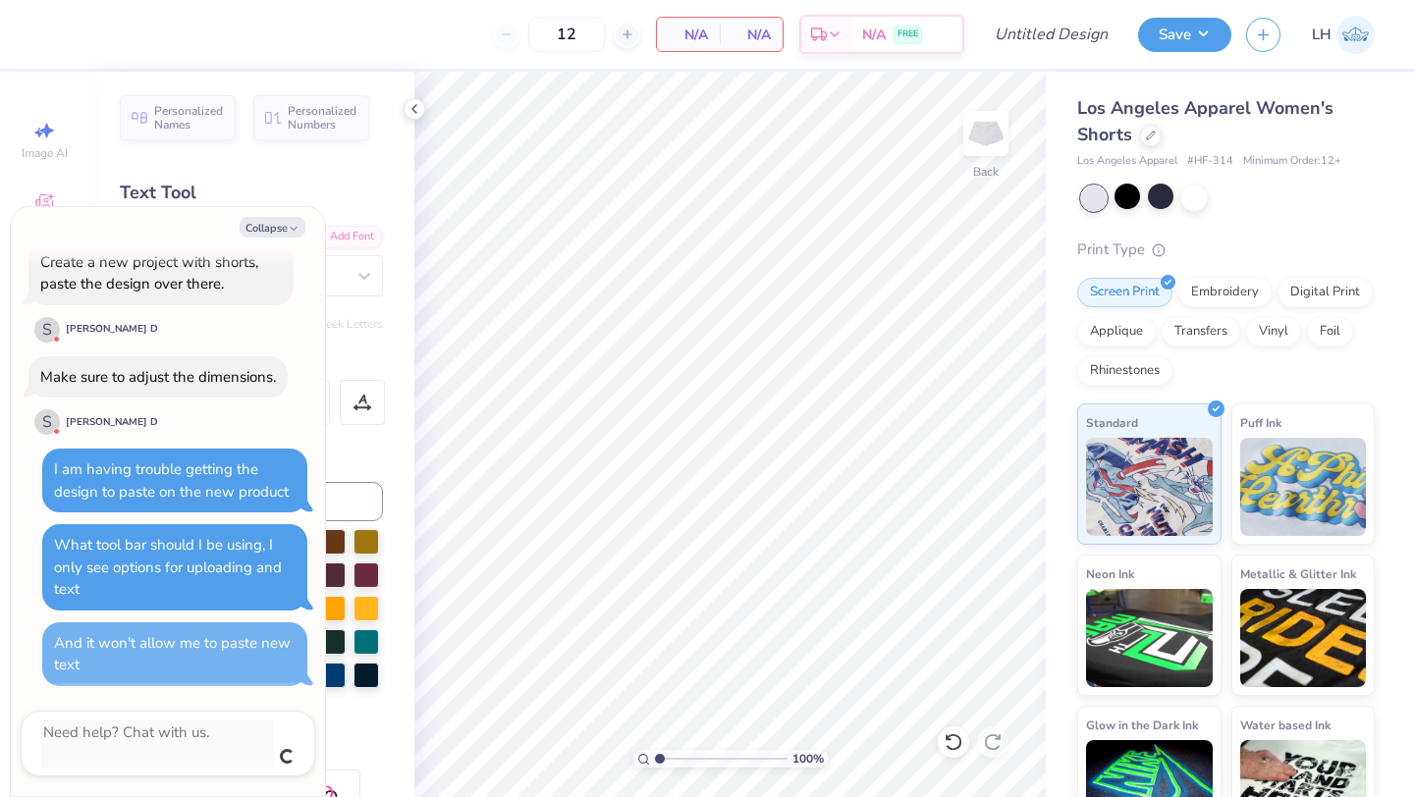
scroll to position [2079, 0]
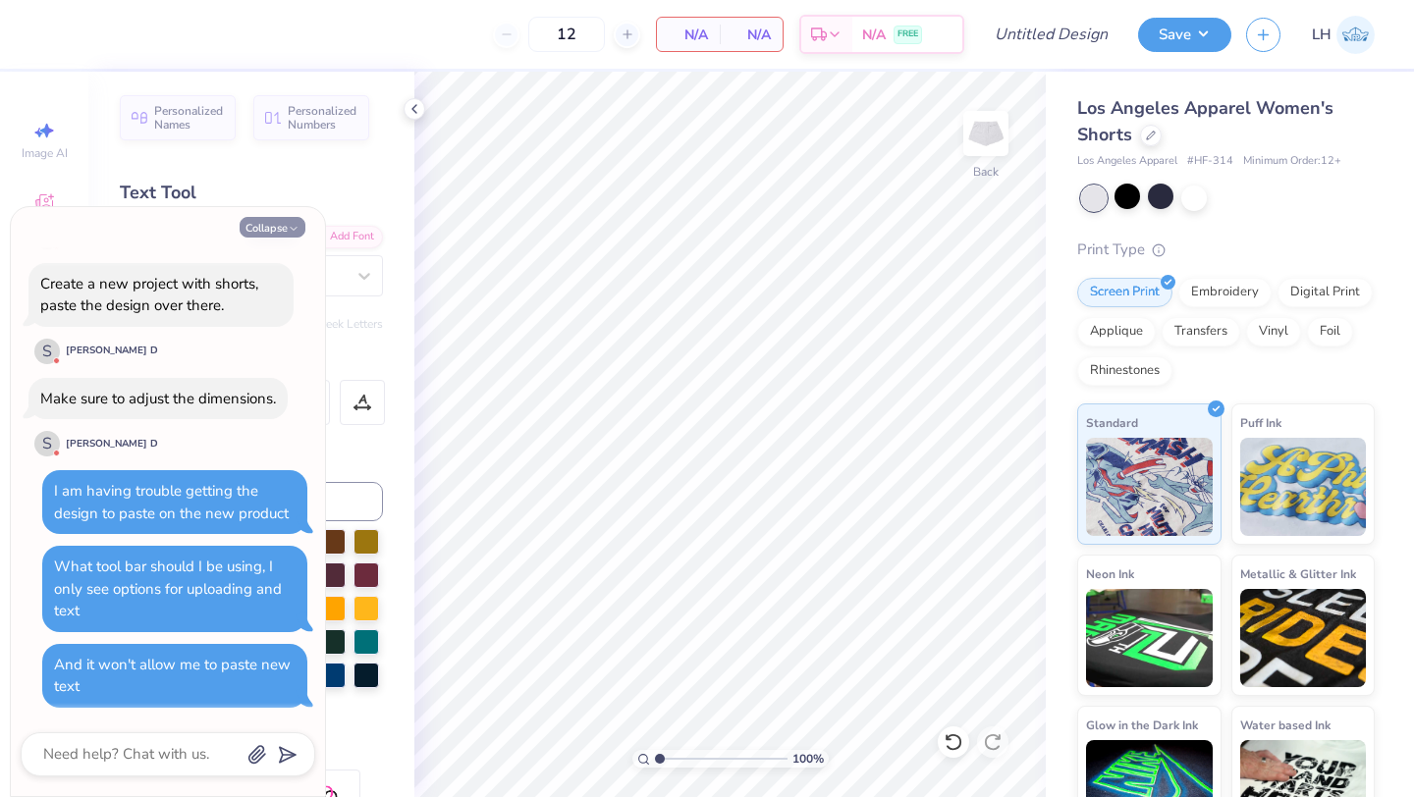
click at [262, 224] on button "Collapse" at bounding box center [273, 227] width 66 height 21
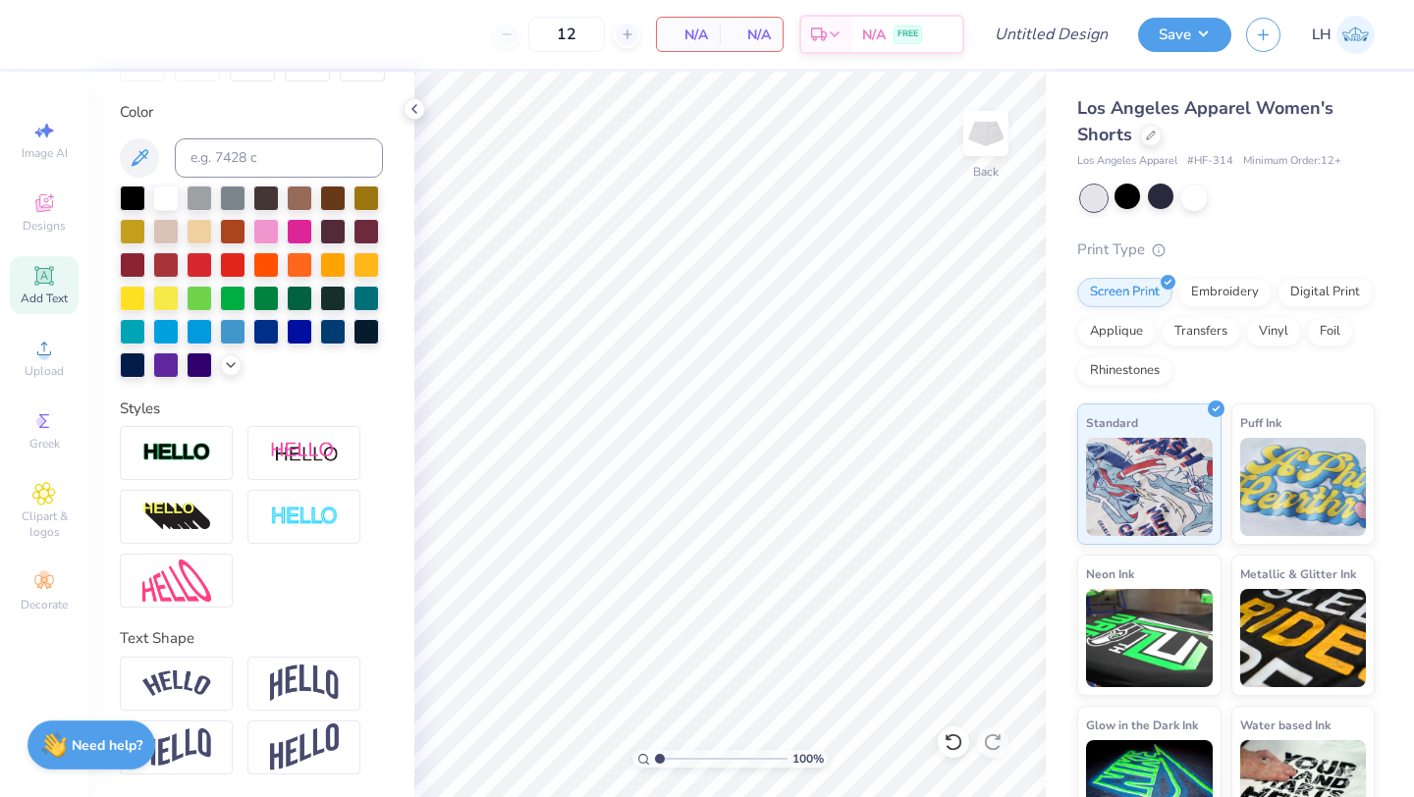
scroll to position [0, 0]
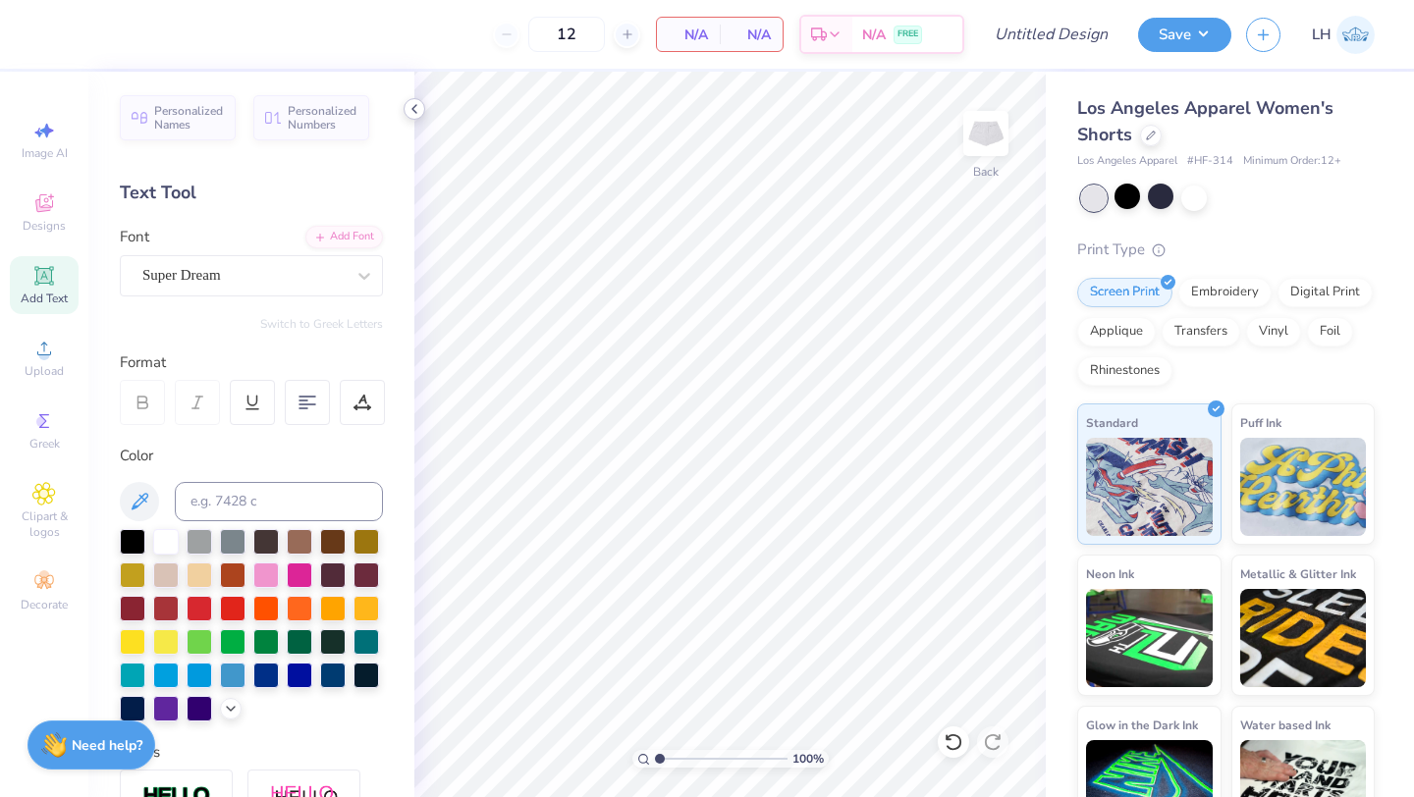
click at [419, 115] on icon at bounding box center [414, 109] width 16 height 16
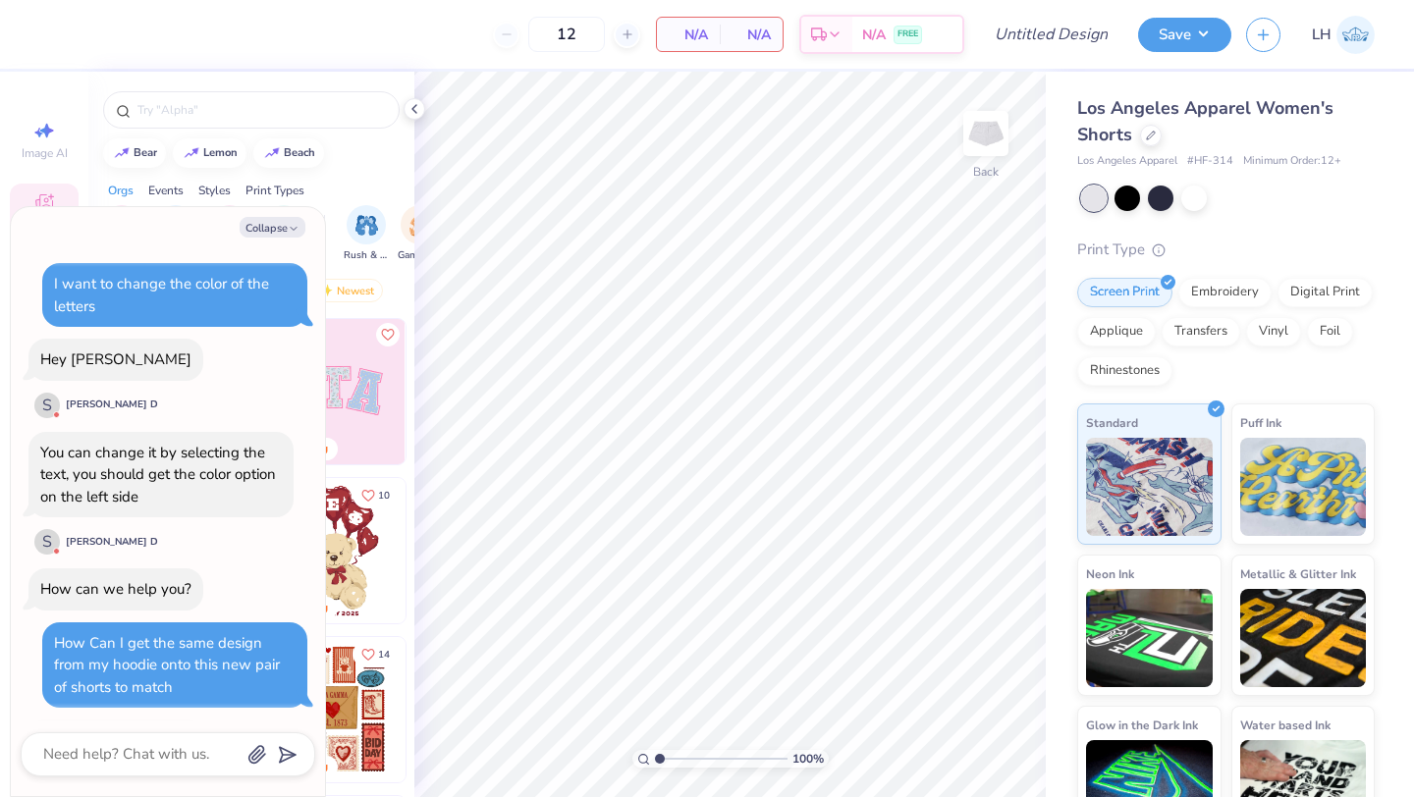
scroll to position [394, 0]
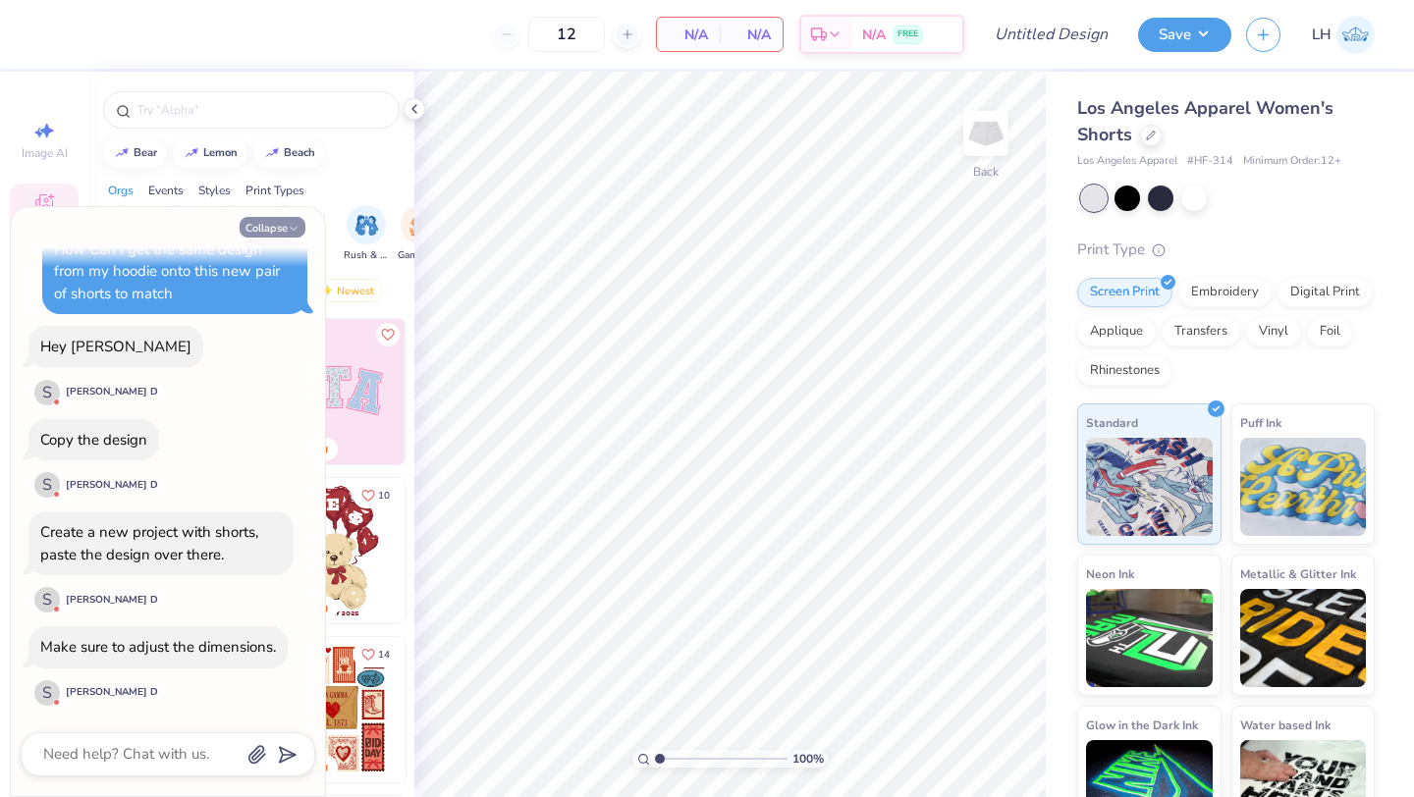
click at [276, 224] on button "Collapse" at bounding box center [273, 227] width 66 height 21
type textarea "x"
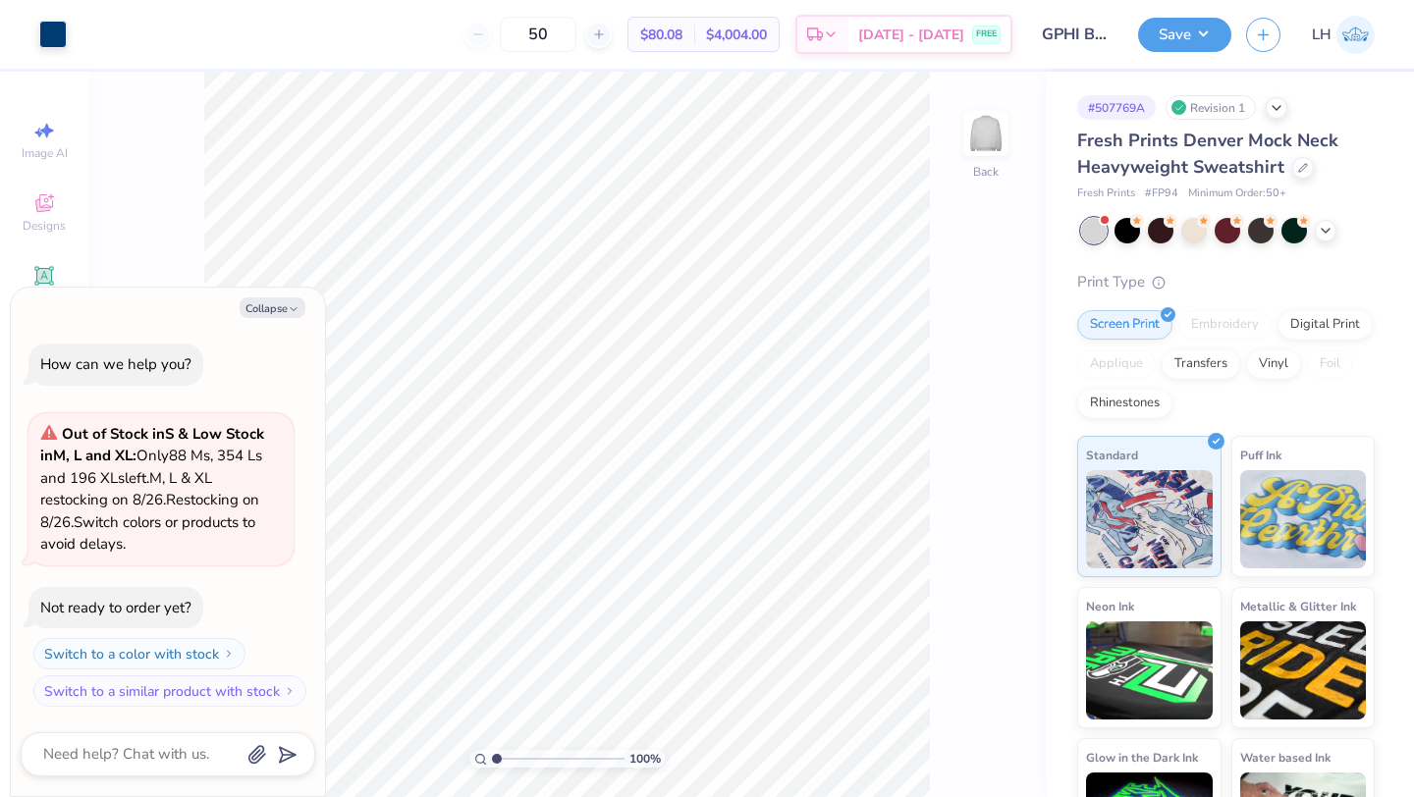
scroll to position [716, 0]
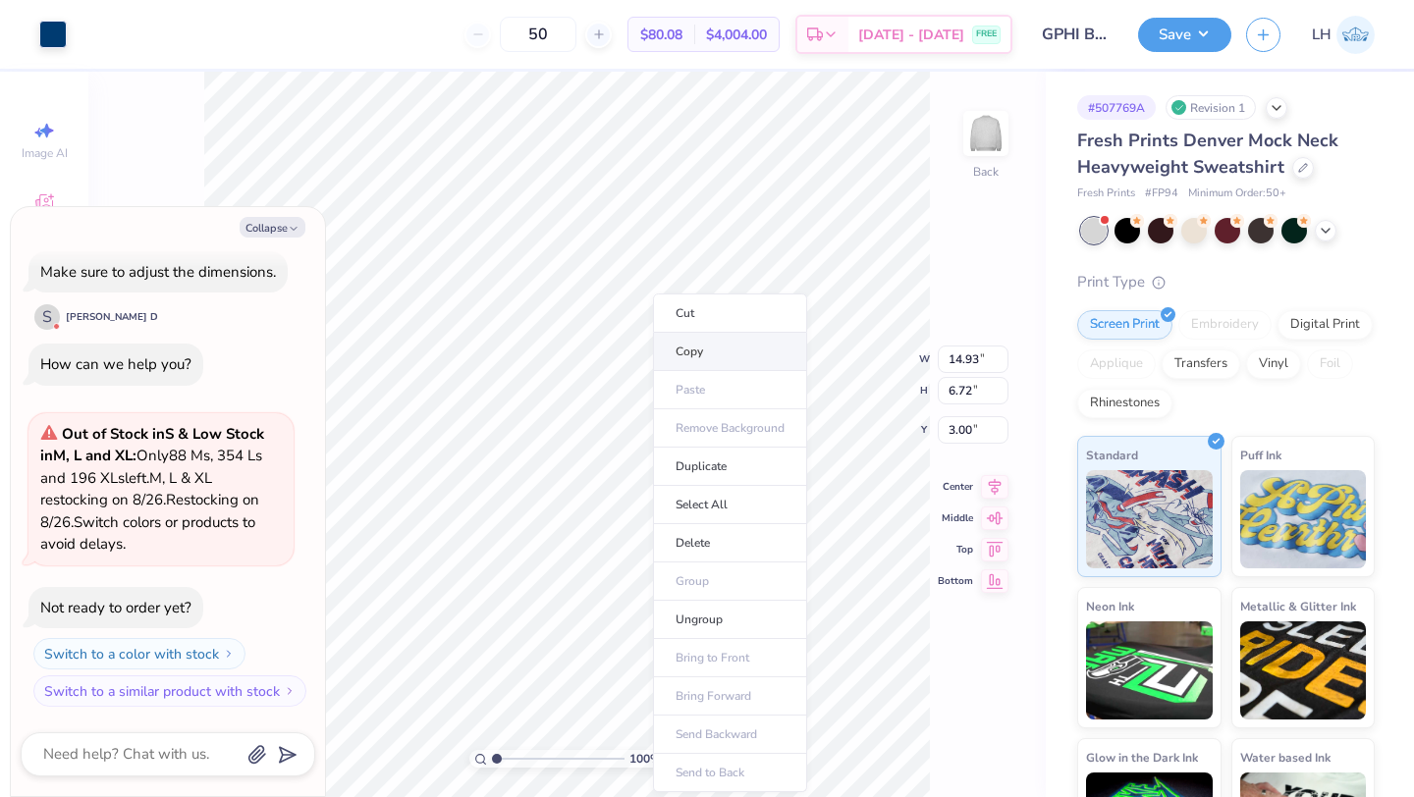
click at [689, 360] on li "Copy" at bounding box center [730, 352] width 154 height 38
click at [632, 345] on li "Copy" at bounding box center [699, 352] width 154 height 38
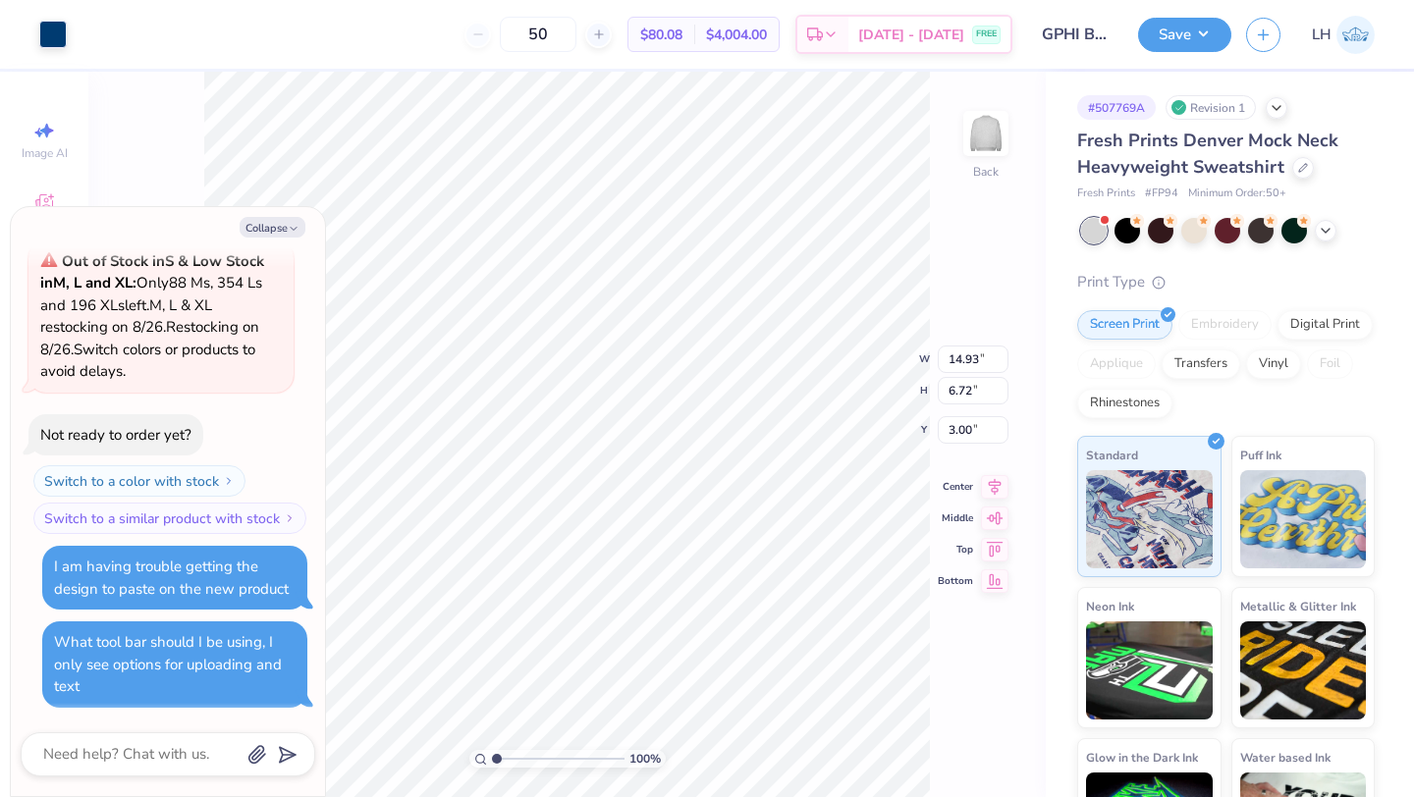
type textarea "x"
type input "1.96"
click at [948, 750] on icon at bounding box center [953, 742] width 20 height 20
click at [289, 228] on icon "button" at bounding box center [294, 229] width 12 height 12
type textarea "x"
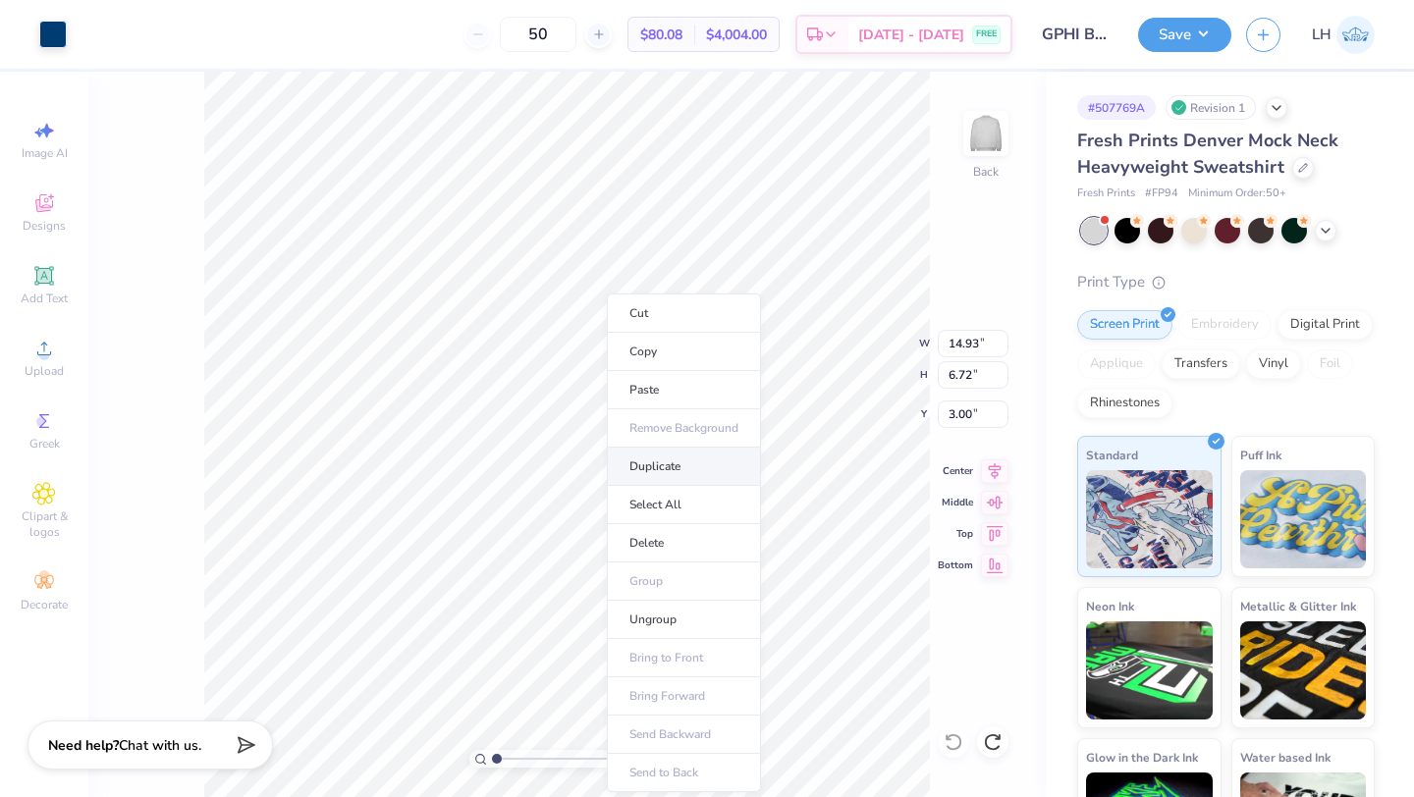
click at [644, 464] on li "Duplicate" at bounding box center [684, 467] width 154 height 38
type input "4.00"
click at [645, 355] on li "Copy" at bounding box center [689, 352] width 154 height 38
